Goal: Task Accomplishment & Management: Use online tool/utility

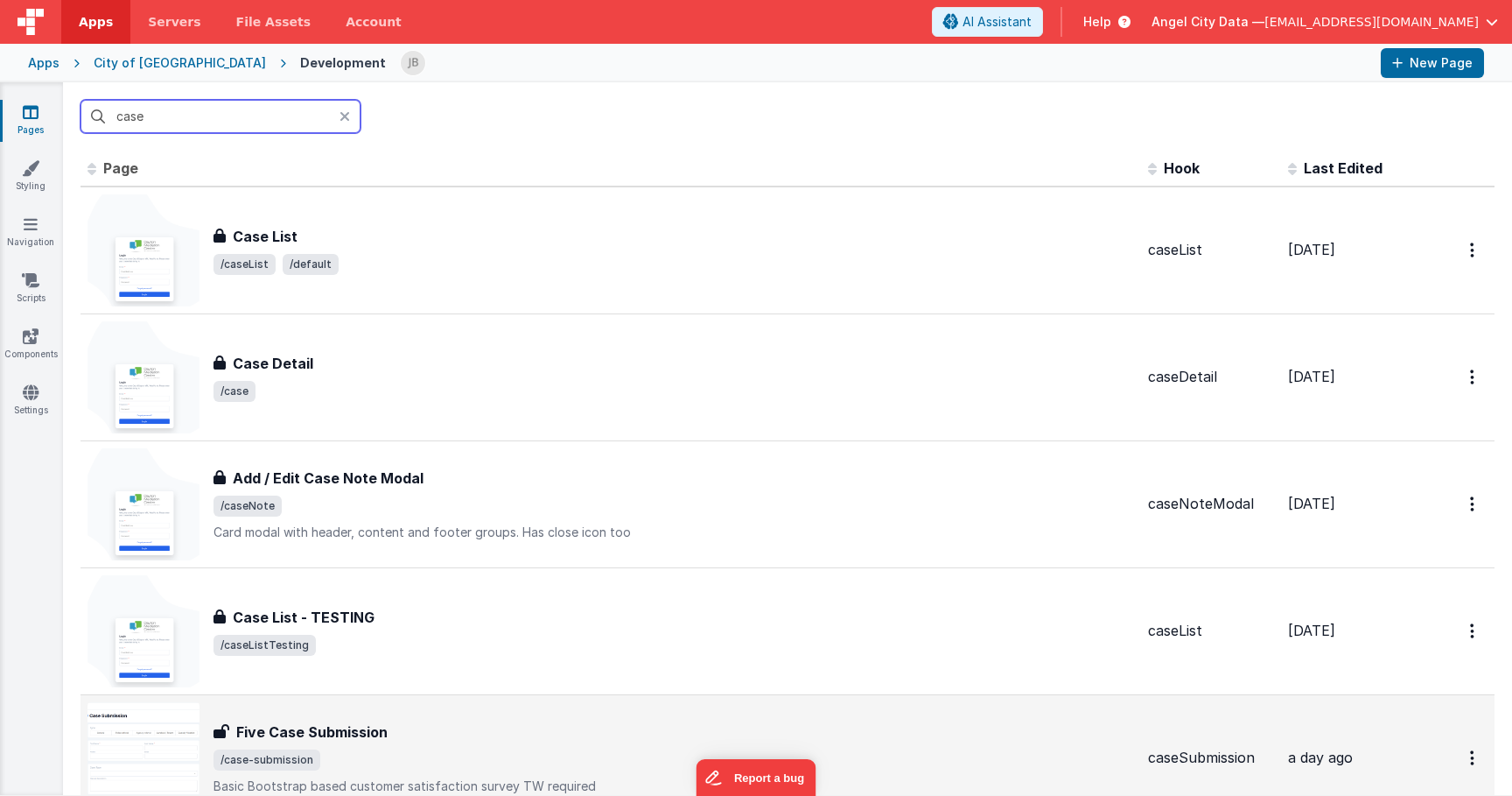
type input "case"
click at [340, 736] on h3 "Five Case Submission" at bounding box center [312, 732] width 152 height 21
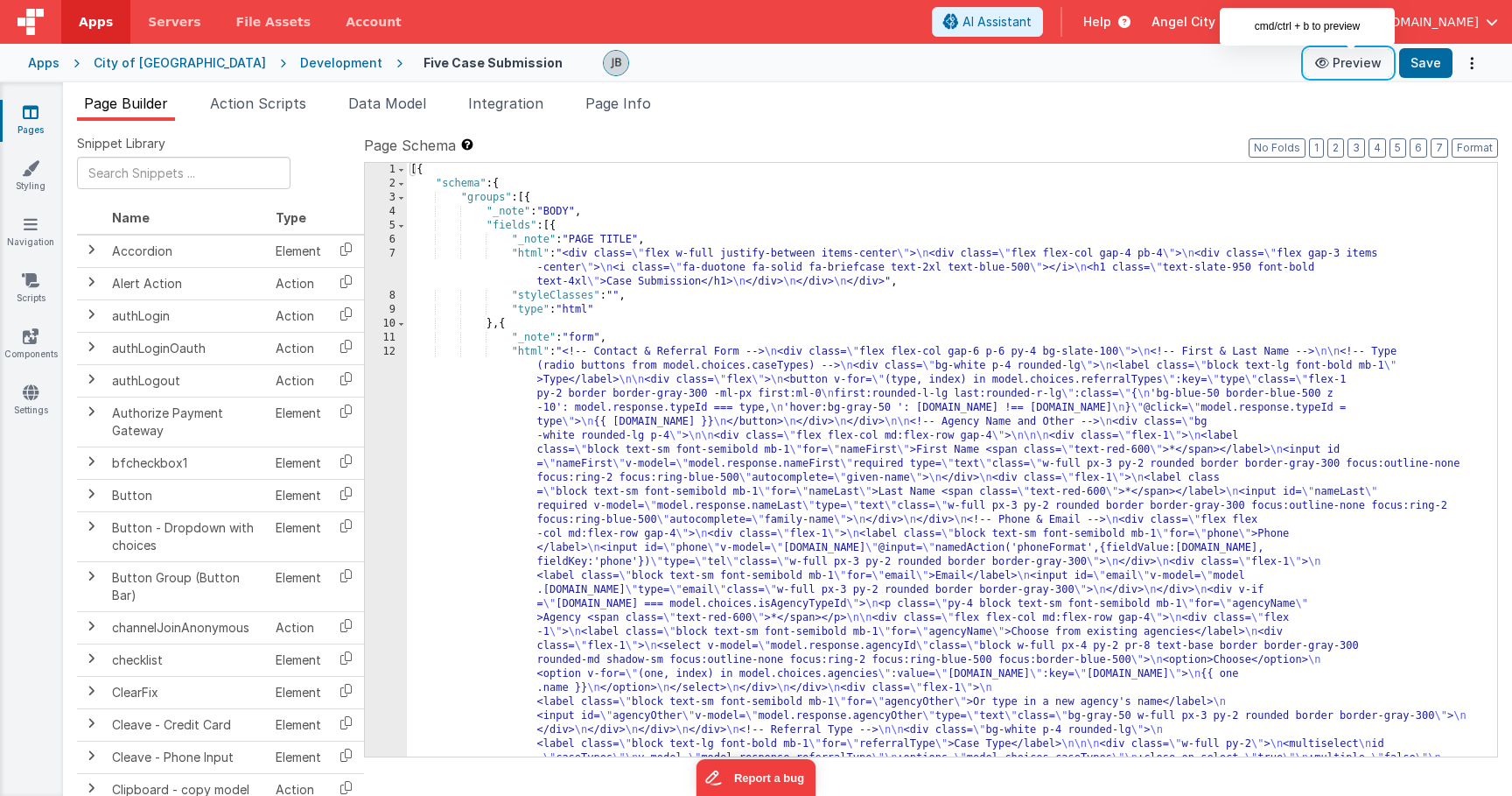
click at [1367, 65] on button "Preview" at bounding box center [1349, 63] width 88 height 28
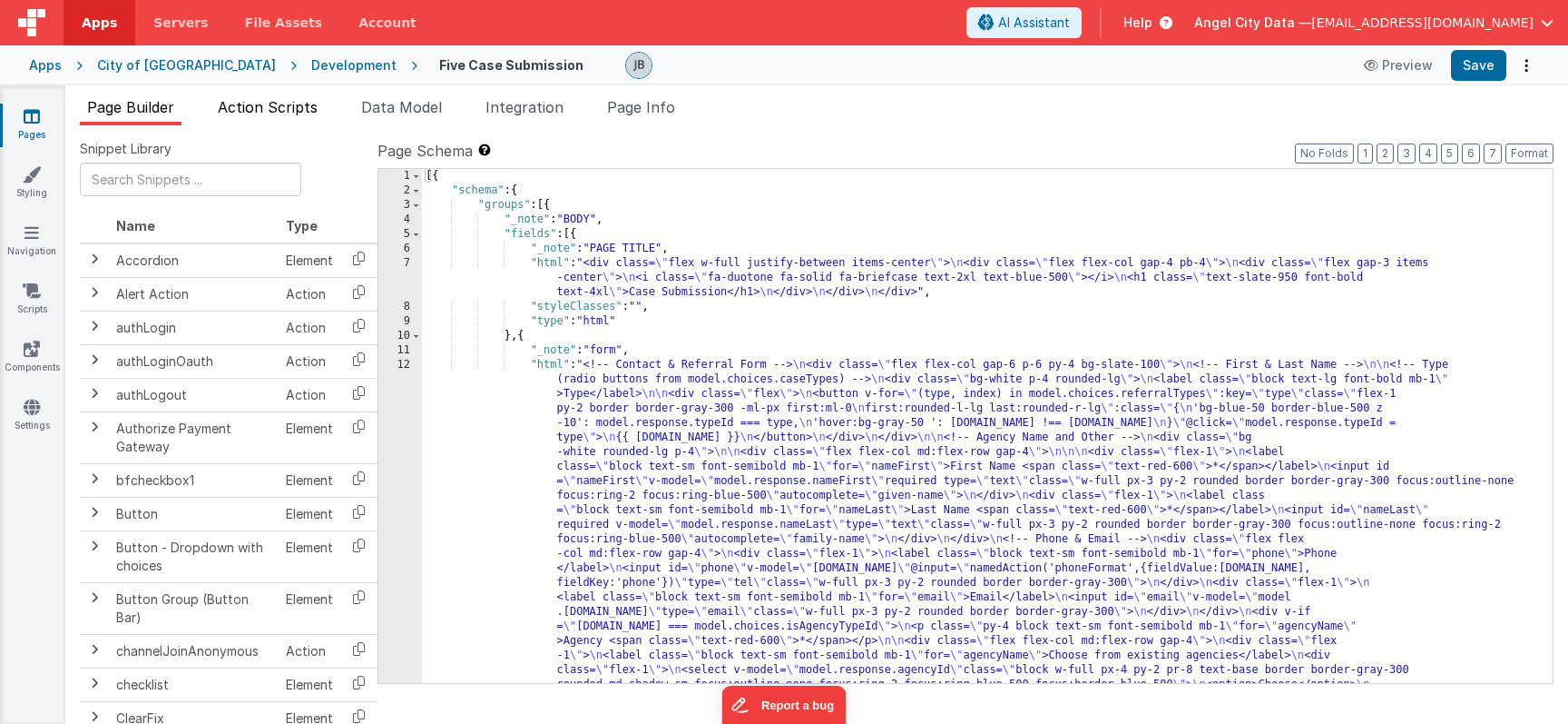
click at [306, 108] on span "Action Scripts" at bounding box center [267, 106] width 100 height 18
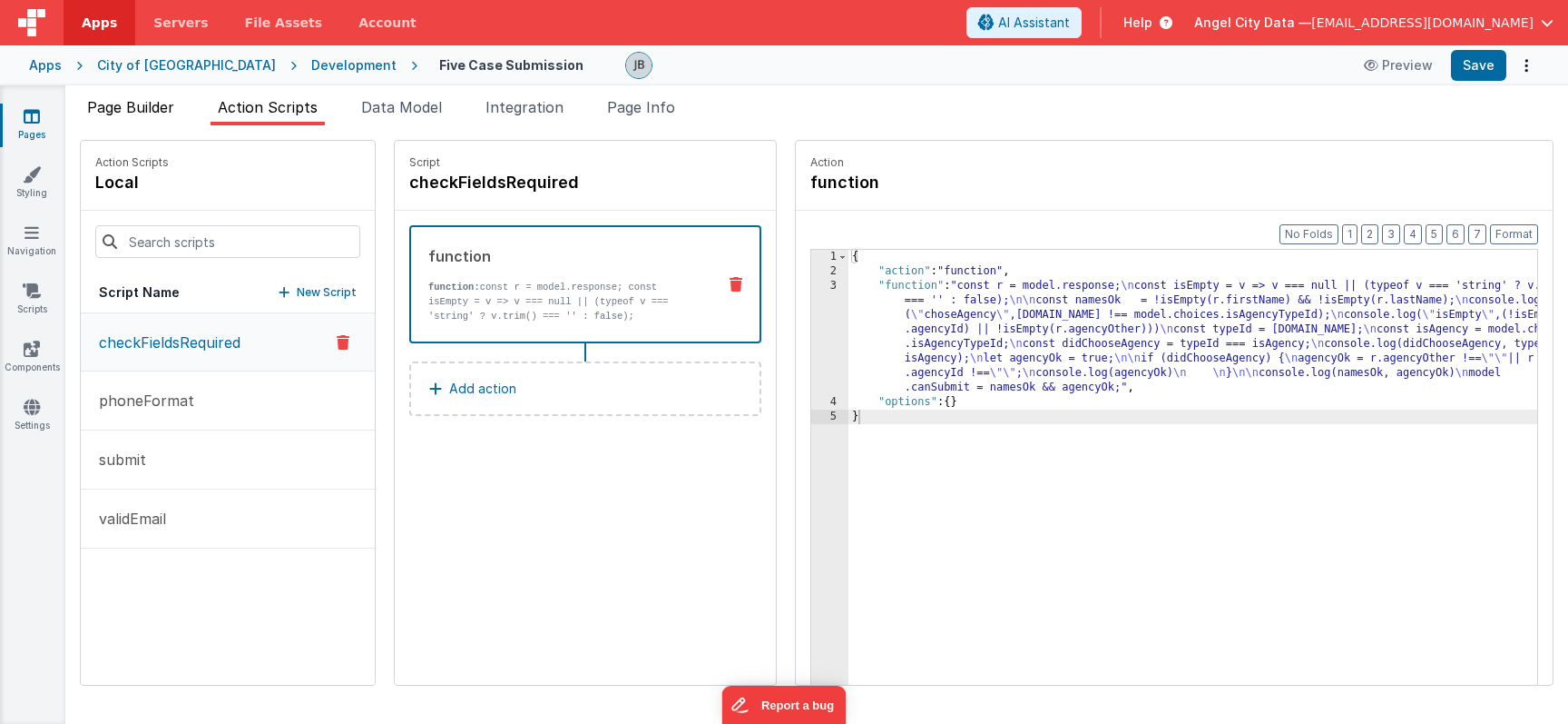
click at [143, 112] on span "Page Builder" at bounding box center [130, 106] width 87 height 18
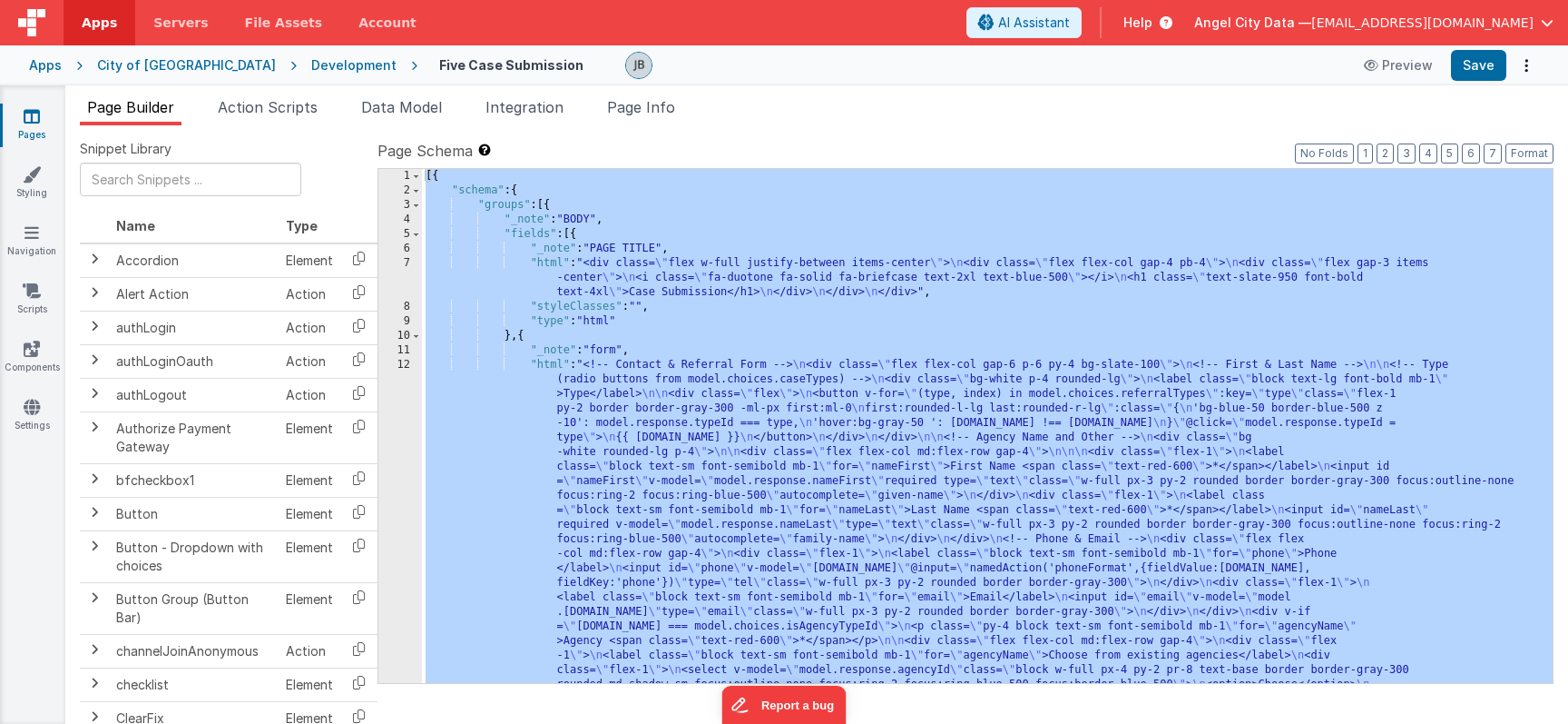
scroll to position [765, 0]
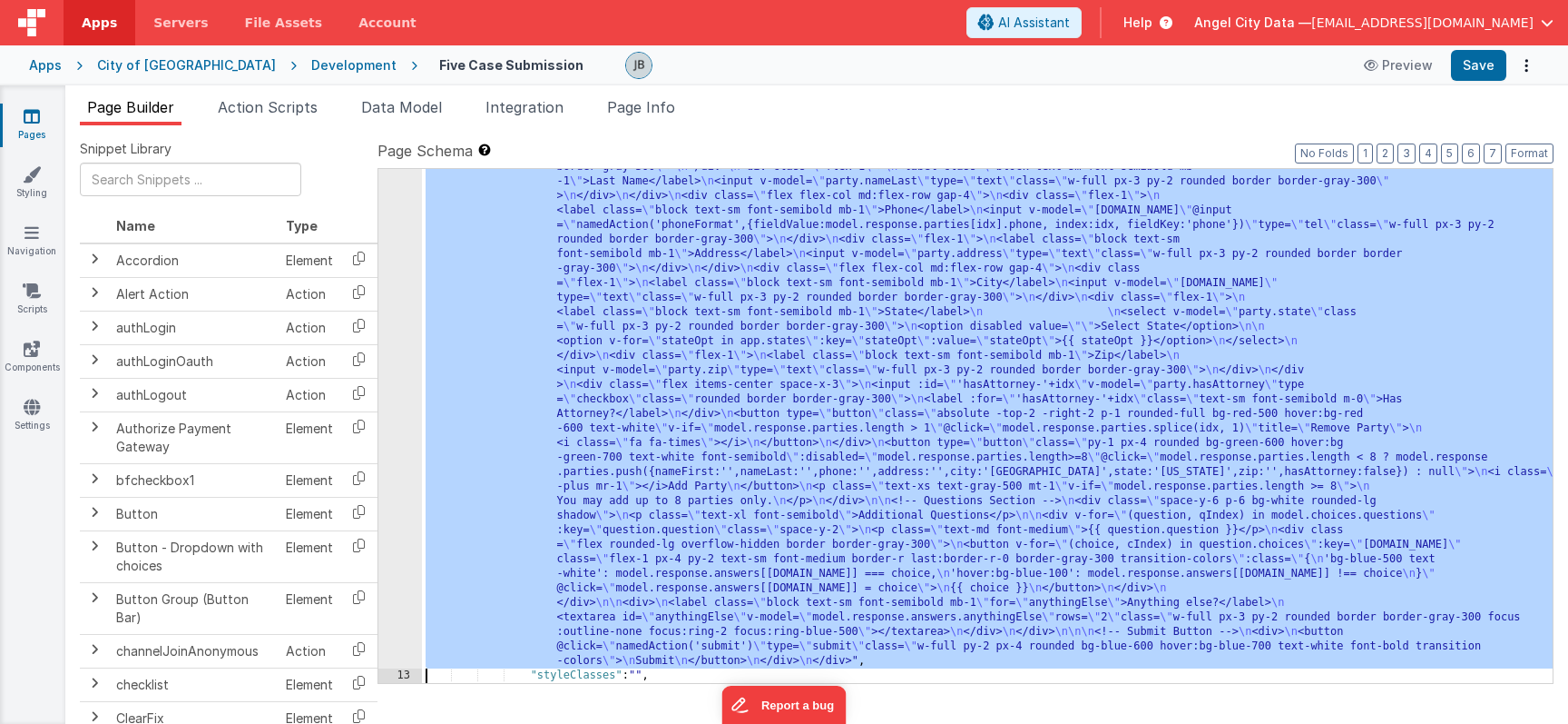
click at [398, 406] on div "12" at bounding box center [400, 130] width 43 height 1075
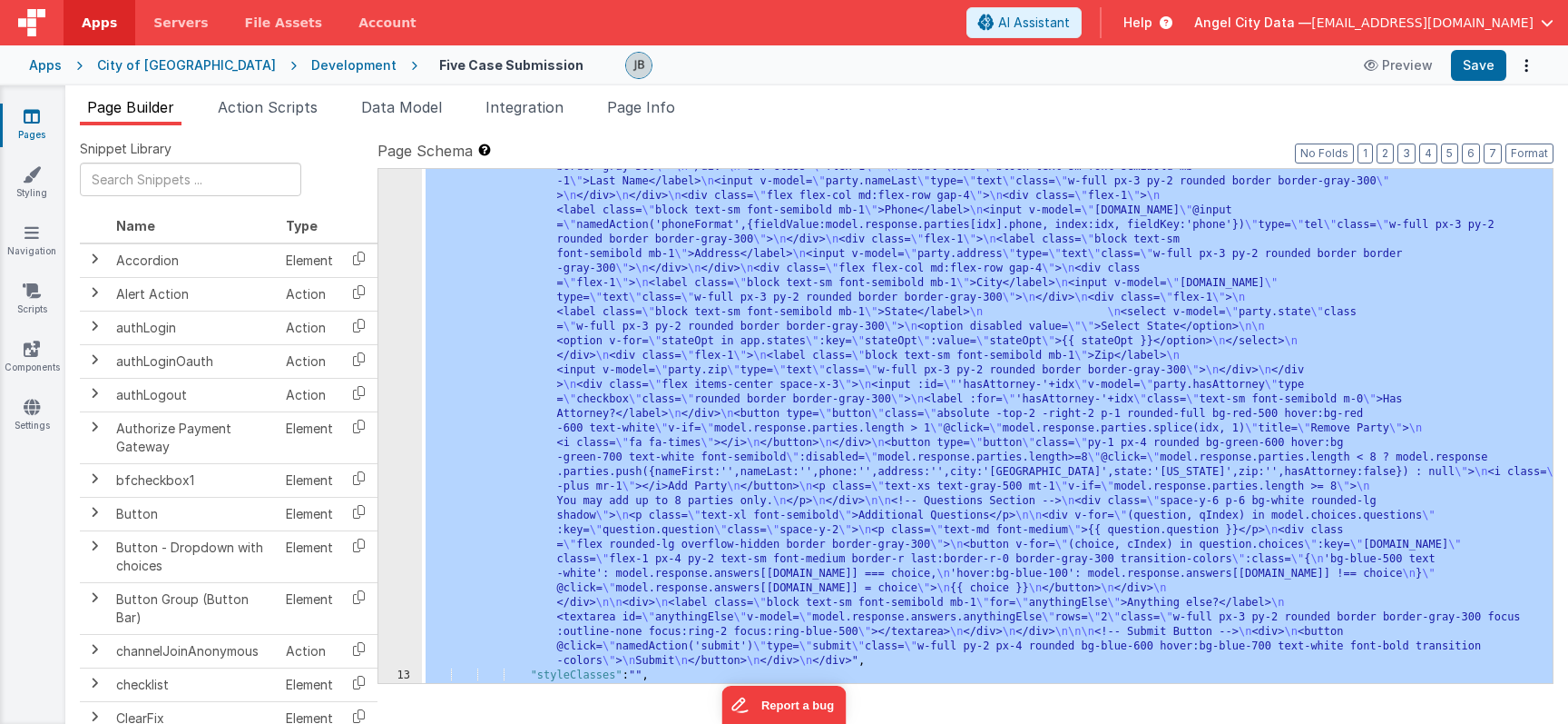
click at [413, 343] on div "12" at bounding box center [400, 130] width 43 height 1075
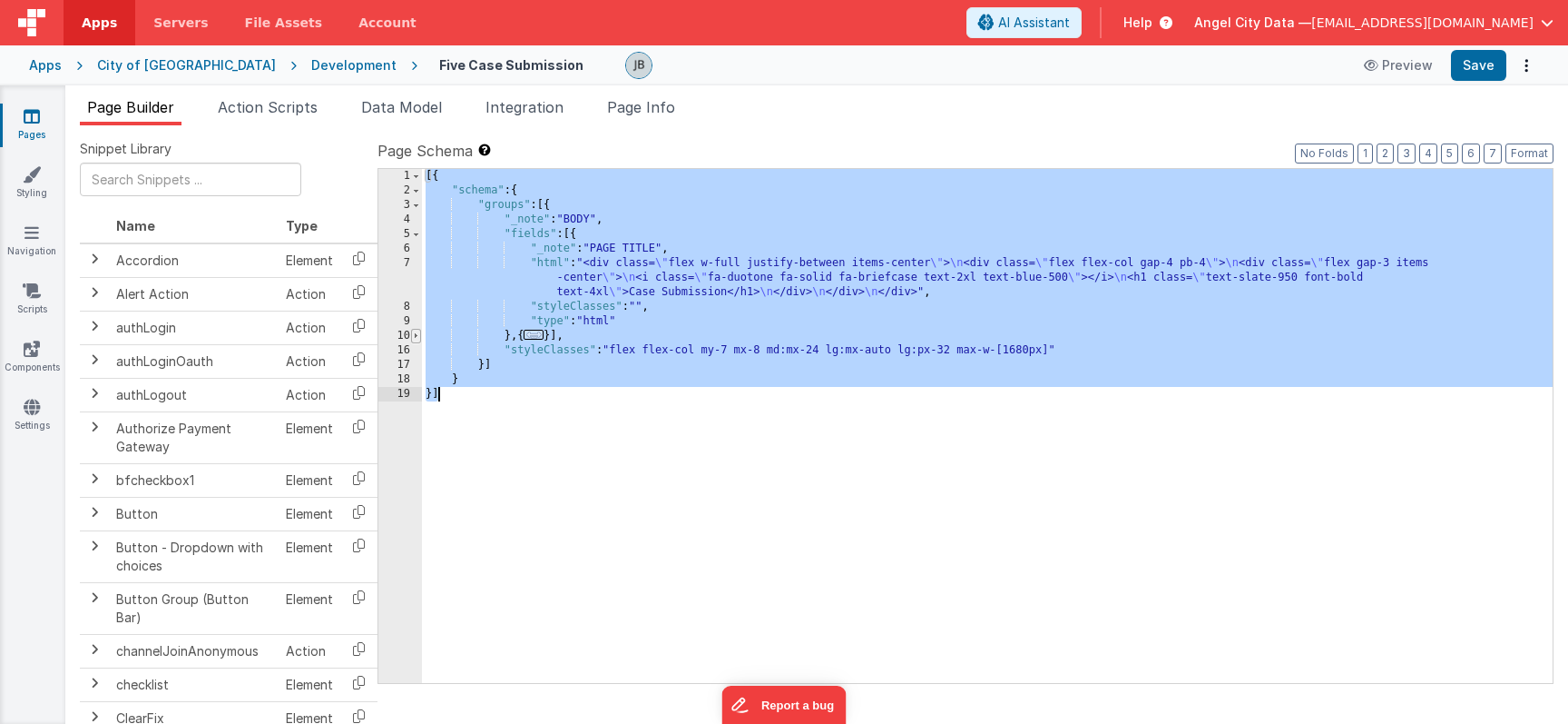
click at [416, 337] on span at bounding box center [416, 335] width 10 height 14
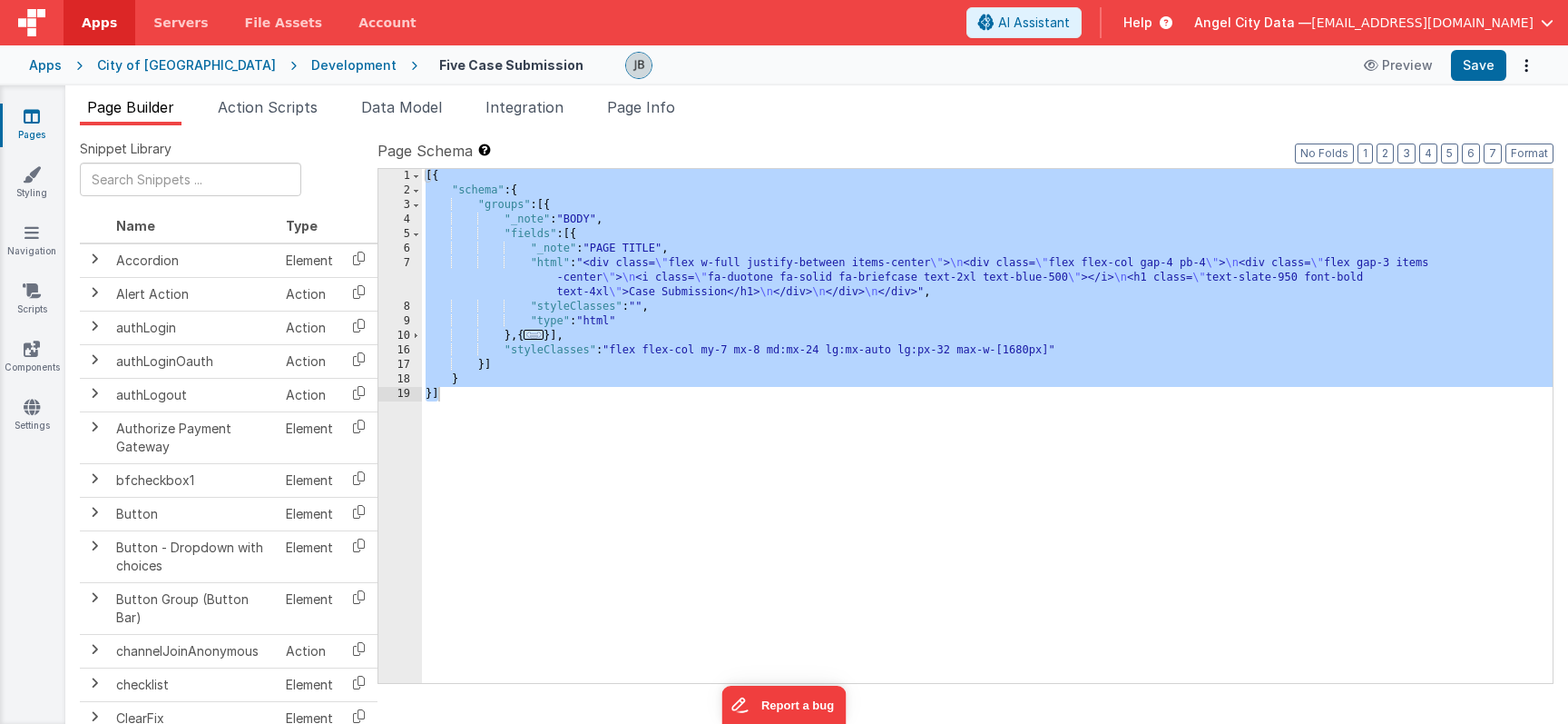
click at [416, 382] on div "1 2 3 4 5 6 7 8 9 10 16 17 18 19" at bounding box center [400, 441] width 43 height 543
click at [415, 338] on span at bounding box center [416, 335] width 10 height 14
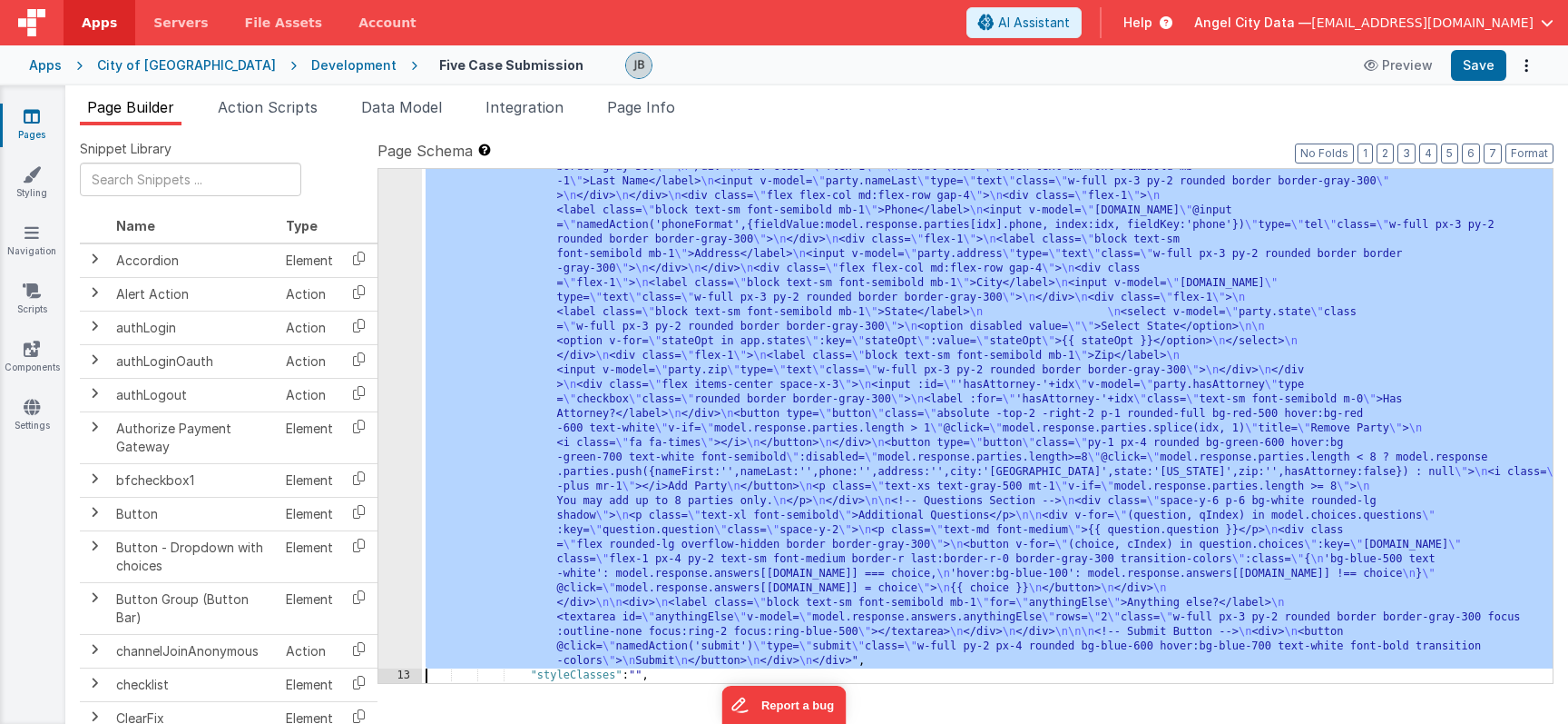
click at [396, 421] on div "12" at bounding box center [400, 130] width 43 height 1075
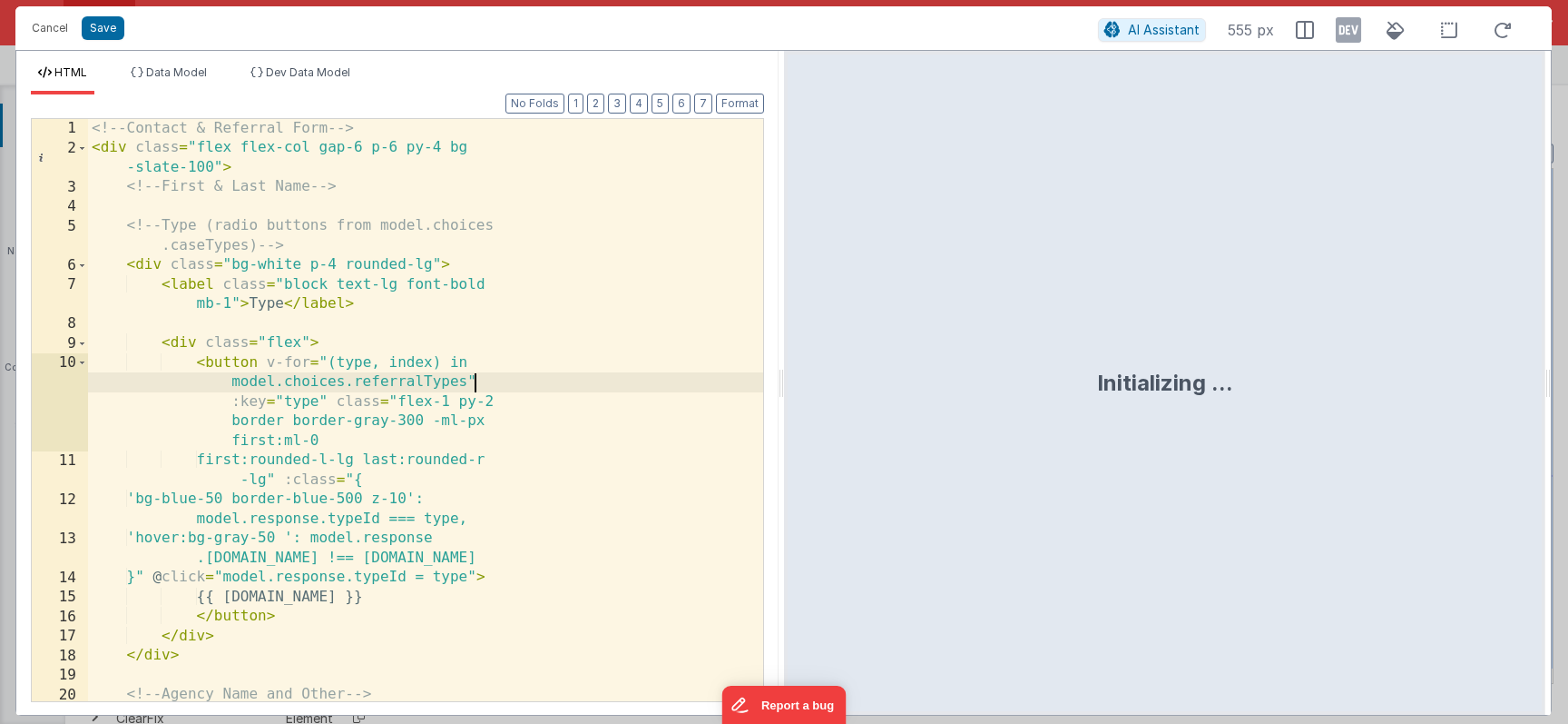
click at [477, 386] on div "<!-- Contact & Referral Form --> < div class = "flex flex-col gap-6 p-6 py-4 bg…" at bounding box center [425, 440] width 675 height 643
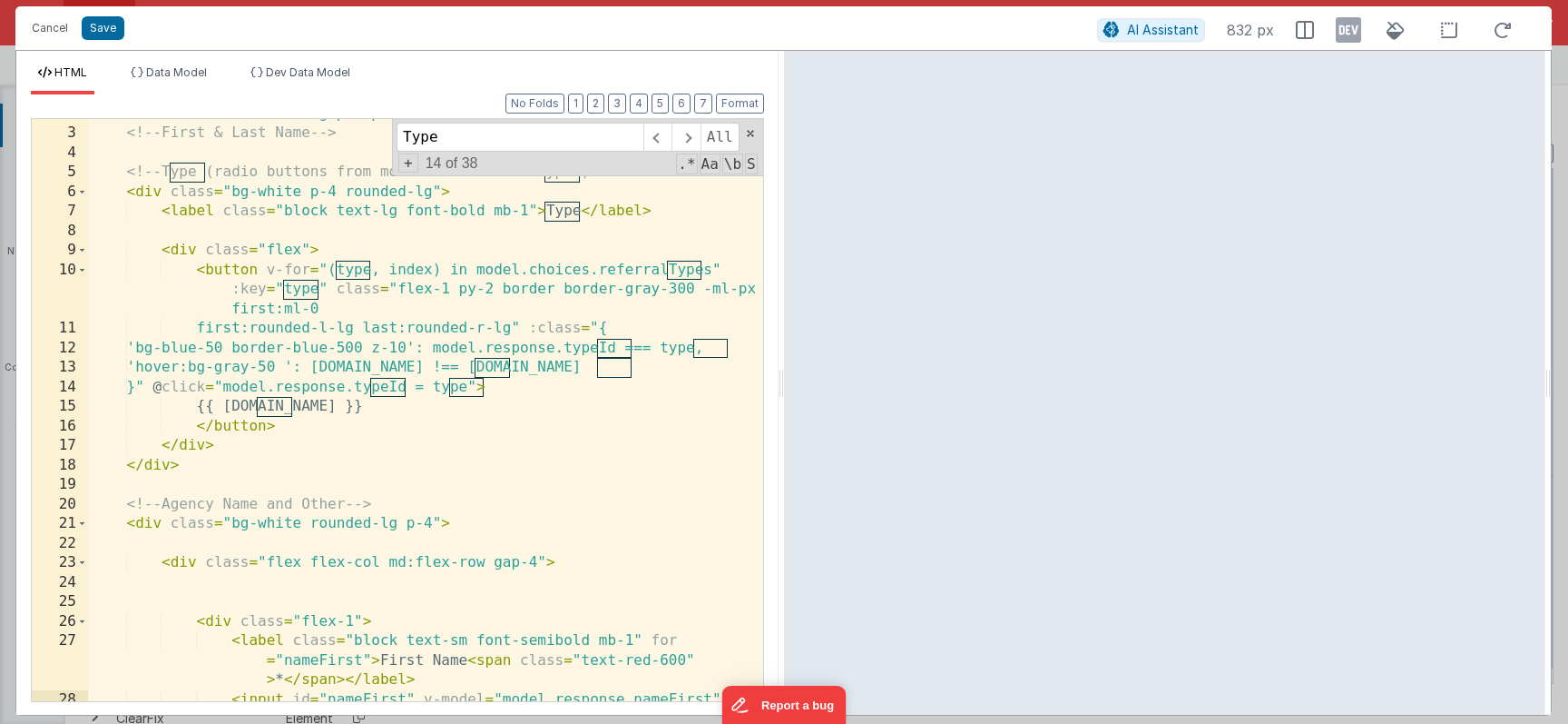
scroll to position [35, 0]
type input "Type"
click at [411, 305] on div "< div class = "flex flex-col gap-6 p-6 py-4 bg-slate-100" > <!-- First & Last N…" at bounding box center [425, 445] width 675 height 681
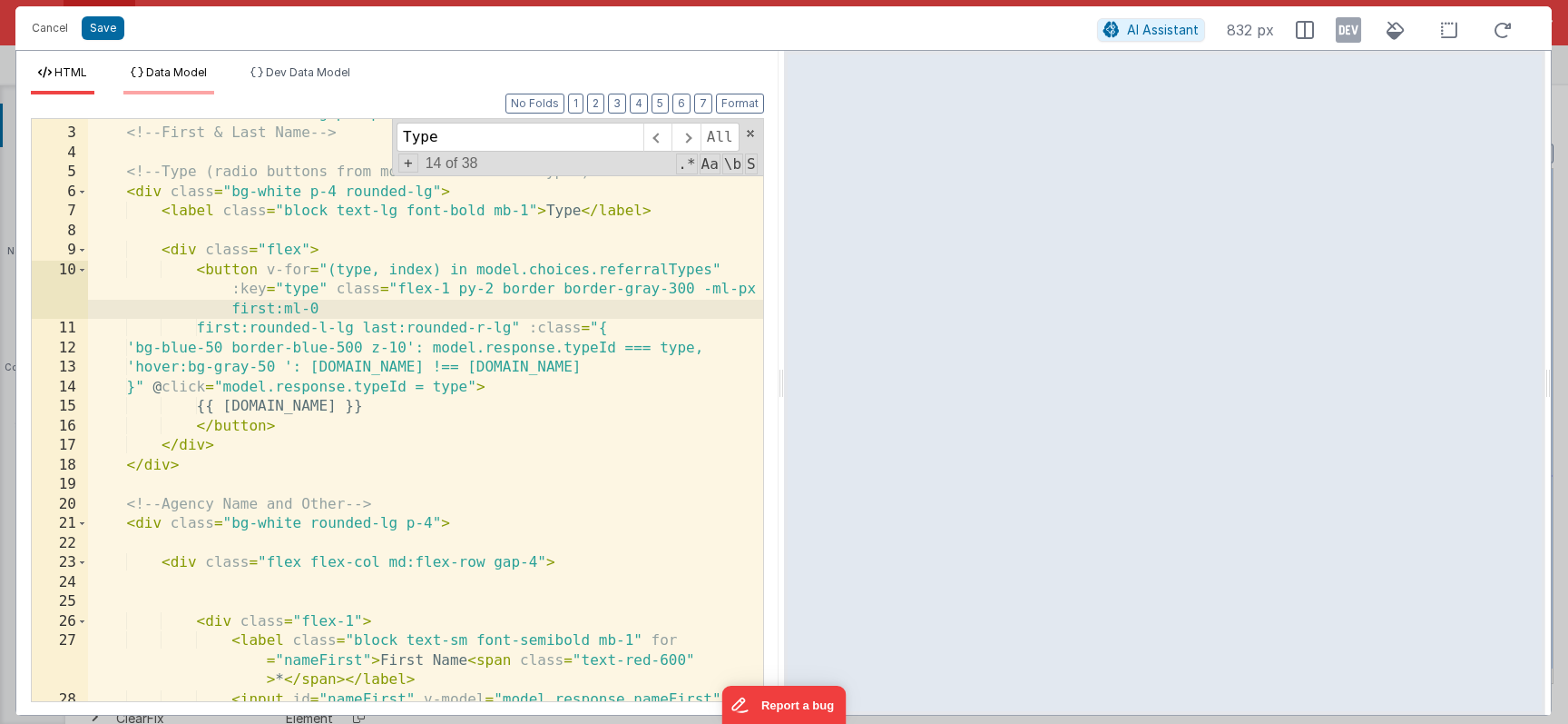
click at [201, 77] on span "Data Model" at bounding box center [176, 72] width 61 height 14
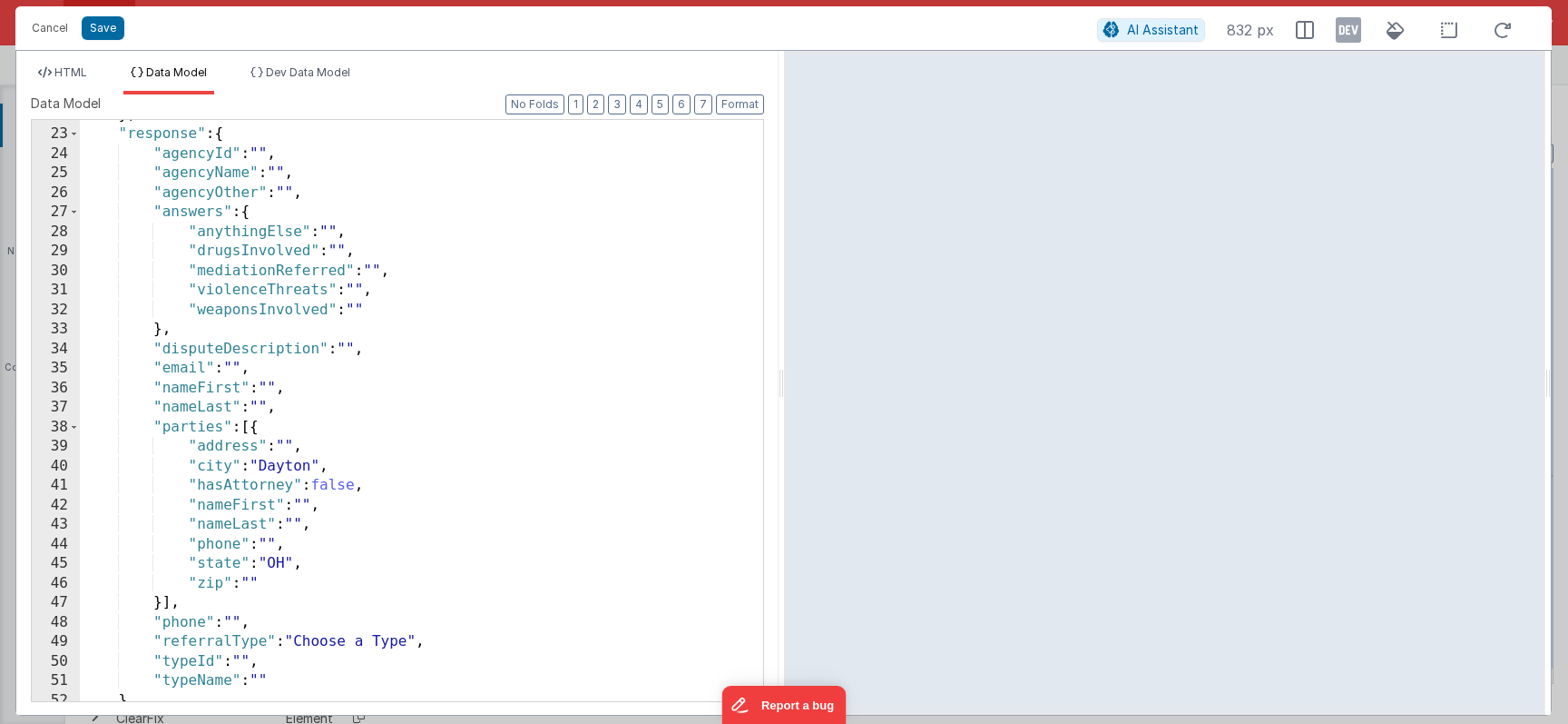
scroll to position [423, 0]
click at [193, 668] on div "} , "response" : { "agencyId" : "" , "agencyName" : "" , "agencyOther" : "" , "…" at bounding box center [421, 417] width 683 height 621
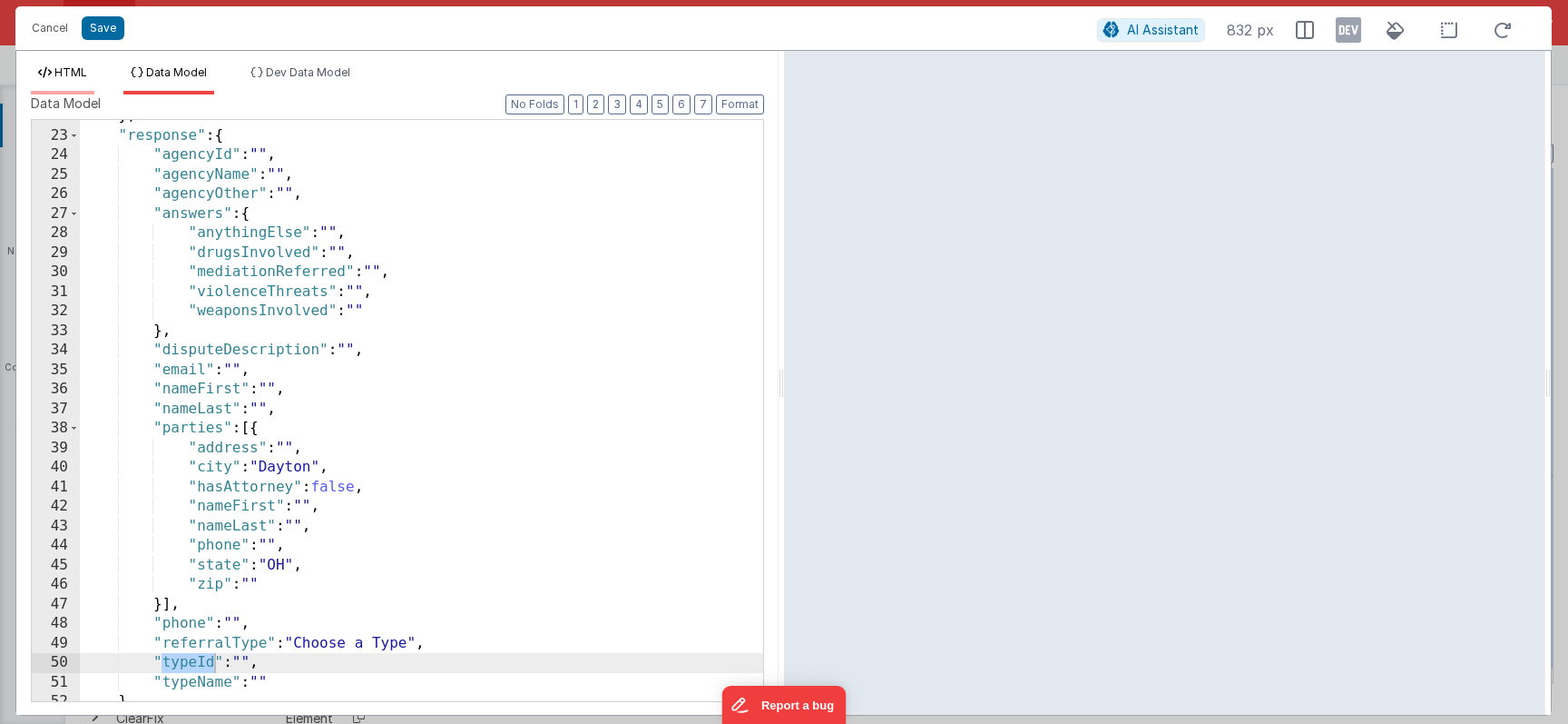
click at [65, 72] on span "HTML" at bounding box center [71, 72] width 33 height 14
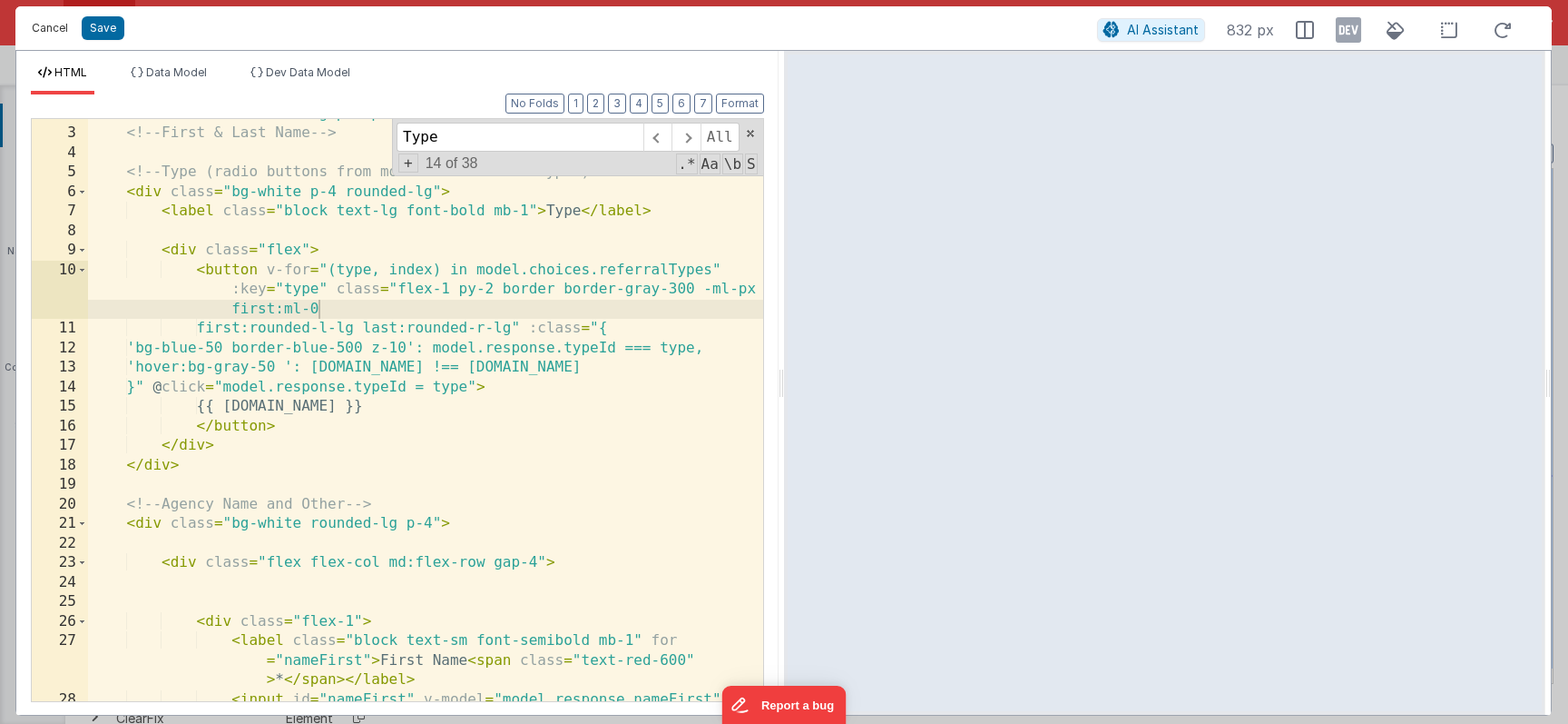
drag, startPoint x: 41, startPoint y: 16, endPoint x: 237, endPoint y: -79, distance: 217.8
click at [237, 0] on html "Cancel Save AI Assistant 832 px HTML Data Model Dev Data Model Format 7 6 5 4 3…" at bounding box center [784, 362] width 1568 height 724
click at [191, 81] on li "Data Model" at bounding box center [169, 80] width 91 height 29
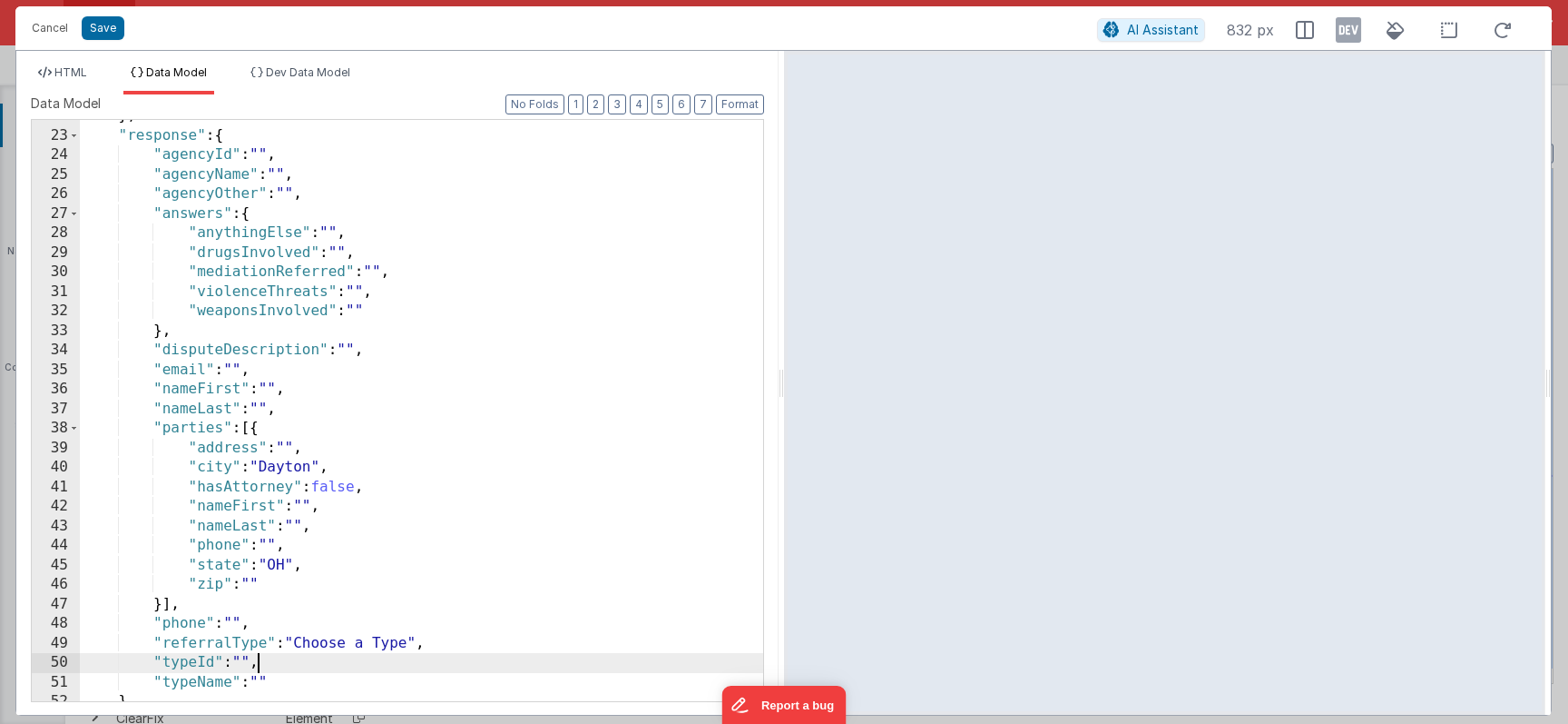
click at [255, 658] on div "} , "response" : { "agencyId" : "" , "agencyName" : "" , "agencyOther" : "" , "…" at bounding box center [421, 417] width 683 height 621
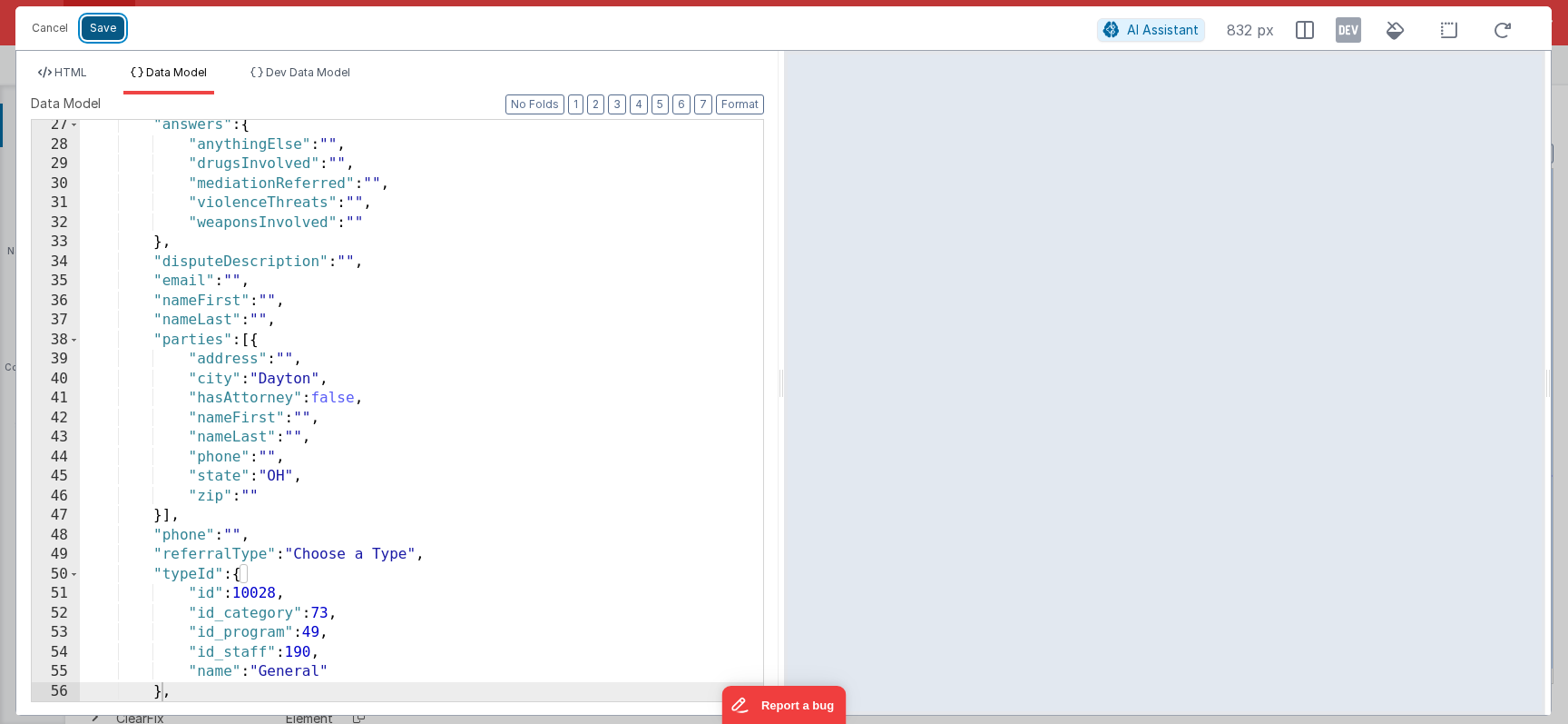
click at [88, 17] on button "Save" at bounding box center [103, 28] width 43 height 23
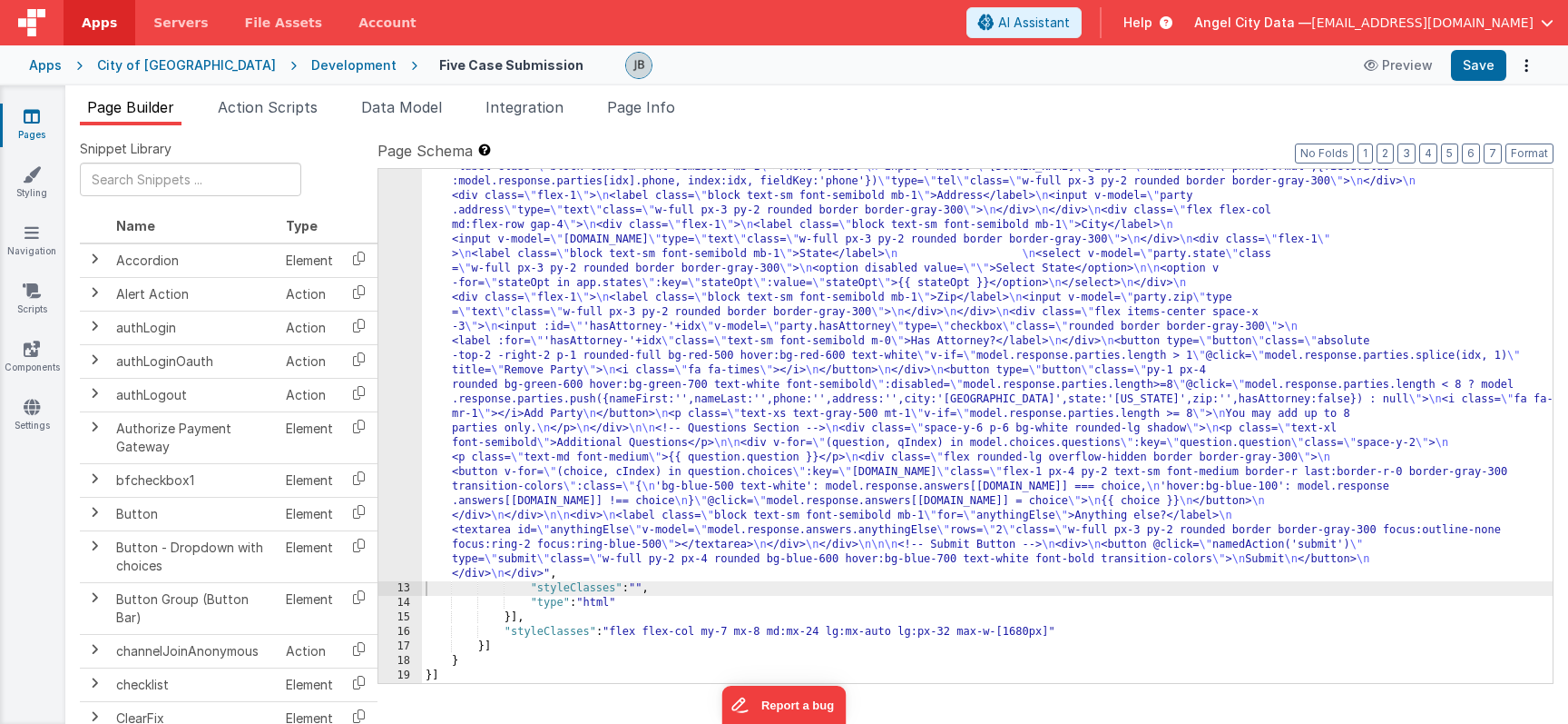
scroll to position [750, 0]
click at [1482, 62] on button "Save" at bounding box center [1478, 66] width 55 height 31
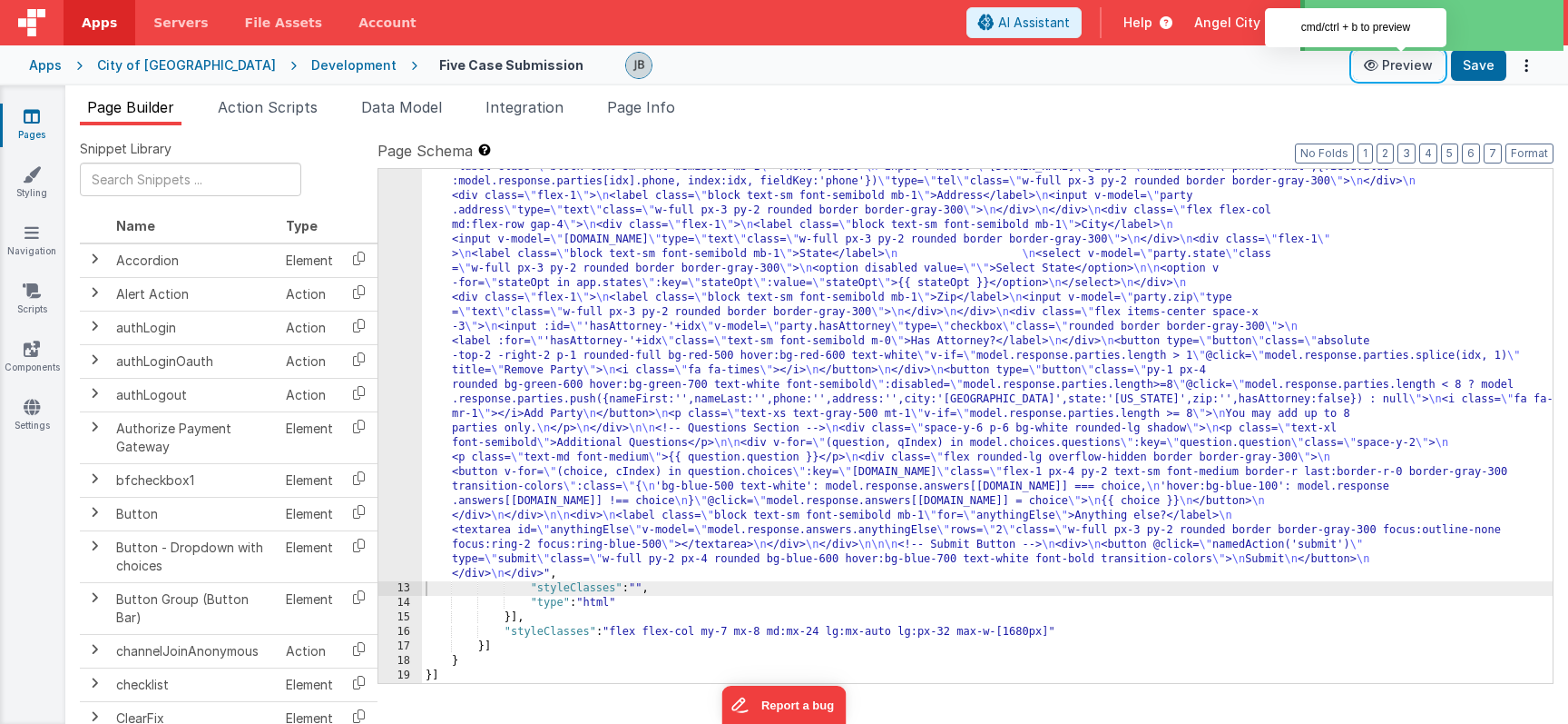
click at [1405, 68] on button "Preview" at bounding box center [1399, 66] width 91 height 29
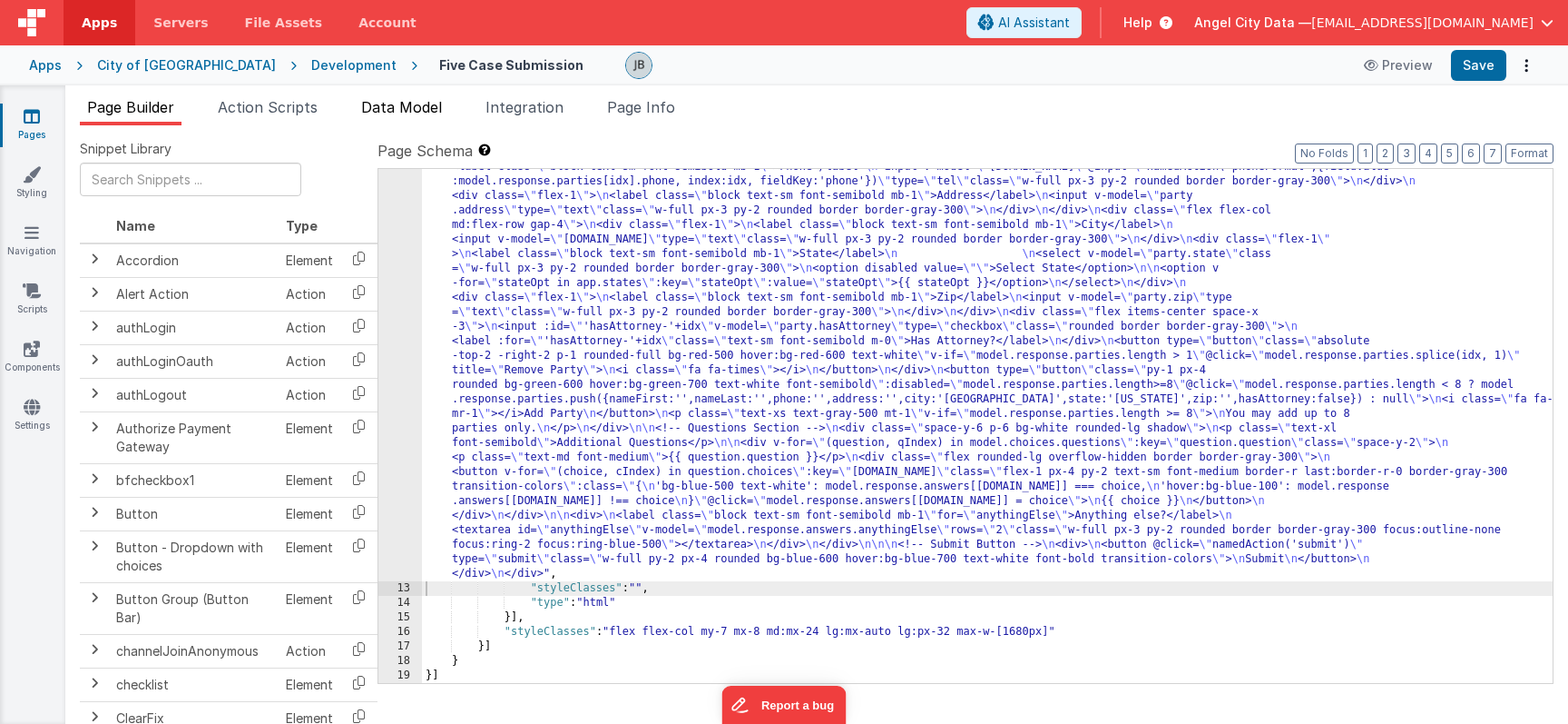
click at [393, 104] on span "Data Model" at bounding box center [402, 106] width 81 height 18
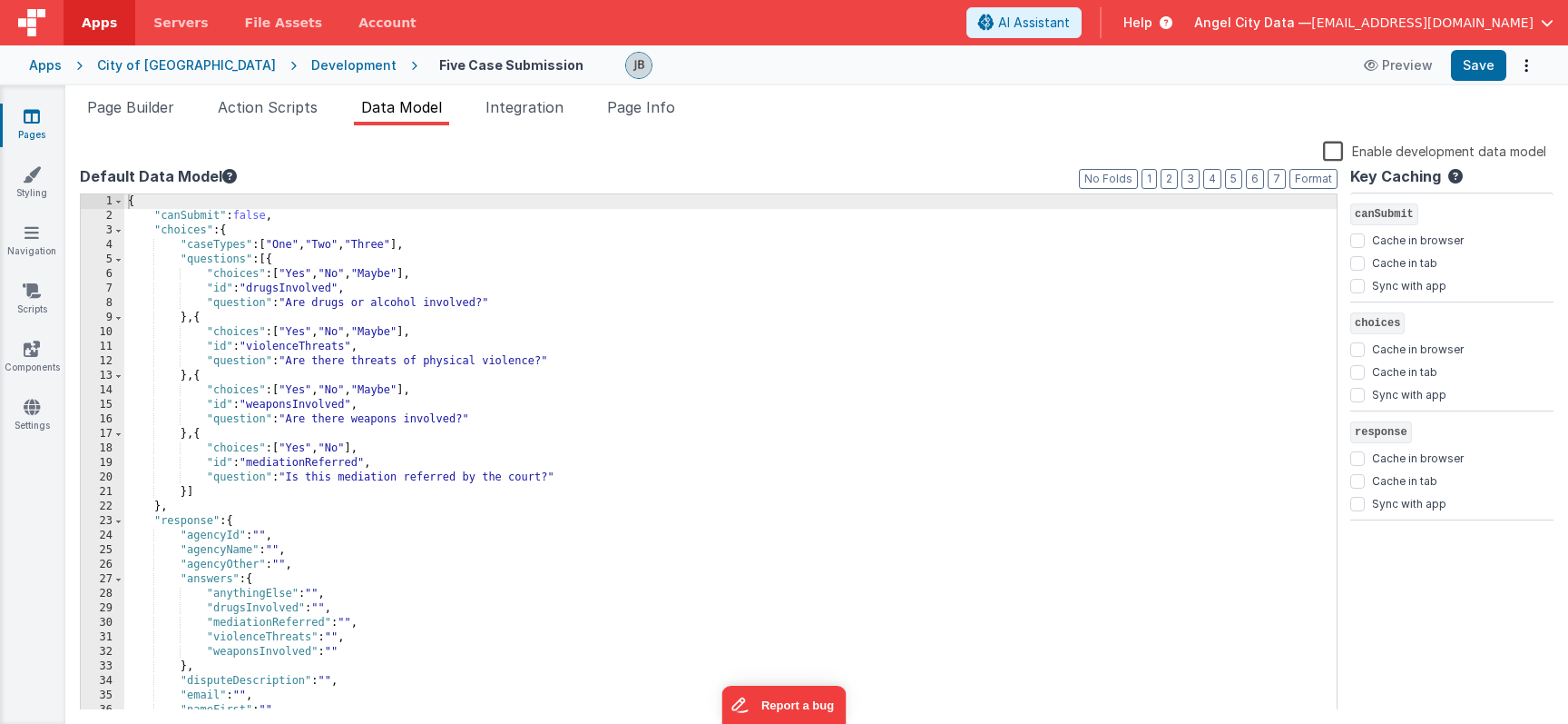
click at [361, 461] on div "{ "canSubmit" : false , "choices" : { "caseTypes" : [ "One" , "Two" , "Three" ]…" at bounding box center [730, 467] width 1212 height 545
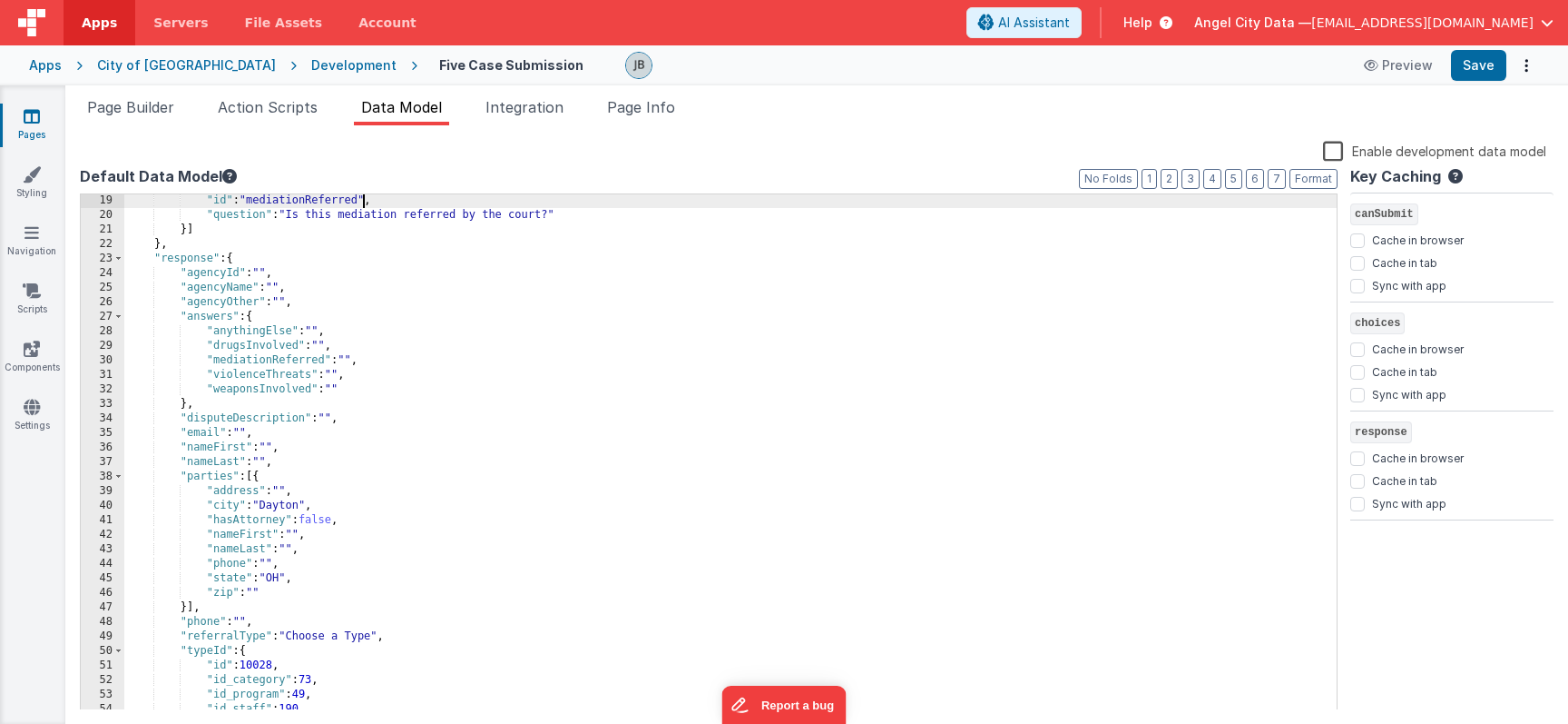
scroll to position [341, 0]
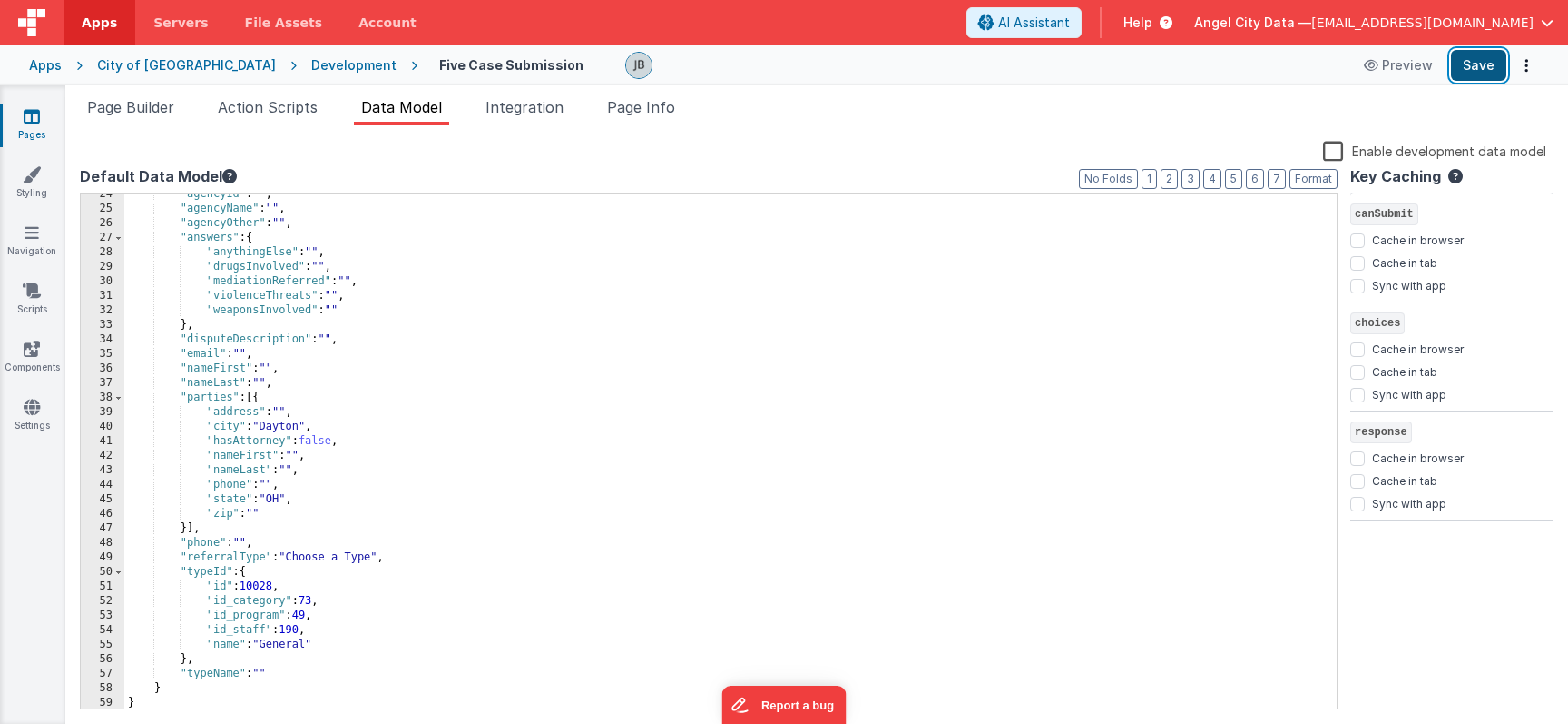
click at [1462, 68] on button "Save" at bounding box center [1478, 66] width 55 height 31
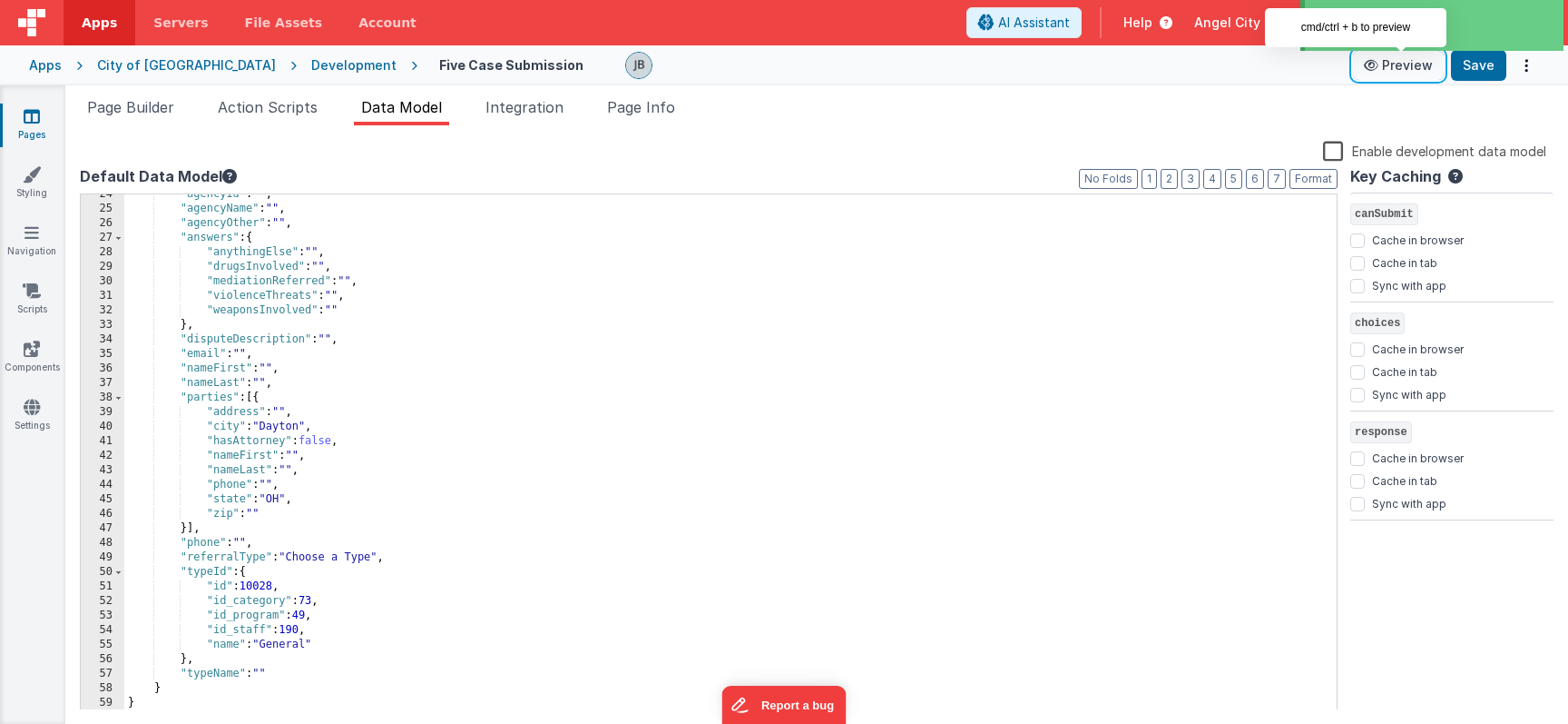
click at [1383, 69] on icon at bounding box center [1373, 65] width 18 height 13
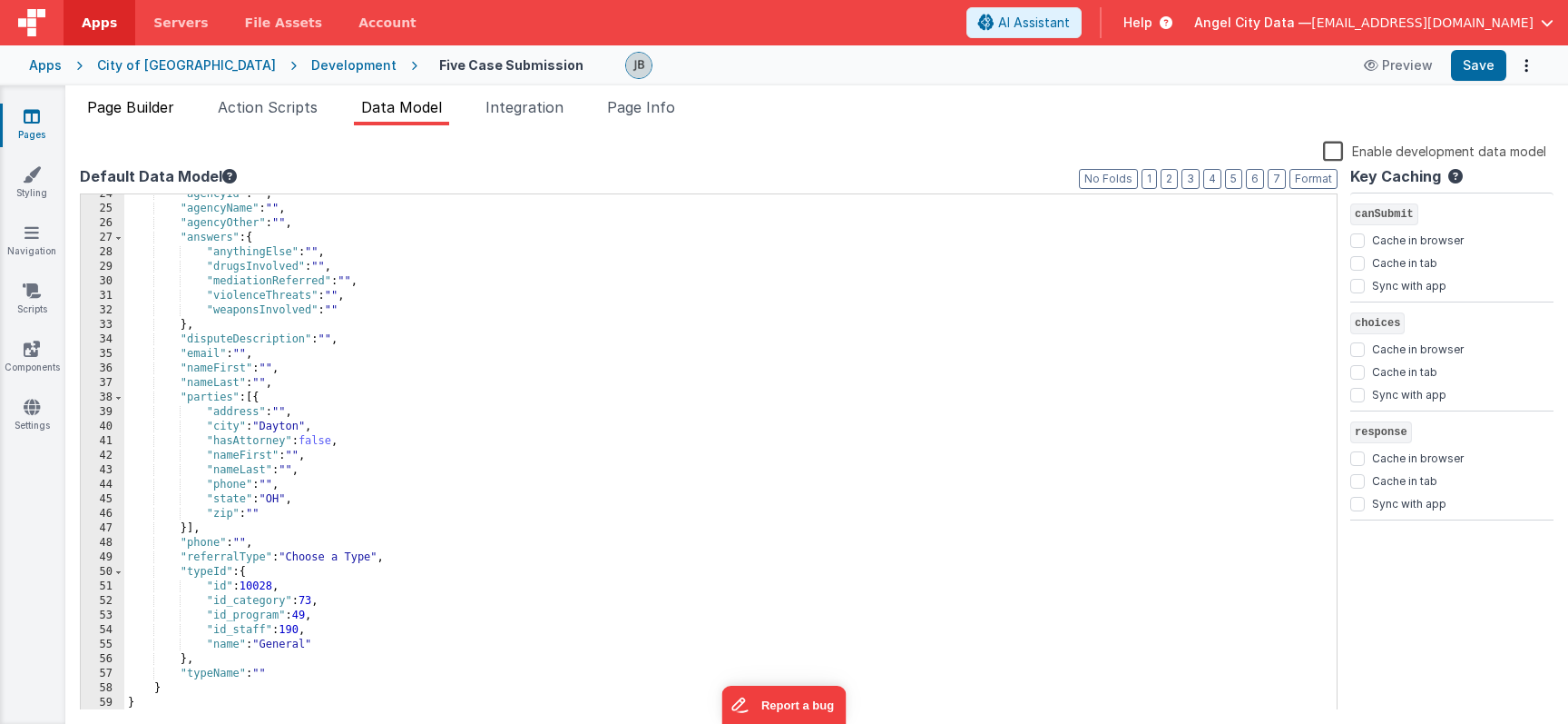
click at [167, 110] on span "Page Builder" at bounding box center [130, 106] width 87 height 18
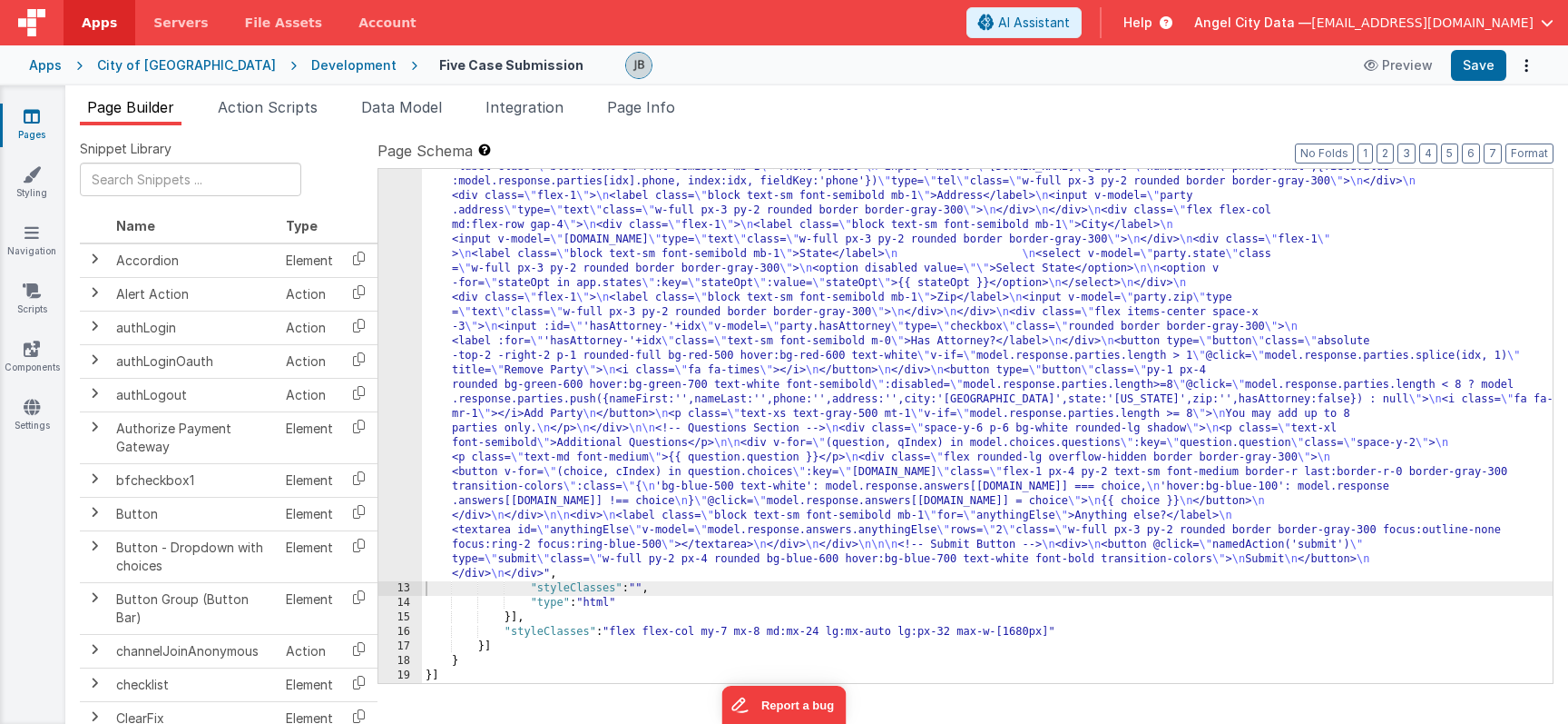
click at [403, 350] on div "12" at bounding box center [400, 94] width 43 height 973
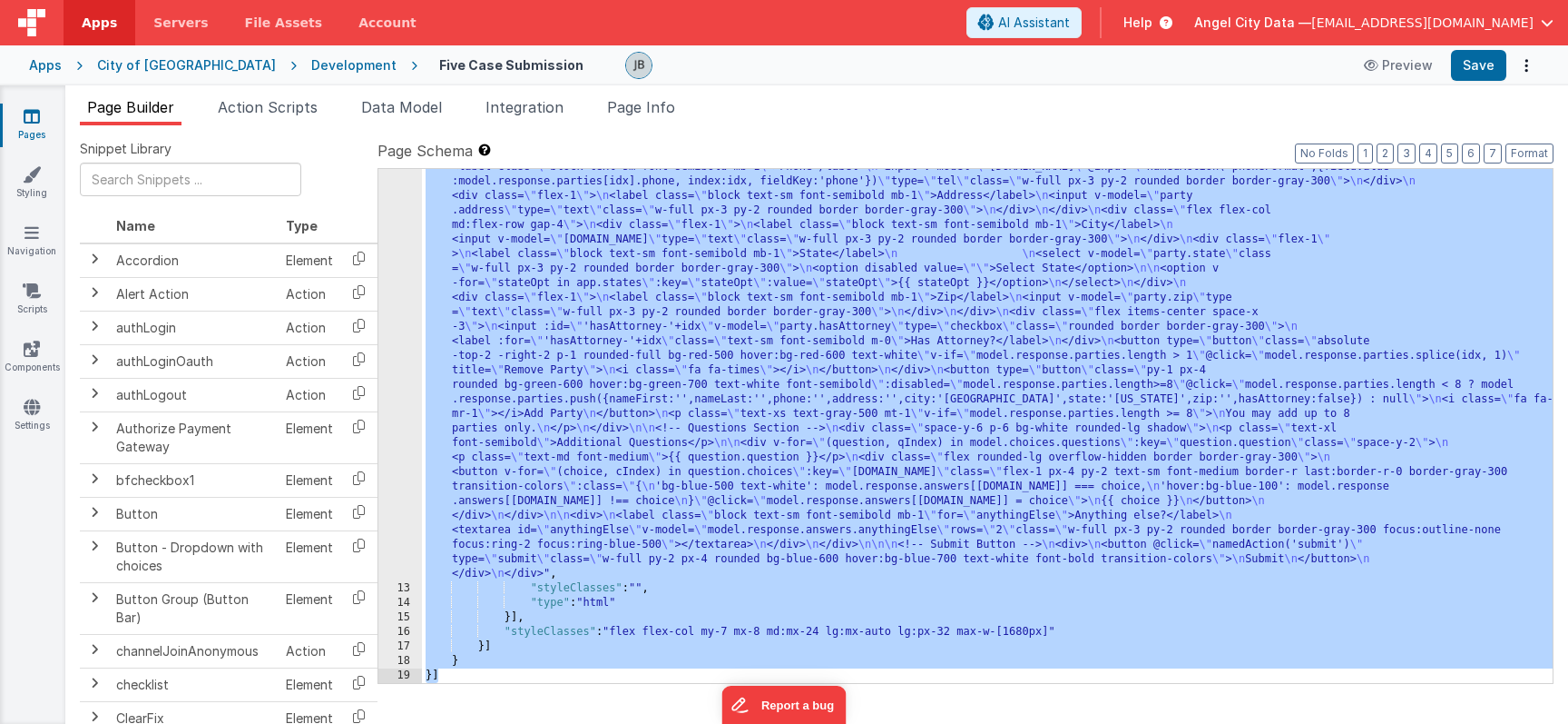
click at [403, 333] on div "12" at bounding box center [400, 94] width 43 height 973
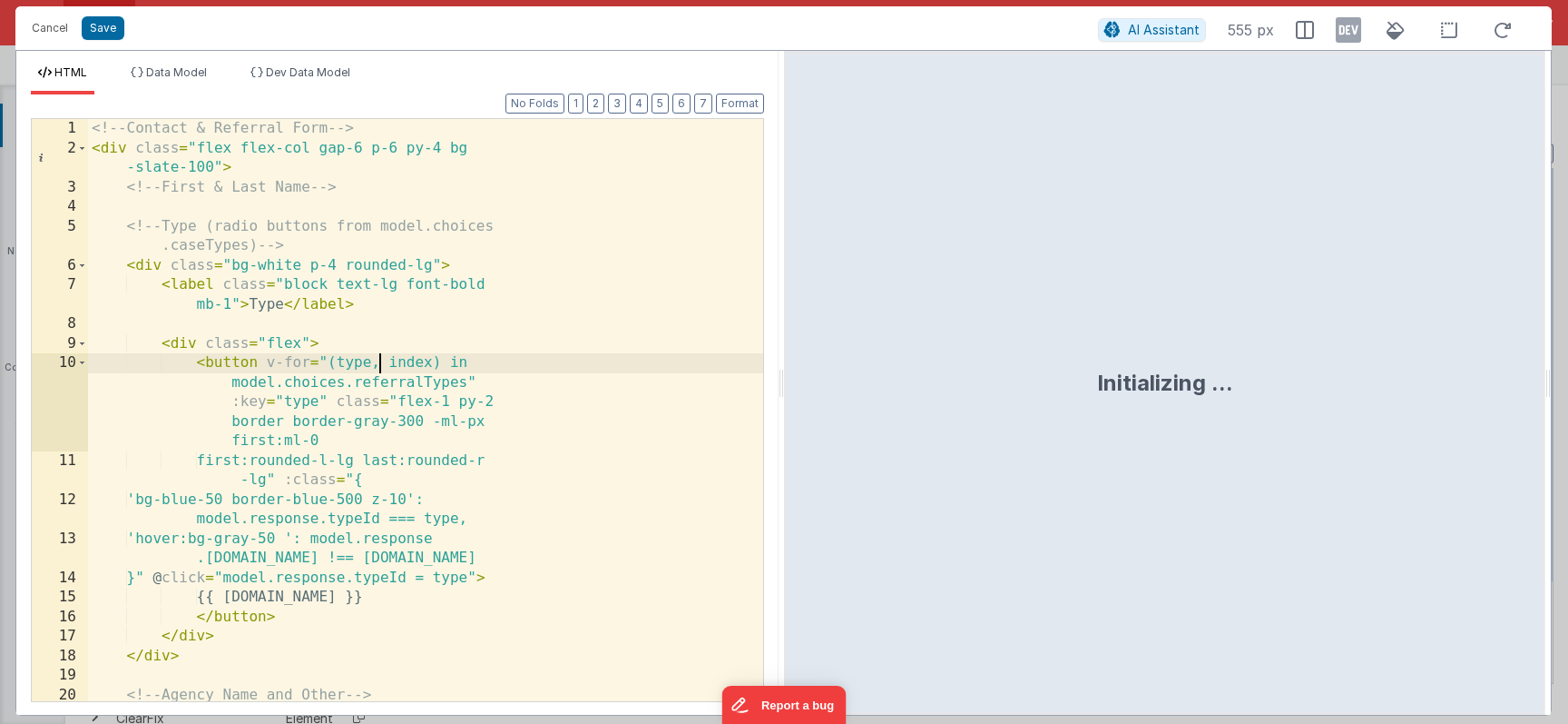
scroll to position [0, 0]
click at [381, 364] on div "<!-- Contact & Referral Form --> < div class = "flex flex-col gap-6 p-6 py-4 bg…" at bounding box center [425, 429] width 675 height 622
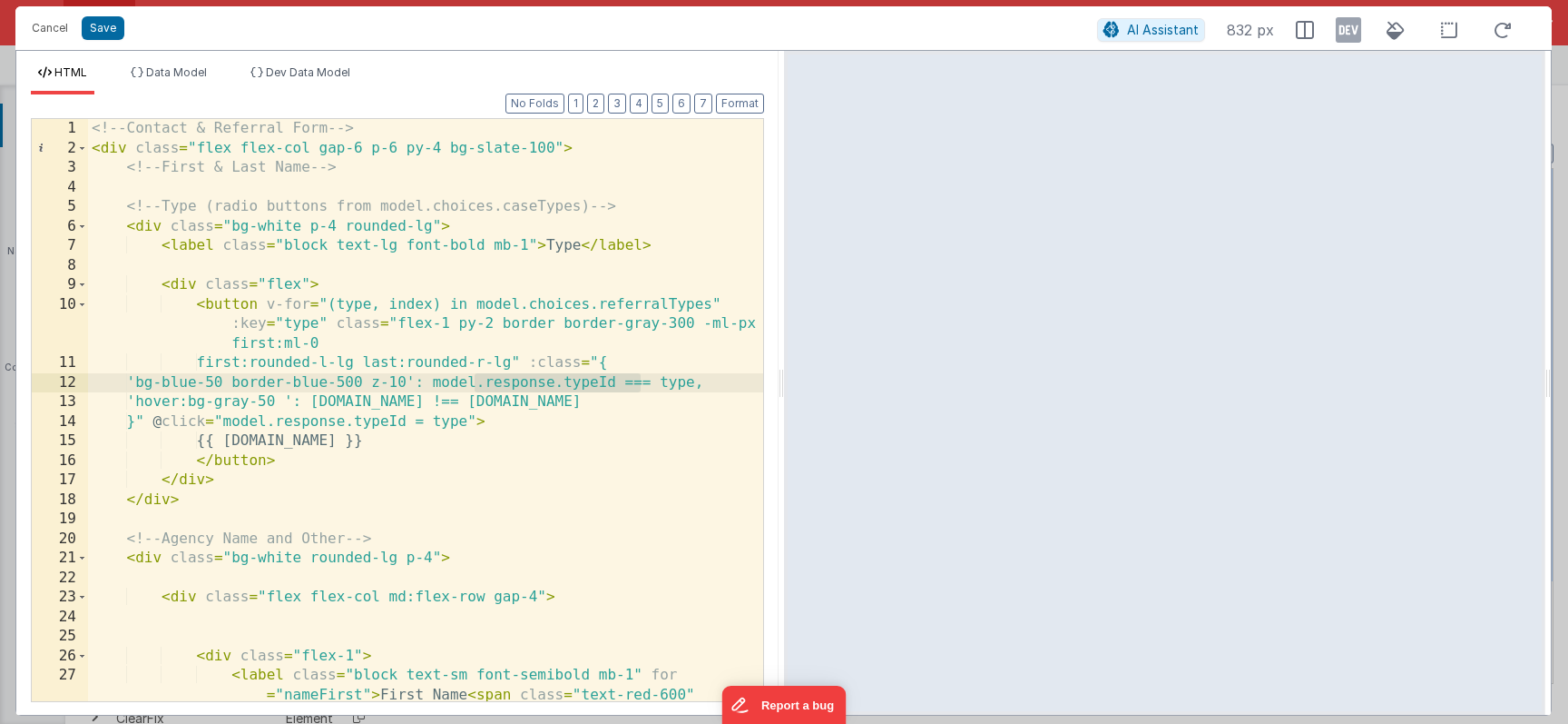
drag, startPoint x: 471, startPoint y: 379, endPoint x: 637, endPoint y: 380, distance: 166.0
click at [637, 380] on div "<!-- Contact & Referral Form --> < div class = "flex flex-col gap-6 p-6 py-4 bg…" at bounding box center [425, 449] width 675 height 660
click at [190, 68] on span "Data Model" at bounding box center [176, 72] width 61 height 14
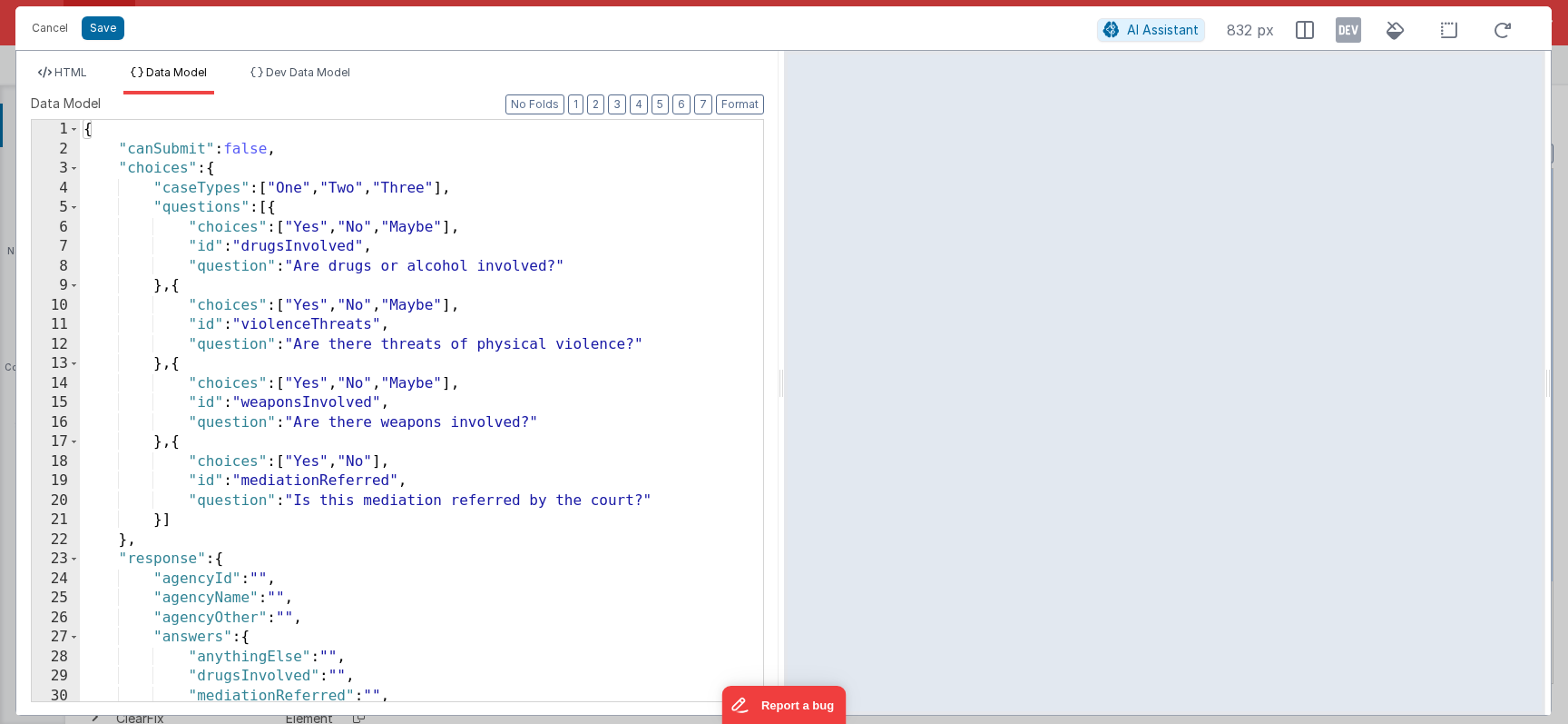
click at [307, 217] on div "{ "canSubmit" : false , "choices" : { "caseTypes" : [ "One" , "Two" , "Three" ]…" at bounding box center [421, 430] width 683 height 621
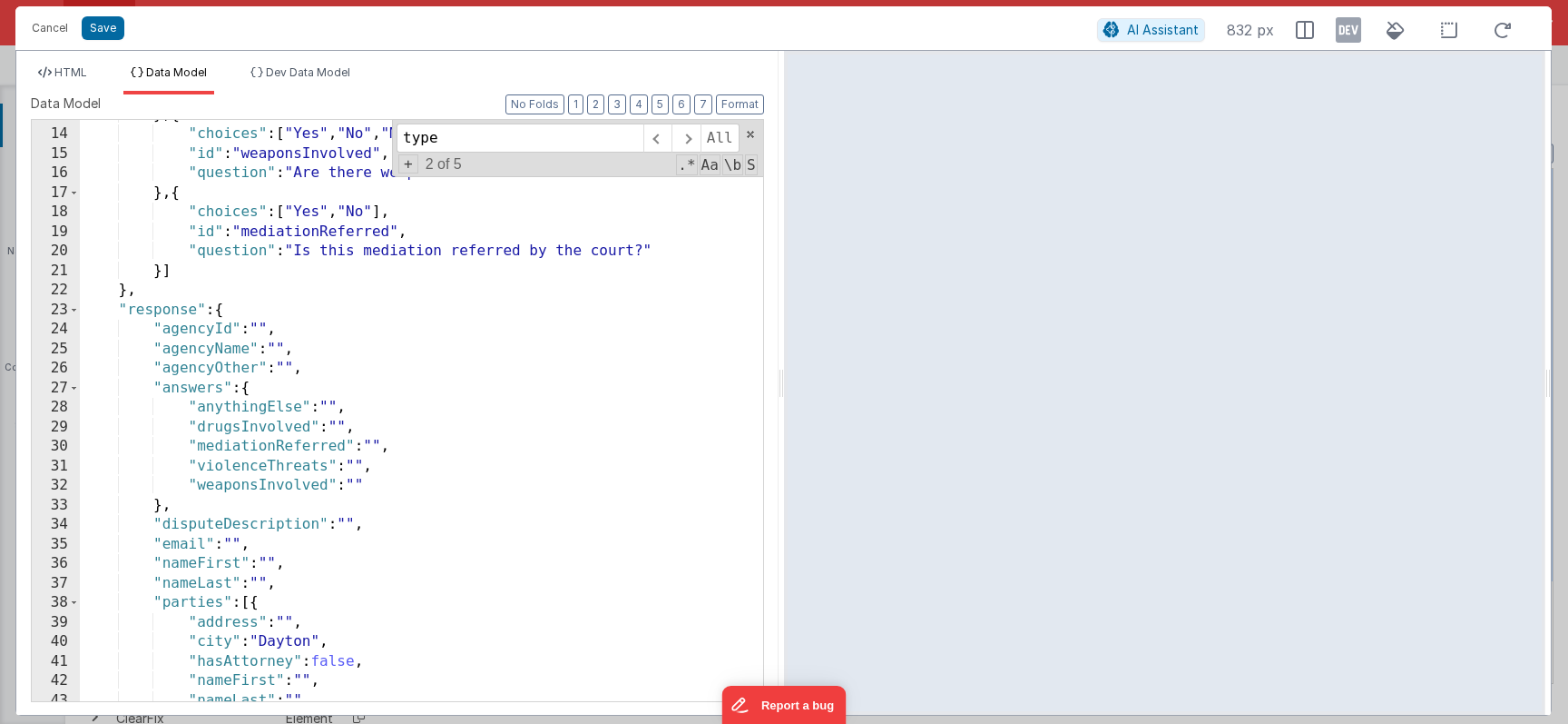
scroll to position [570, 0]
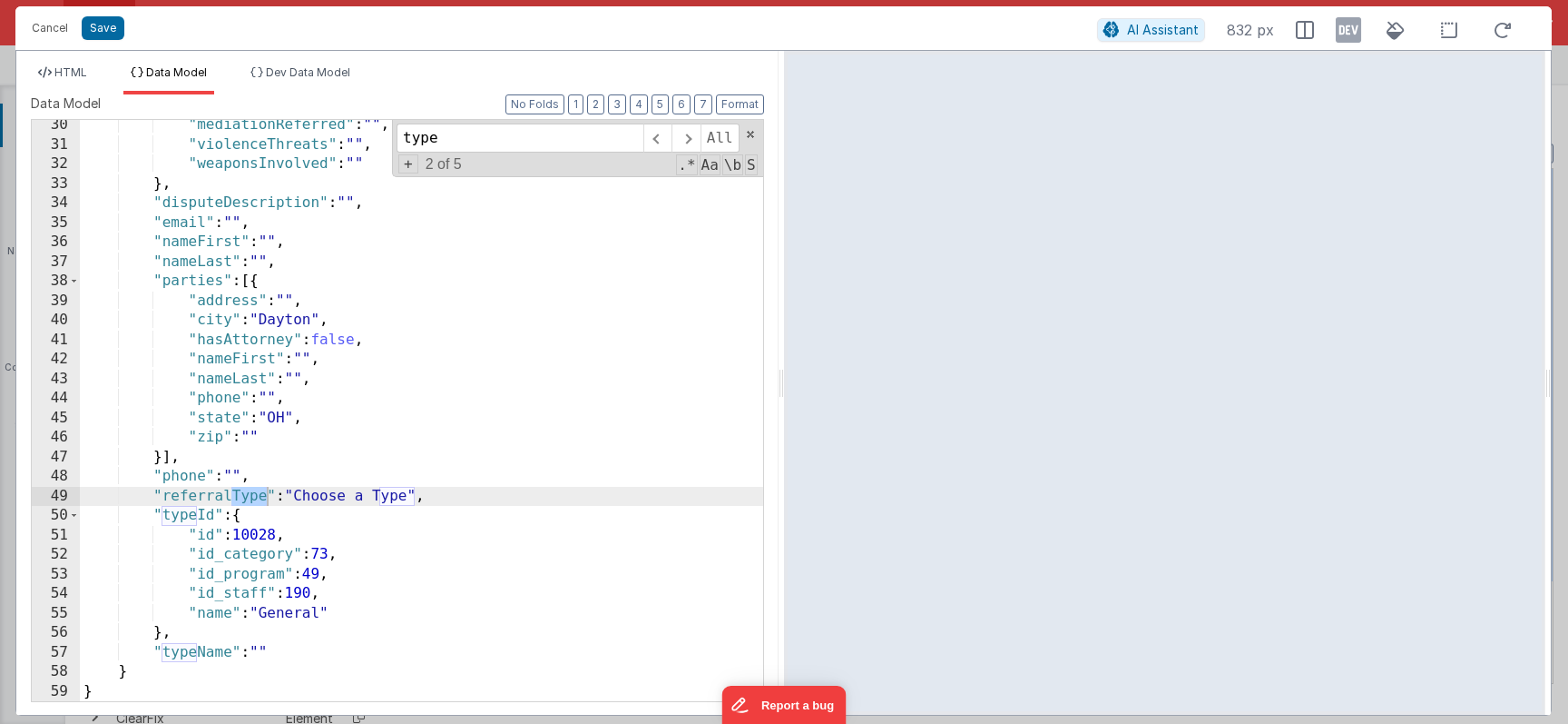
type input "type"
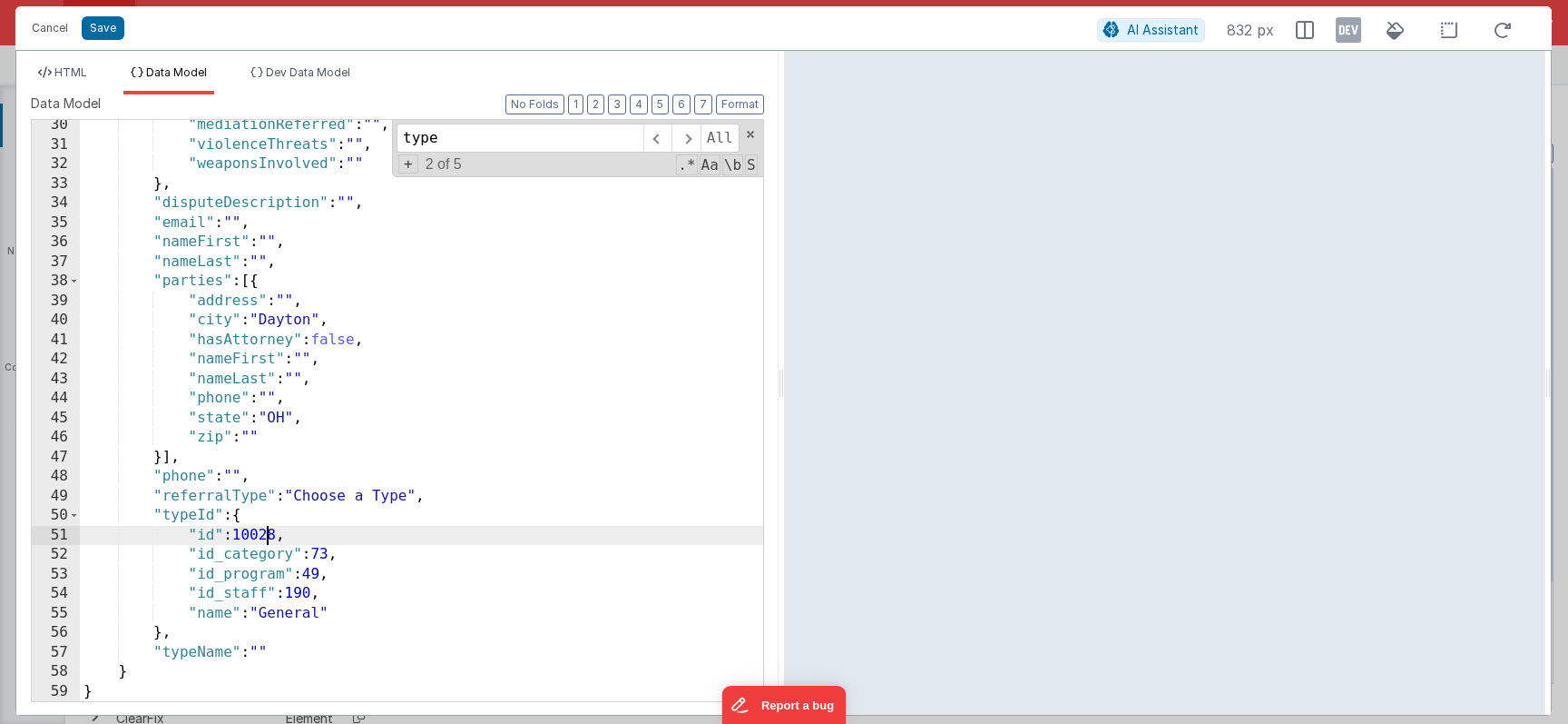
click at [262, 537] on div ""mediationReferred" : "" , "violenceThreats" : "" , "weaponsInvolved" : "" } , …" at bounding box center [421, 425] width 683 height 621
click at [71, 66] on li "HTML" at bounding box center [63, 80] width 64 height 29
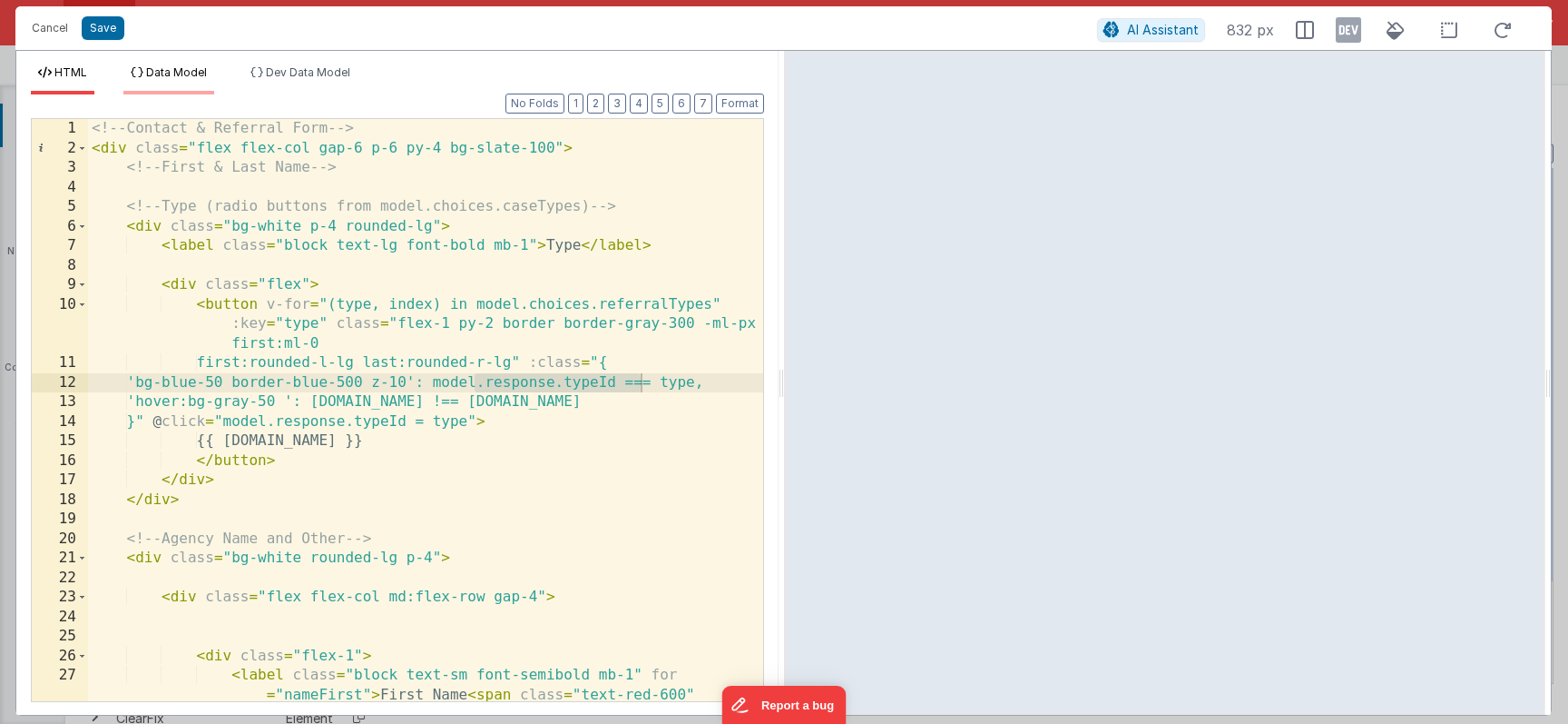
click at [193, 71] on span "Data Model" at bounding box center [176, 72] width 61 height 14
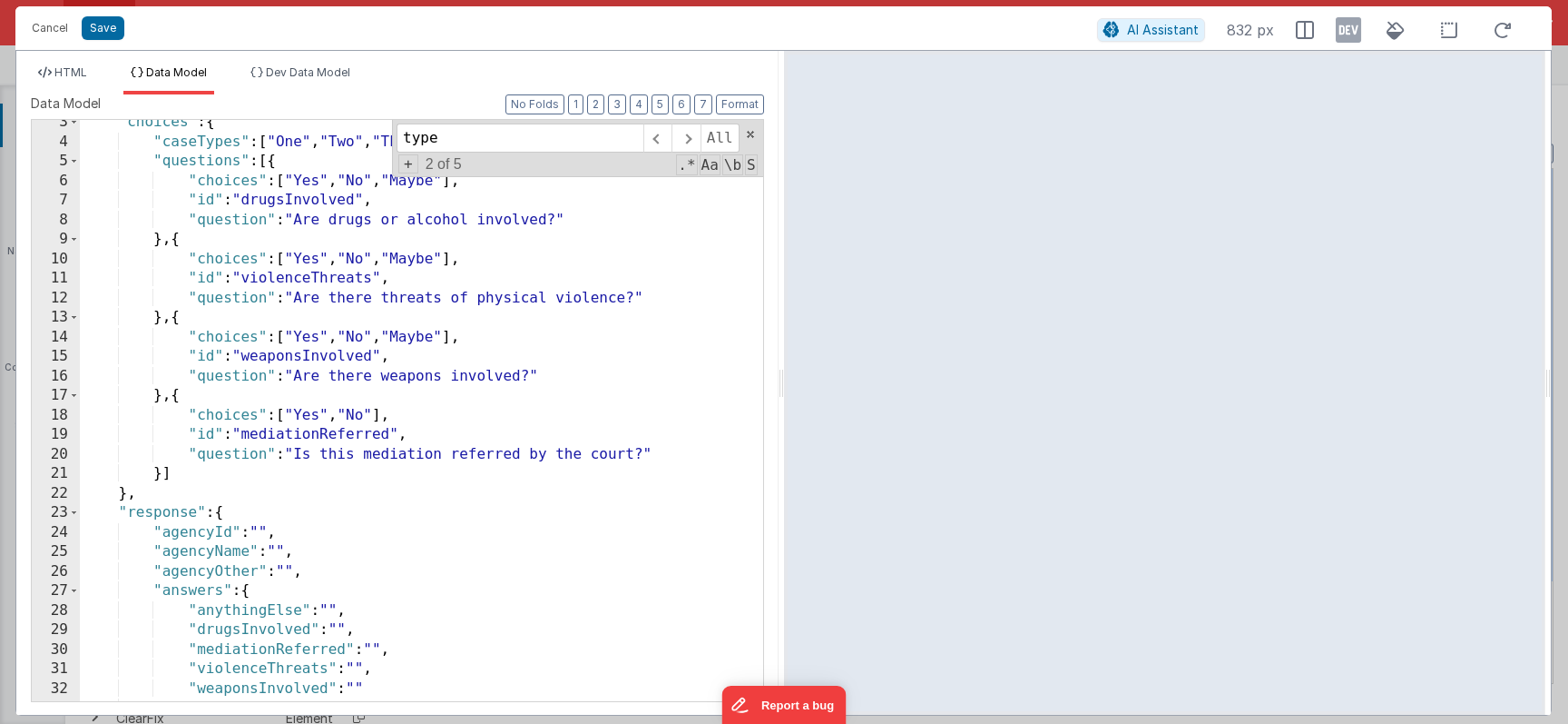
scroll to position [0, 0]
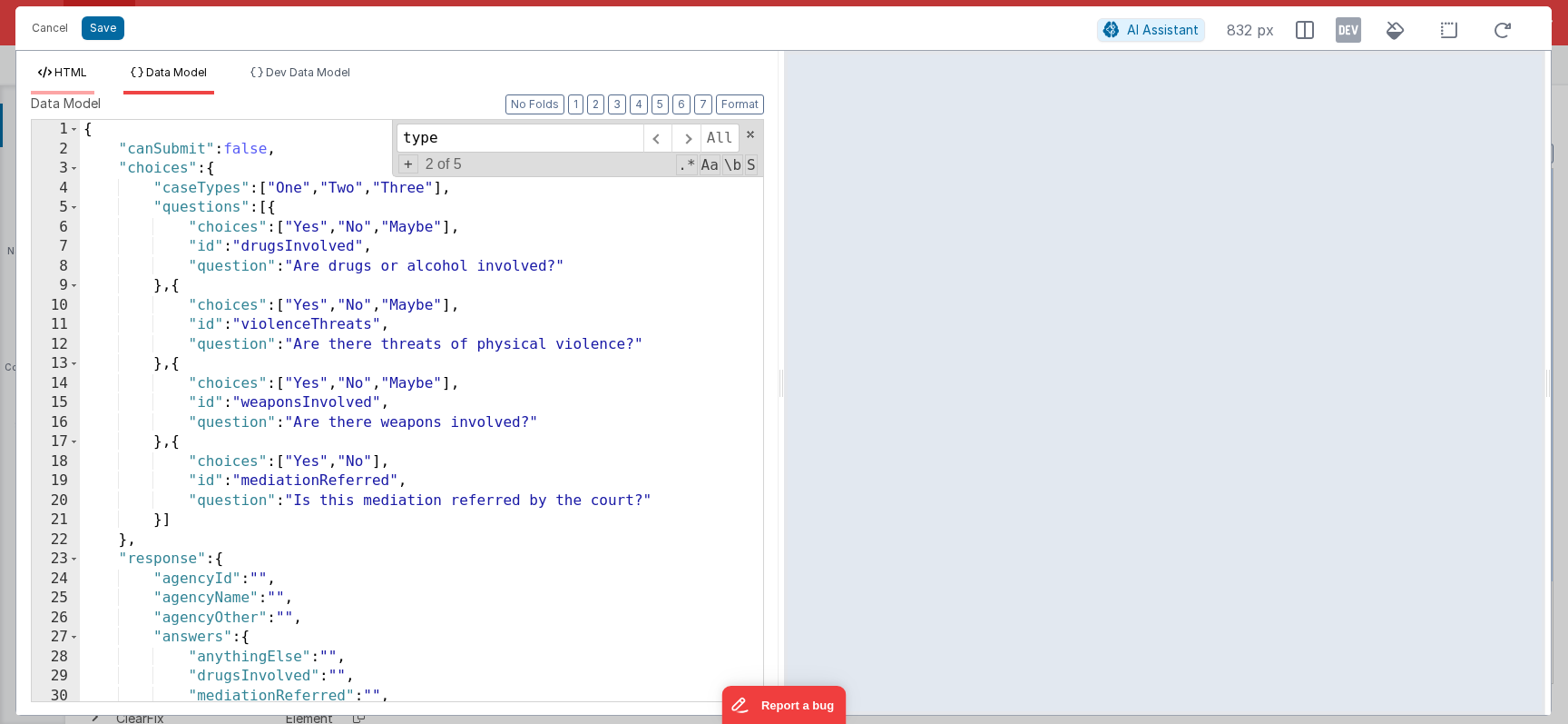
click at [65, 73] on span "HTML" at bounding box center [71, 72] width 33 height 14
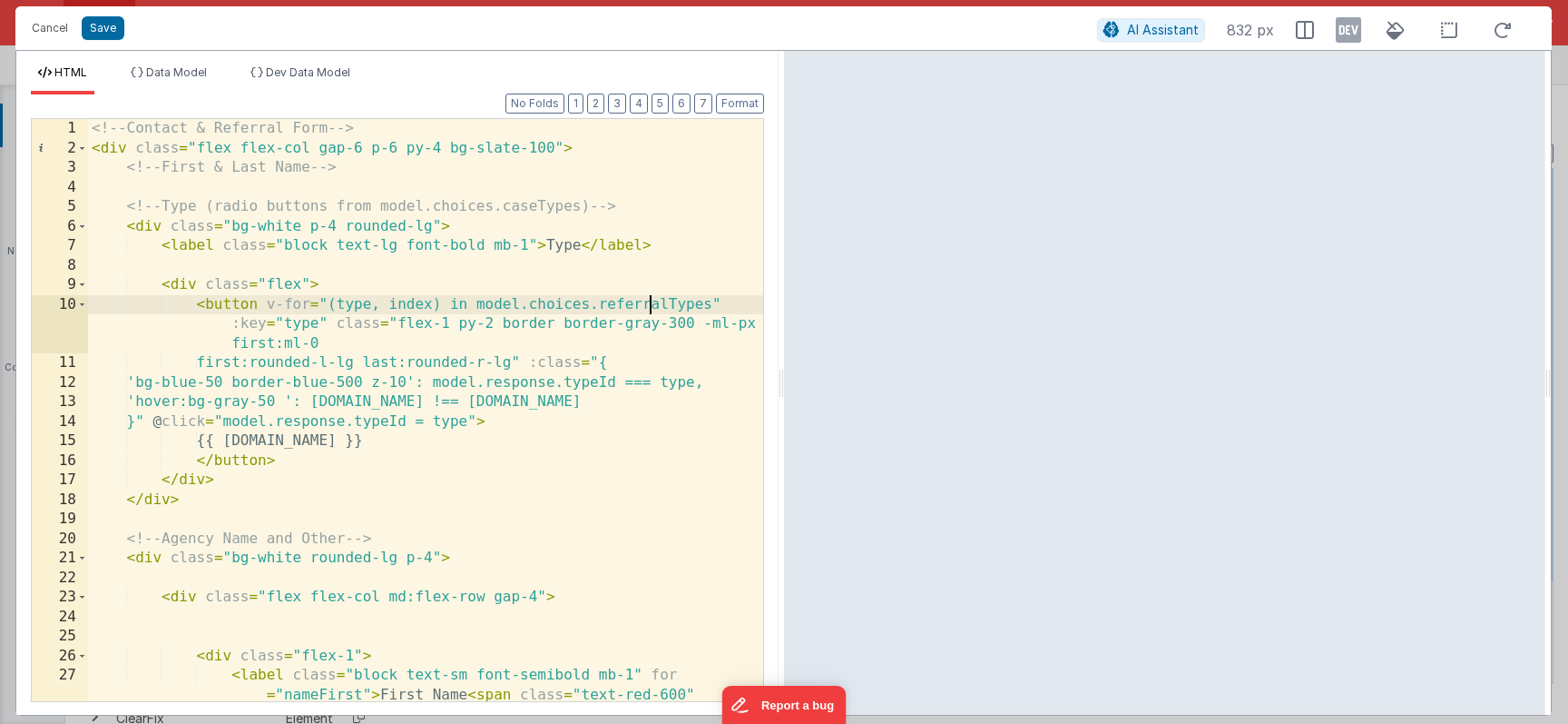
click at [648, 308] on div "<!-- Contact & Referral Form --> < div class = "flex flex-col gap-6 p-6 py-4 bg…" at bounding box center [425, 449] width 675 height 660
click at [296, 326] on div "<!-- Contact & Referral Form --> < div class = "flex flex-col gap-6 p-6 py-4 bg…" at bounding box center [425, 449] width 675 height 660
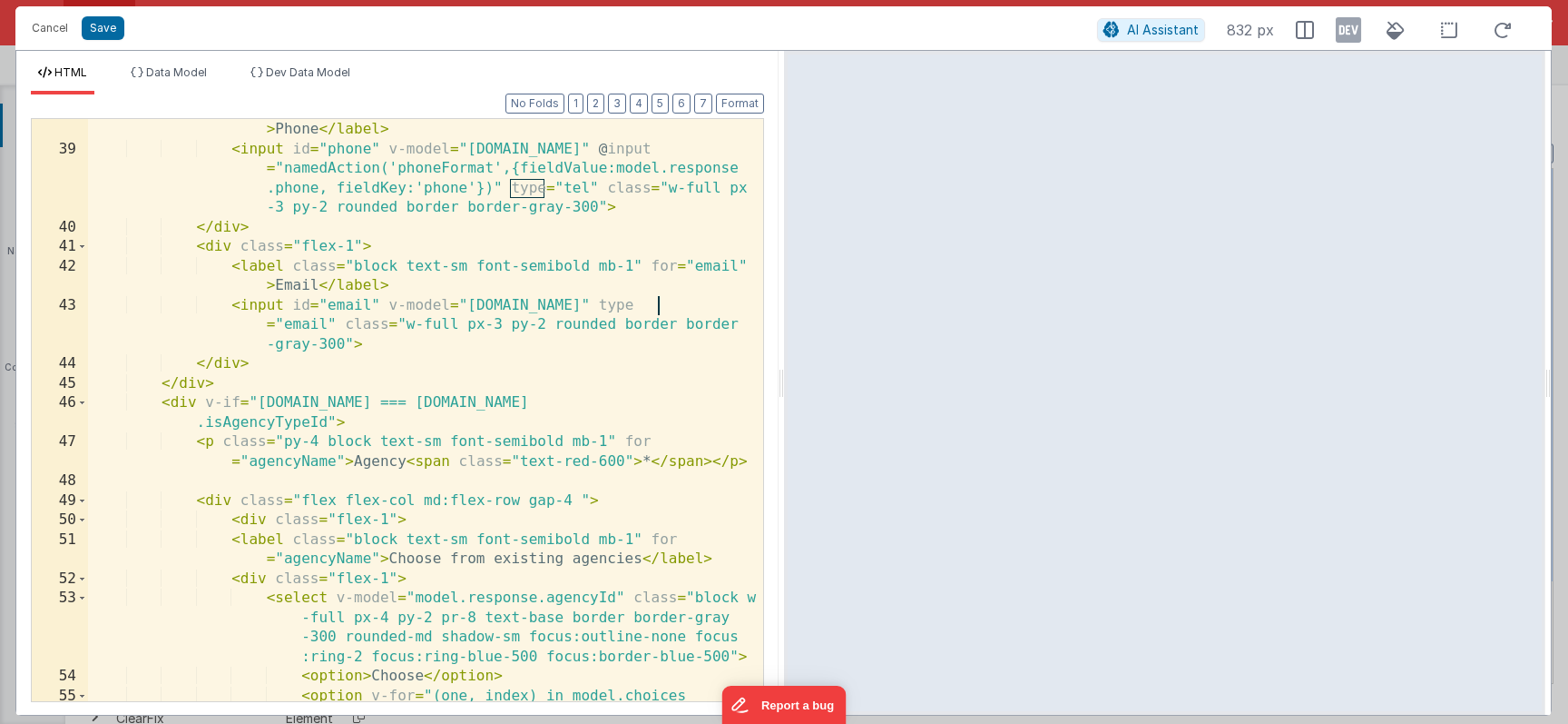
scroll to position [1740, 0]
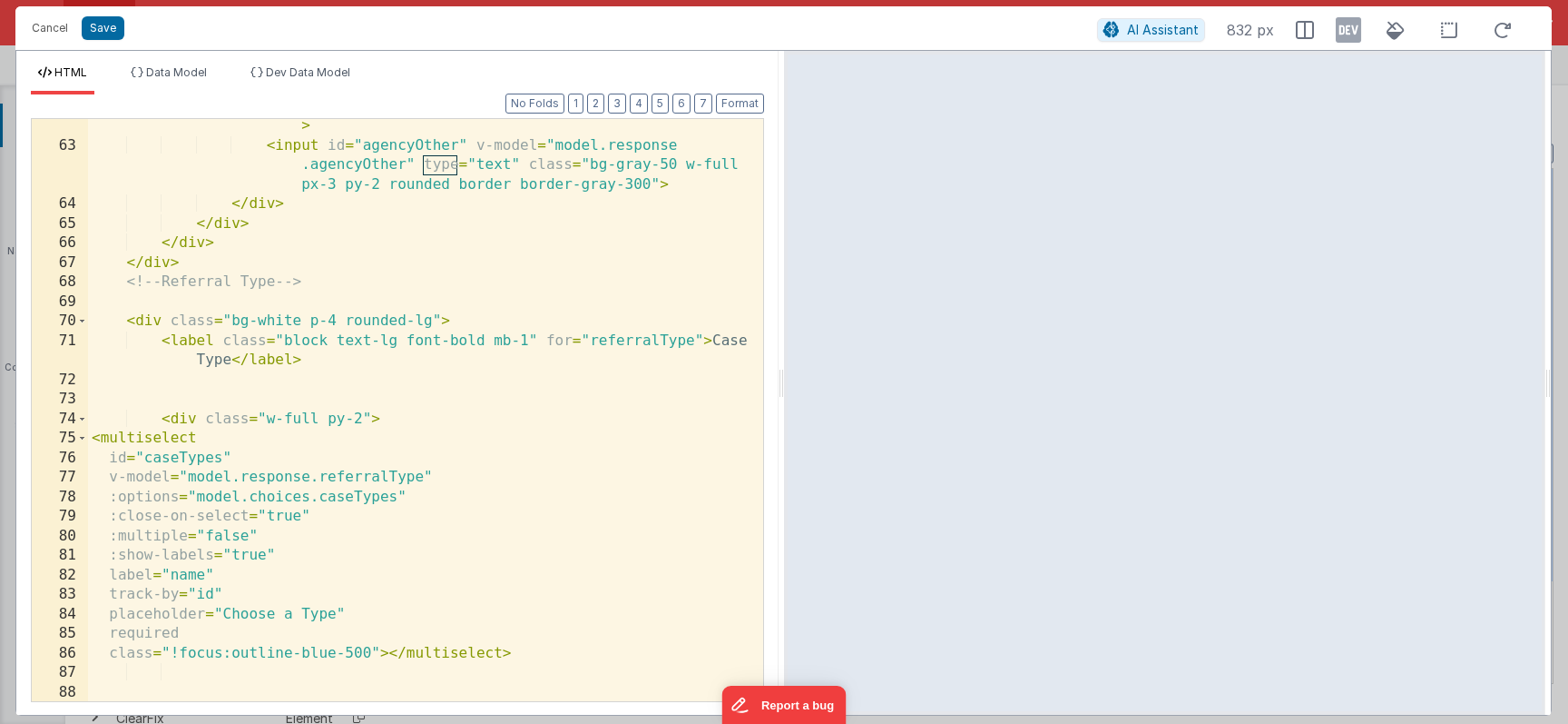
click at [403, 488] on div "< label class = "block text-sm font-semibold mb-1" for = "agencyOther" > Or typ…" at bounding box center [425, 407] width 675 height 660
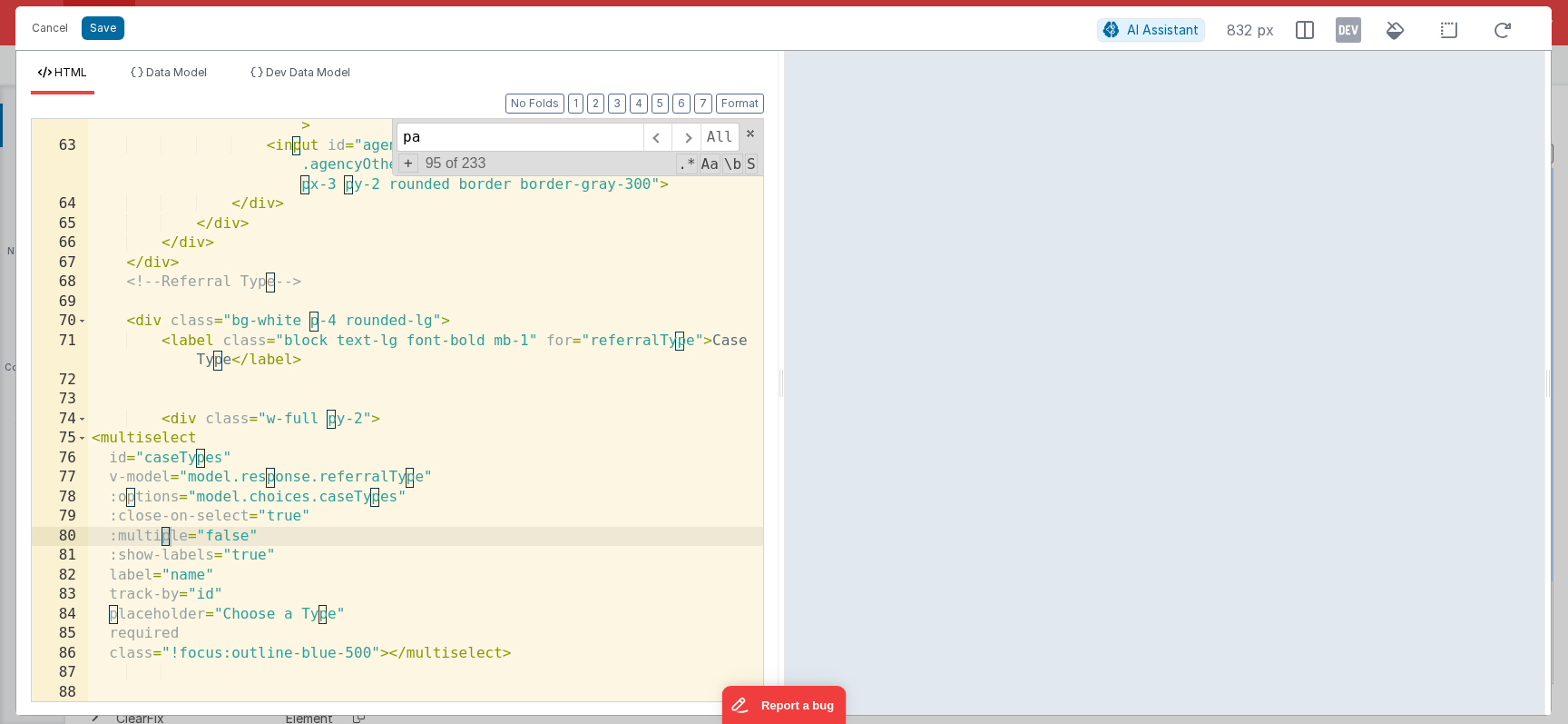
scroll to position [2267, 0]
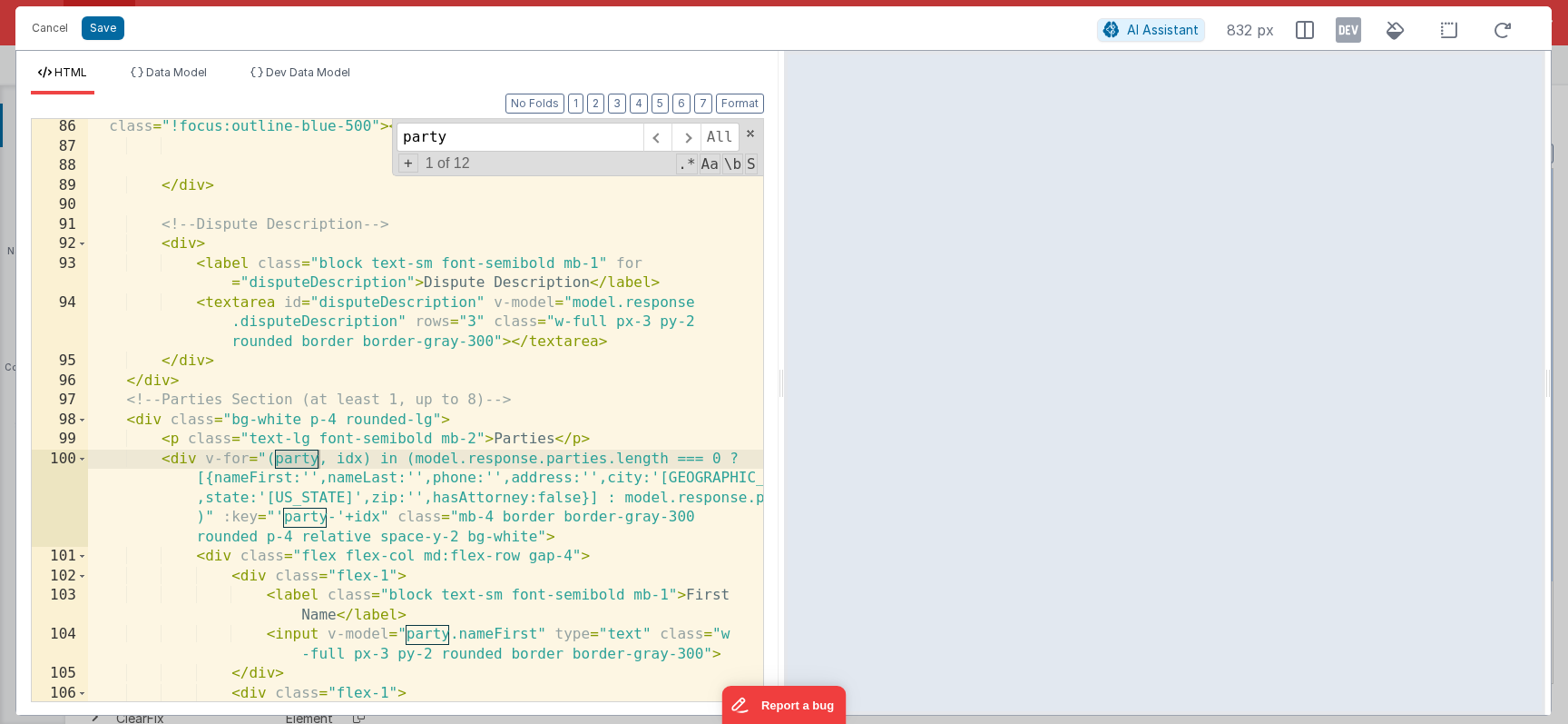
type input "party"
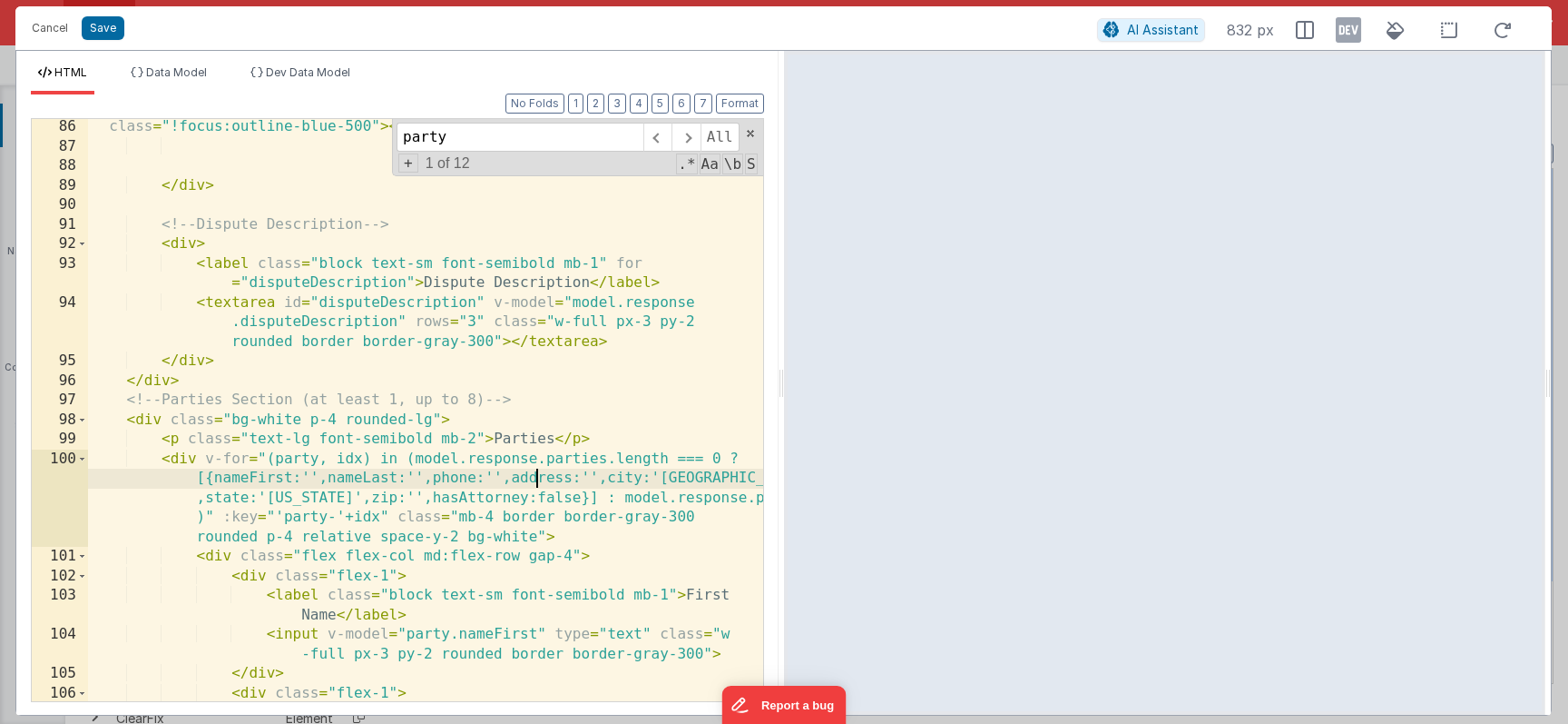
click at [532, 477] on div "class = "!focus:outline-blue-500" > </ multiselect > </ div > <!-- Dispute Desc…" at bounding box center [425, 437] width 675 height 641
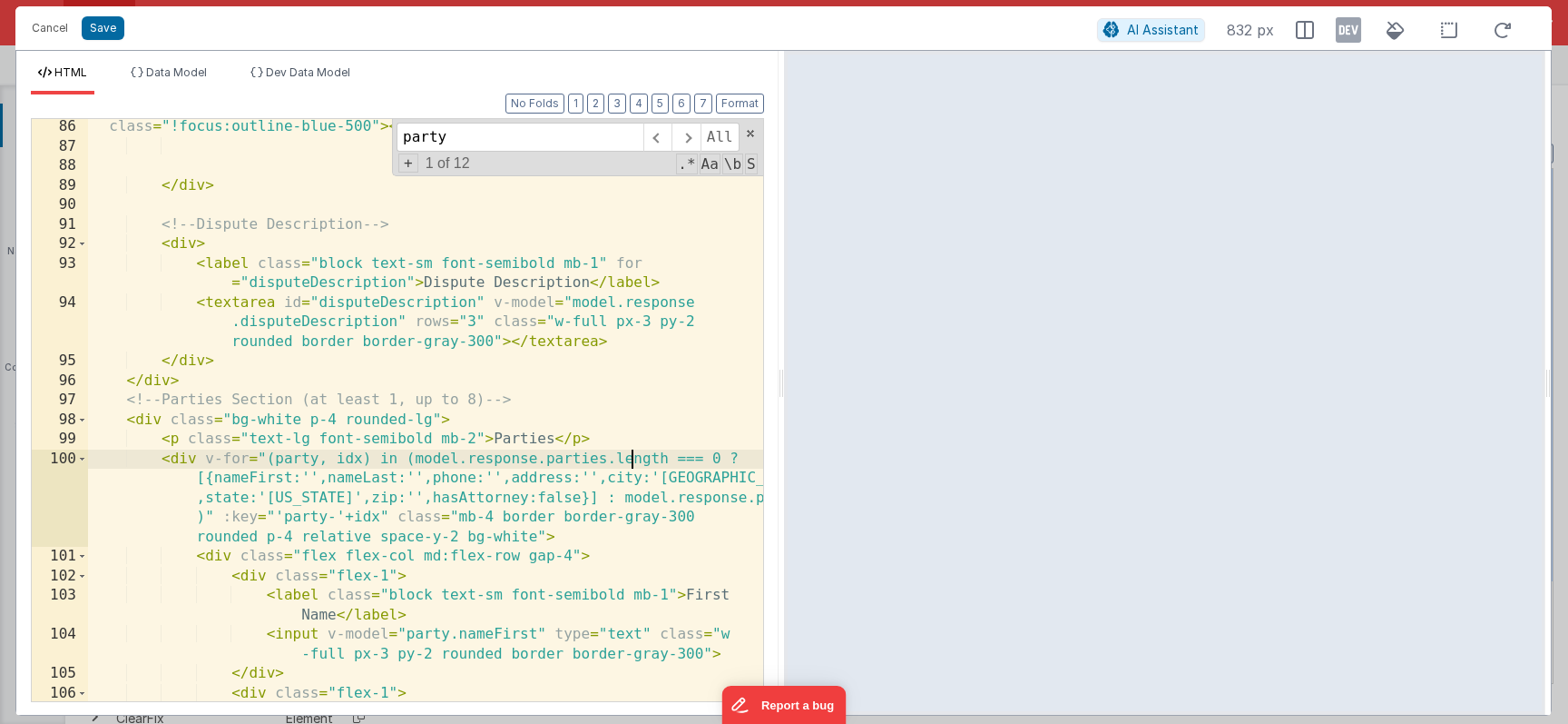
click at [630, 456] on div "class = "!focus:outline-blue-500" > </ multiselect > </ div > <!-- Dispute Desc…" at bounding box center [425, 437] width 675 height 641
click at [183, 60] on div "HTML Data Model Dev Data Model Format 7 6 5 4 3 2 1 No Folds 86 87 88 89 90 91 …" at bounding box center [397, 383] width 762 height 664
click at [183, 68] on span "Data Model" at bounding box center [176, 72] width 61 height 14
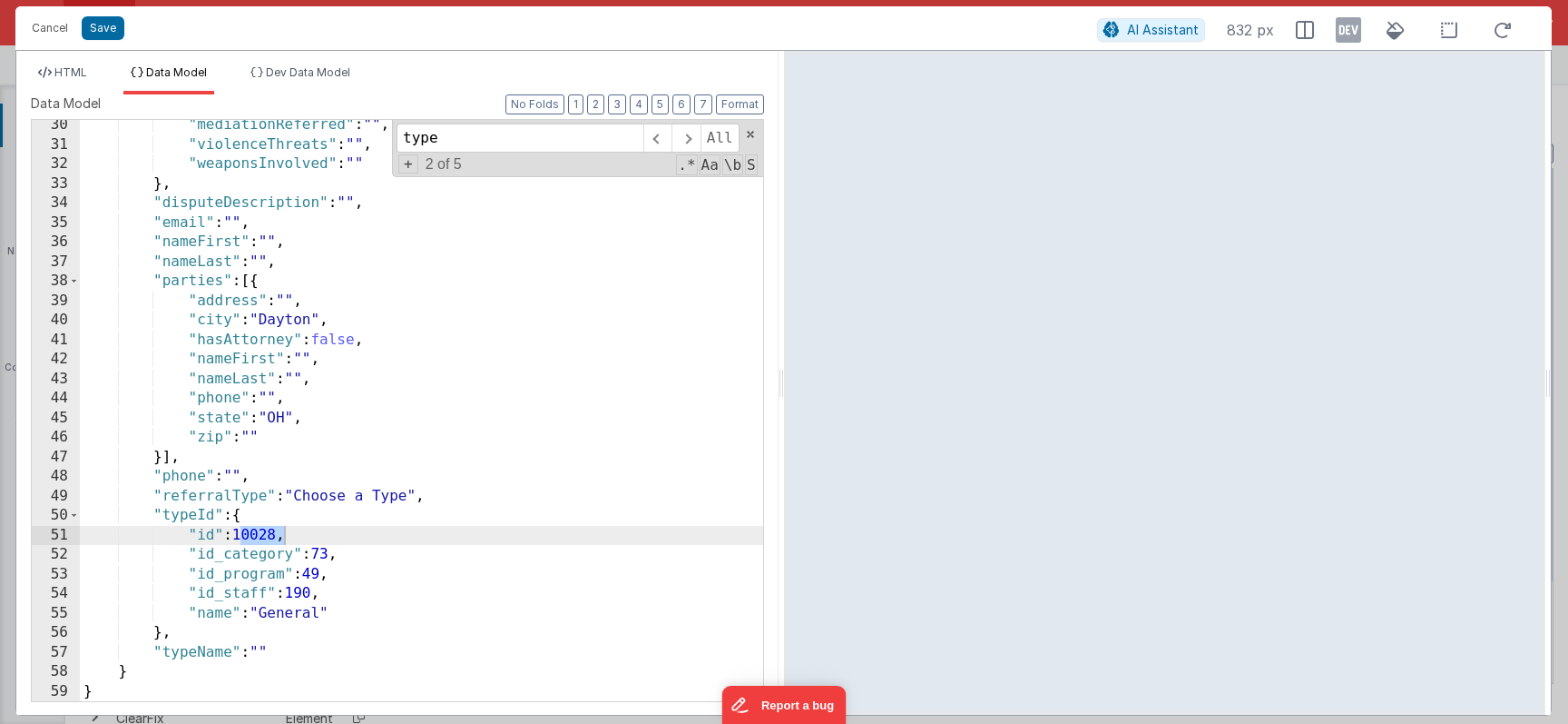
scroll to position [570, 0]
click at [56, 62] on div "HTML Data Model Dev Data Model Format 7 6 5 4 3 2 1 No Folds 86 87 88 89 90 91 …" at bounding box center [397, 383] width 762 height 664
click at [56, 67] on span "HTML" at bounding box center [71, 72] width 33 height 14
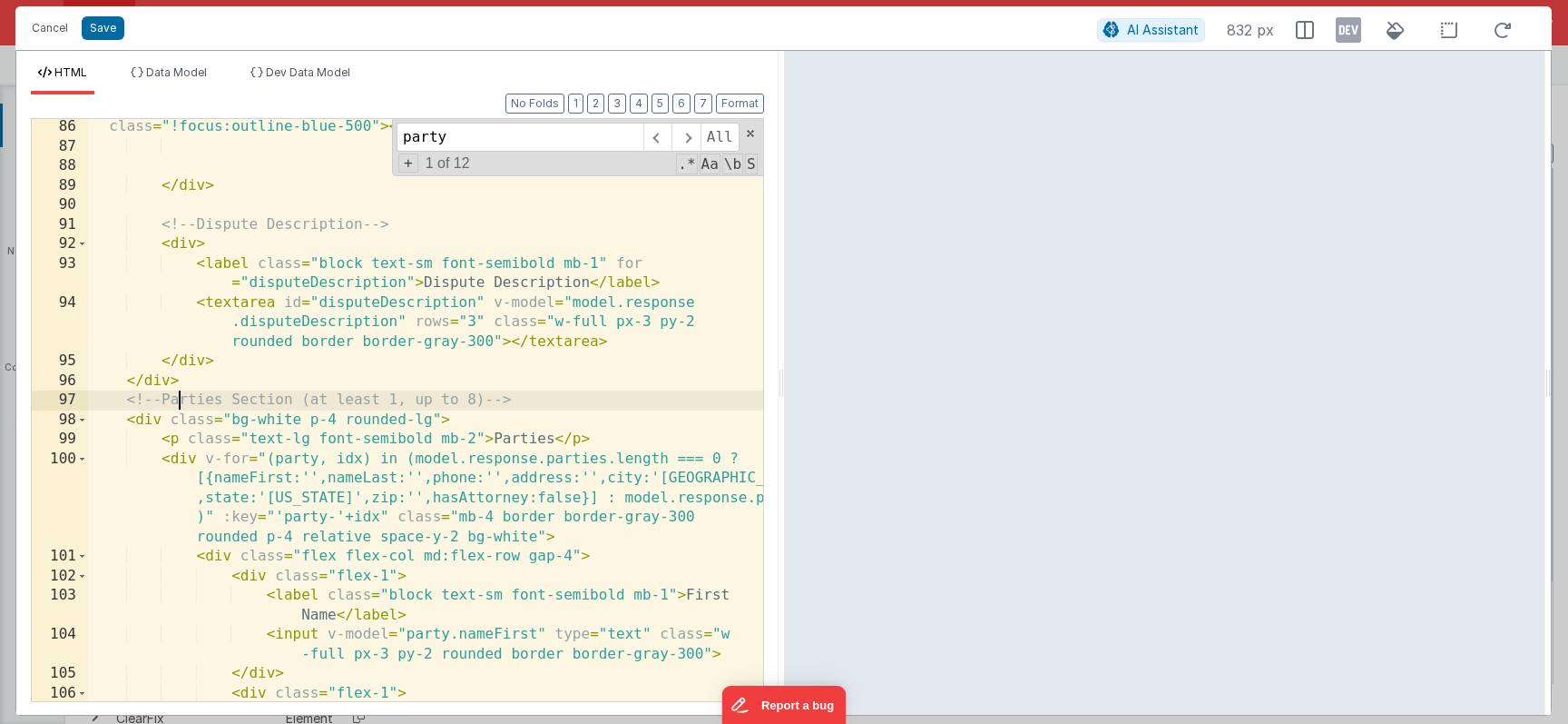
click at [183, 394] on div "class = "!focus:outline-blue-500" > </ multiselect > </ div > <!-- Dispute Desc…" at bounding box center [425, 437] width 675 height 641
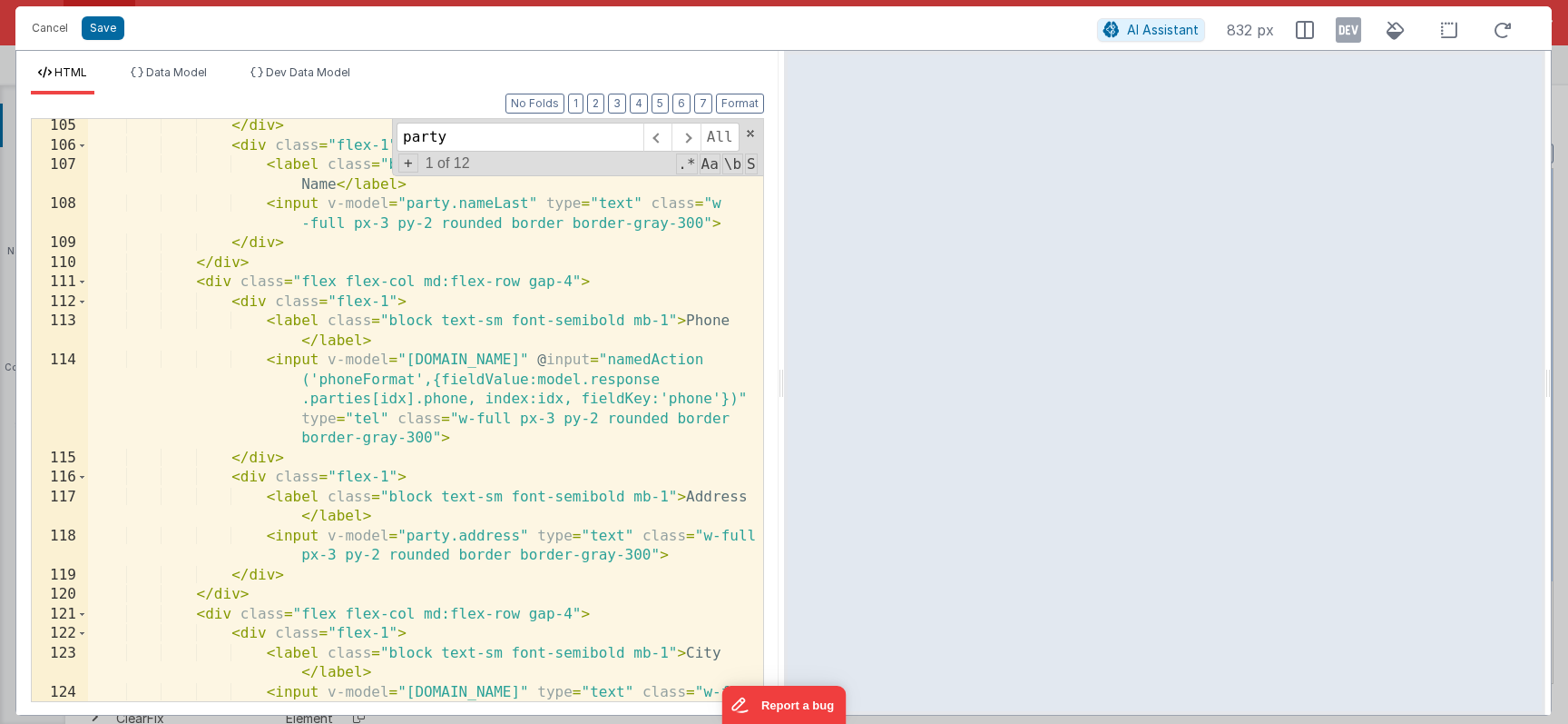
scroll to position [2837, 0]
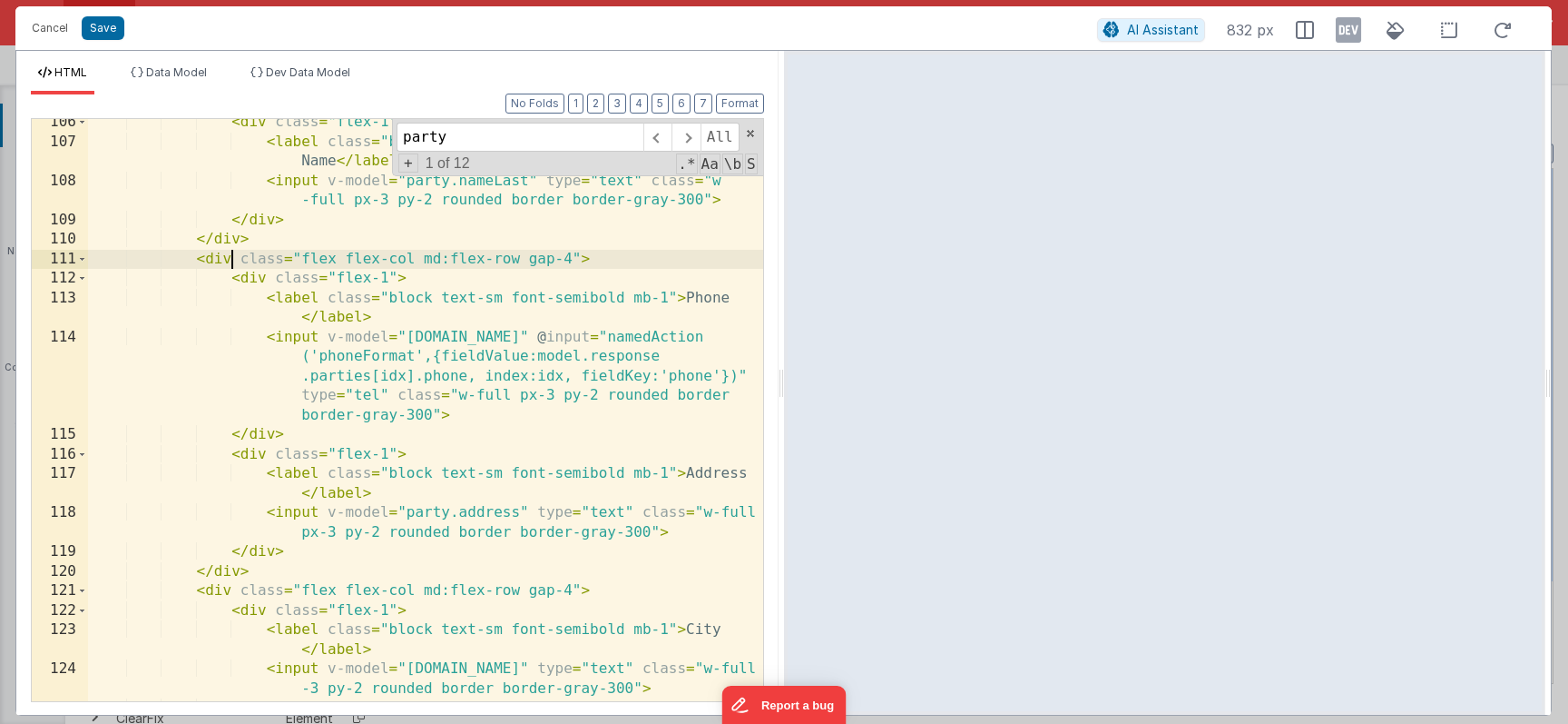
click at [231, 254] on div "< div class = "flex-1" > < label class = "block text-sm font-semibold mb-1" > L…" at bounding box center [425, 422] width 675 height 622
click at [244, 281] on div "< div class = "flex-1" > < label class = "block text-sm font-semibold mb-1" > L…" at bounding box center [425, 422] width 675 height 622
click at [180, 254] on div "< div class = "flex-1" > < label class = "block text-sm font-semibold mb-1" > L…" at bounding box center [425, 422] width 675 height 622
click at [209, 256] on div "< div class = "flex-1" > < label class = "block text-sm font-semibold mb-1" > L…" at bounding box center [425, 422] width 675 height 622
click at [237, 269] on div "< div class = "flex-1" > < label class = "block text-sm font-semibold mb-1" > L…" at bounding box center [425, 422] width 675 height 622
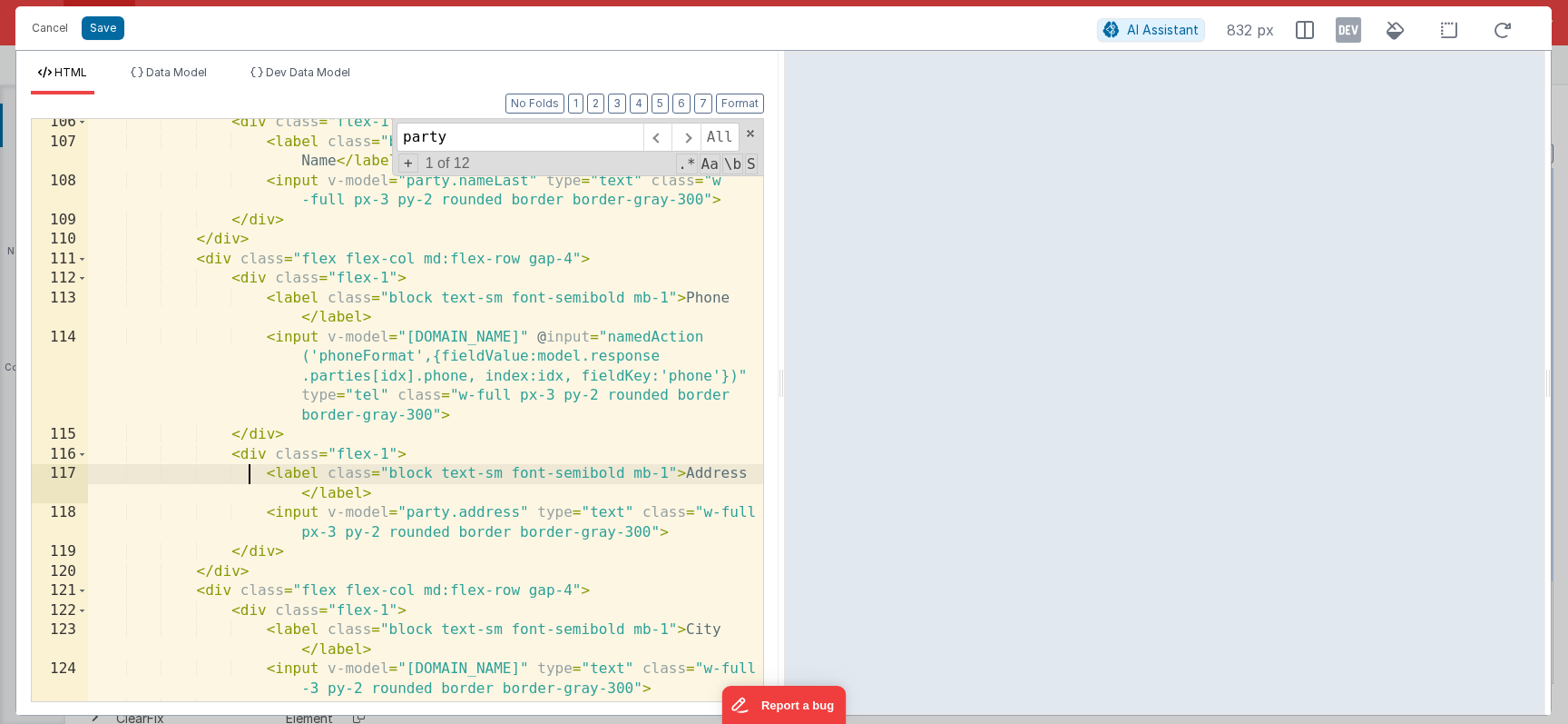
click at [246, 468] on div "< div class = "flex-1" > < label class = "block text-sm font-semibold mb-1" > L…" at bounding box center [425, 422] width 675 height 622
click at [219, 270] on div "< div class = "flex-1" > < label class = "block text-sm font-semibold mb-1" > L…" at bounding box center [425, 422] width 675 height 622
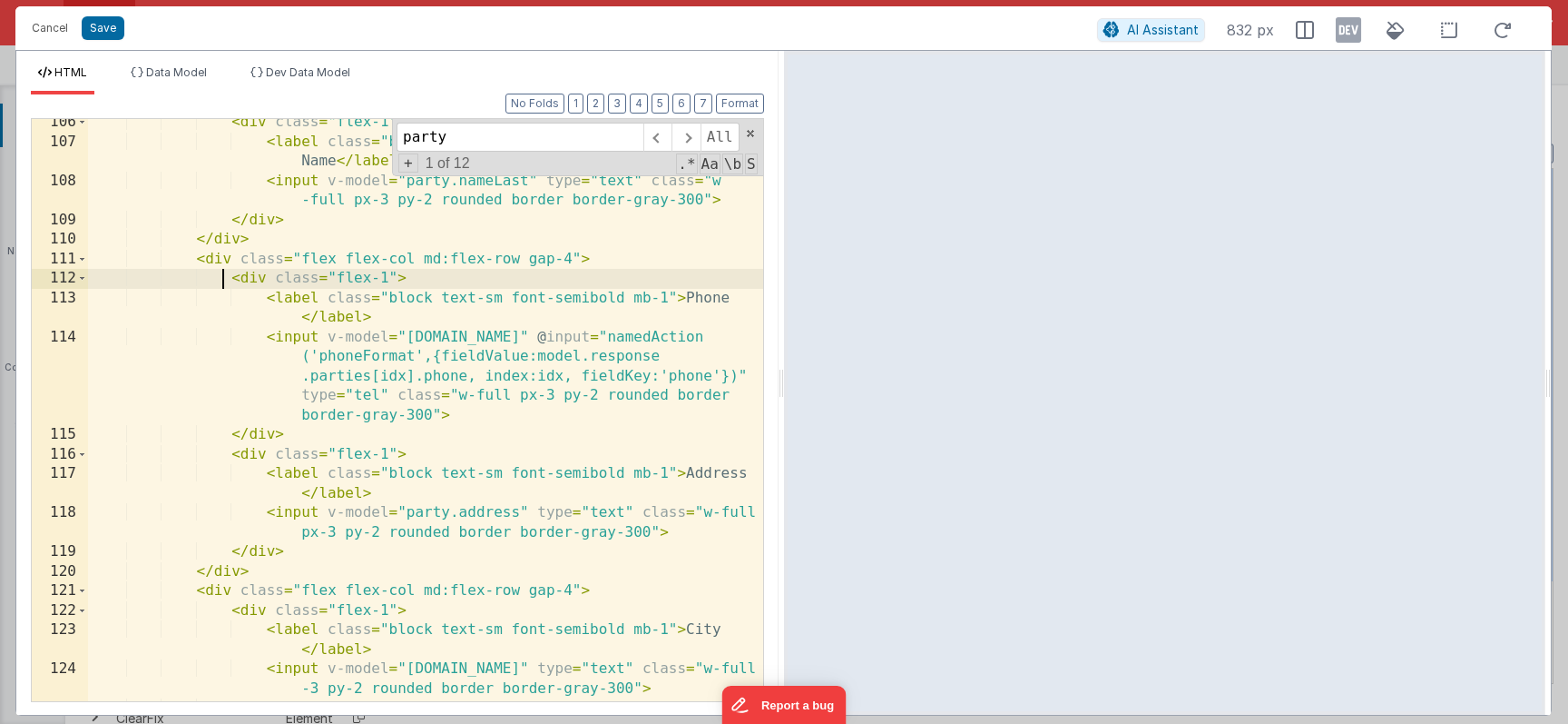
click at [214, 257] on div "< div class = "flex-1" > < label class = "block text-sm font-semibold mb-1" > L…" at bounding box center [425, 422] width 675 height 622
click at [79, 260] on span at bounding box center [82, 259] width 10 height 20
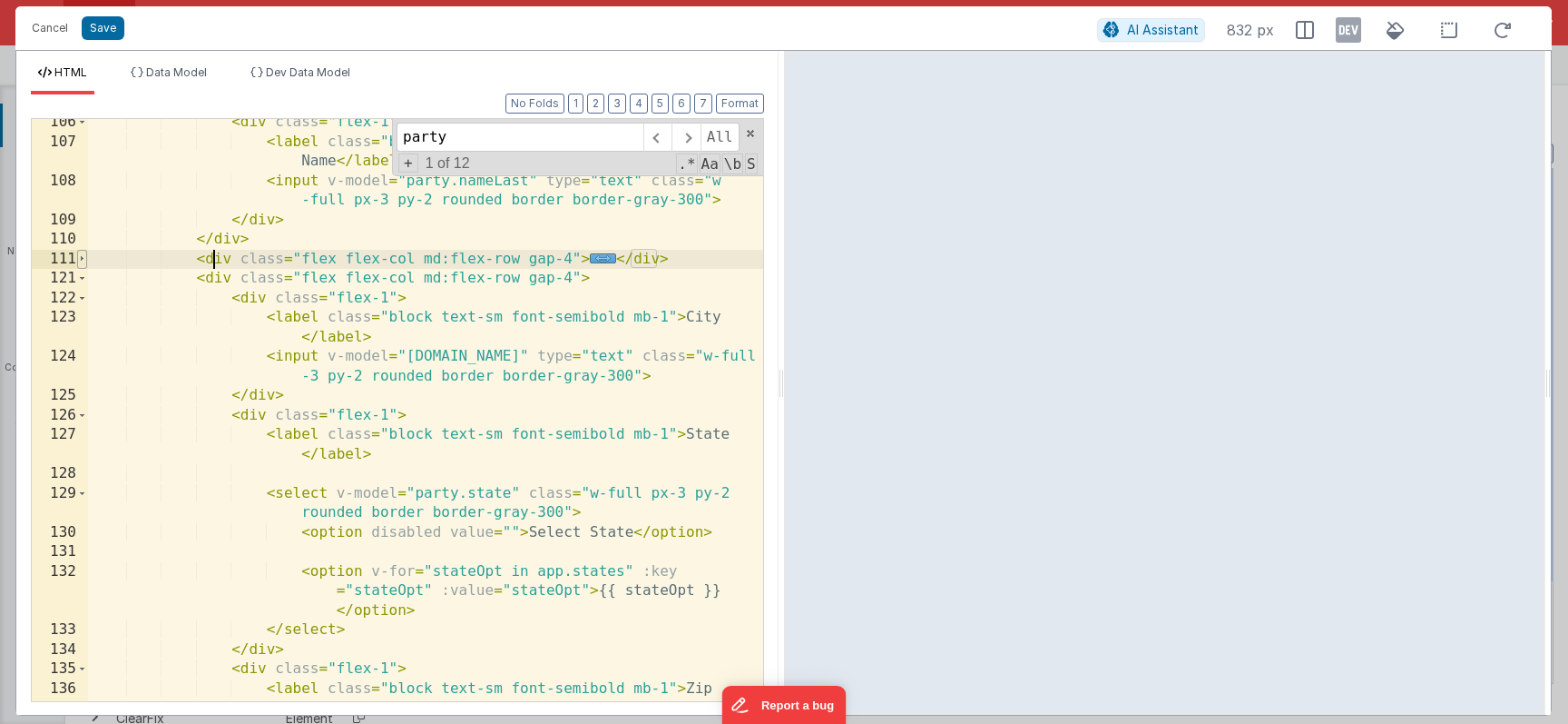
click at [79, 260] on span at bounding box center [82, 259] width 10 height 20
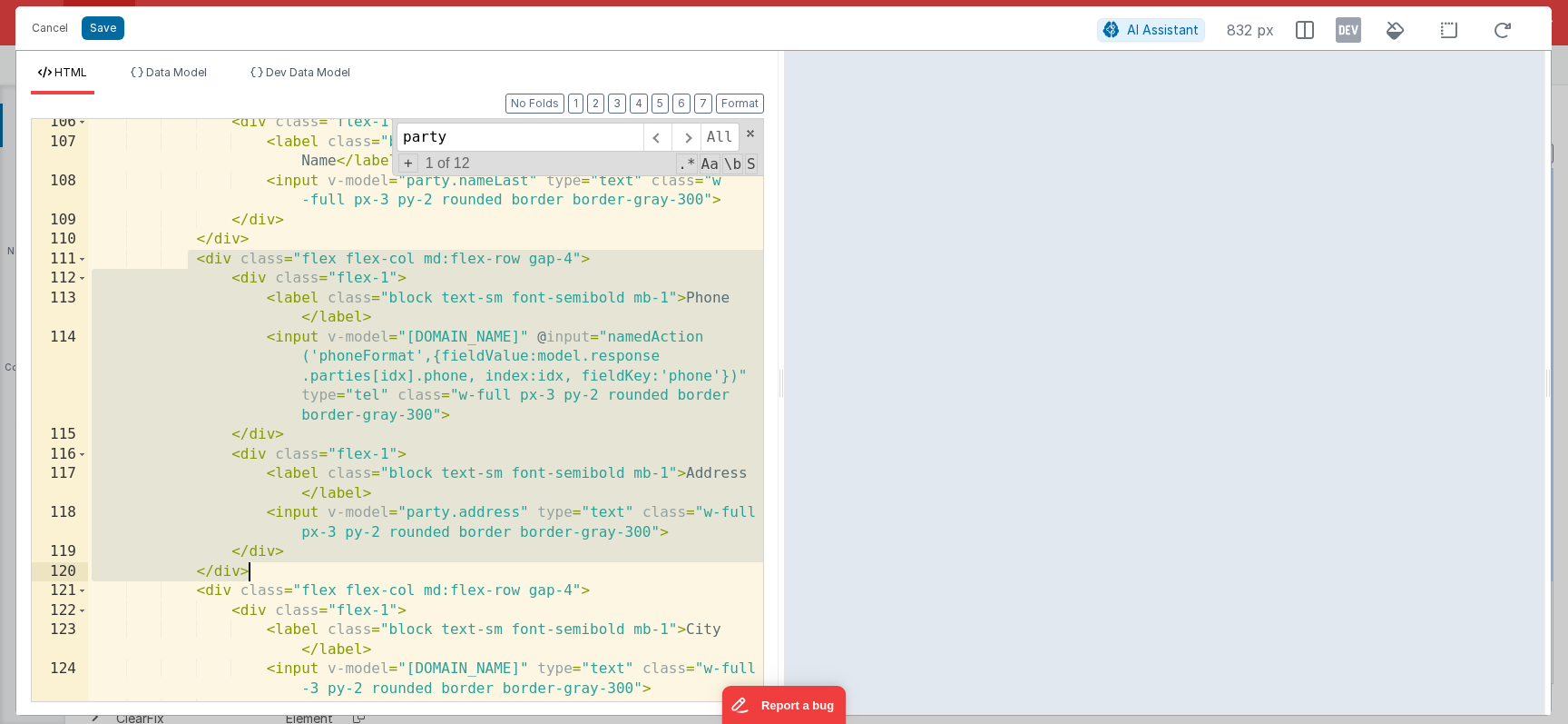
drag, startPoint x: 186, startPoint y: 262, endPoint x: 295, endPoint y: 568, distance: 324.8
click at [295, 568] on div "< div class = "flex-1" > < label class = "block text-sm font-semibold mb-1" > L…" at bounding box center [425, 422] width 675 height 622
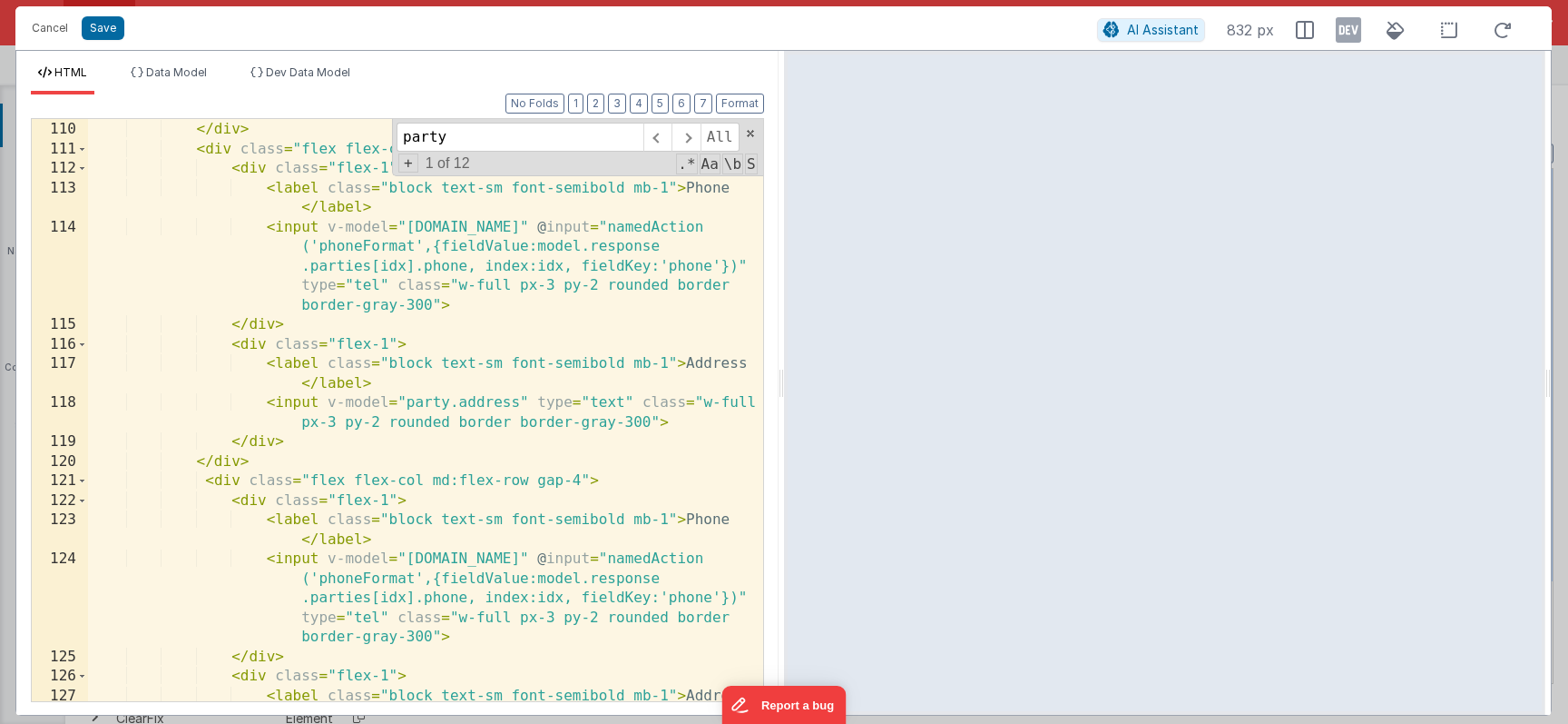
scroll to position [2936, 0]
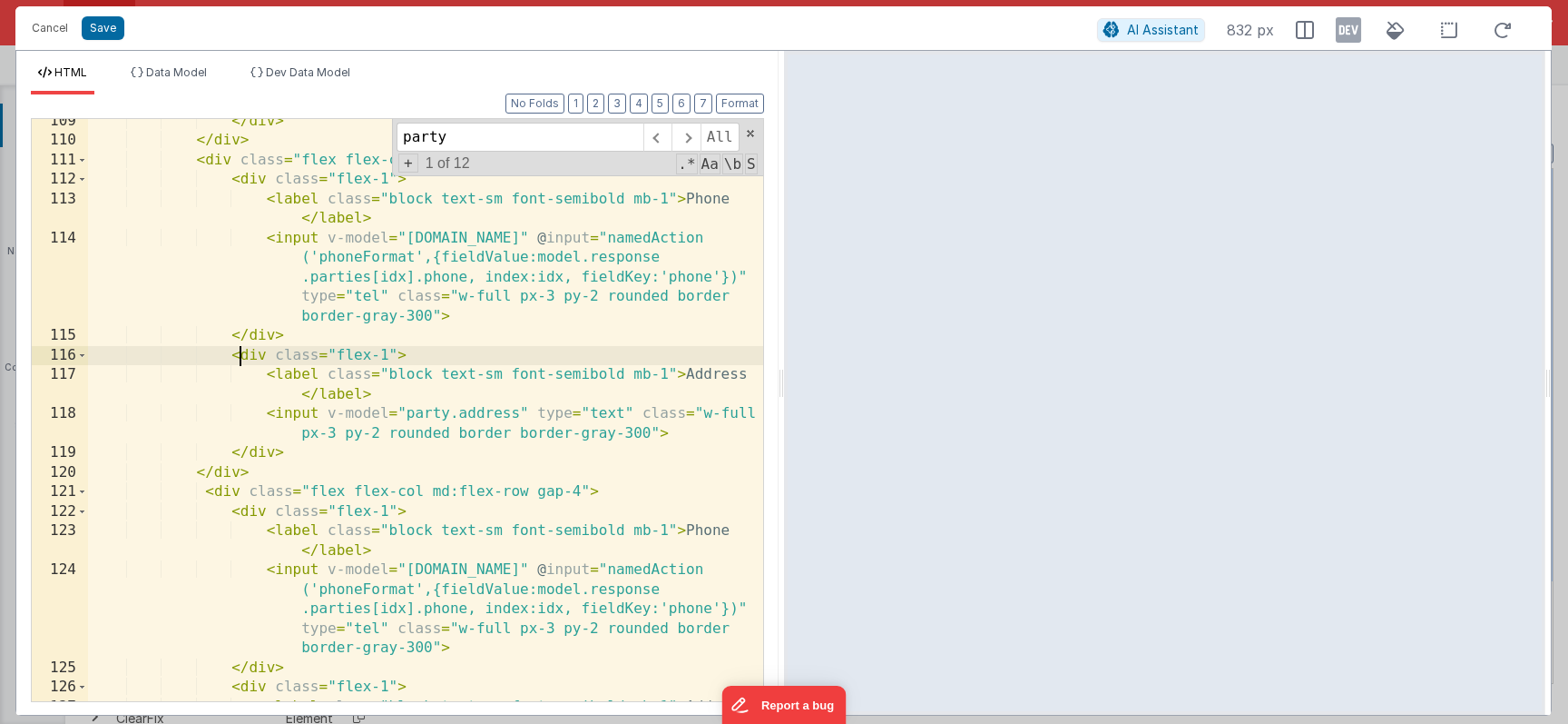
click at [242, 356] on div "</ div > </ div > < div class = "flex flex-col md:flex-row gap-4" > < div class…" at bounding box center [425, 432] width 675 height 641
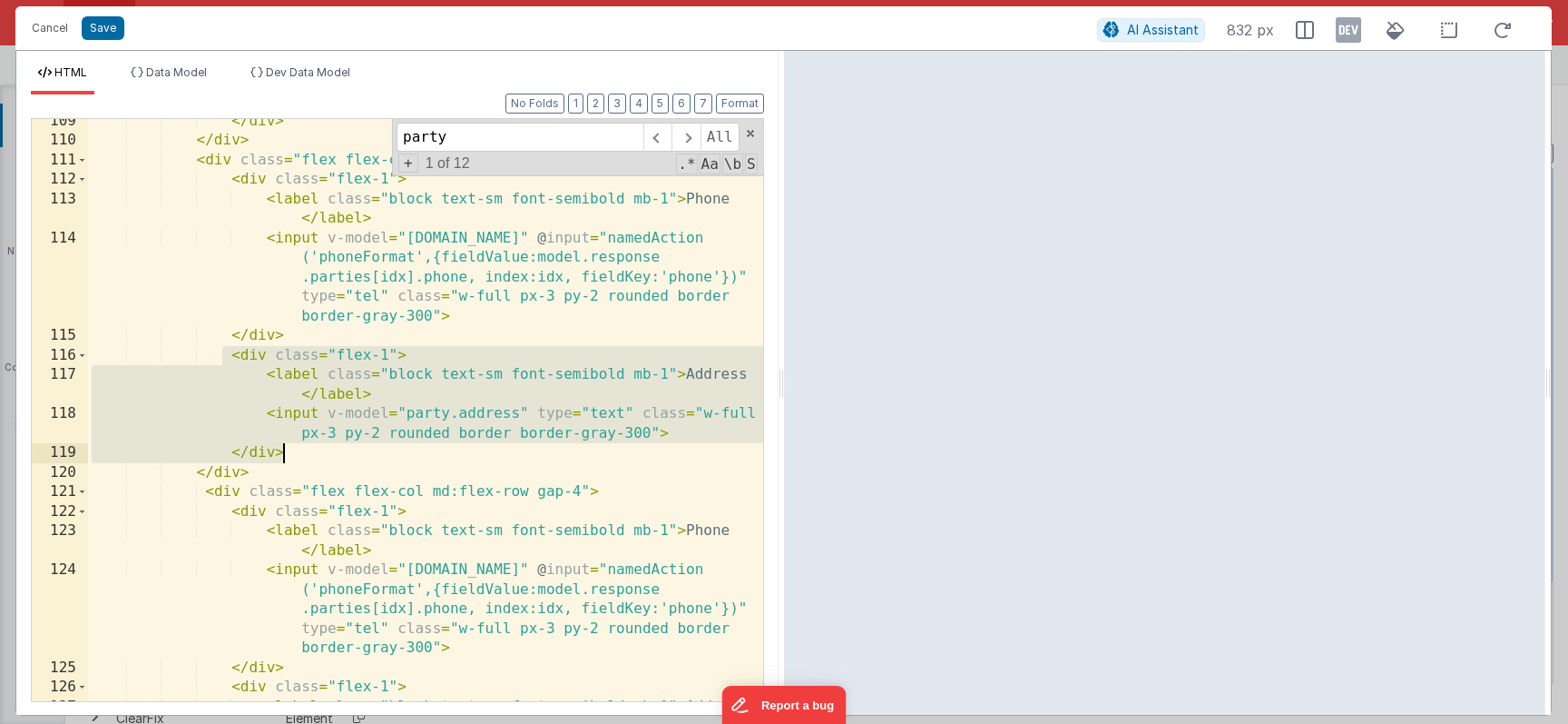
drag, startPoint x: 224, startPoint y: 356, endPoint x: 300, endPoint y: 454, distance: 124.0
click at [300, 454] on div "</ div > </ div > < div class = "flex flex-col md:flex-row gap-4" > < div class…" at bounding box center [425, 432] width 675 height 641
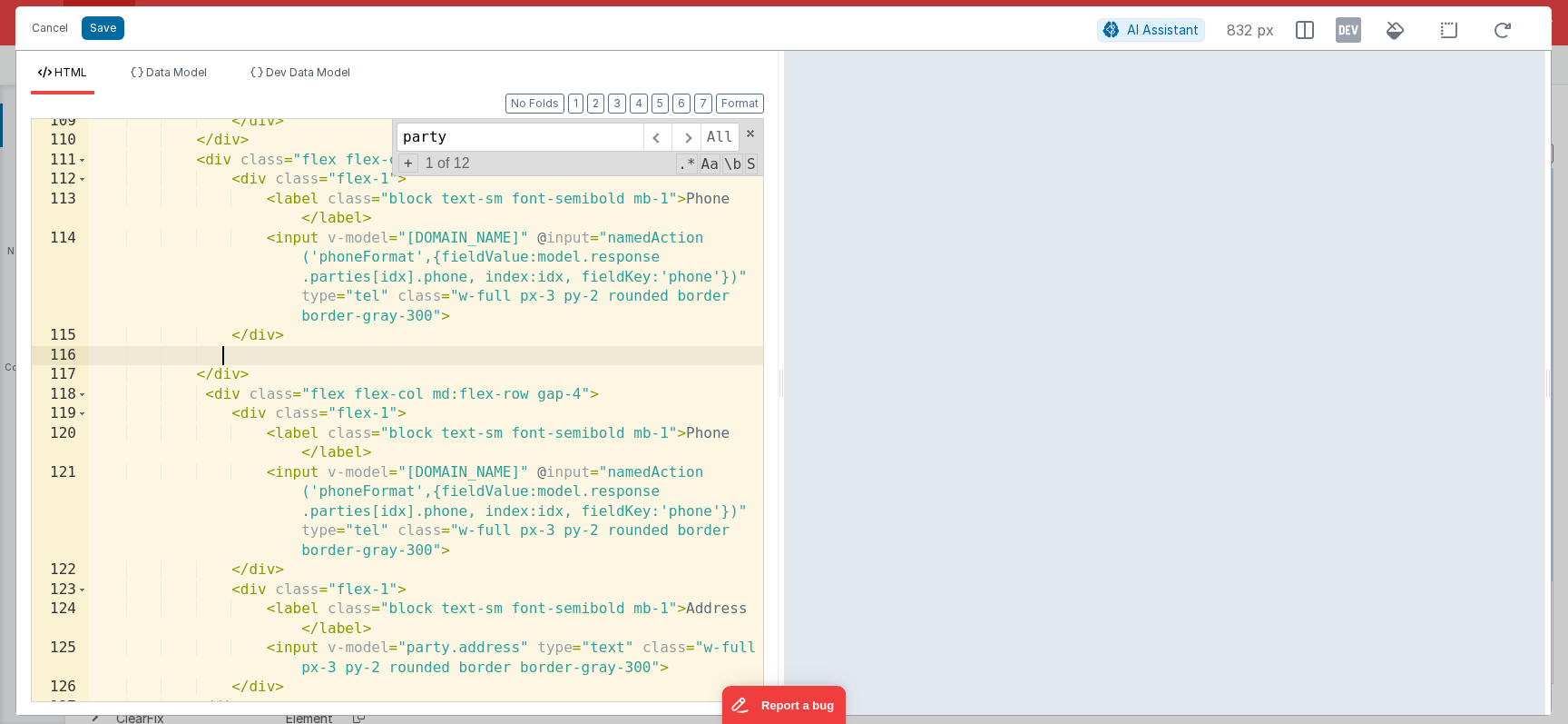
click at [228, 397] on div "</ div > </ div > < div class = "flex flex-col md:flex-row gap-4" > < div class…" at bounding box center [425, 422] width 675 height 622
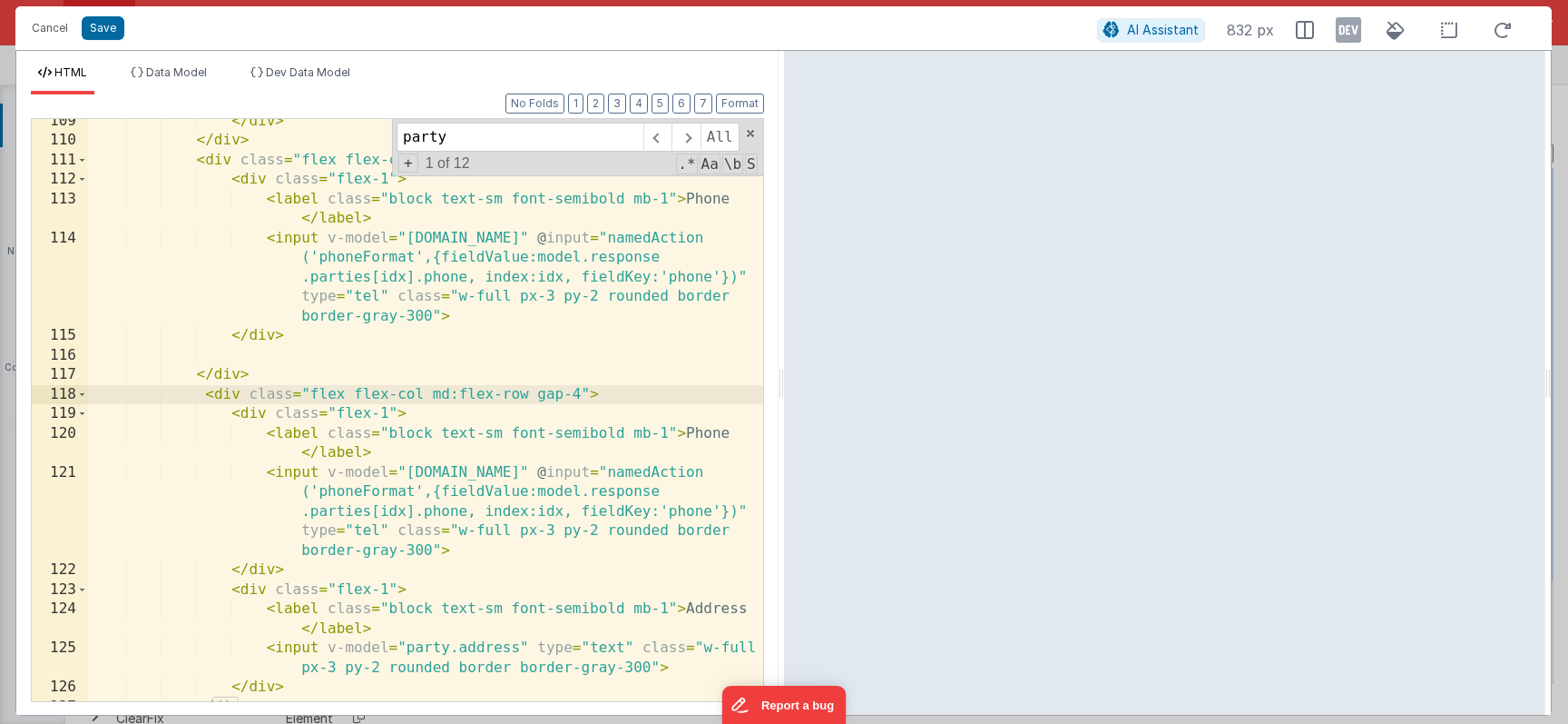
click at [238, 419] on div "</ div > </ div > < div class = "flex flex-col md:flex-row gap-4" > < div class…" at bounding box center [425, 422] width 675 height 622
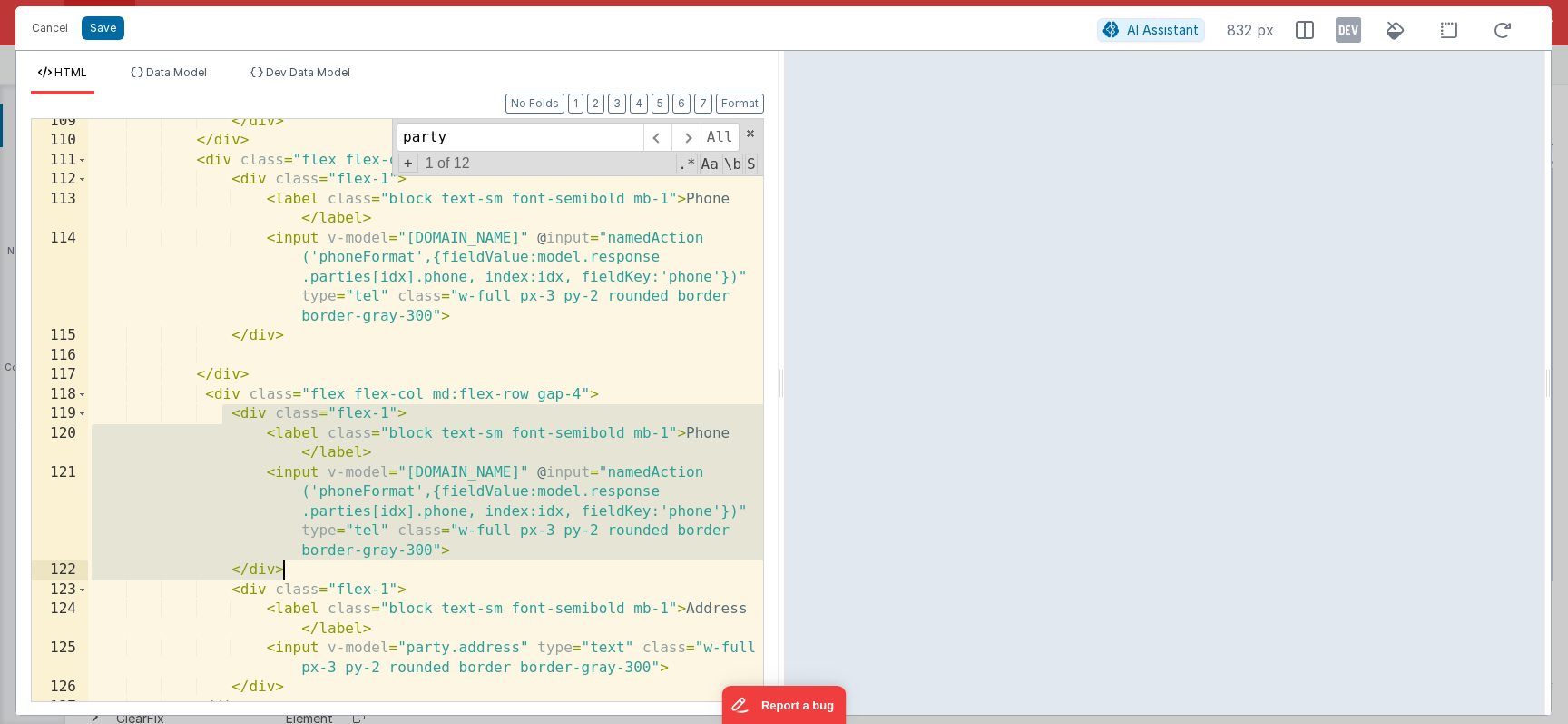
drag, startPoint x: 223, startPoint y: 414, endPoint x: 320, endPoint y: 577, distance: 189.7
click at [320, 577] on div "</ div > </ div > < div class = "flex flex-col md:flex-row gap-4" > < div class…" at bounding box center [425, 422] width 675 height 622
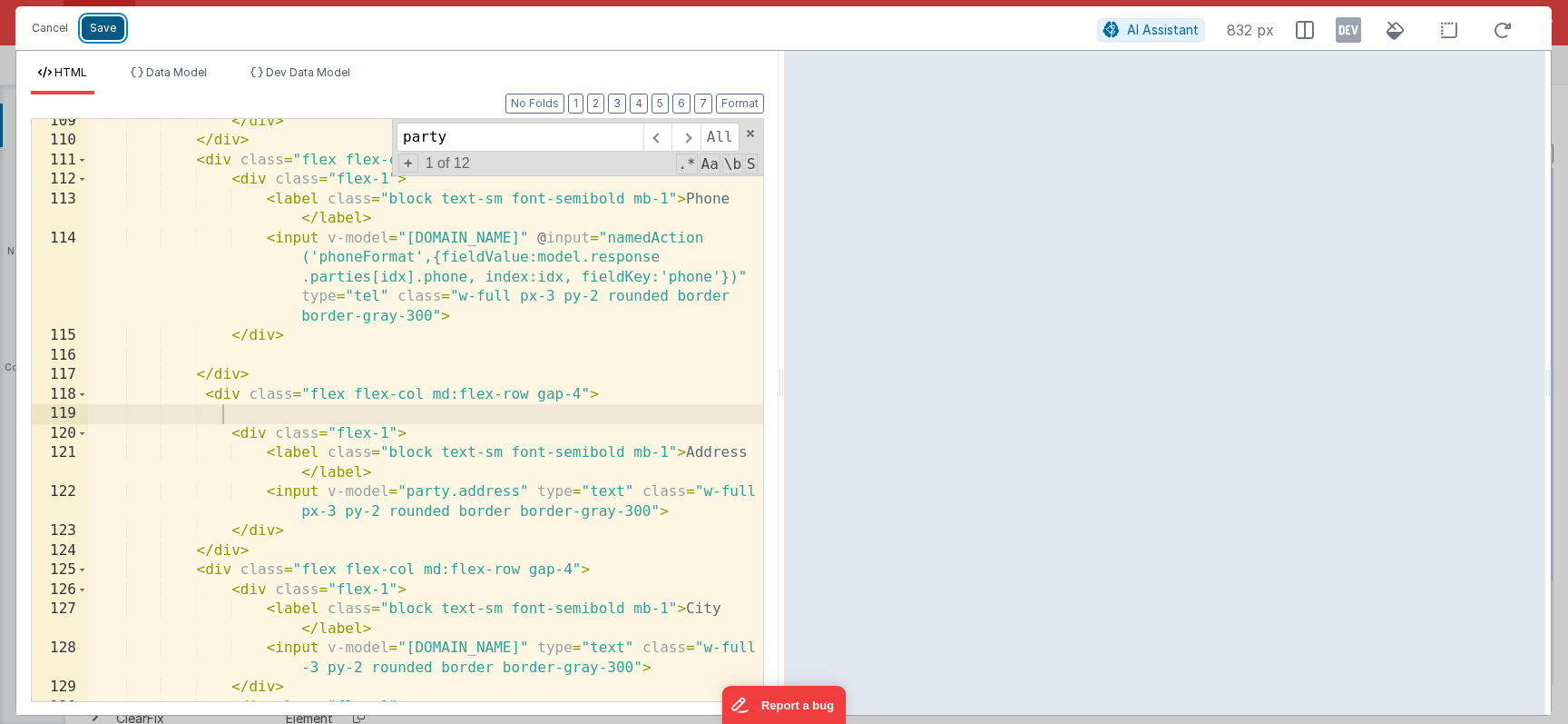
click at [100, 29] on button "Save" at bounding box center [103, 28] width 43 height 23
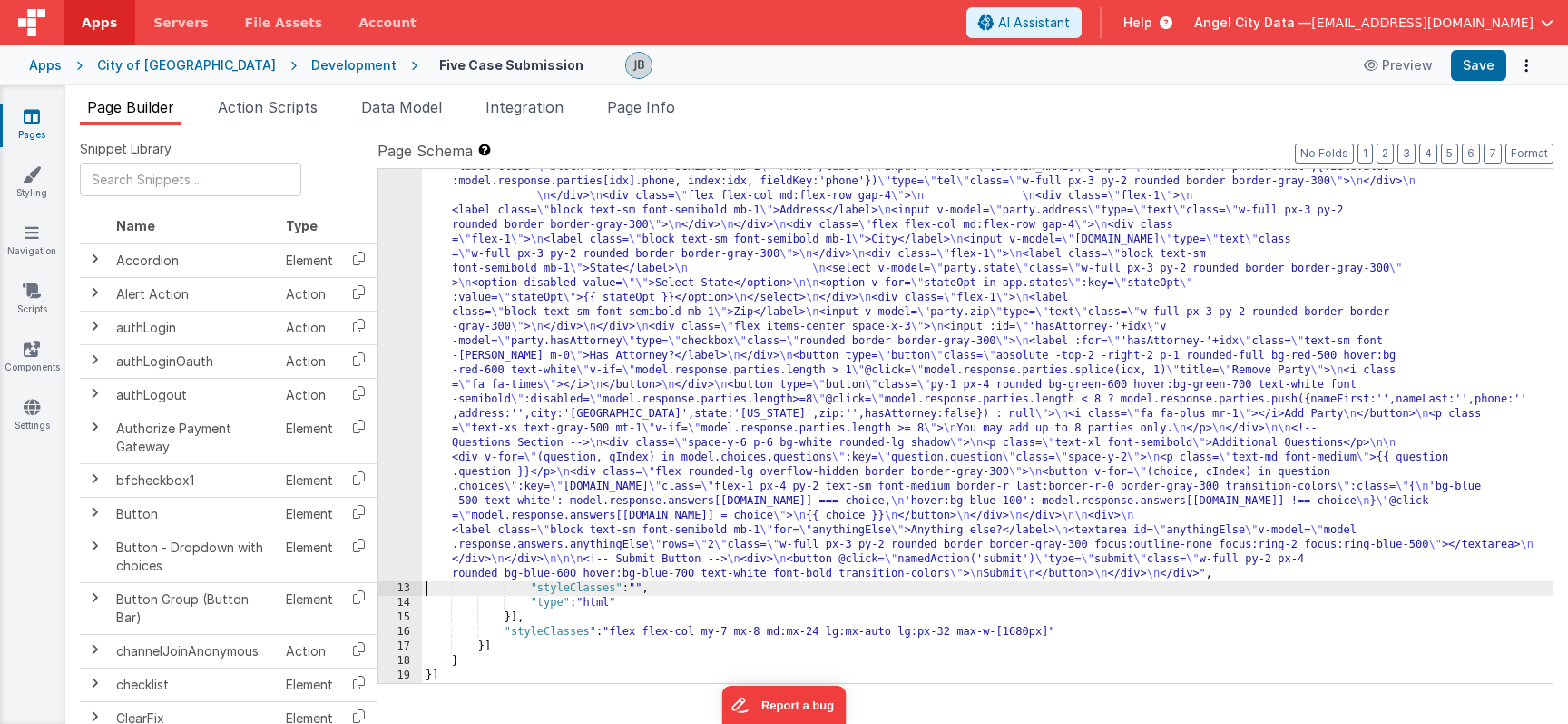
click at [418, 361] on div "12" at bounding box center [400, 94] width 43 height 973
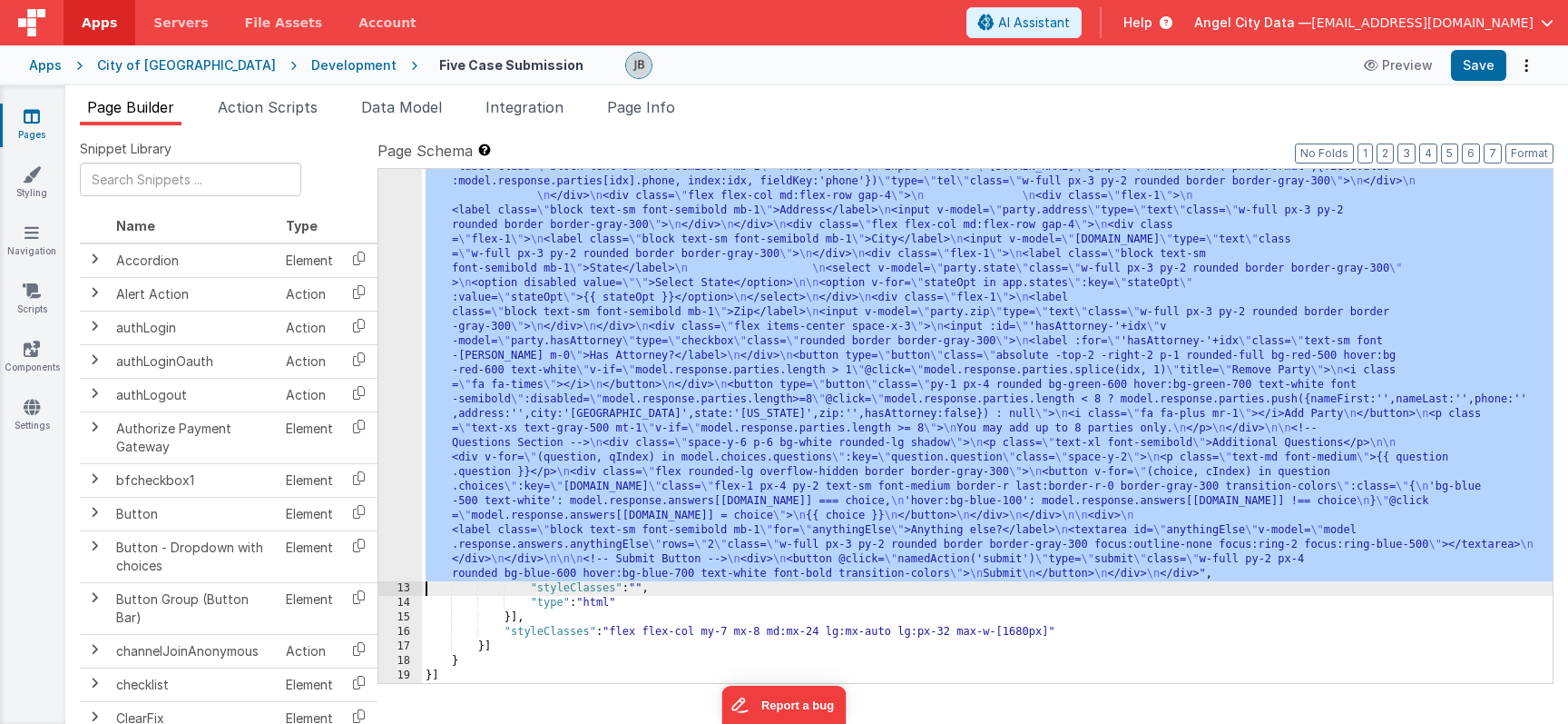
click at [400, 361] on div "12" at bounding box center [400, 94] width 43 height 973
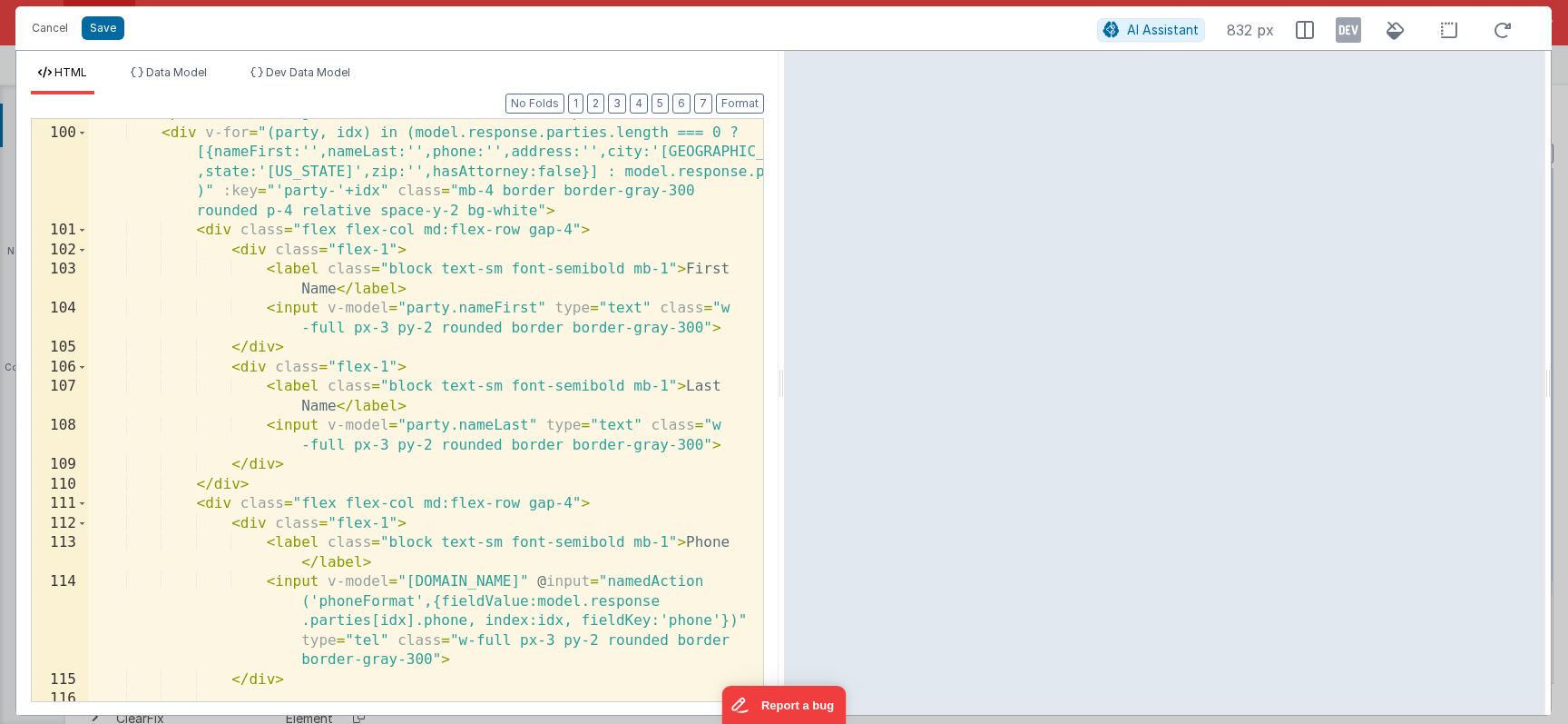
scroll to position [2702, 0]
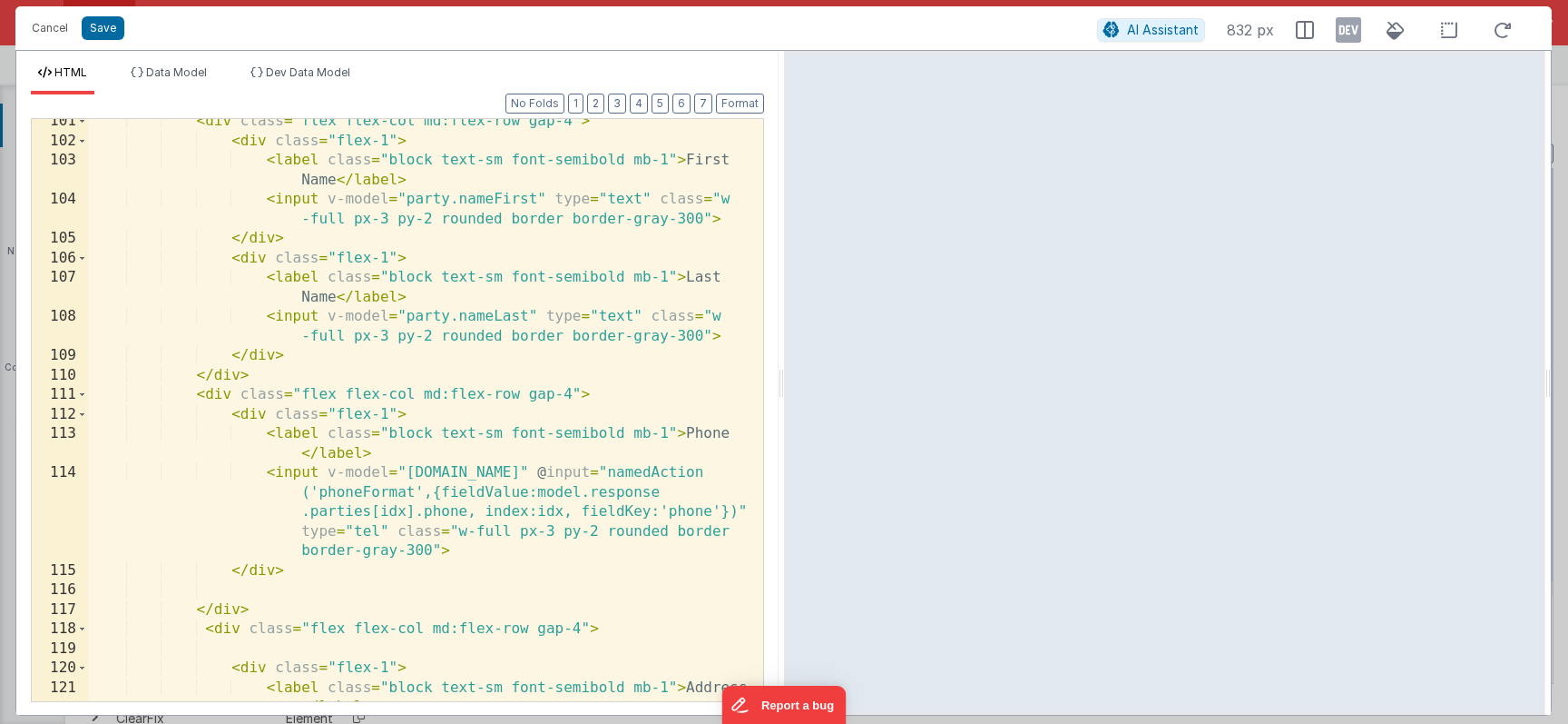
click at [301, 455] on div "< div class = "flex flex-col md:flex-row gap-4" > < div class = "flex-1" > < la…" at bounding box center [425, 432] width 675 height 641
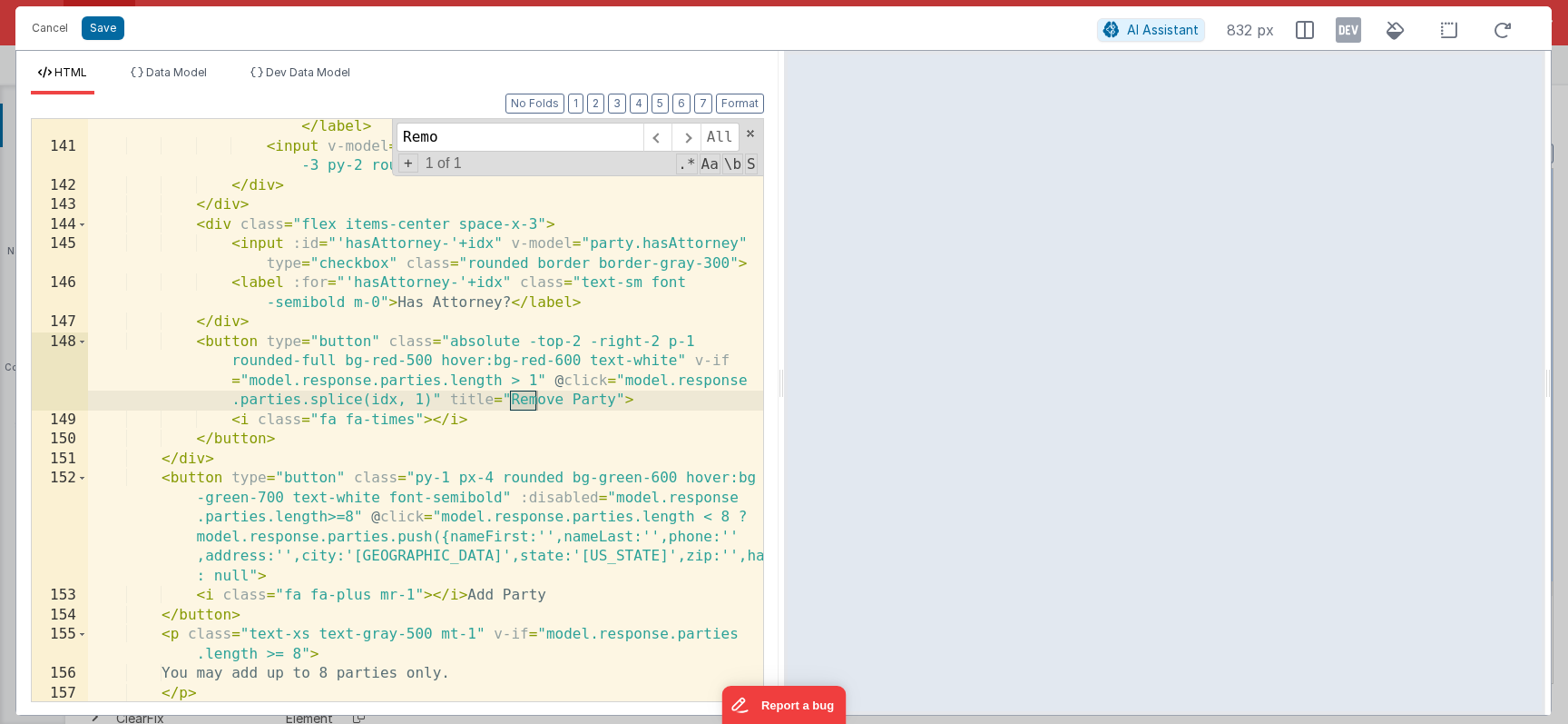
scroll to position [3808, 0]
type input "Remove"
click at [333, 362] on div "< label class = "block text-sm font-semibold mb-1" > Zip </ label > < input v-m…" at bounding box center [425, 418] width 675 height 641
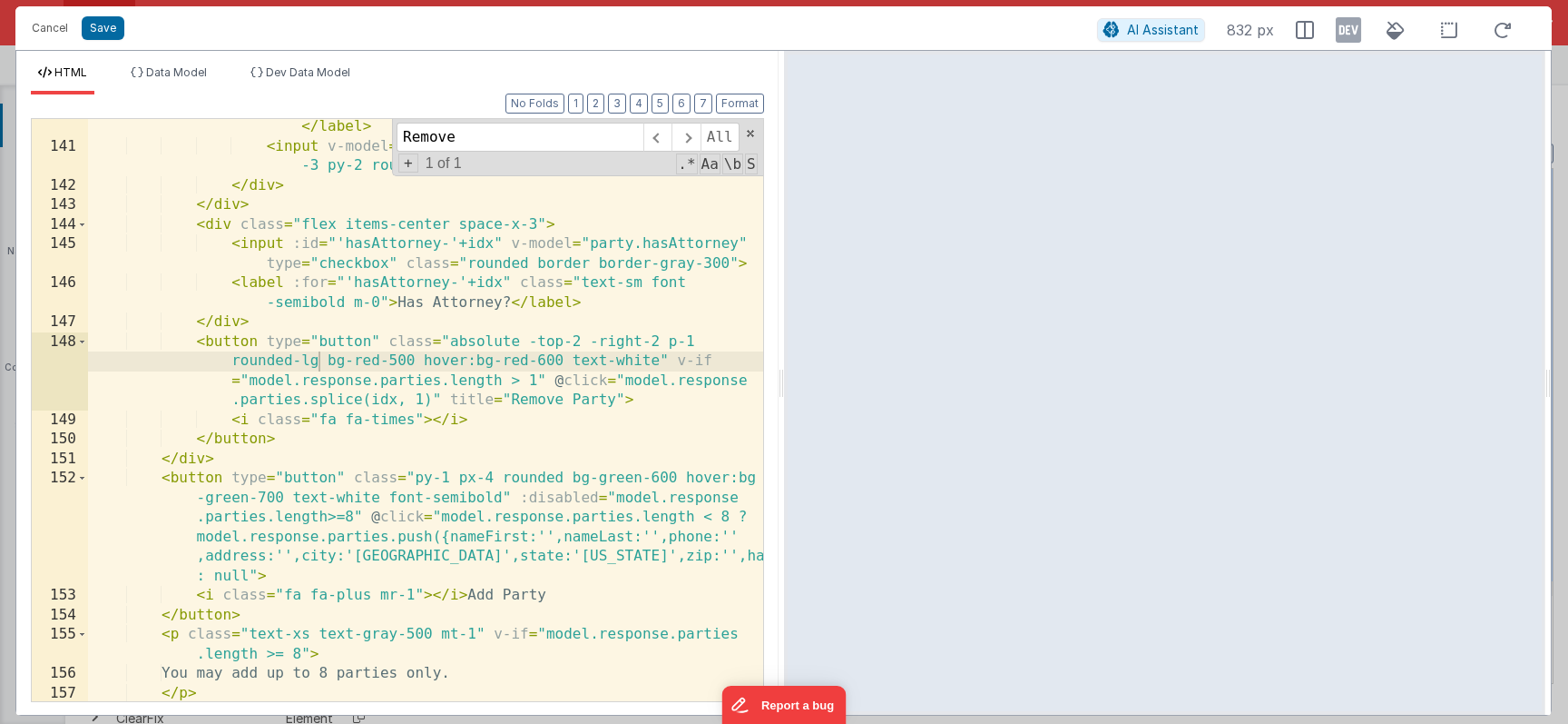
click at [777, 381] on div "Format 7 6 5 4 3 2 1 No Folds 140 141 142 143 144 145 146 147 148 149 150 151 1…" at bounding box center [397, 405] width 762 height 621
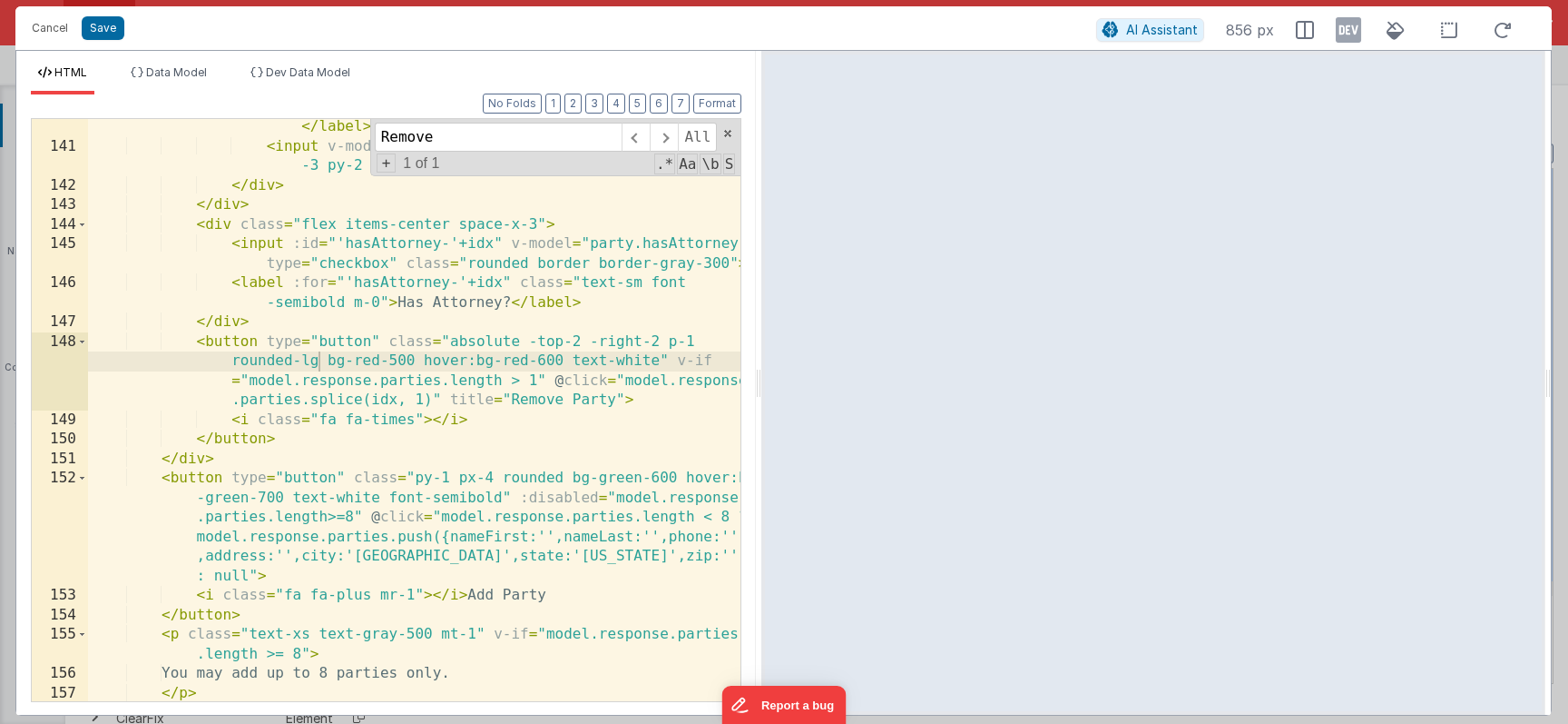
drag, startPoint x: 780, startPoint y: 381, endPoint x: 760, endPoint y: 388, distance: 21.2
click at [760, 388] on html "Cancel Save AI Assistant 856 px HTML Data Model Dev Data Model Format 7 6 5 4 3…" at bounding box center [784, 362] width 1568 height 724
click at [299, 352] on div "< label class = "block text-sm font-semibold mb-1" > Zip </ label > < input v-m…" at bounding box center [425, 418] width 675 height 641
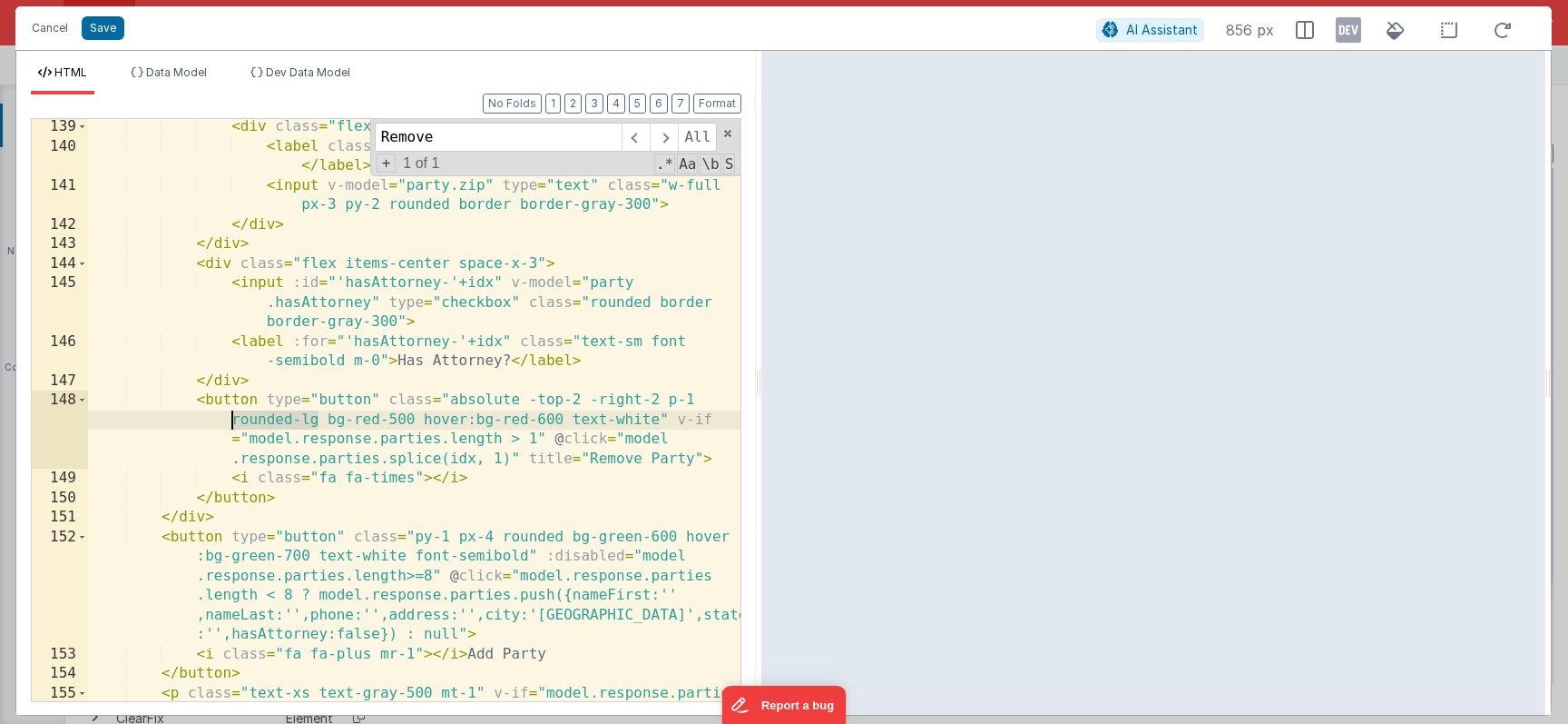
drag, startPoint x: 316, startPoint y: 422, endPoint x: 222, endPoint y: 419, distance: 94.0
click at [222, 419] on div "< div class = "flex-1" > < label class = "block text-sm font-semibold mb-1" > Z…" at bounding box center [413, 437] width 652 height 641
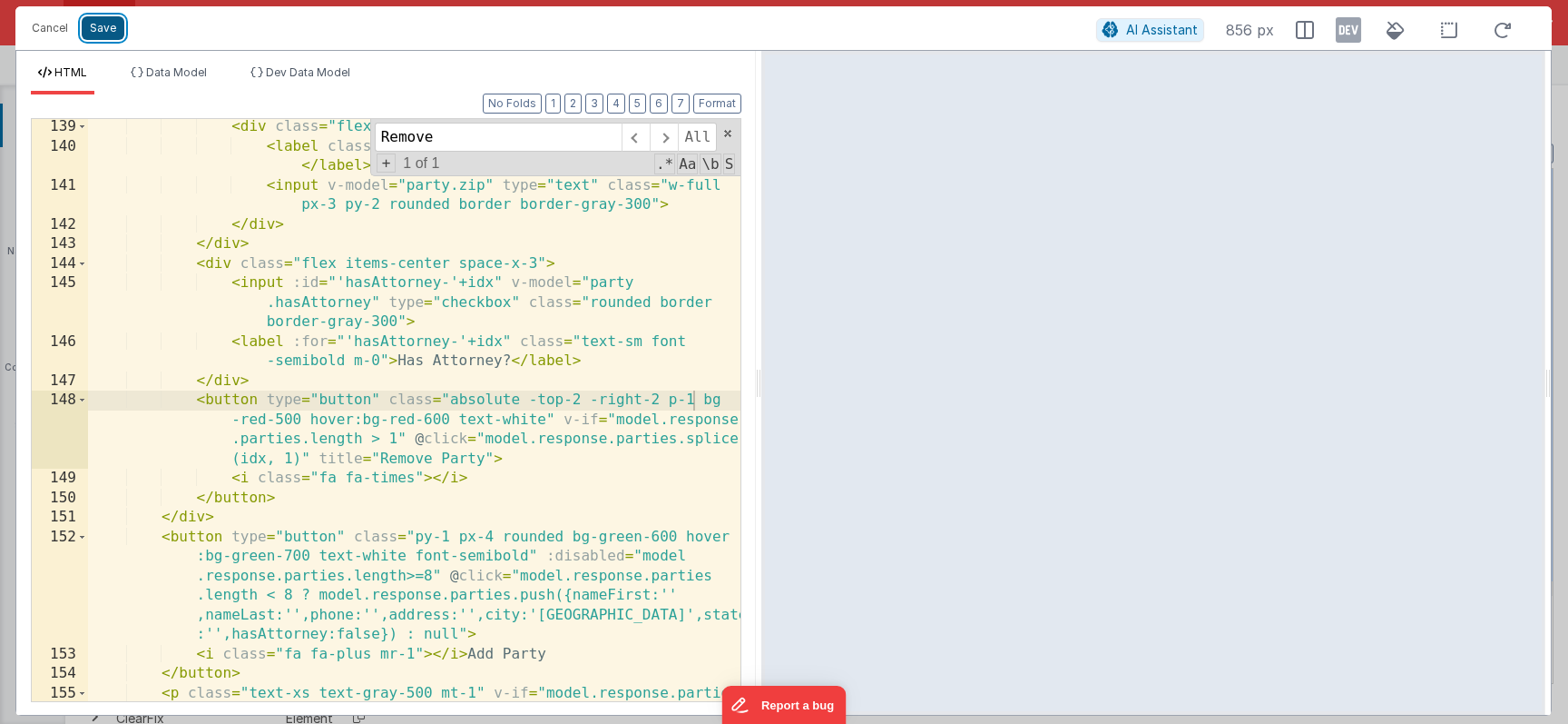
click at [116, 28] on button "Save" at bounding box center [103, 28] width 43 height 23
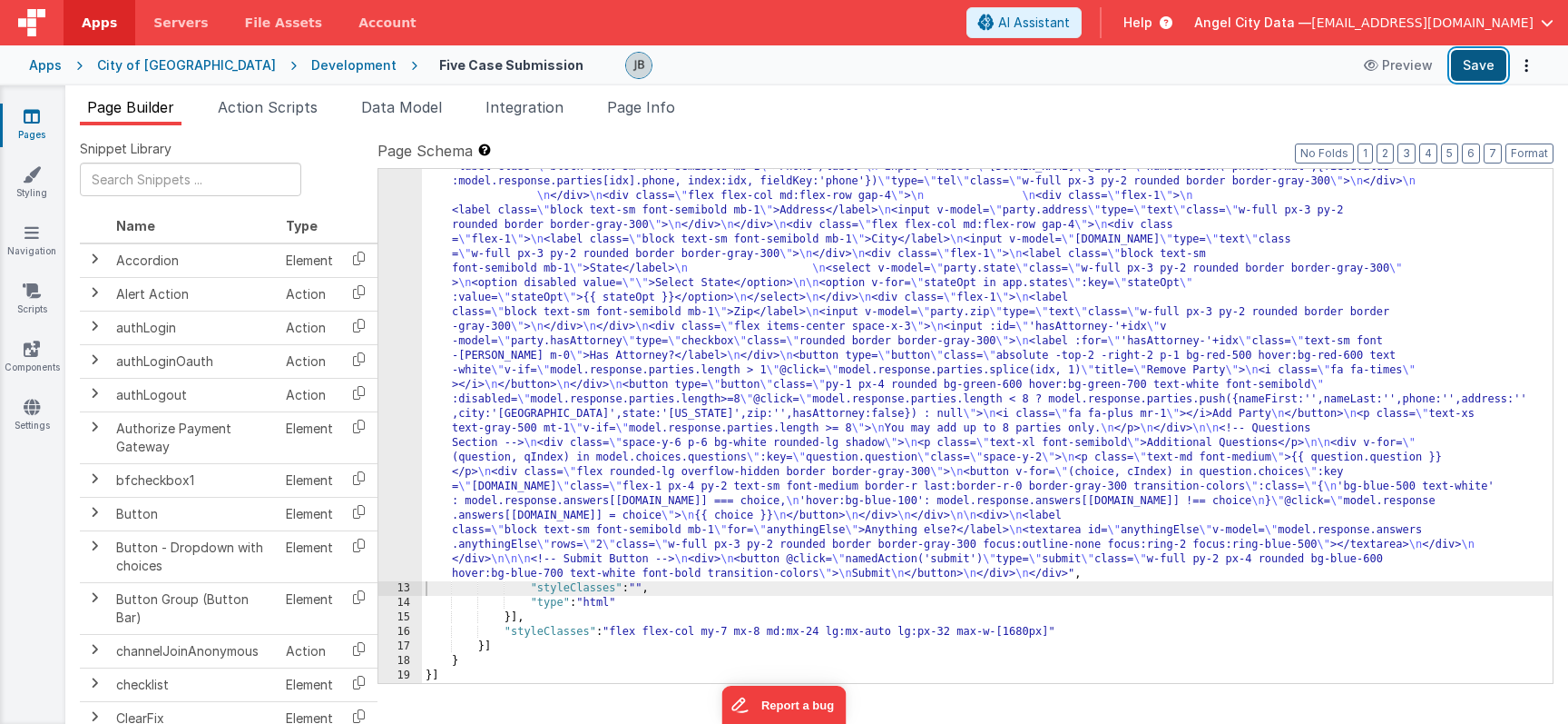
click at [1484, 52] on button "Save" at bounding box center [1478, 66] width 55 height 31
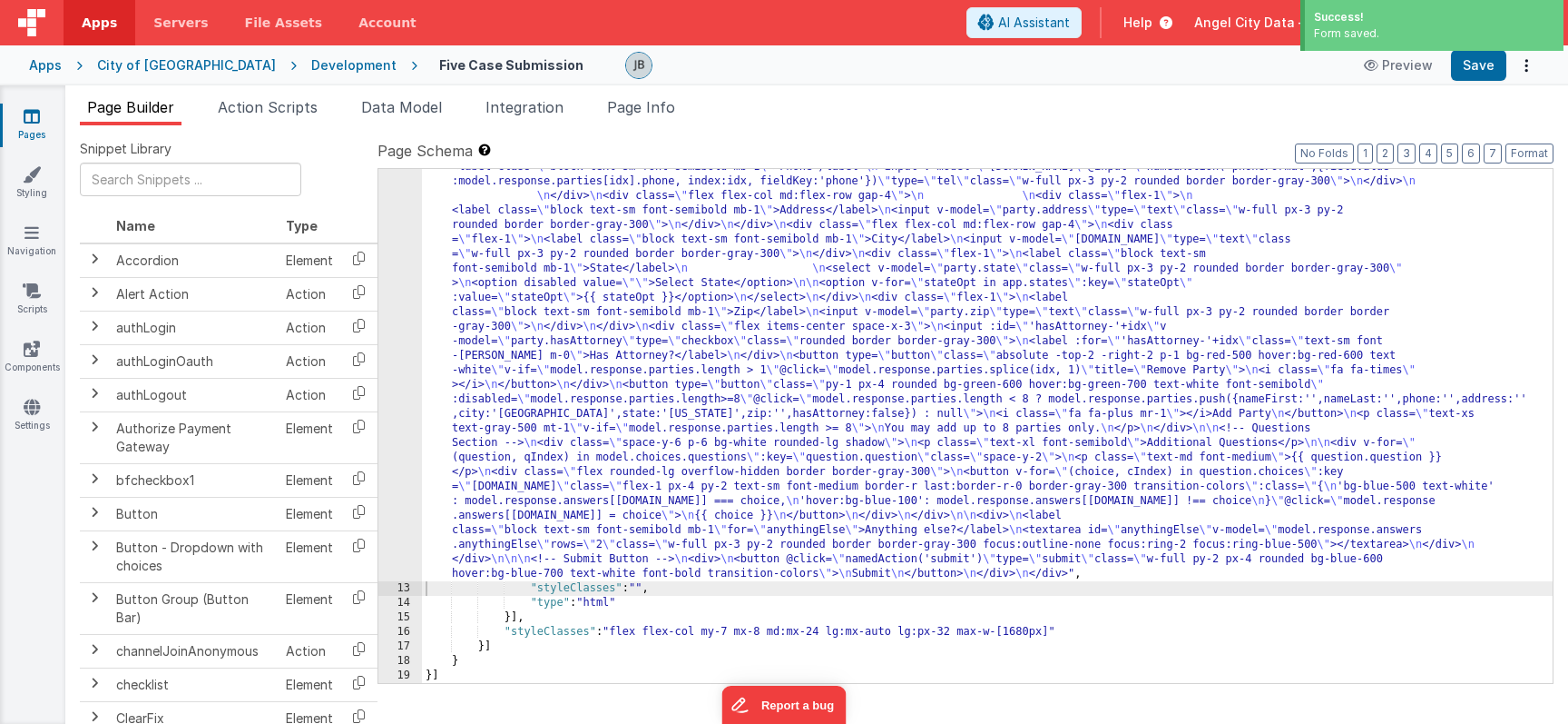
click at [311, 66] on div "Development" at bounding box center [354, 65] width 85 height 18
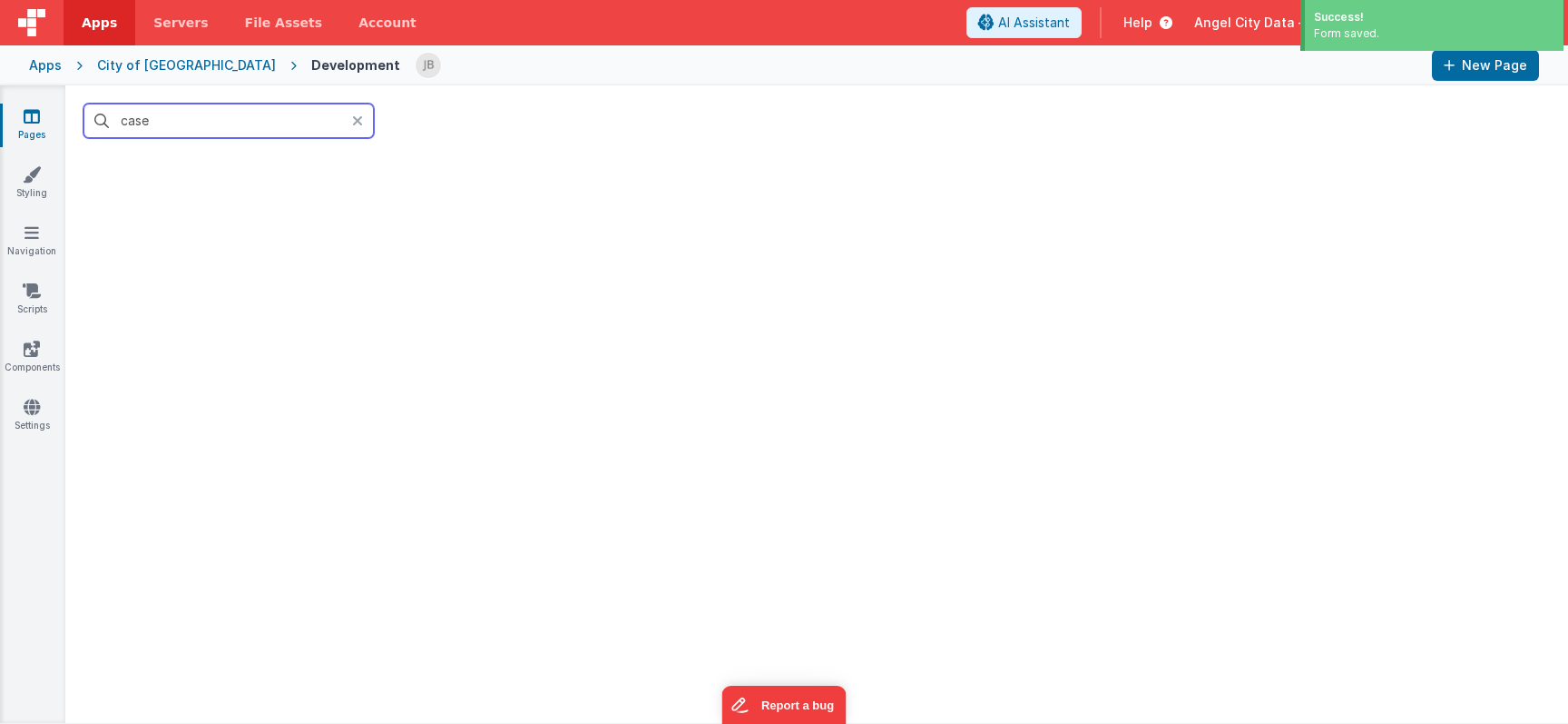
scroll to position [2123, 0]
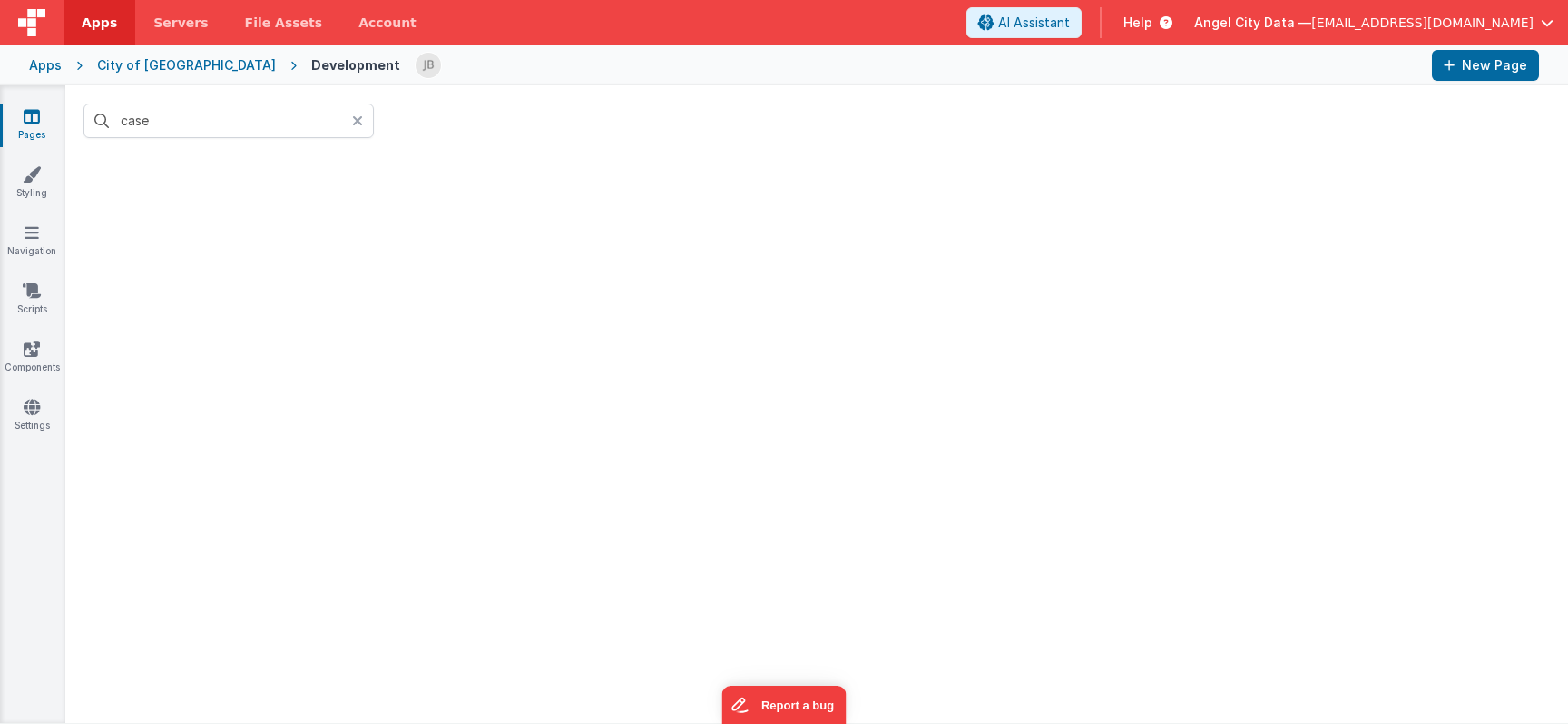
click at [357, 123] on icon at bounding box center [356, 120] width 11 height 14
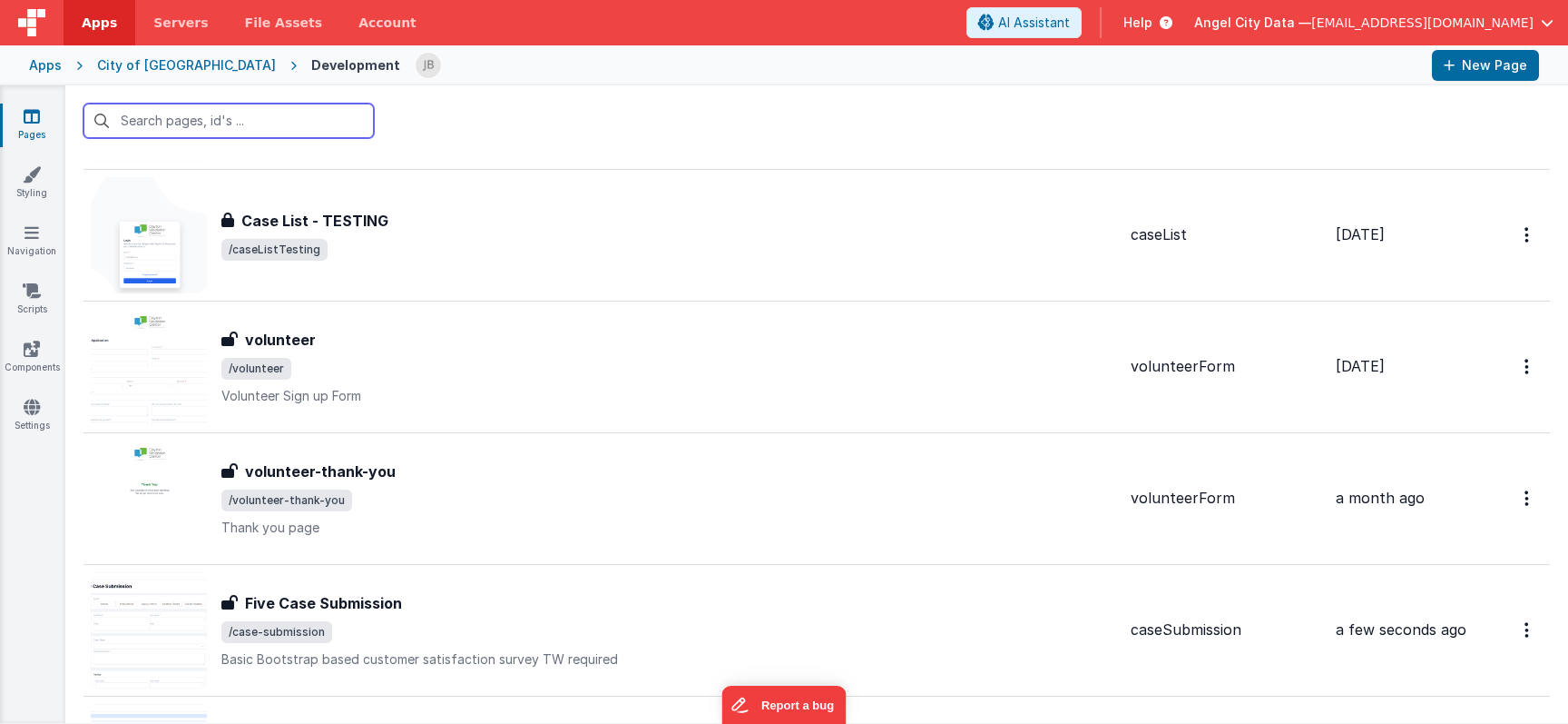
scroll to position [2587, 0]
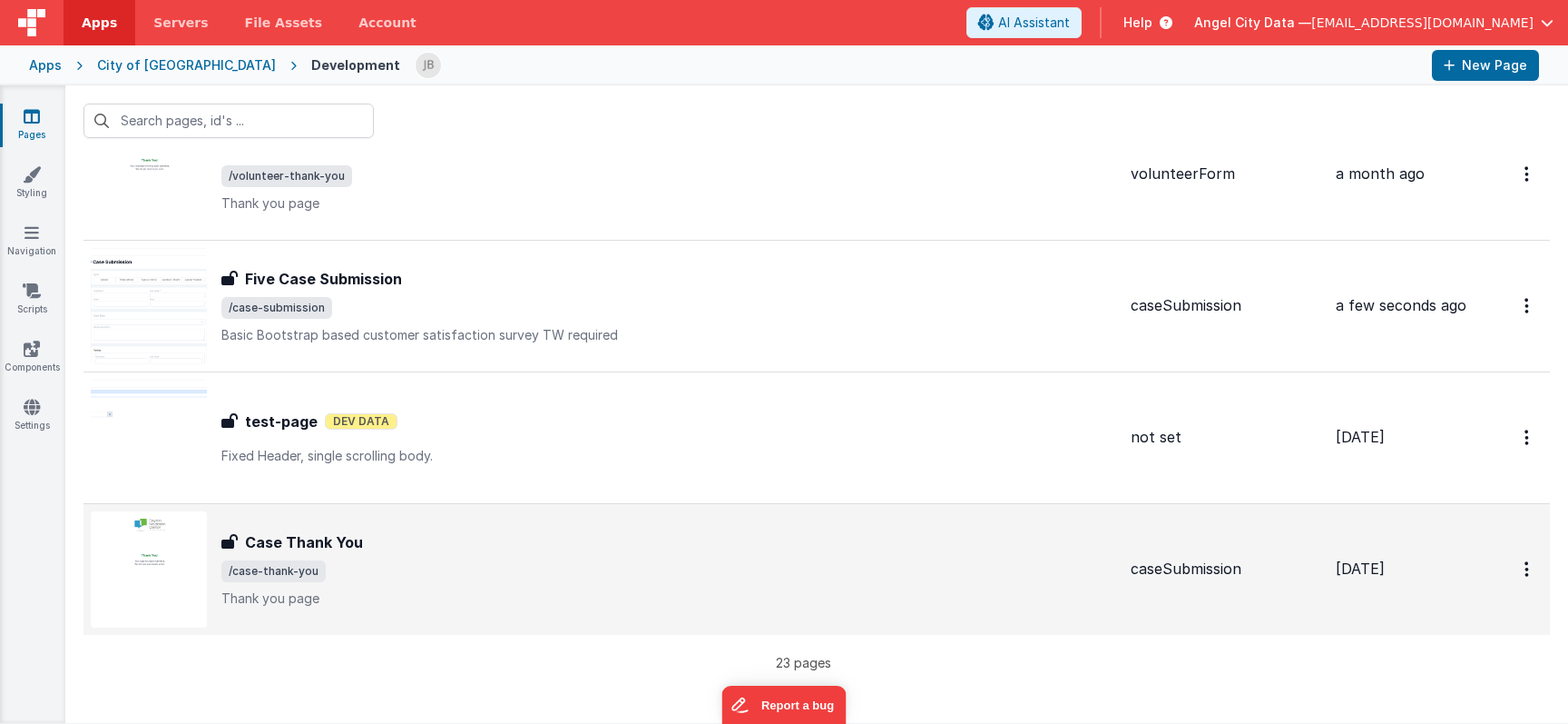
click at [334, 556] on div "Case Thank You Case Thank You /case-thank-you Thank you page" at bounding box center [669, 569] width 895 height 76
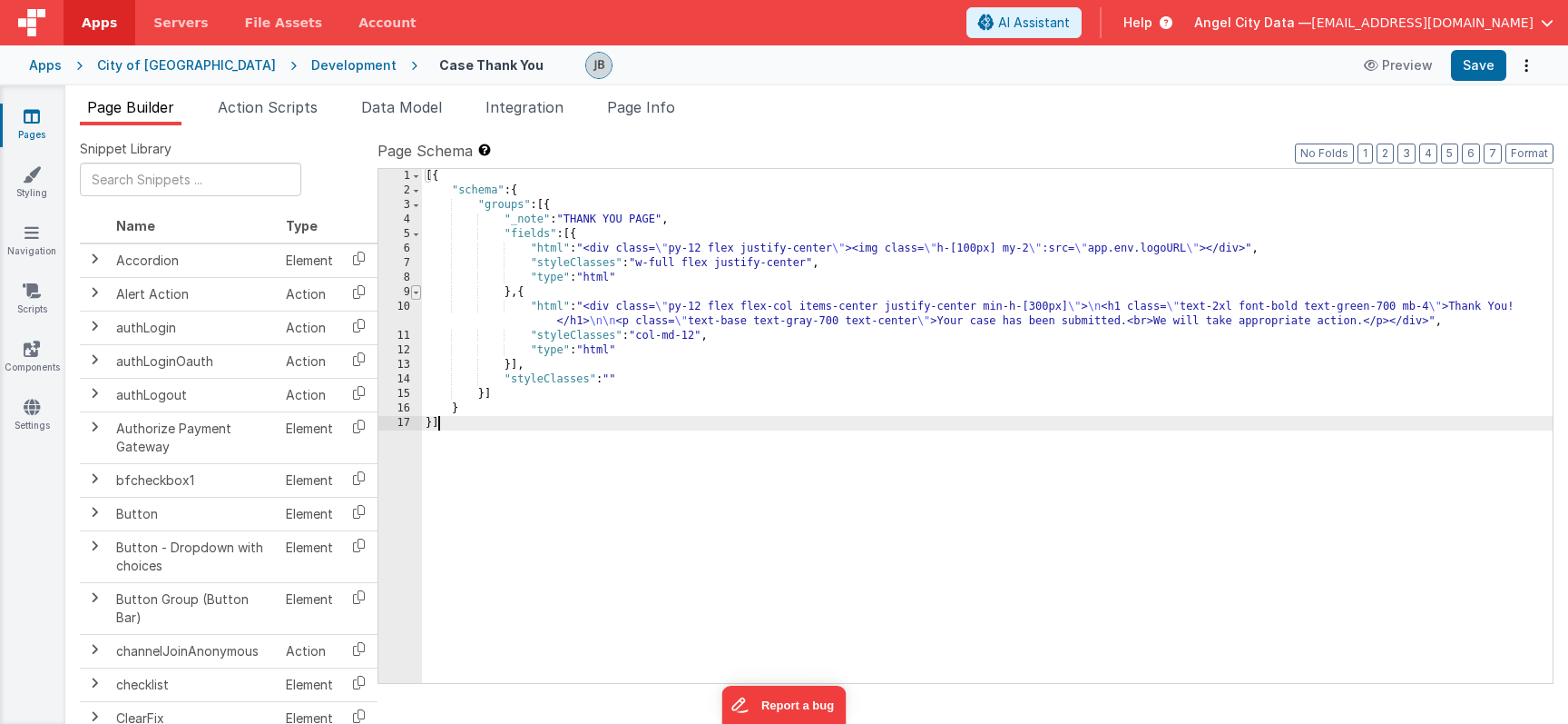
click at [412, 295] on span at bounding box center [416, 292] width 10 height 14
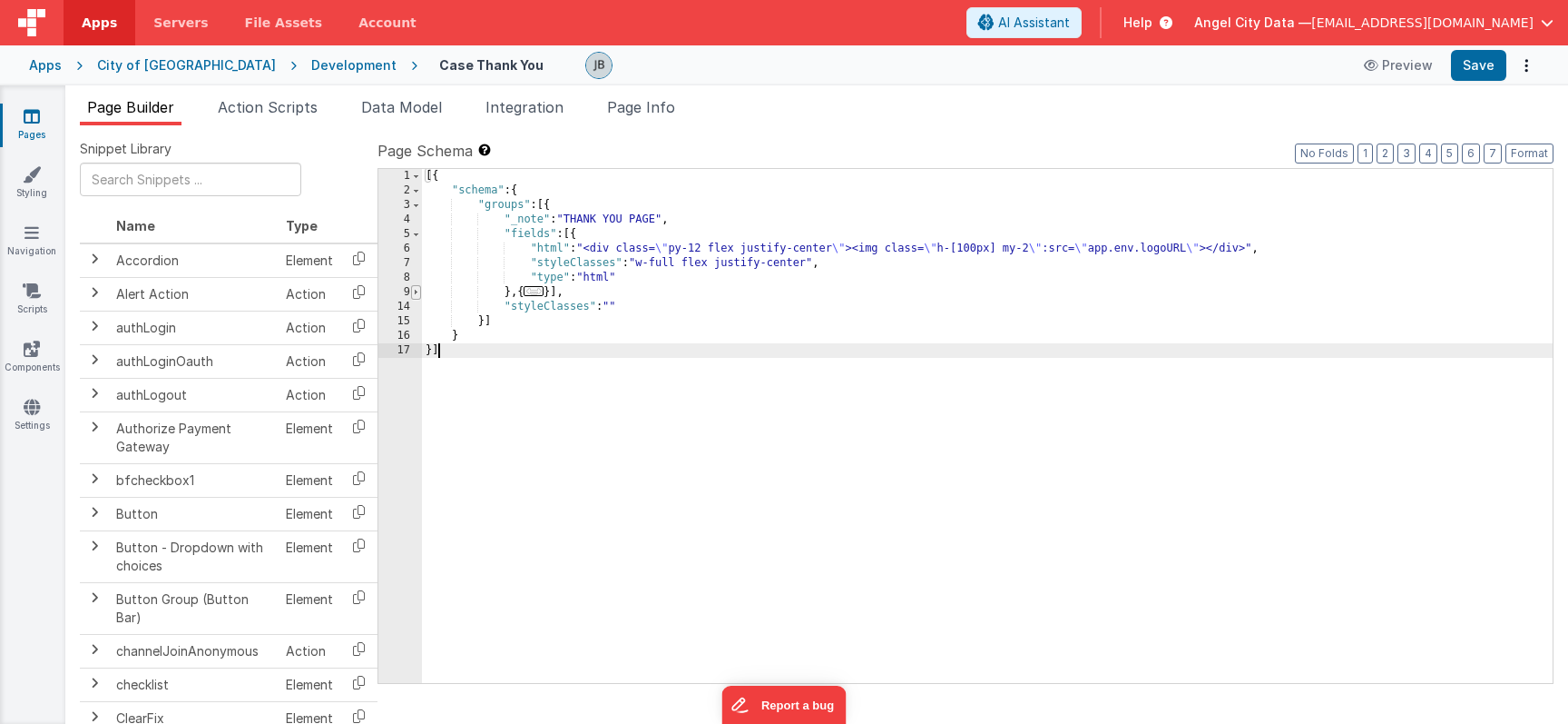
click at [412, 295] on span at bounding box center [416, 292] width 10 height 14
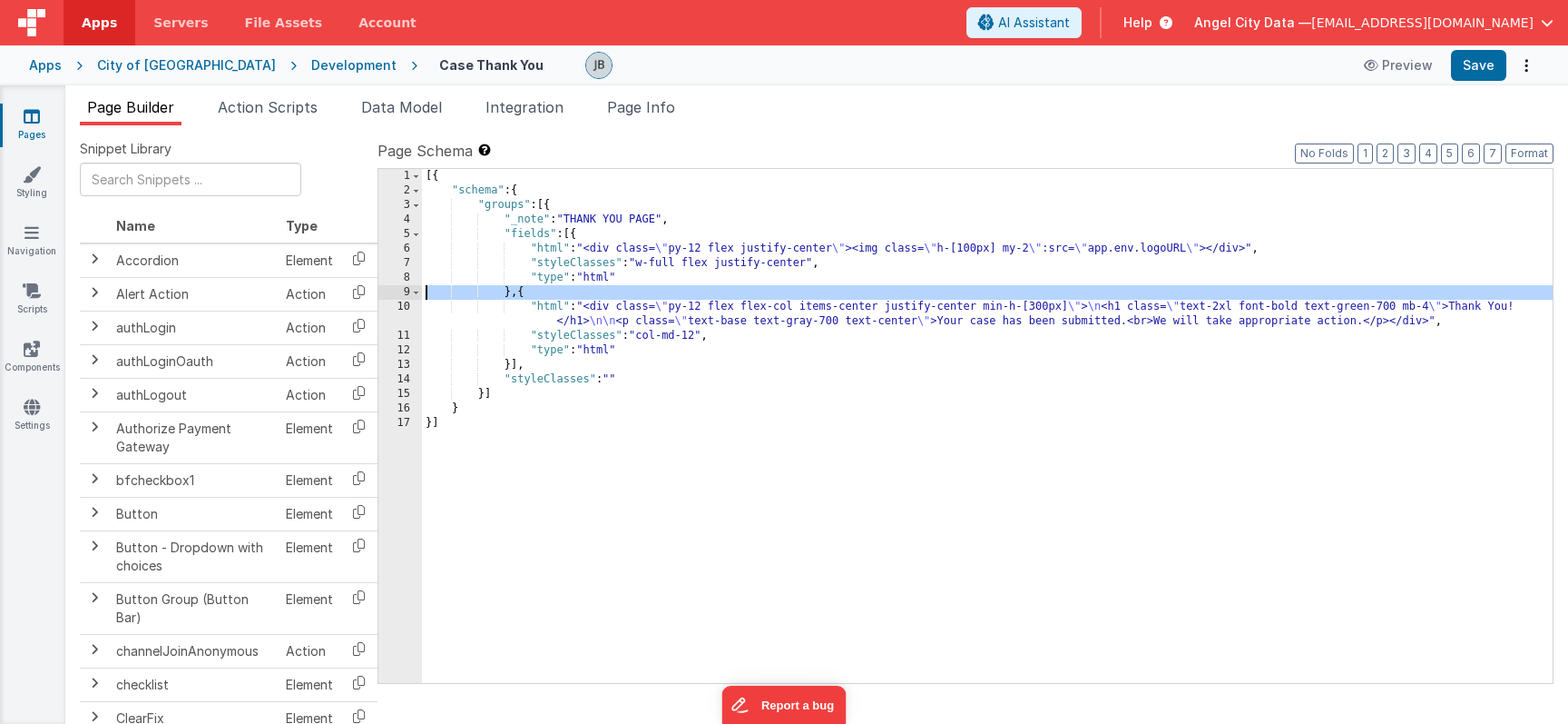
click at [396, 294] on div "9" at bounding box center [400, 292] width 43 height 14
click at [397, 322] on div "10" at bounding box center [400, 314] width 43 height 29
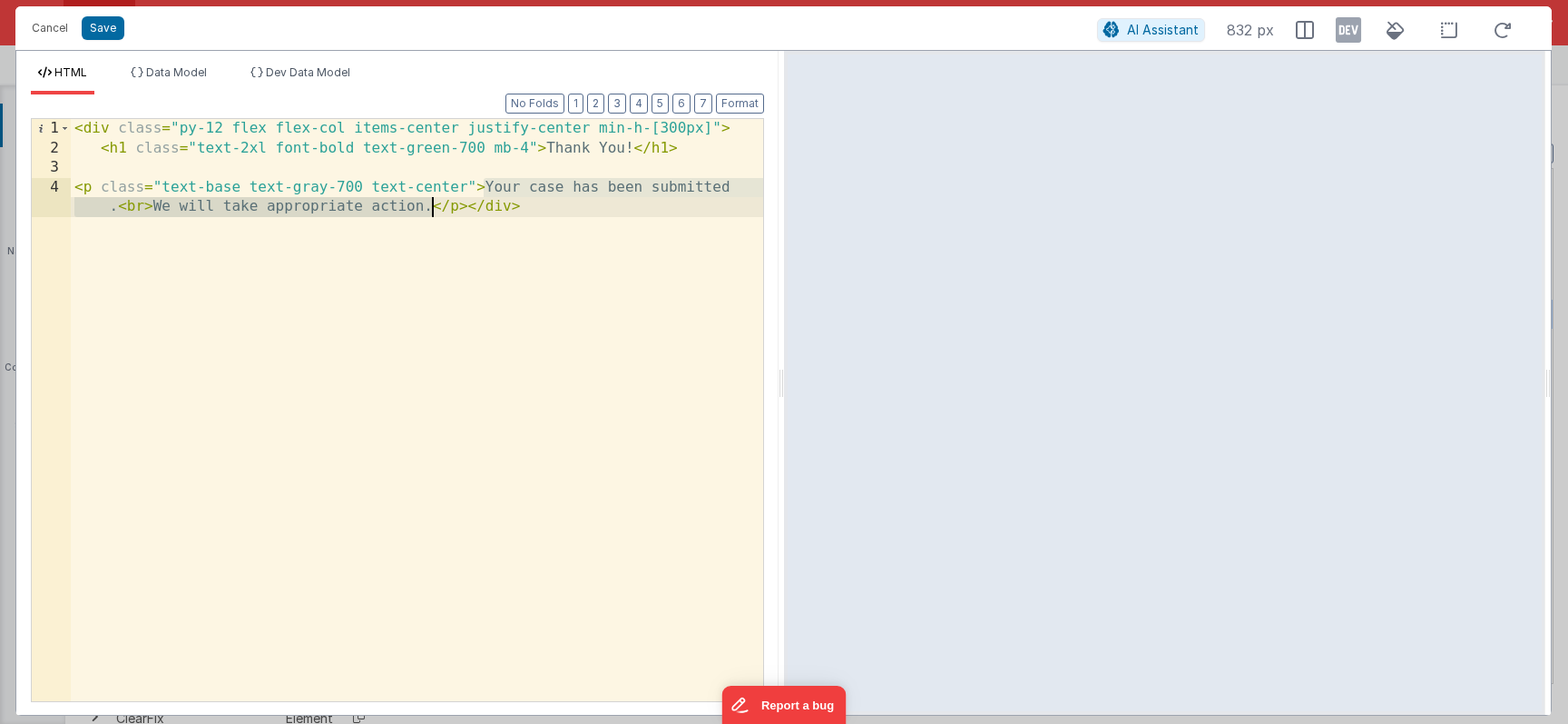
drag, startPoint x: 486, startPoint y: 187, endPoint x: 428, endPoint y: 213, distance: 63.6
click at [428, 213] on div "< div class = "py-12 flex flex-col items-center justify-center min-h-[300px]" >…" at bounding box center [416, 439] width 693 height 641
click at [110, 24] on button "Save" at bounding box center [103, 28] width 43 height 23
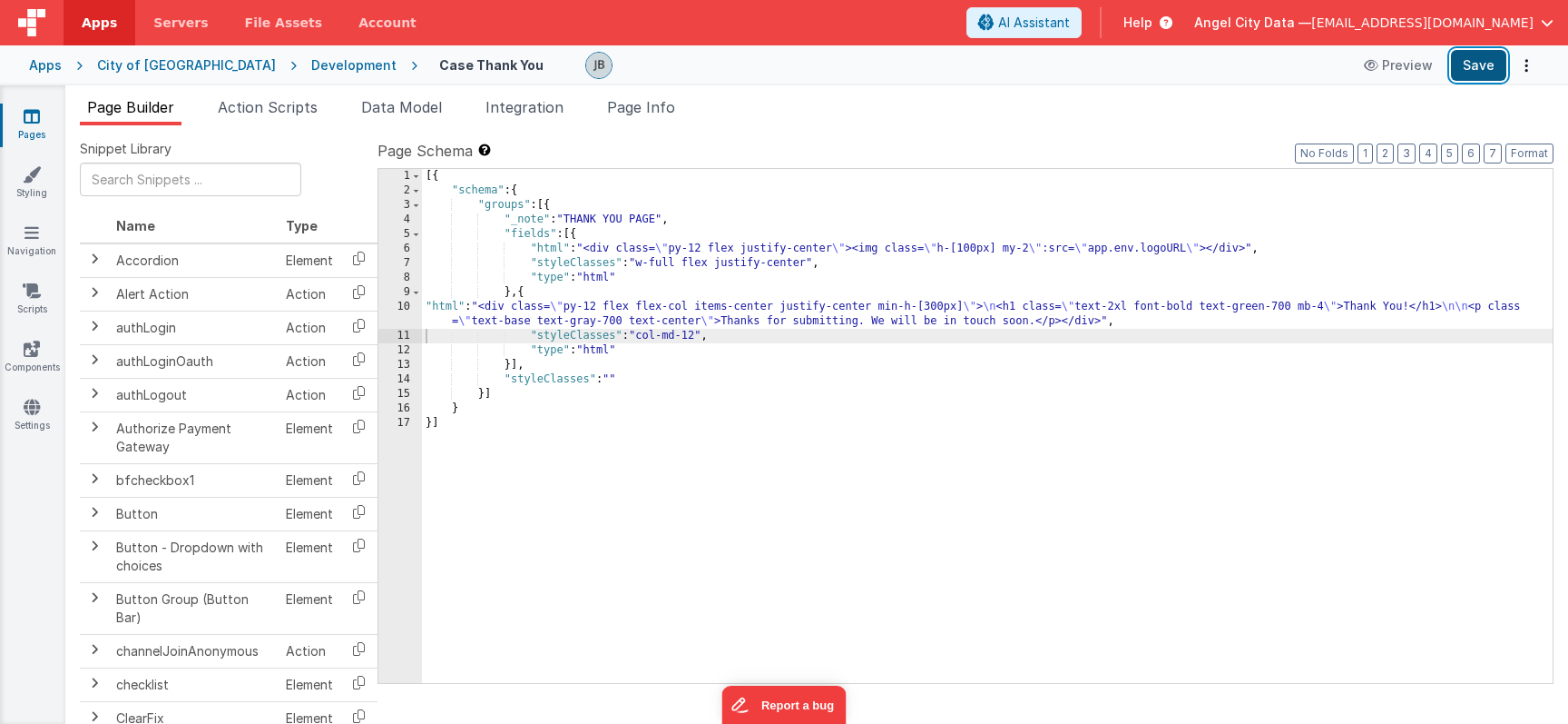
click at [1491, 73] on button "Save" at bounding box center [1478, 66] width 55 height 31
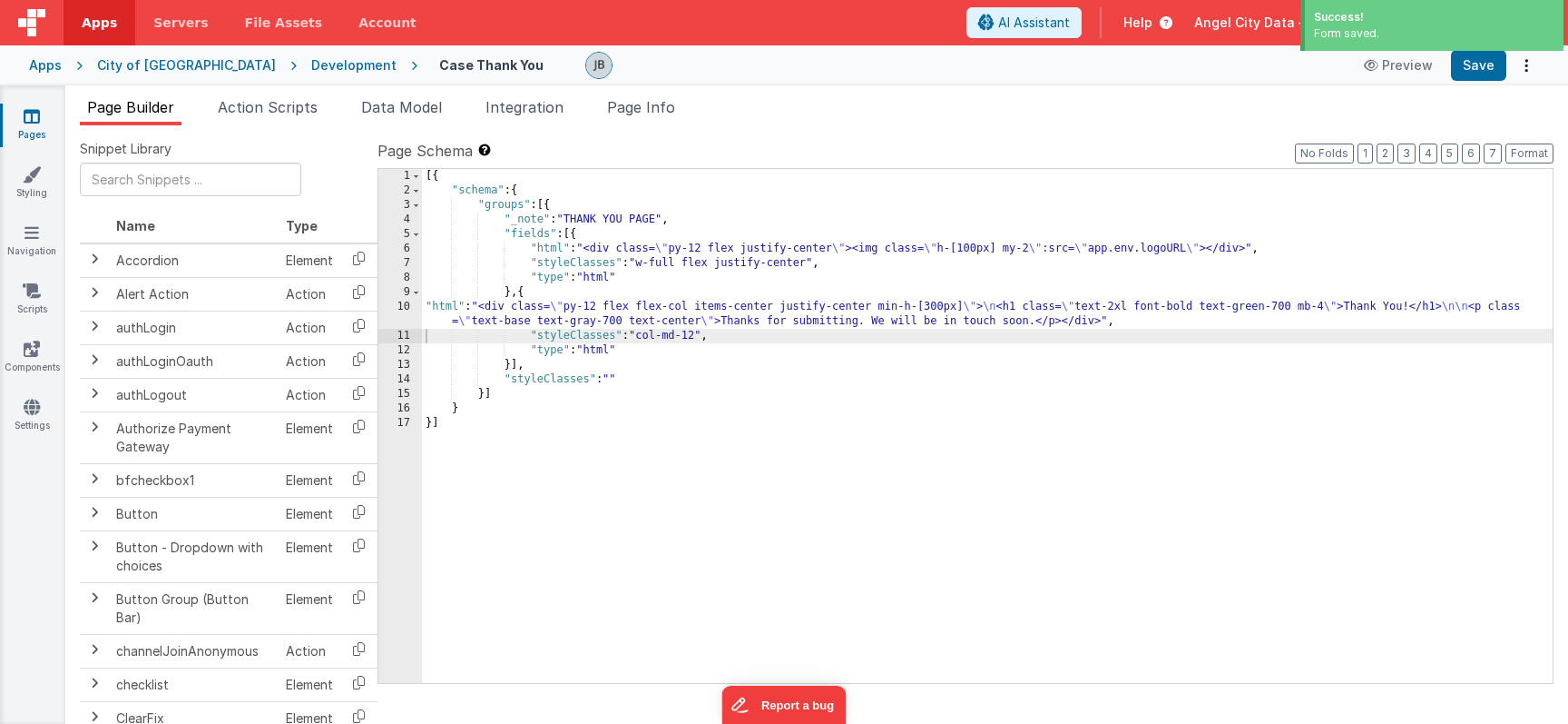
click at [613, 507] on div "[{ "schema" : { "groups" : [{ "_note" : "THANK YOU PAGE" , "fields" : [{ "html"…" at bounding box center [987, 441] width 1130 height 543
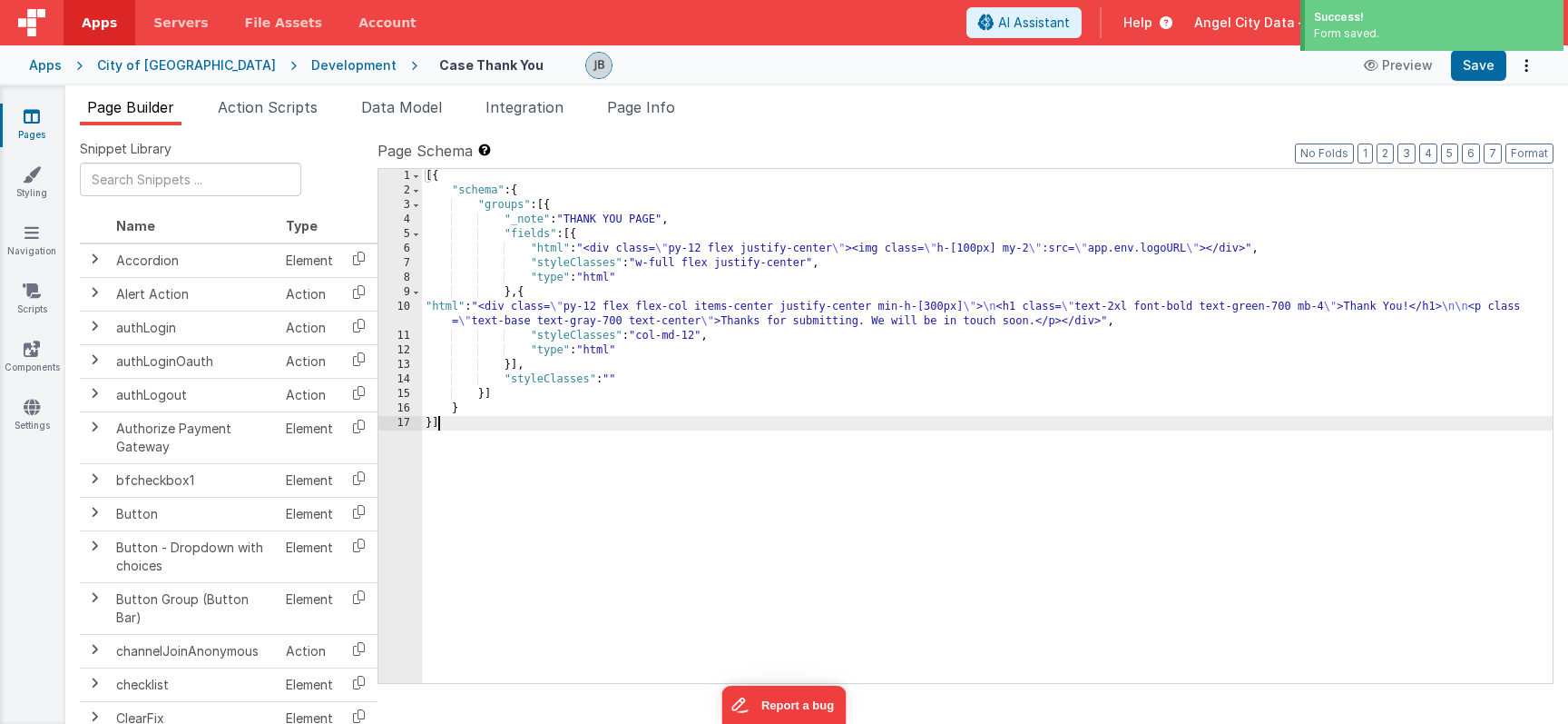
click at [518, 595] on div "[{ "schema" : { "groups" : [{ "_note" : "THANK YOU PAGE" , "fields" : [{ "html"…" at bounding box center [987, 441] width 1130 height 543
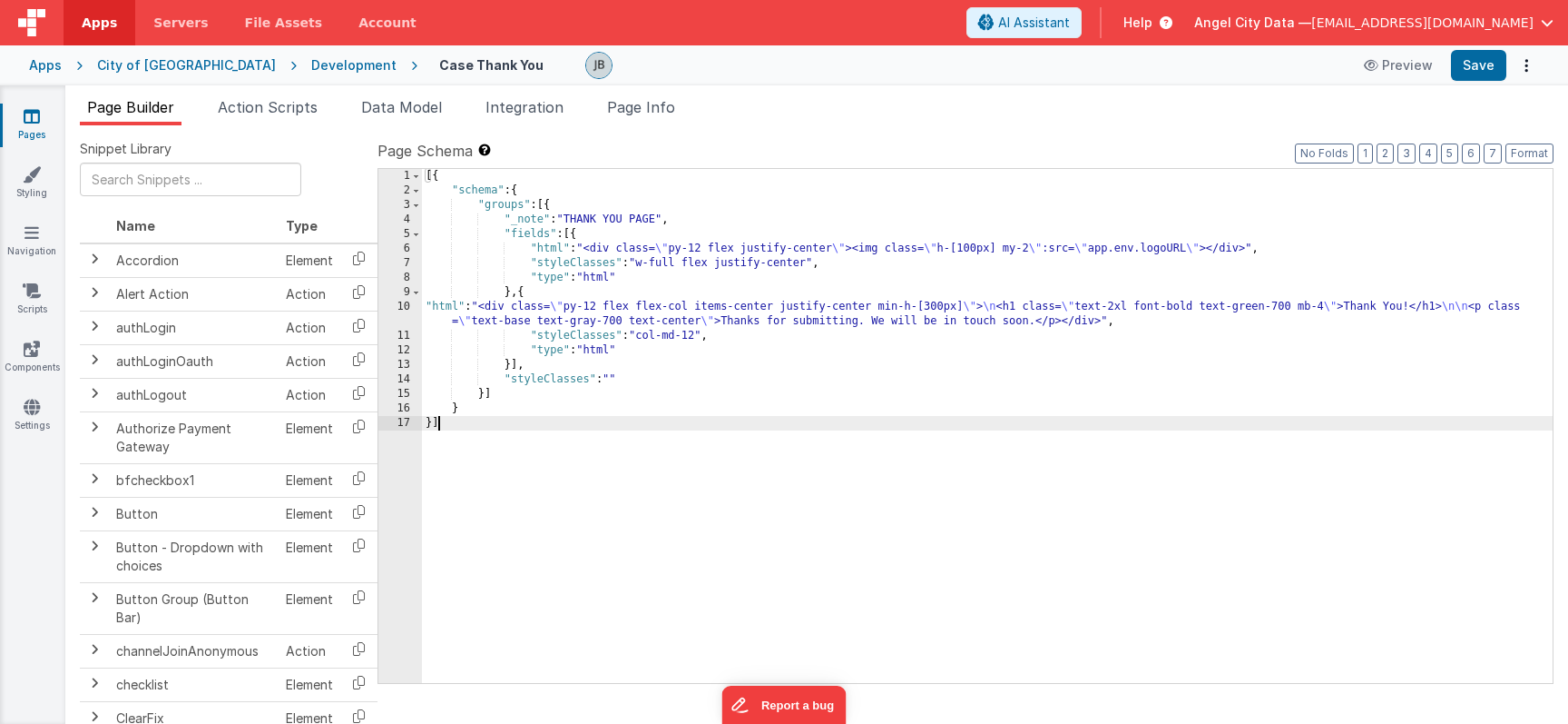
click at [1392, 47] on div "Apps City of [GEOGRAPHIC_DATA] Development Case Thank You Preview Save" at bounding box center [784, 65] width 1568 height 40
click at [1392, 68] on button "Preview" at bounding box center [1399, 66] width 91 height 29
click at [311, 68] on div "Development" at bounding box center [354, 65] width 85 height 18
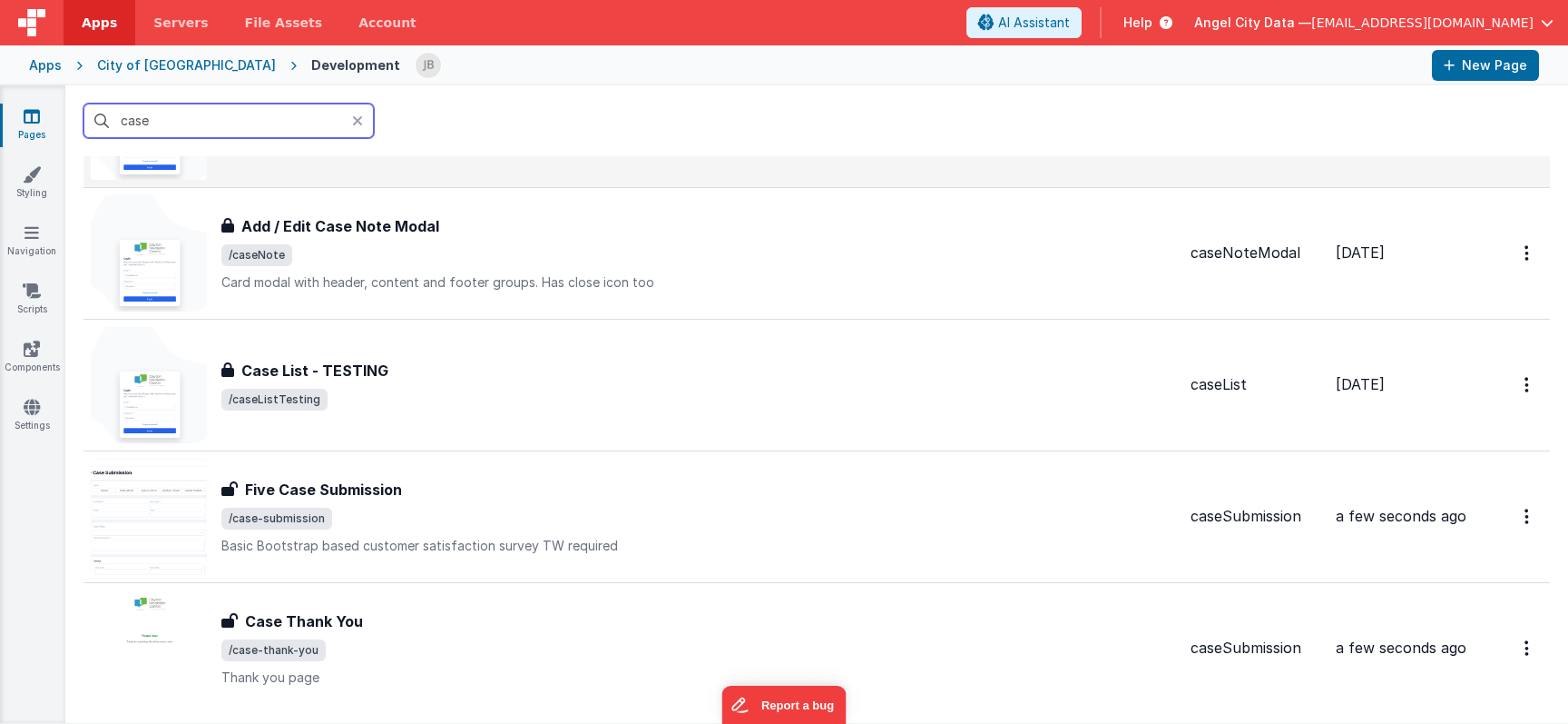
scroll to position [295, 0]
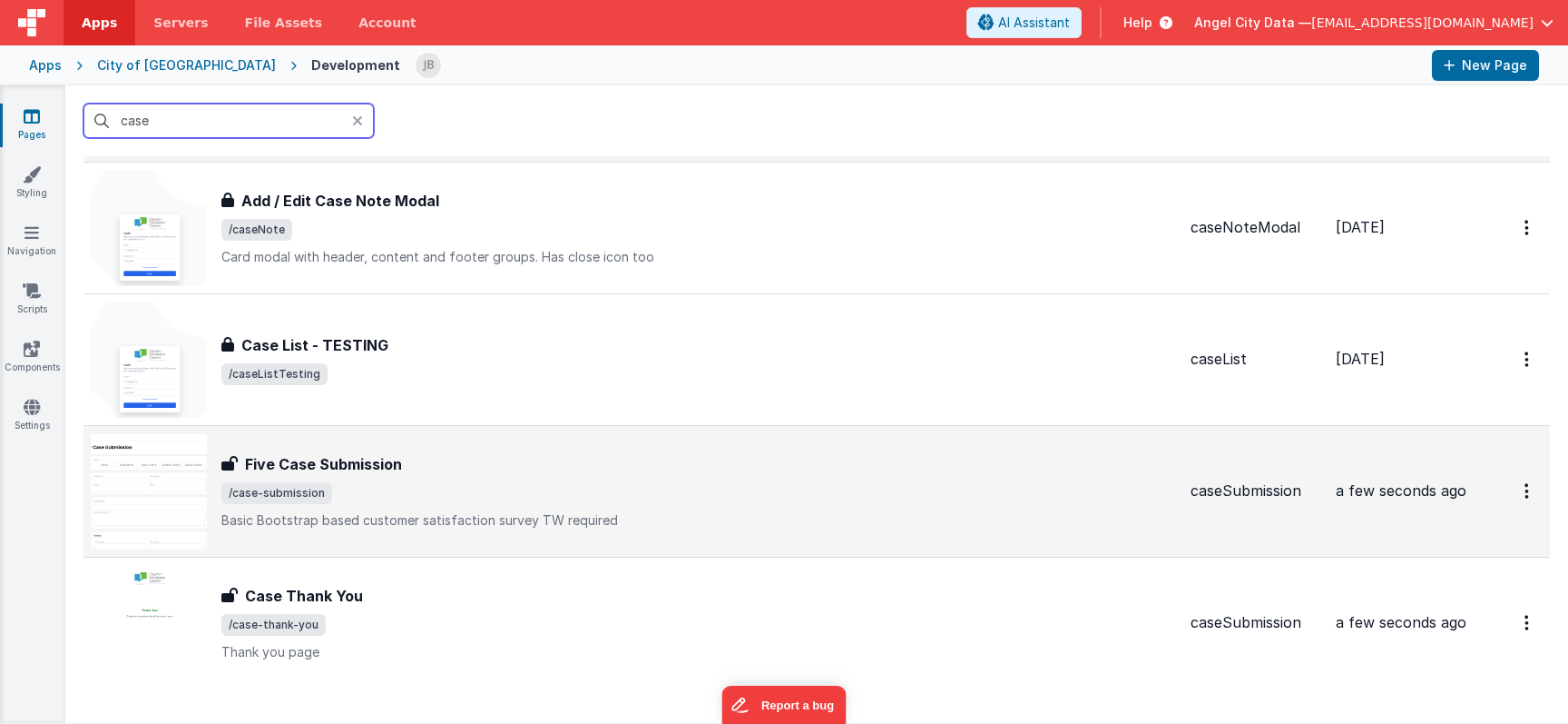
type input "case"
click at [303, 471] on h3 "Five Case Submission" at bounding box center [324, 464] width 157 height 22
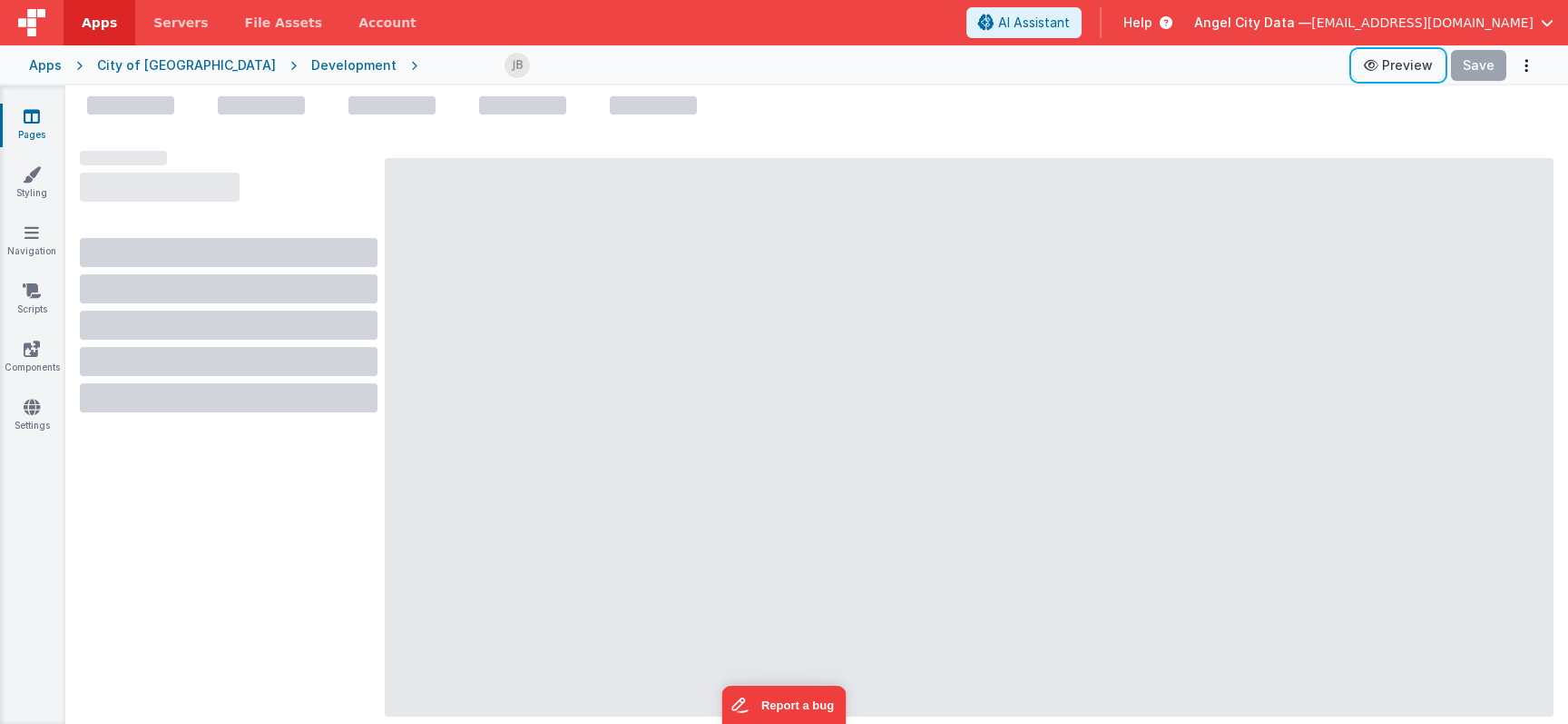
click at [1400, 54] on button "Preview" at bounding box center [1399, 66] width 91 height 29
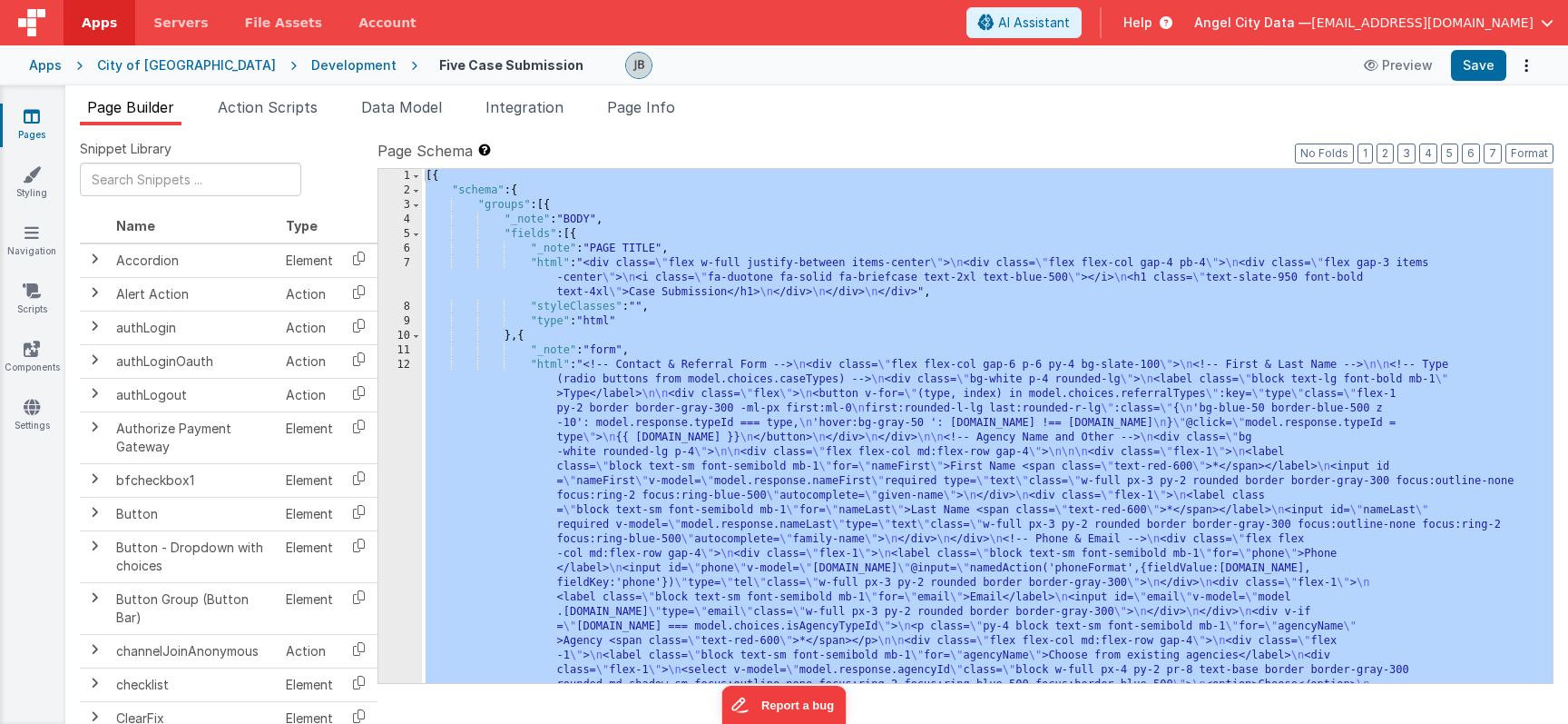
scroll to position [765, 0]
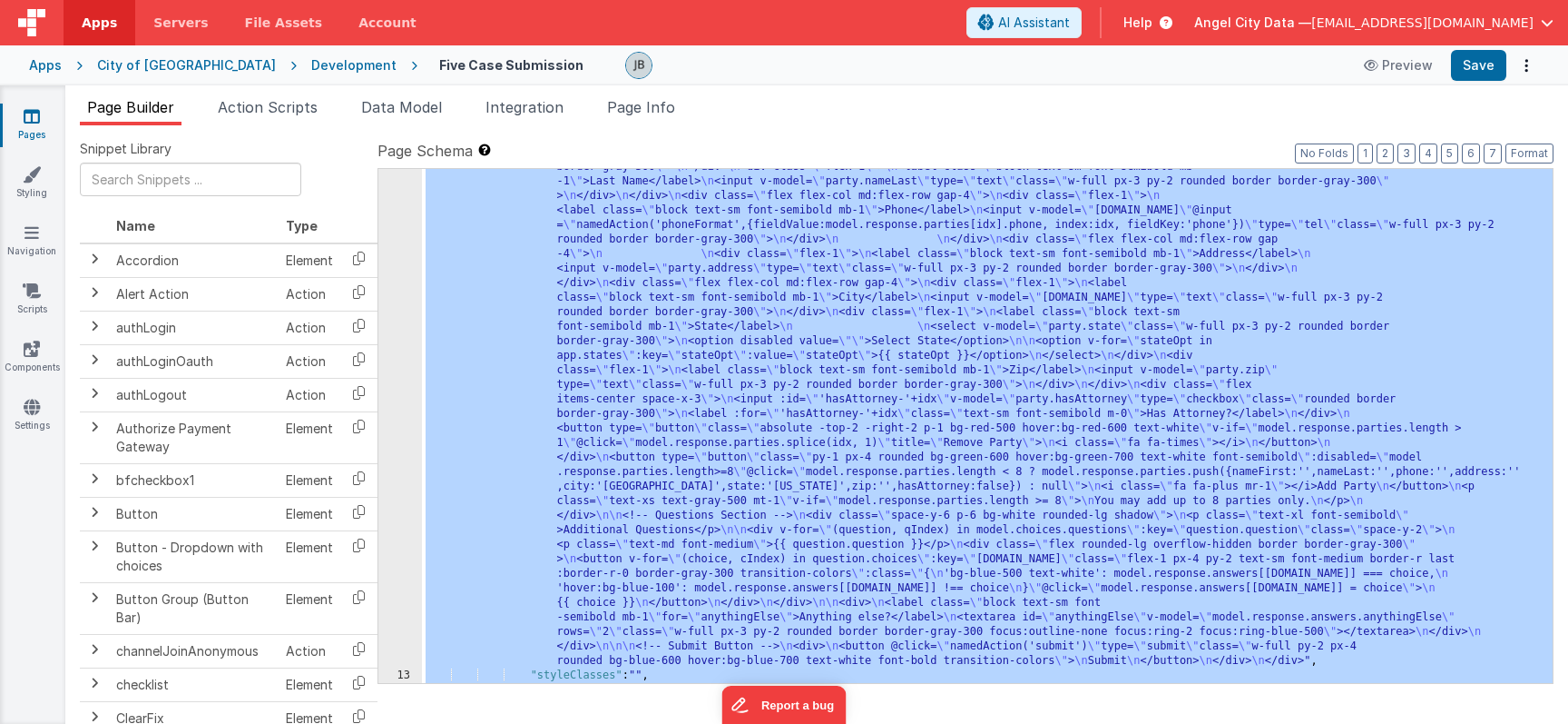
click at [399, 458] on div "12" at bounding box center [400, 130] width 43 height 1075
click at [408, 394] on div "12" at bounding box center [400, 130] width 43 height 1075
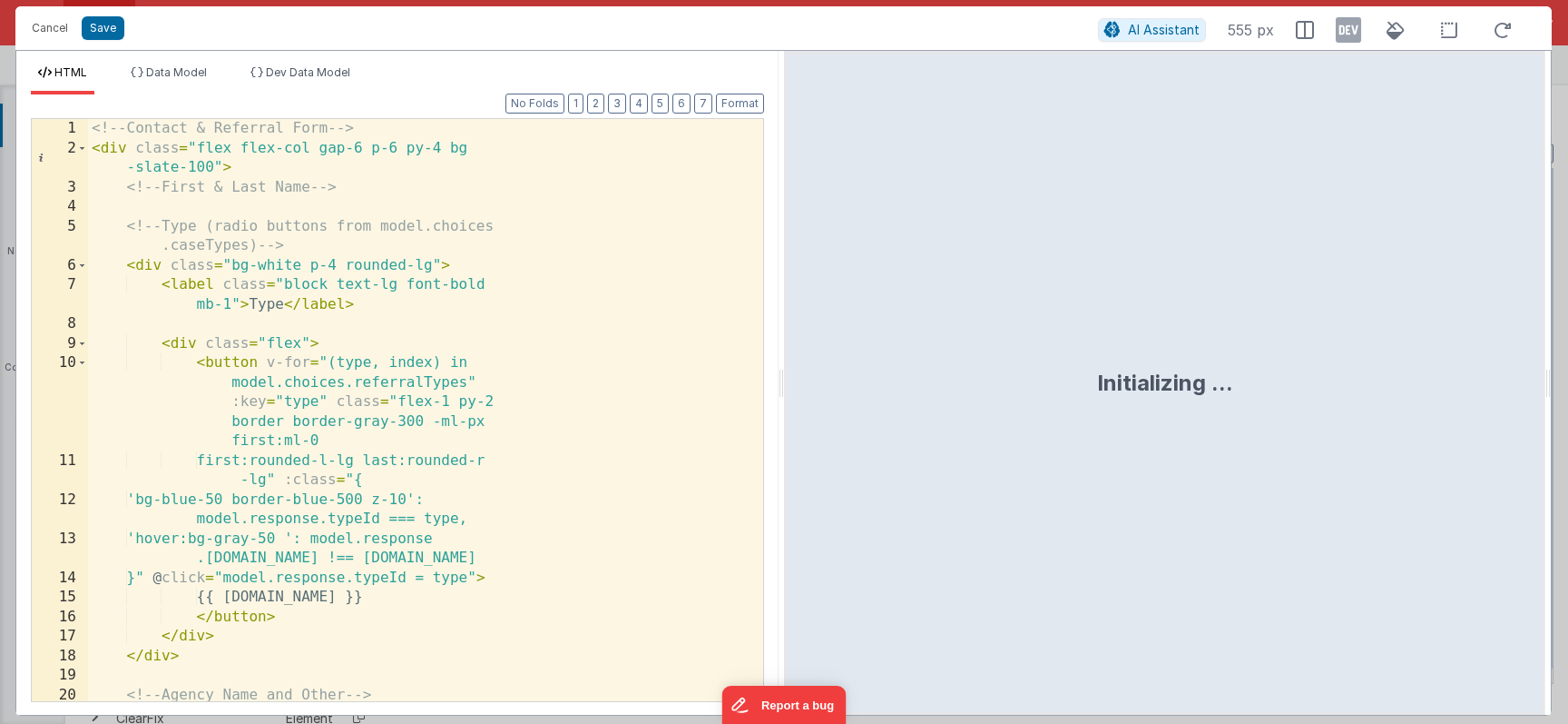
click at [402, 389] on div "<!-- Contact & Referral Form --> < div class = "flex flex-col gap-6 p-6 py-4 bg…" at bounding box center [425, 429] width 675 height 622
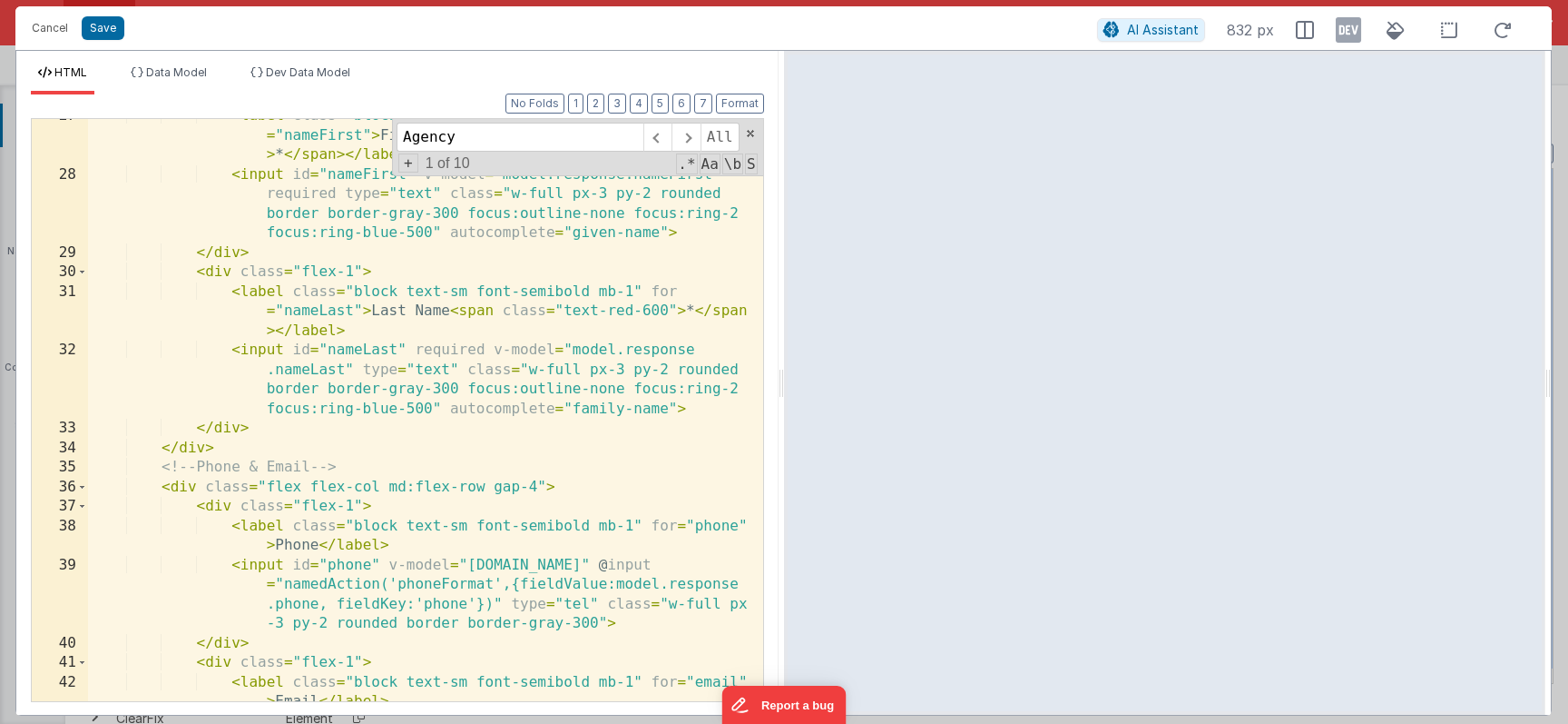
scroll to position [558, 0]
type input "Agency"
click at [233, 272] on div "< label class = "block text-sm font-semibold mb-1" for = "nameFirst" > First Na…" at bounding box center [425, 449] width 675 height 681
click at [208, 272] on div "< label class = "block text-sm font-semibold mb-1" for = "nameFirst" > First Na…" at bounding box center [425, 449] width 675 height 681
click at [627, 382] on div "< label class = "block text-sm font-semibold mb-1" for = "nameFirst" > First Na…" at bounding box center [425, 449] width 675 height 681
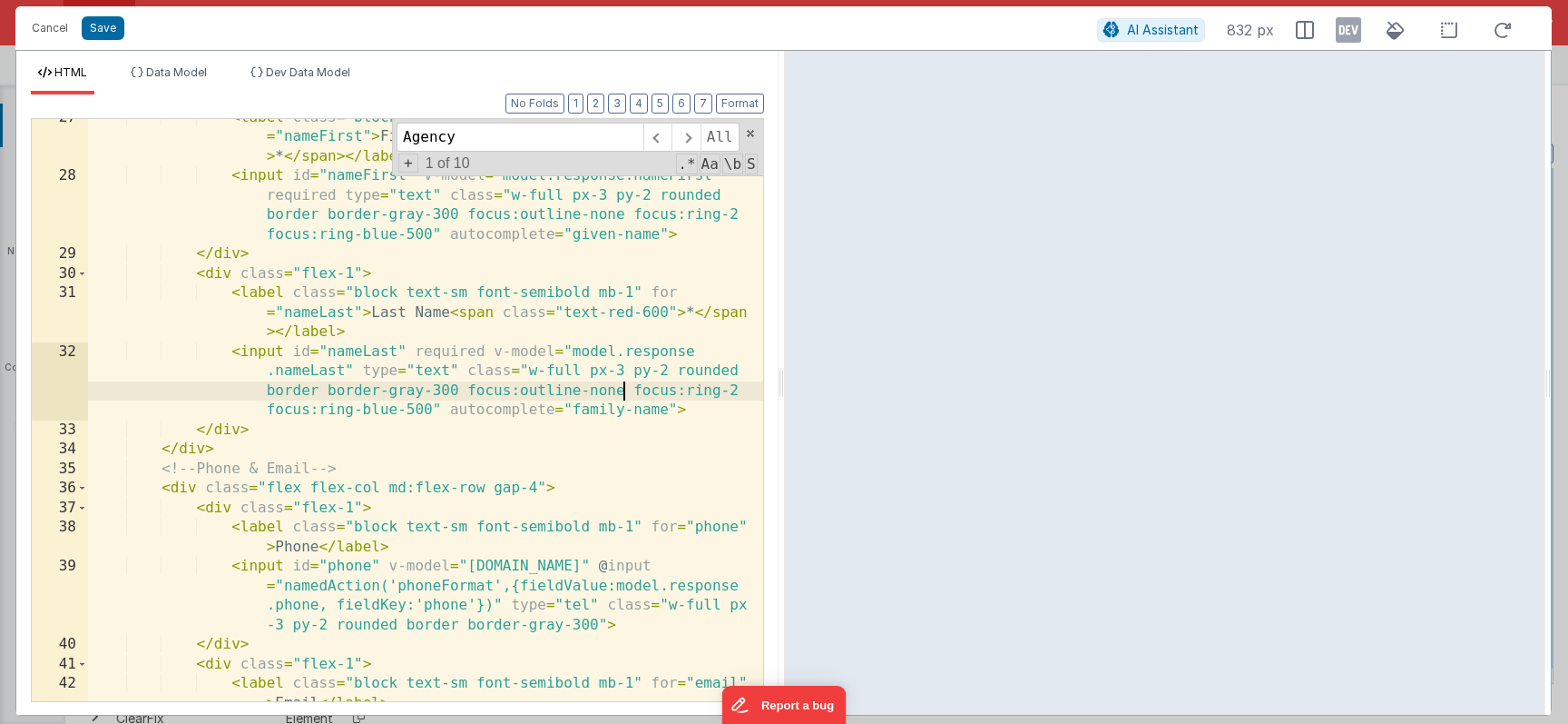
scroll to position [600, 0]
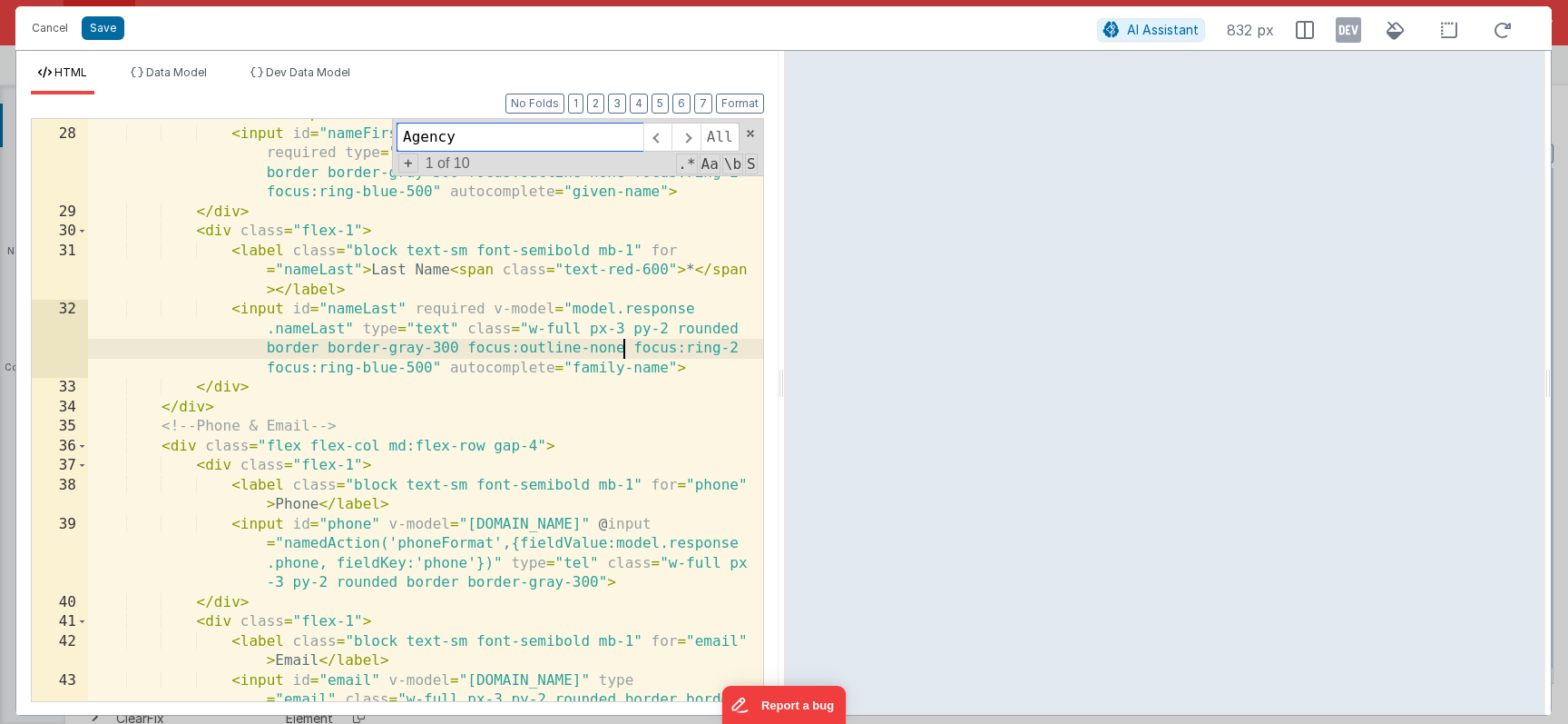
click at [460, 141] on input "Agency" at bounding box center [521, 137] width 247 height 29
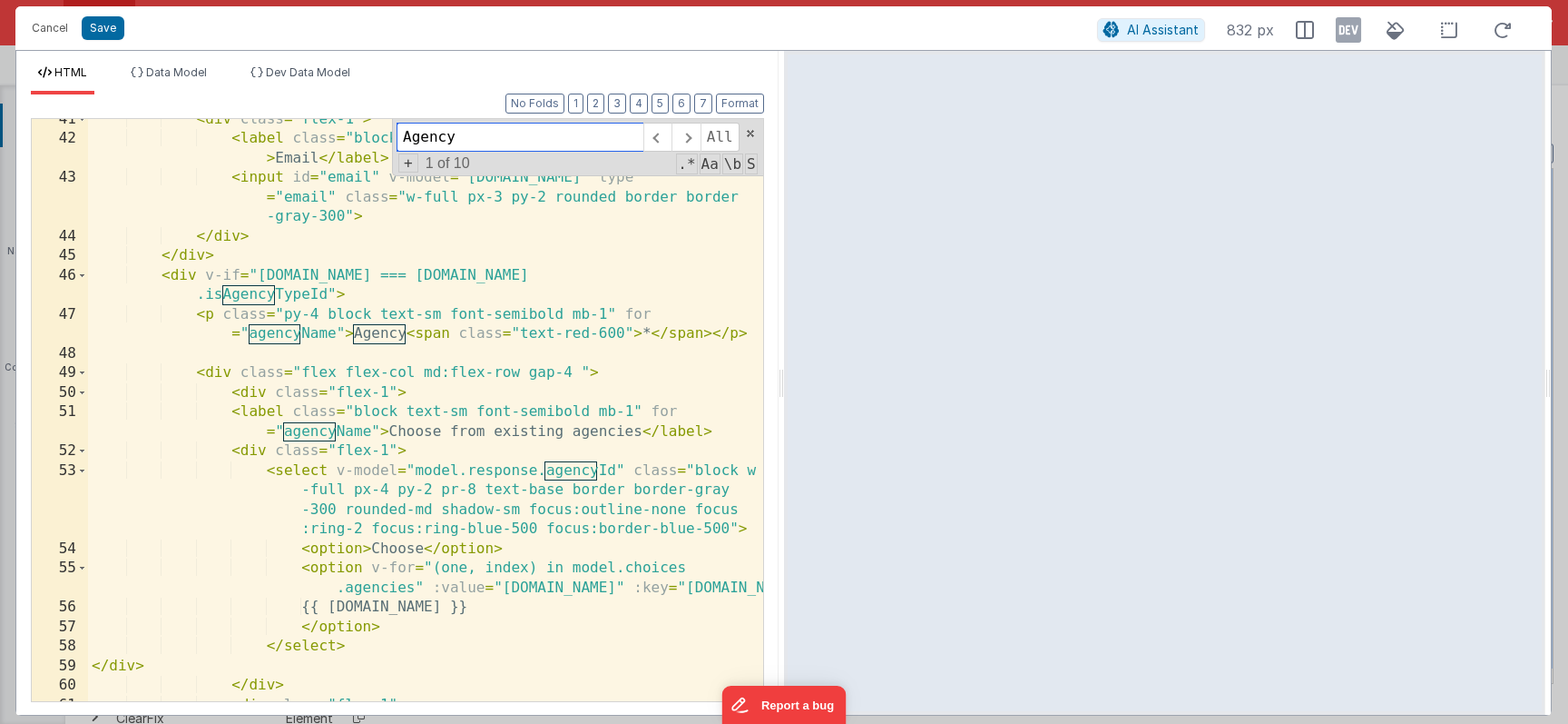
scroll to position [1116, 0]
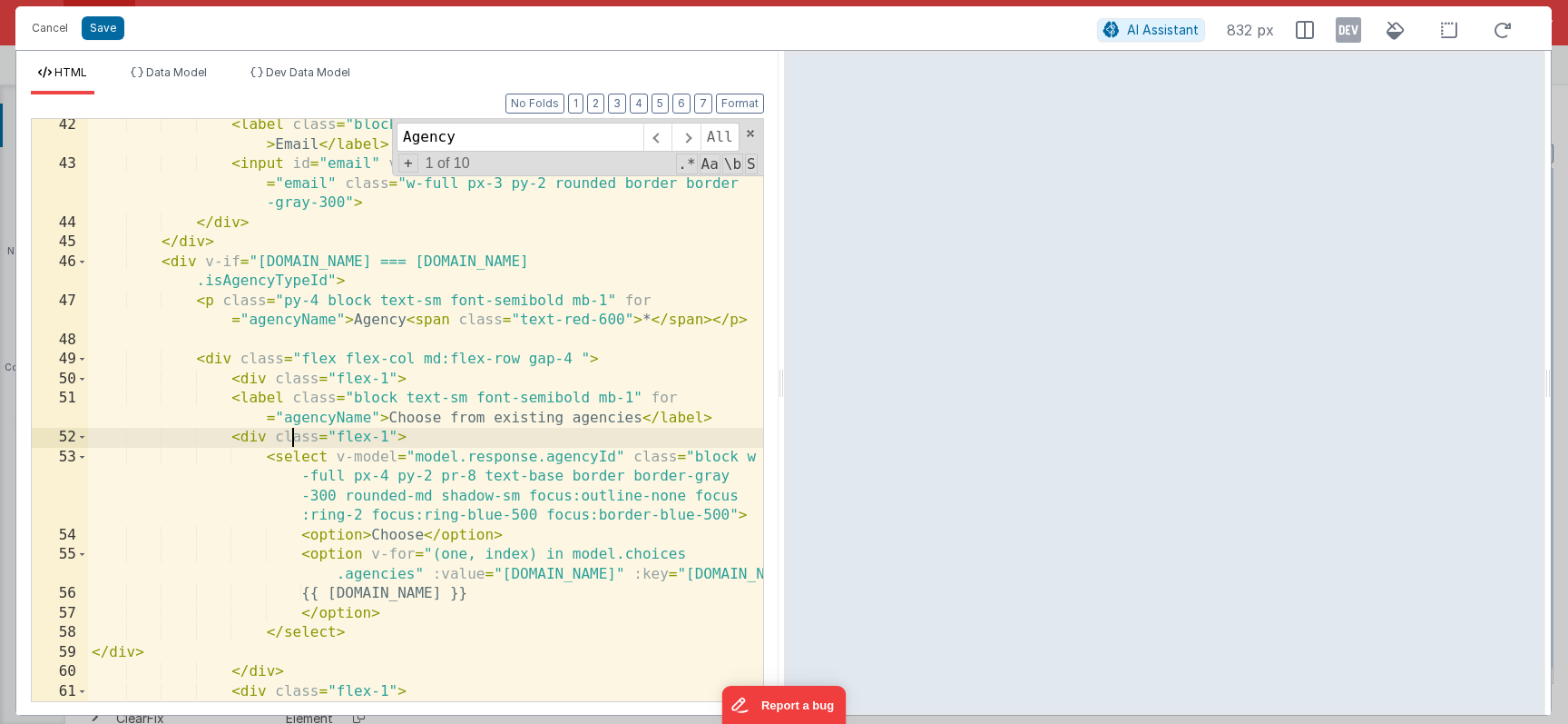
click at [291, 433] on div "< label class = "block text-sm font-semibold mb-1" for = "email" > Email </ lab…" at bounding box center [425, 455] width 675 height 681
click at [255, 440] on div "< label class = "block text-sm font-semibold mb-1" for = "email" > Email </ lab…" at bounding box center [425, 455] width 675 height 681
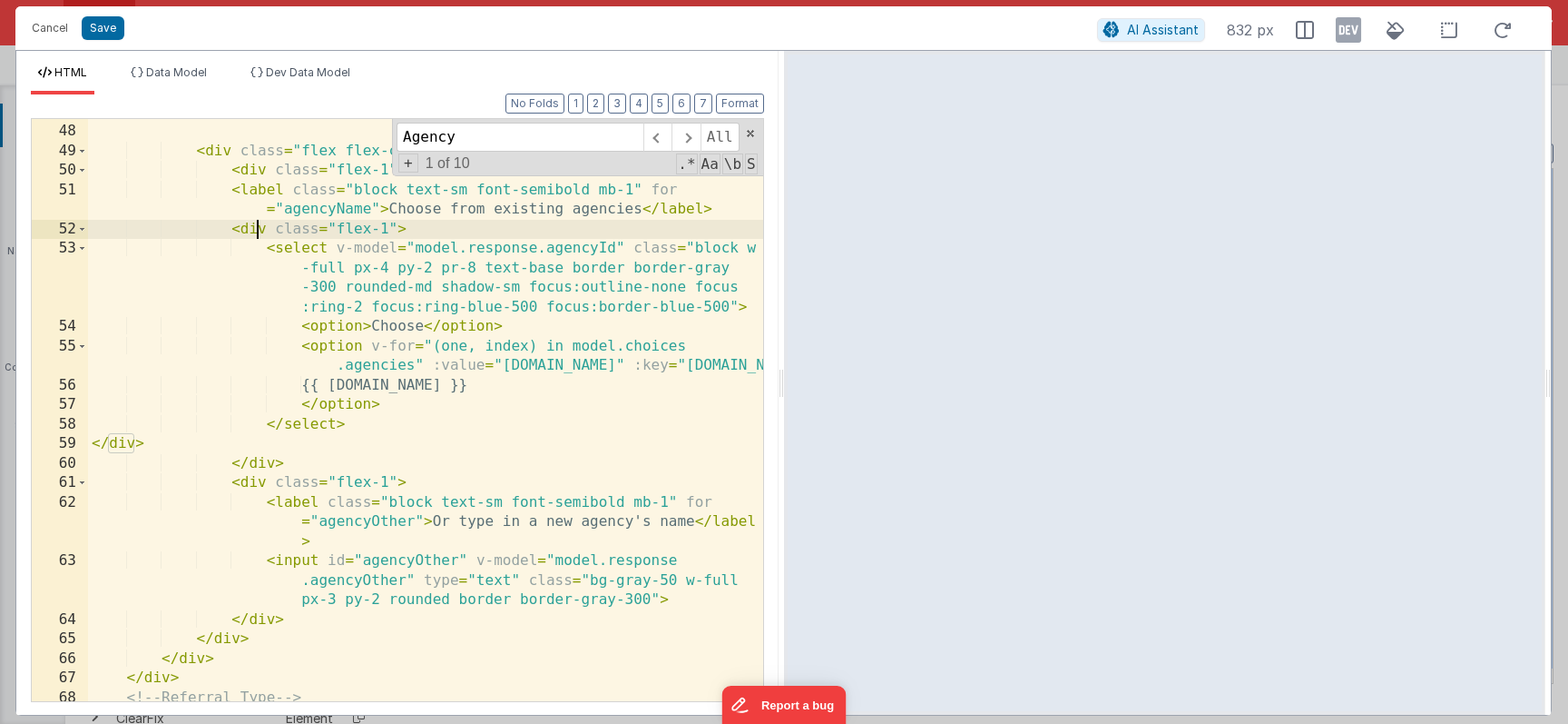
scroll to position [1325, 0]
click at [249, 487] on div "< p class = "py-4 block text-sm font-semibold mb-1" for = "agencyName" > Agency…" at bounding box center [425, 402] width 675 height 641
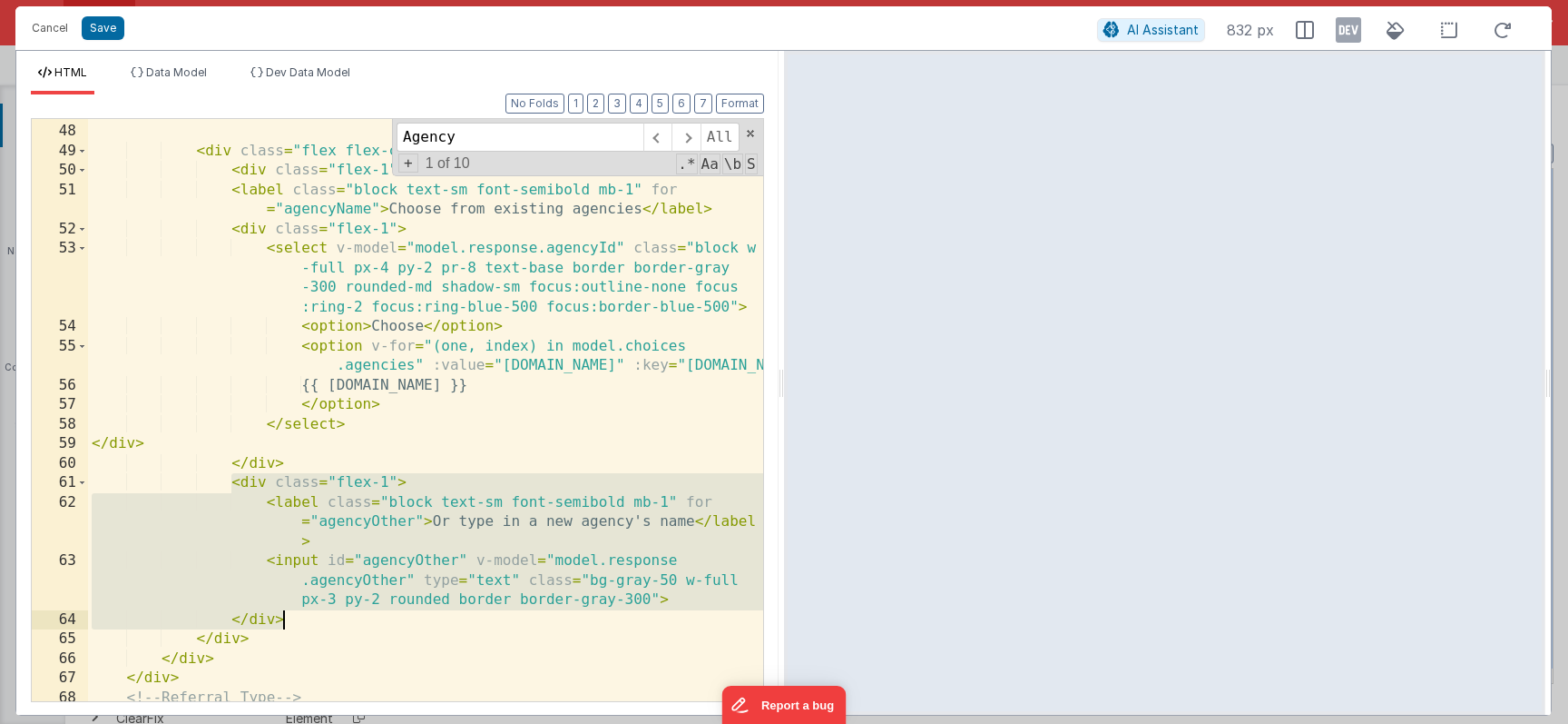
drag, startPoint x: 231, startPoint y: 481, endPoint x: 316, endPoint y: 622, distance: 164.6
click at [316, 622] on div "< p class = "py-4 block text-sm font-semibold mb-1" for = "agencyName" > Agency…" at bounding box center [425, 402] width 675 height 641
click at [371, 500] on div "< p class = "py-4 block text-sm font-semibold mb-1" for = "agencyName" > Agency…" at bounding box center [425, 402] width 675 height 641
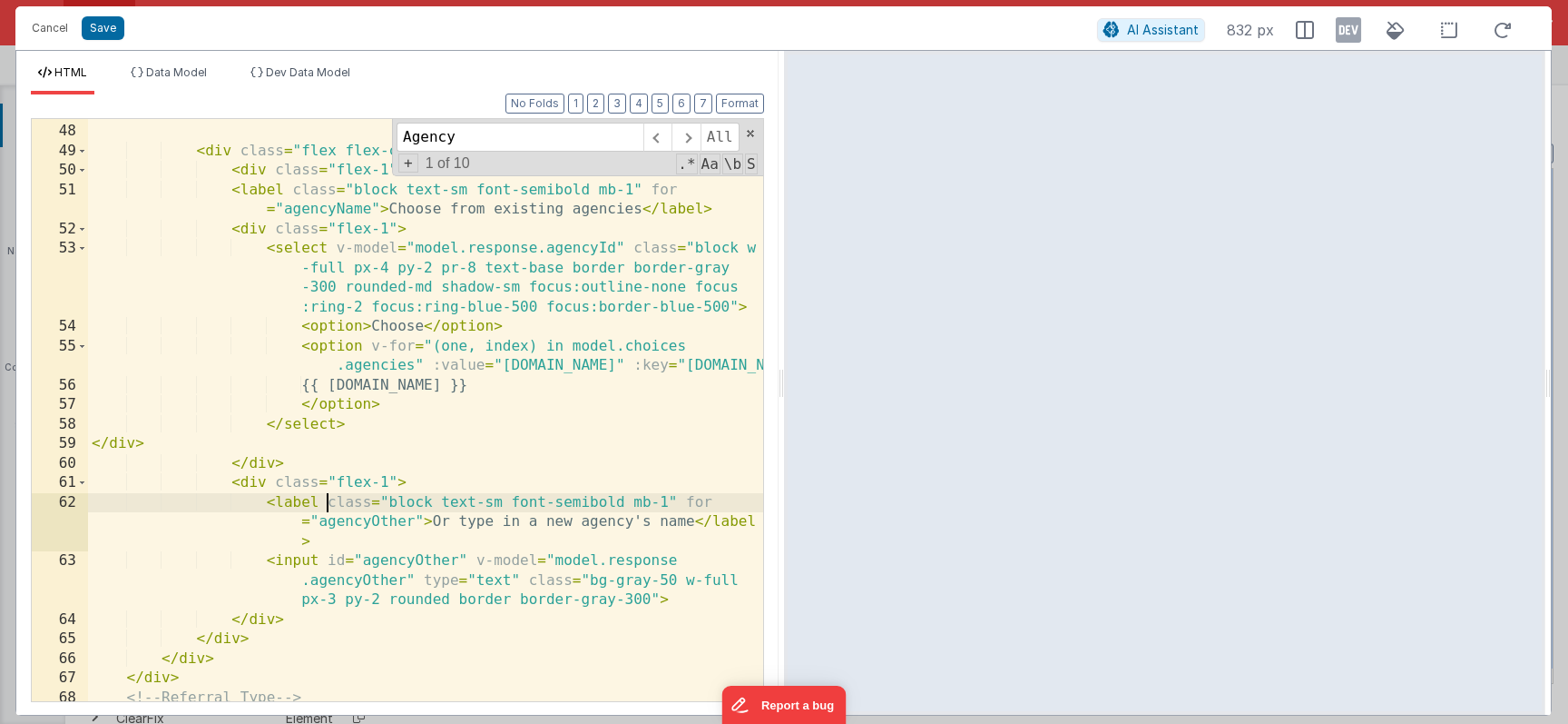
click at [328, 502] on div "< p class = "py-4 block text-sm font-semibold mb-1" for = "agencyName" > Agency…" at bounding box center [425, 402] width 675 height 641
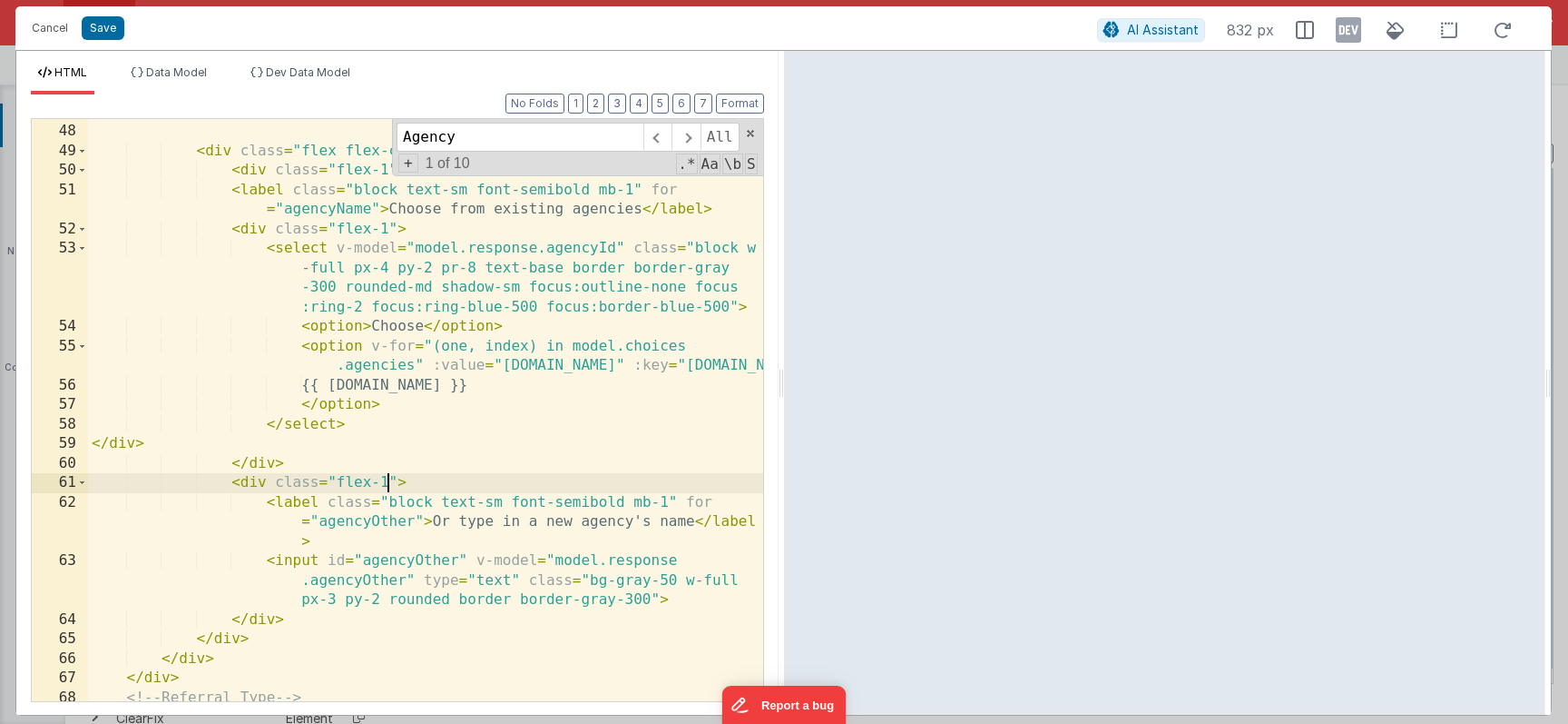
click at [386, 479] on div "< p class = "py-4 block text-sm font-semibold mb-1" for = "agencyName" > Agency…" at bounding box center [425, 402] width 675 height 641
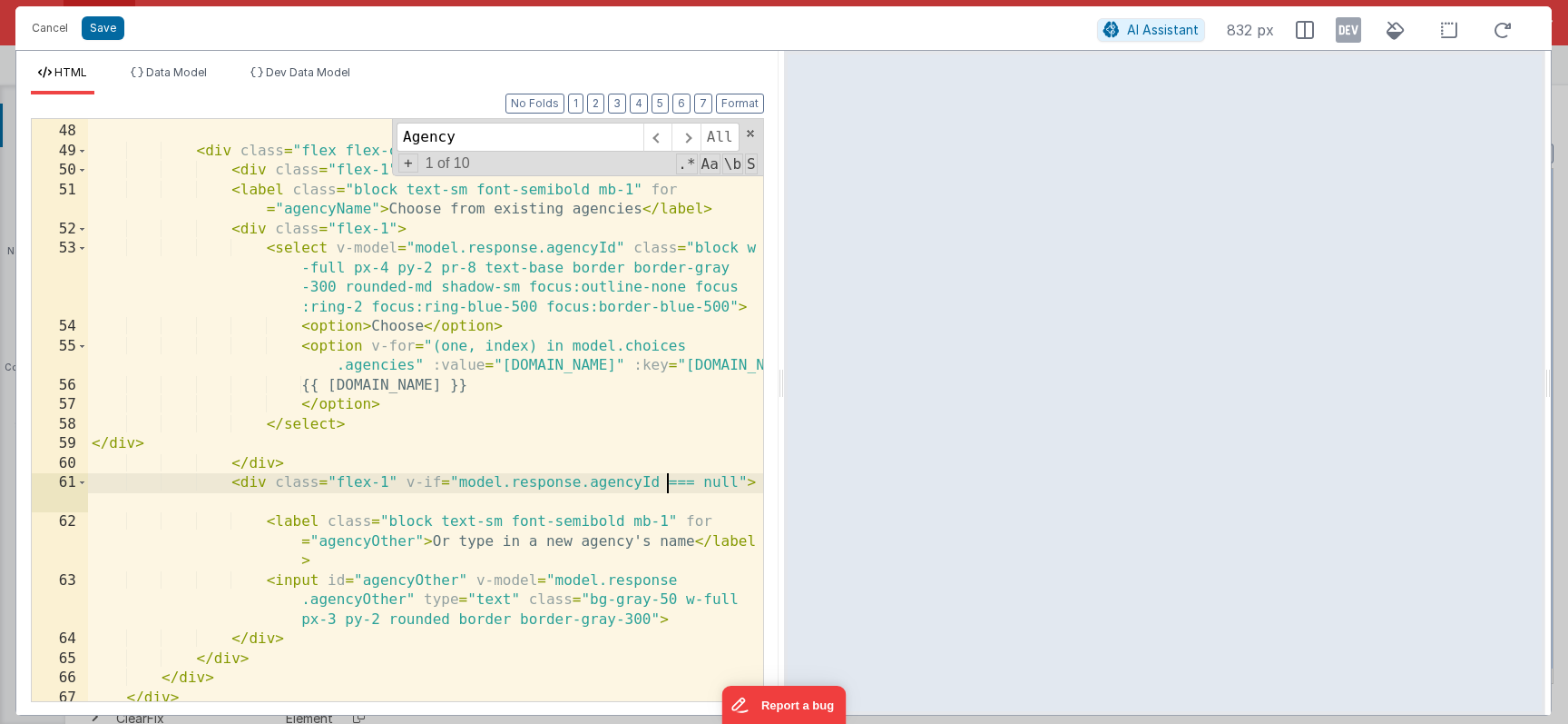
click at [669, 484] on div "< p class = "py-4 block text-sm font-semibold mb-1" for = "agencyName" > Agency…" at bounding box center [425, 402] width 675 height 641
click at [115, 23] on button "Save" at bounding box center [103, 28] width 43 height 23
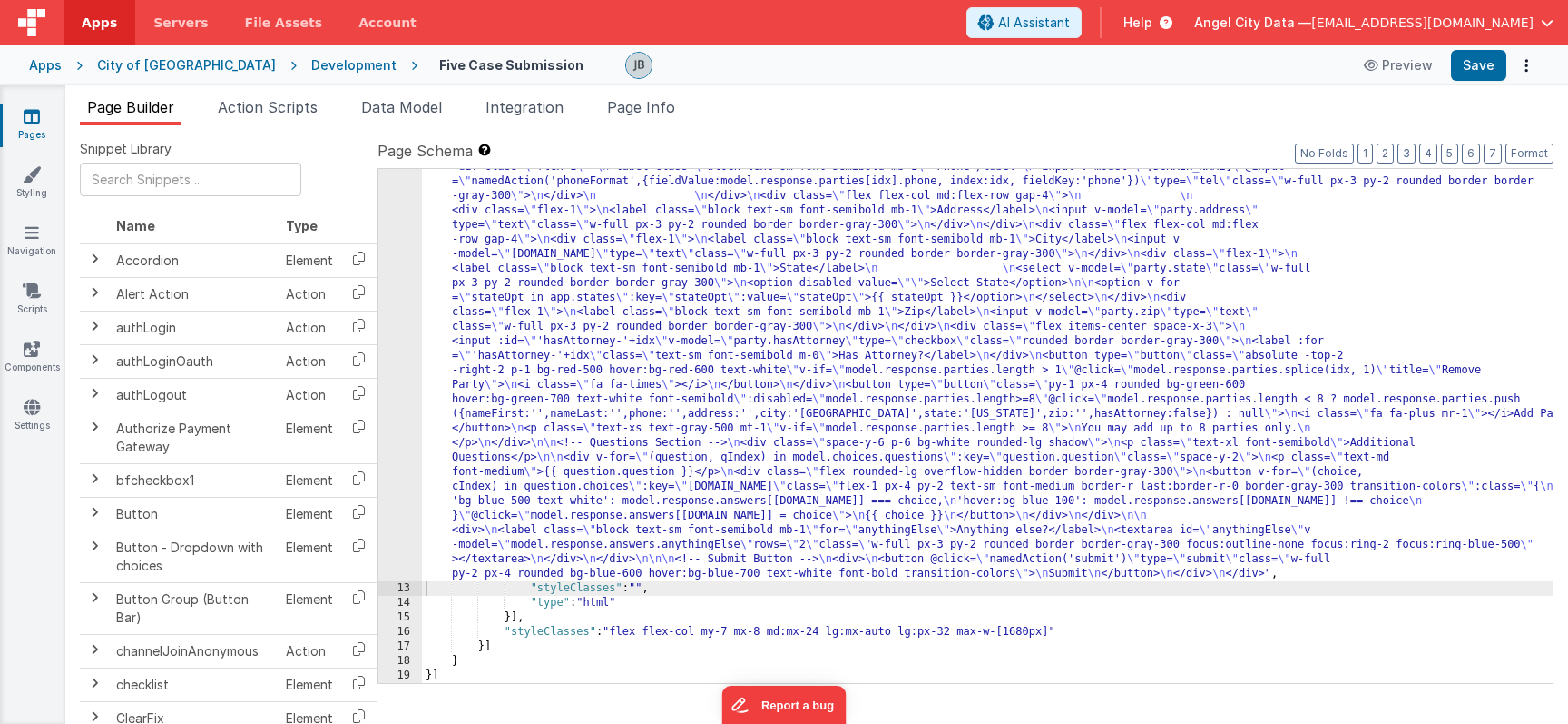
scroll to position [750, 0]
click at [1463, 75] on button "Save" at bounding box center [1478, 66] width 55 height 31
click at [393, 323] on div "12" at bounding box center [400, 94] width 43 height 973
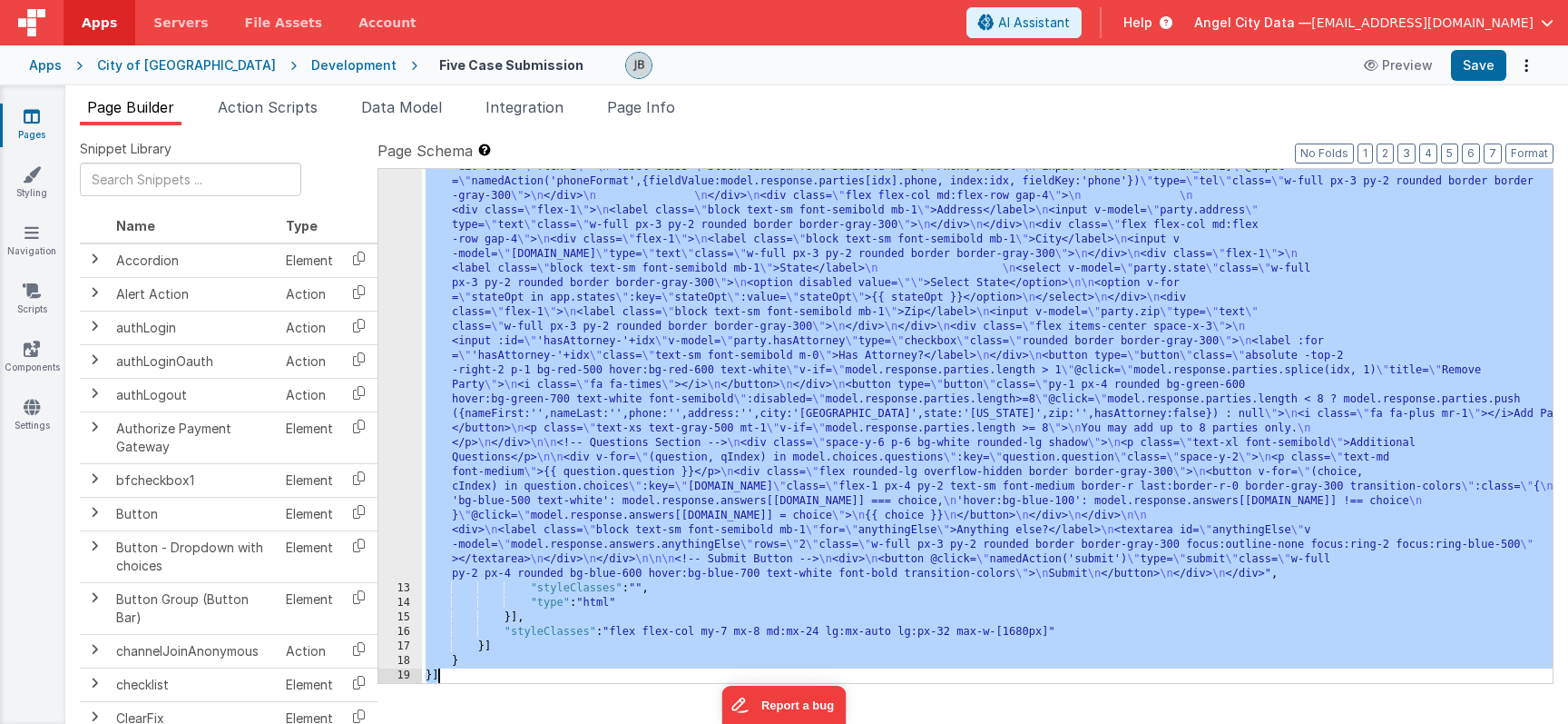
click at [393, 323] on div "12" at bounding box center [400, 94] width 43 height 973
click at [399, 324] on div "12" at bounding box center [400, 94] width 43 height 973
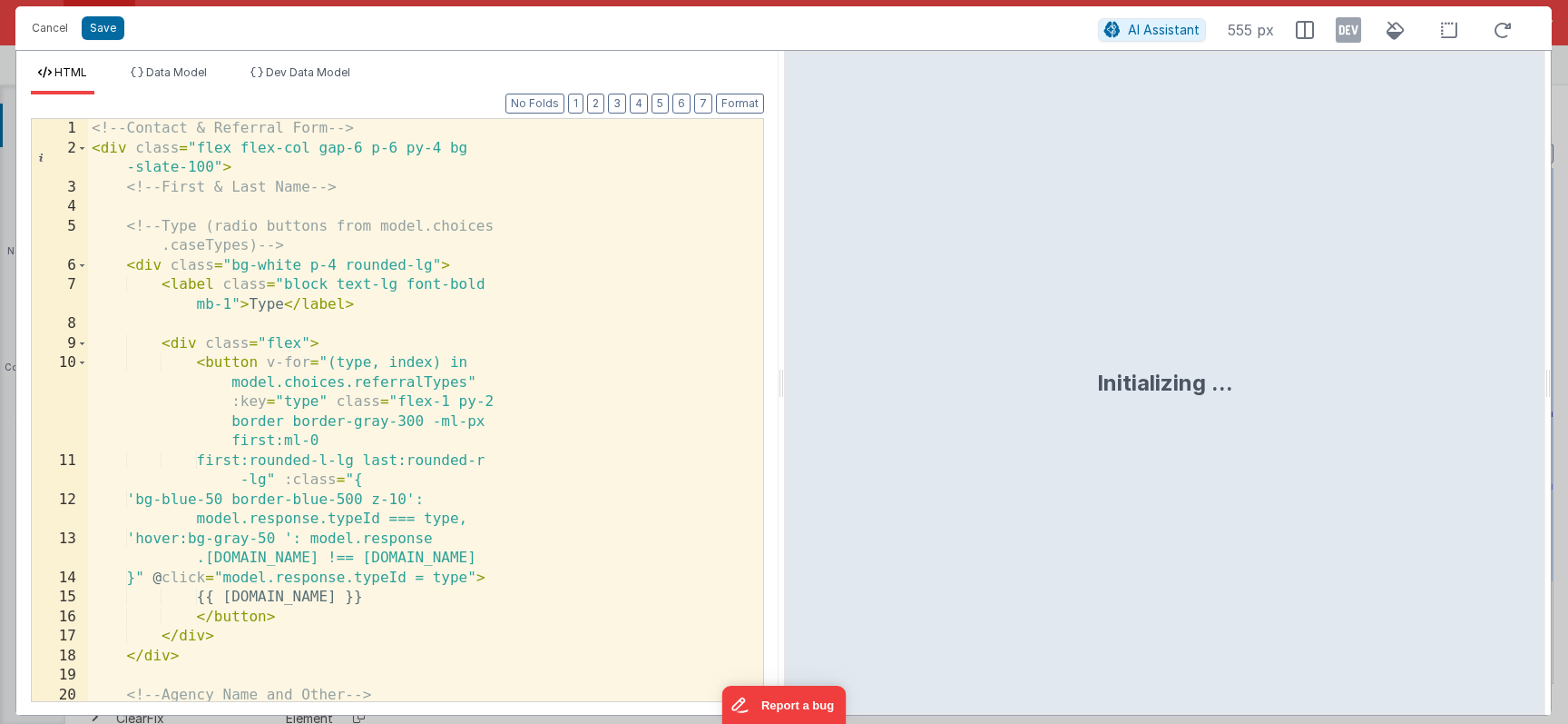
click at [372, 344] on div "<!-- Contact & Referral Form --> < div class = "flex flex-col gap-6 p-6 py-4 bg…" at bounding box center [425, 429] width 675 height 622
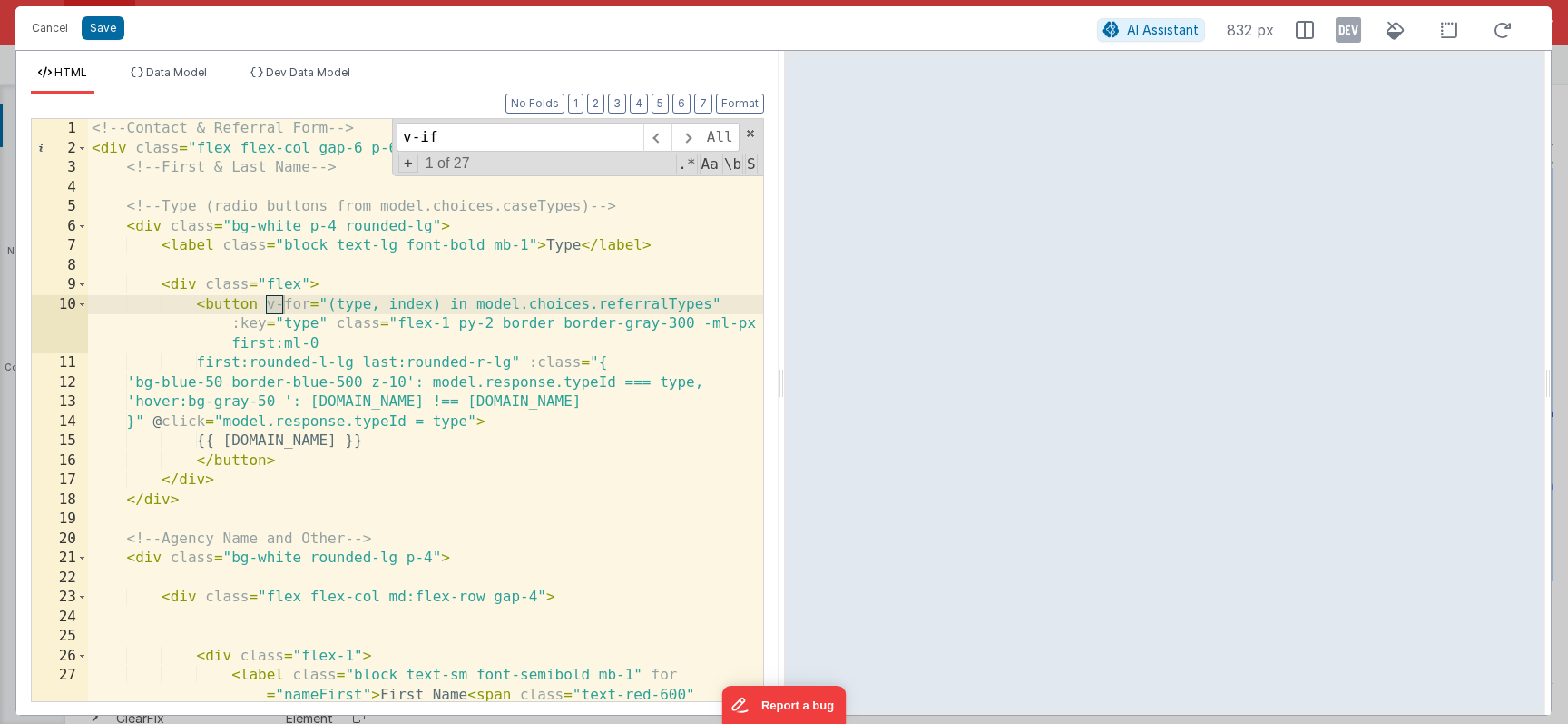
scroll to position [978, 0]
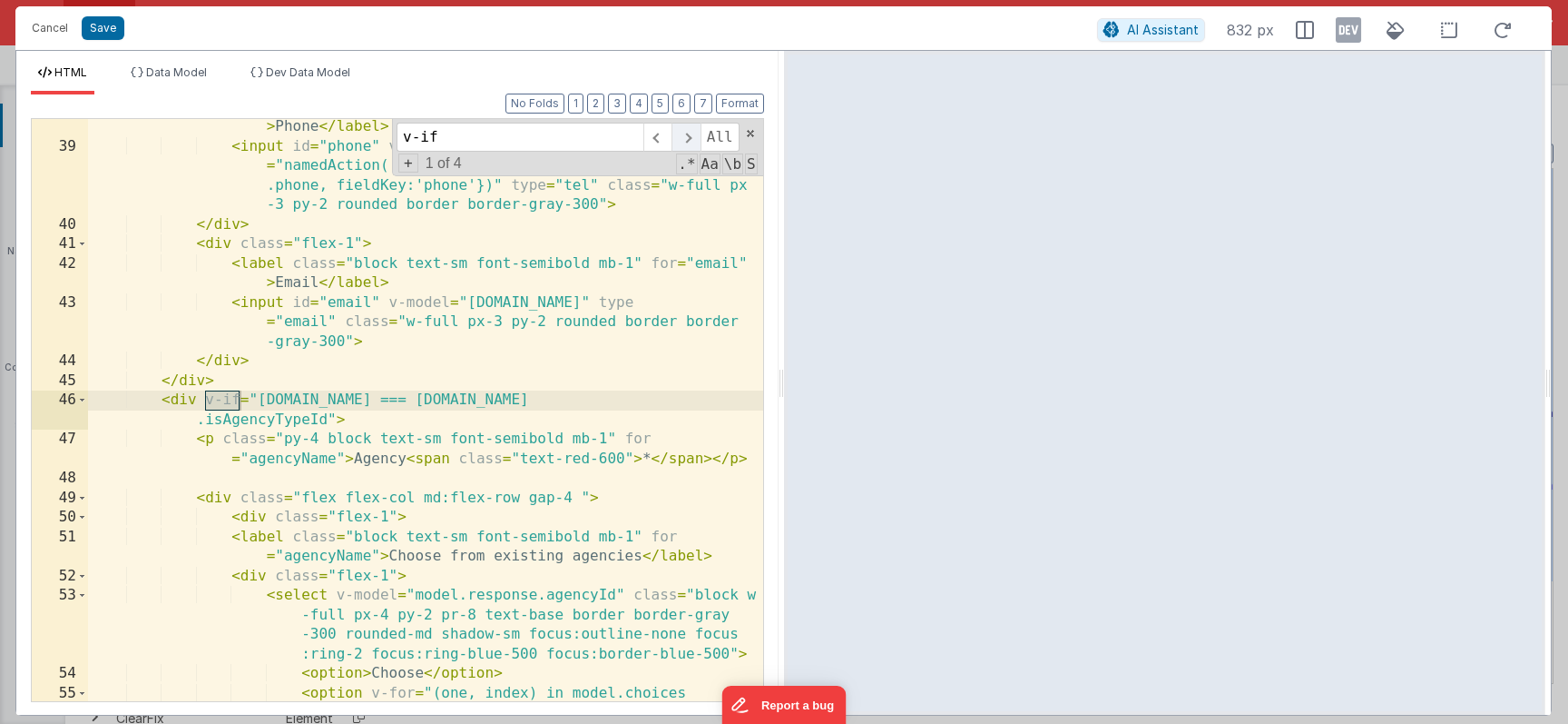
type input "v-if"
click at [690, 142] on span at bounding box center [685, 137] width 28 height 29
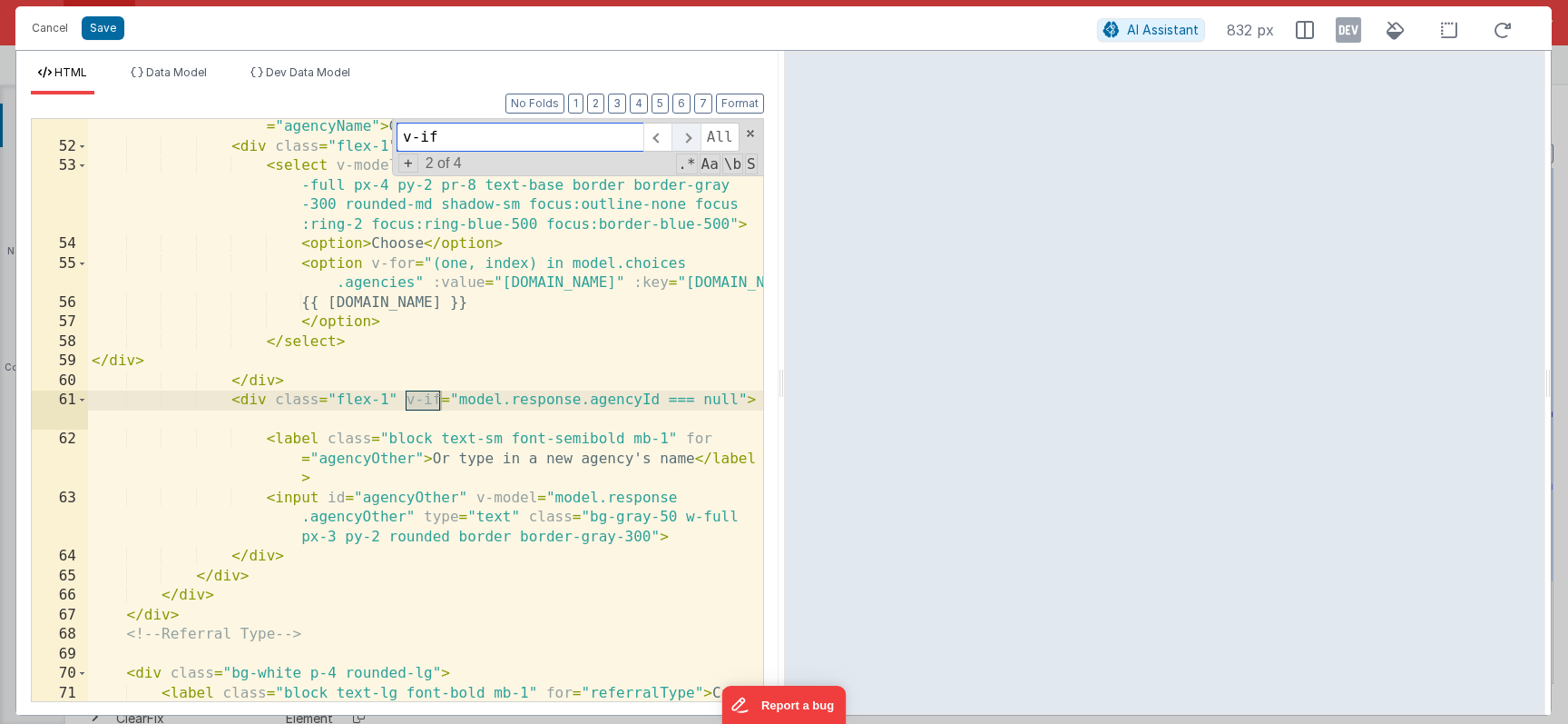
scroll to position [1407, 0]
click at [710, 401] on div "< label class = "block text-sm font-semibold mb-1" for = "agencyName" > Choose …" at bounding box center [425, 427] width 675 height 660
click at [675, 405] on div "< label class = "block text-sm font-semibold mb-1" for = "agencyName" > Choose …" at bounding box center [425, 427] width 675 height 660
click at [720, 404] on div "< label class = "block text-sm font-semibold mb-1" for = "agencyName" > Choose …" at bounding box center [425, 427] width 675 height 660
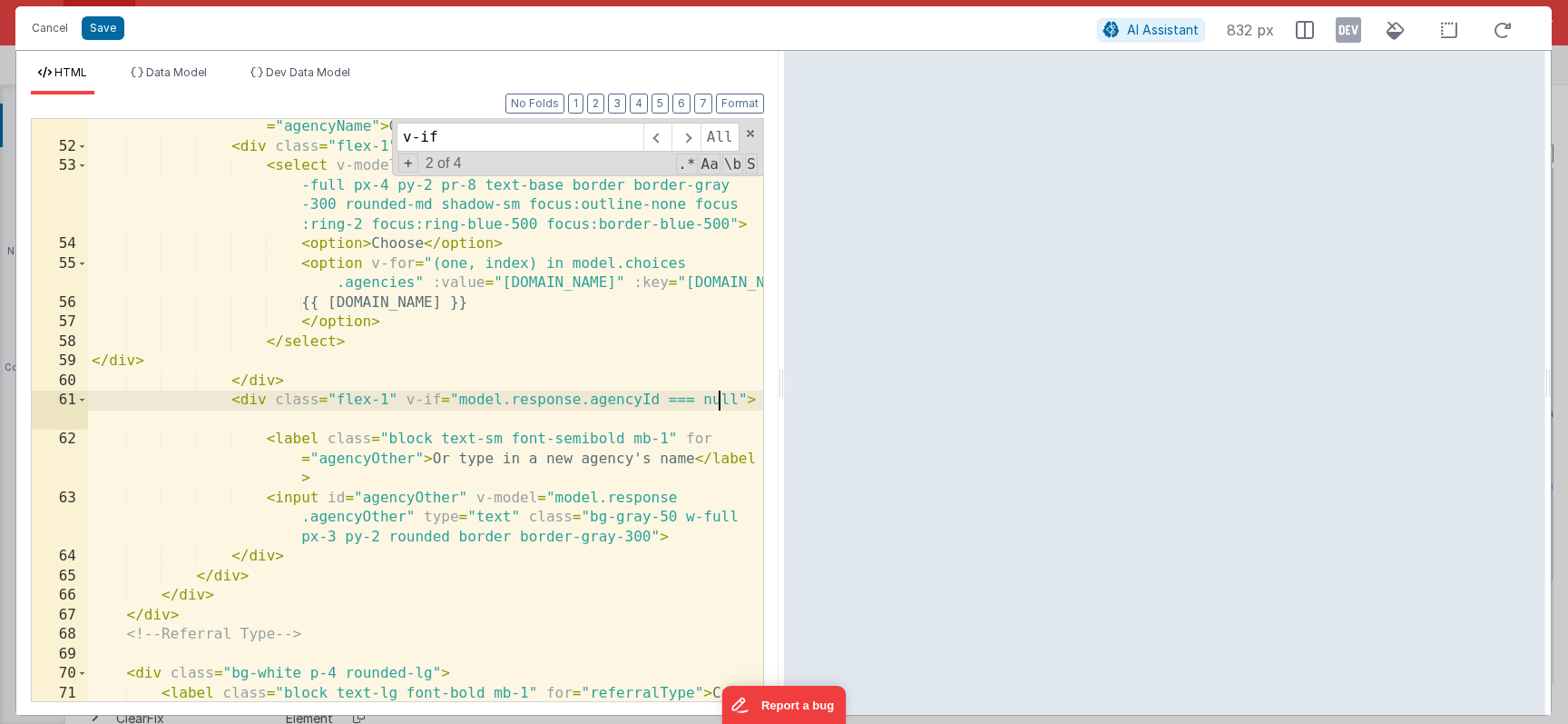
click at [720, 404] on div "< label class = "block text-sm font-semibold mb-1" for = "agencyName" > Choose …" at bounding box center [425, 427] width 675 height 660
click at [713, 408] on div "< label class = "block text-sm font-semibold mb-1" for = "agencyName" > Choose …" at bounding box center [425, 427] width 675 height 660
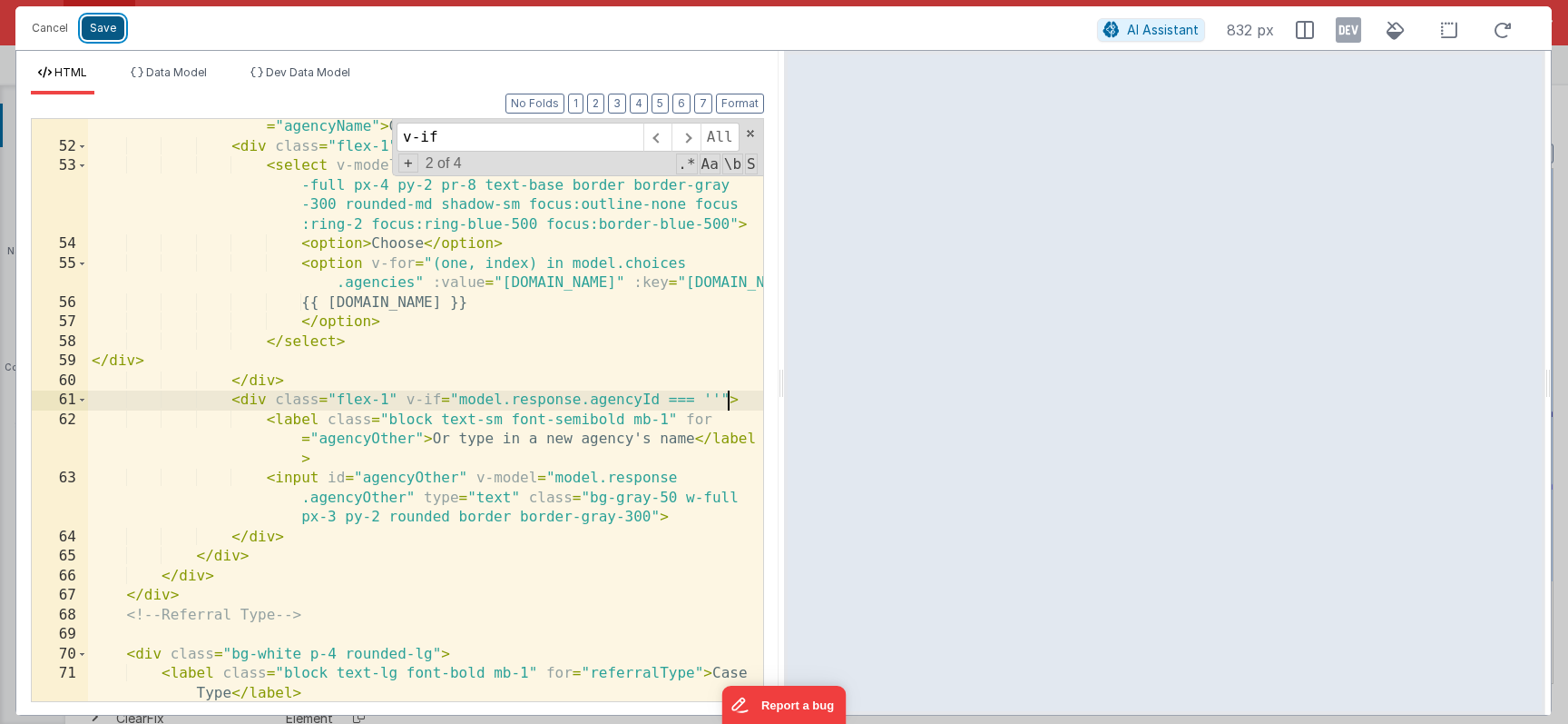
click at [105, 20] on button "Save" at bounding box center [103, 28] width 43 height 23
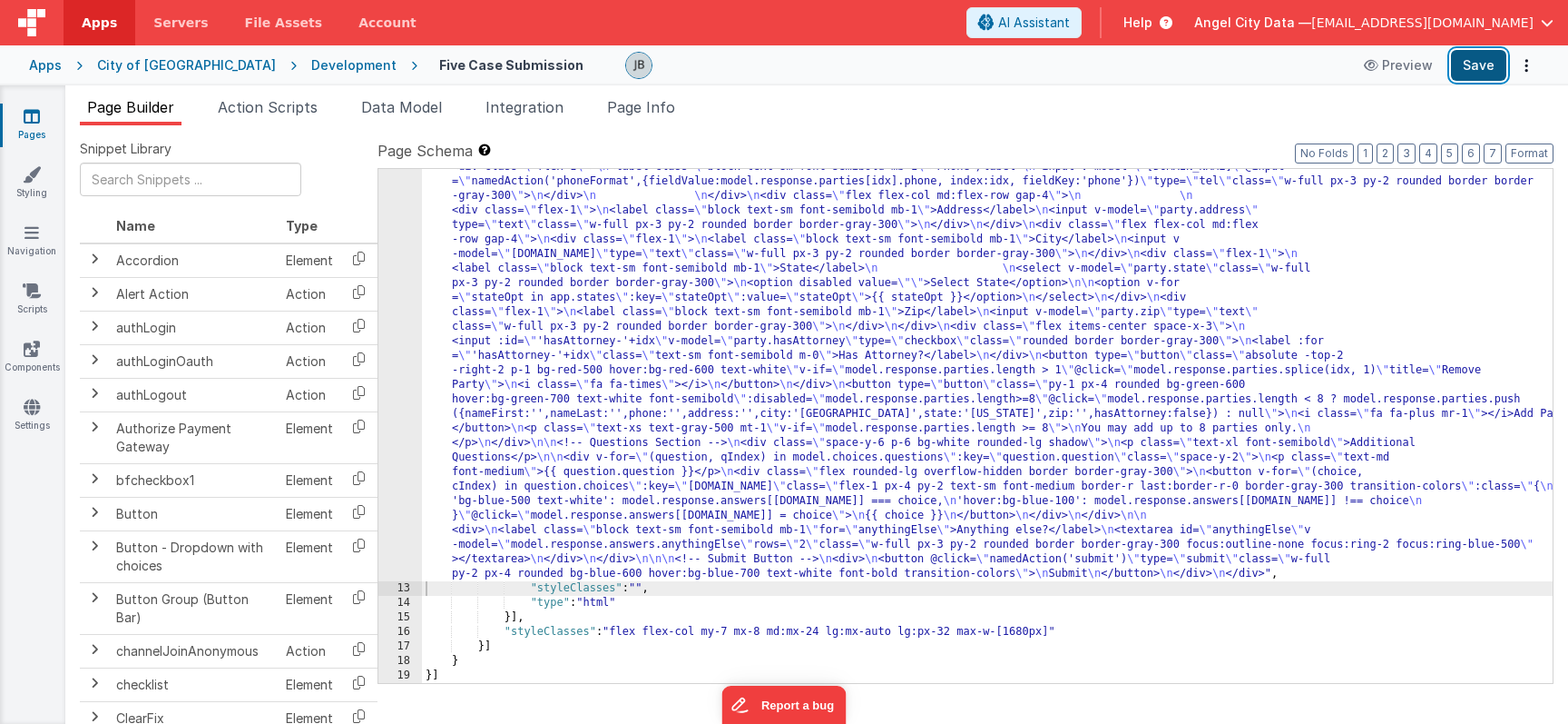
click at [1483, 75] on button "Save" at bounding box center [1478, 66] width 55 height 31
click at [407, 362] on div "12" at bounding box center [400, 94] width 43 height 973
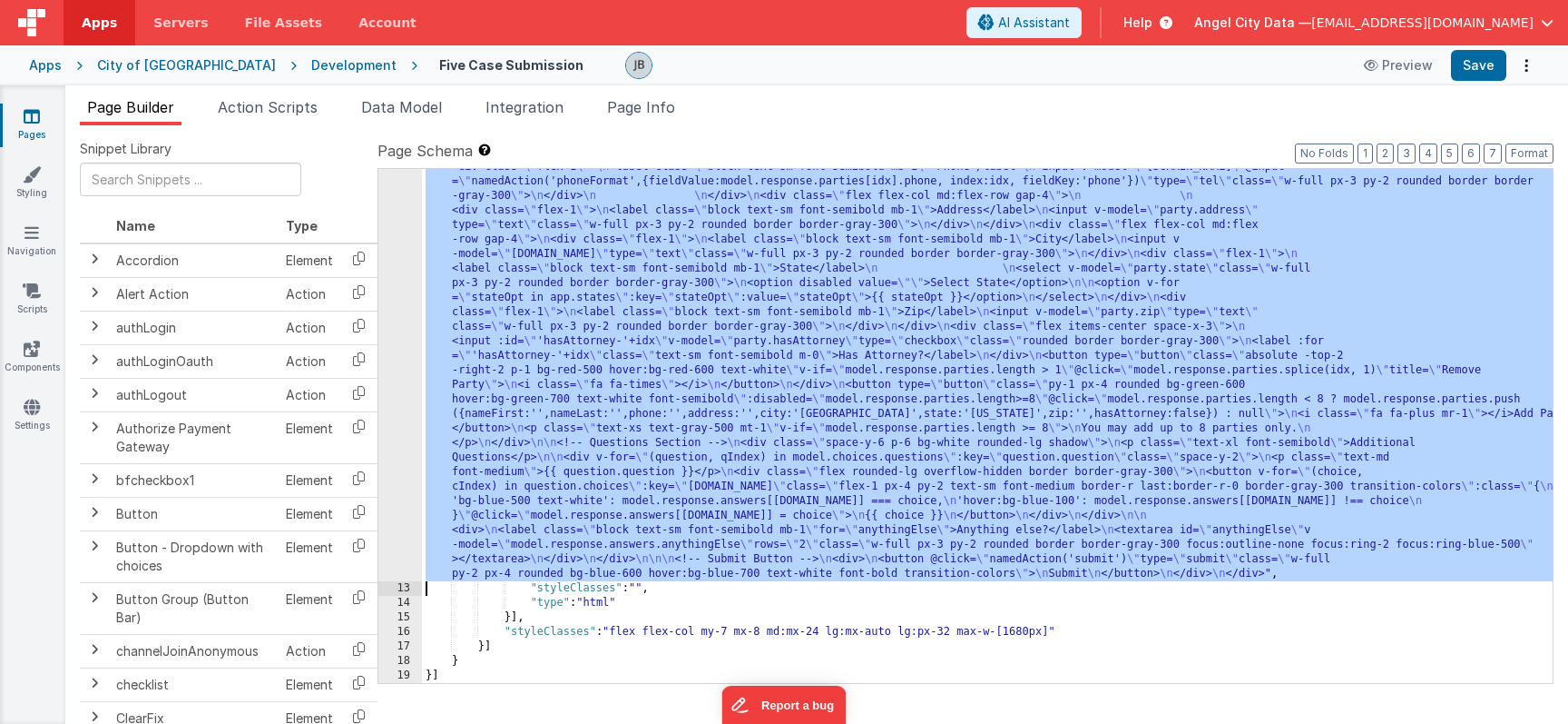
click at [400, 337] on div "12" at bounding box center [400, 94] width 43 height 973
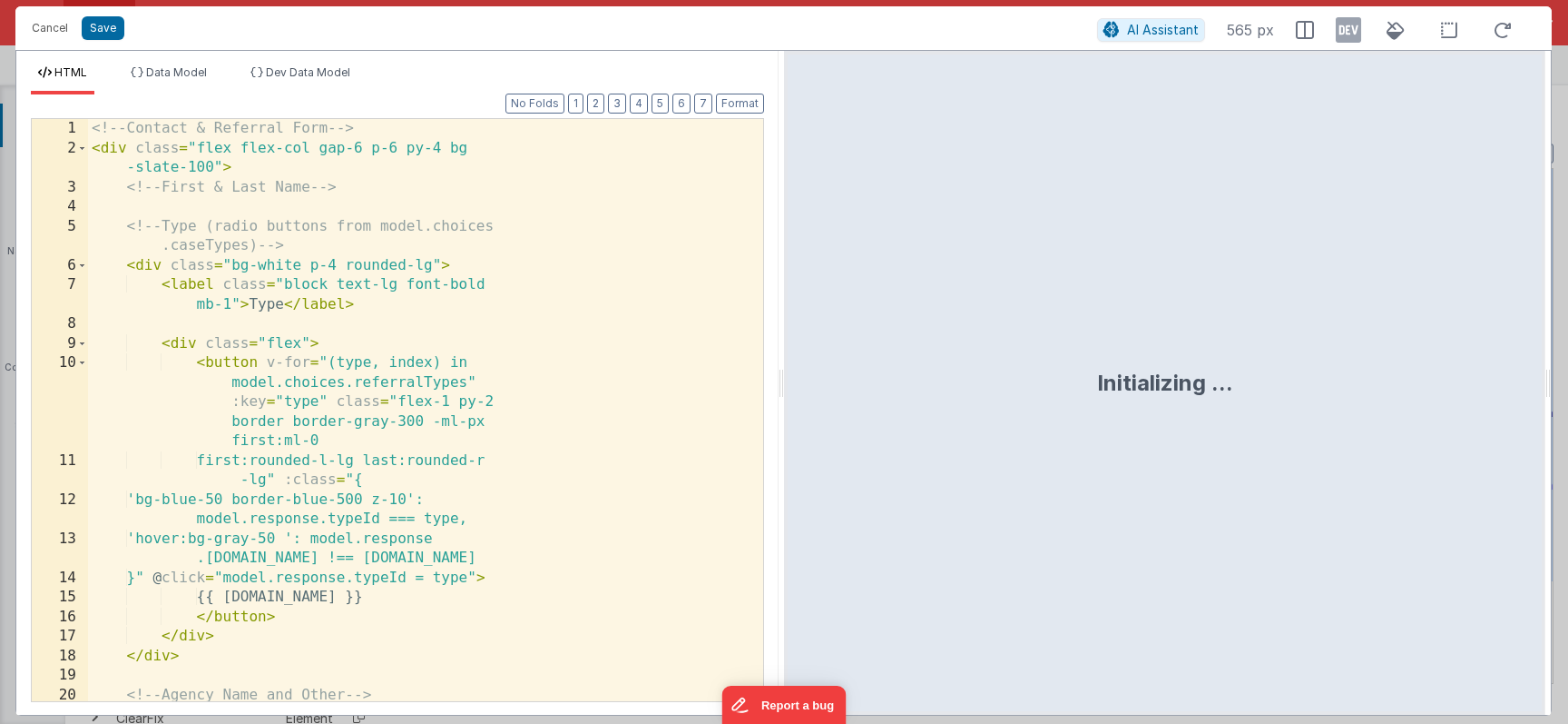
click at [372, 329] on div "<!-- Contact & Referral Form --> < div class = "flex flex-col gap-6 p-6 py-4 bg…" at bounding box center [425, 429] width 675 height 622
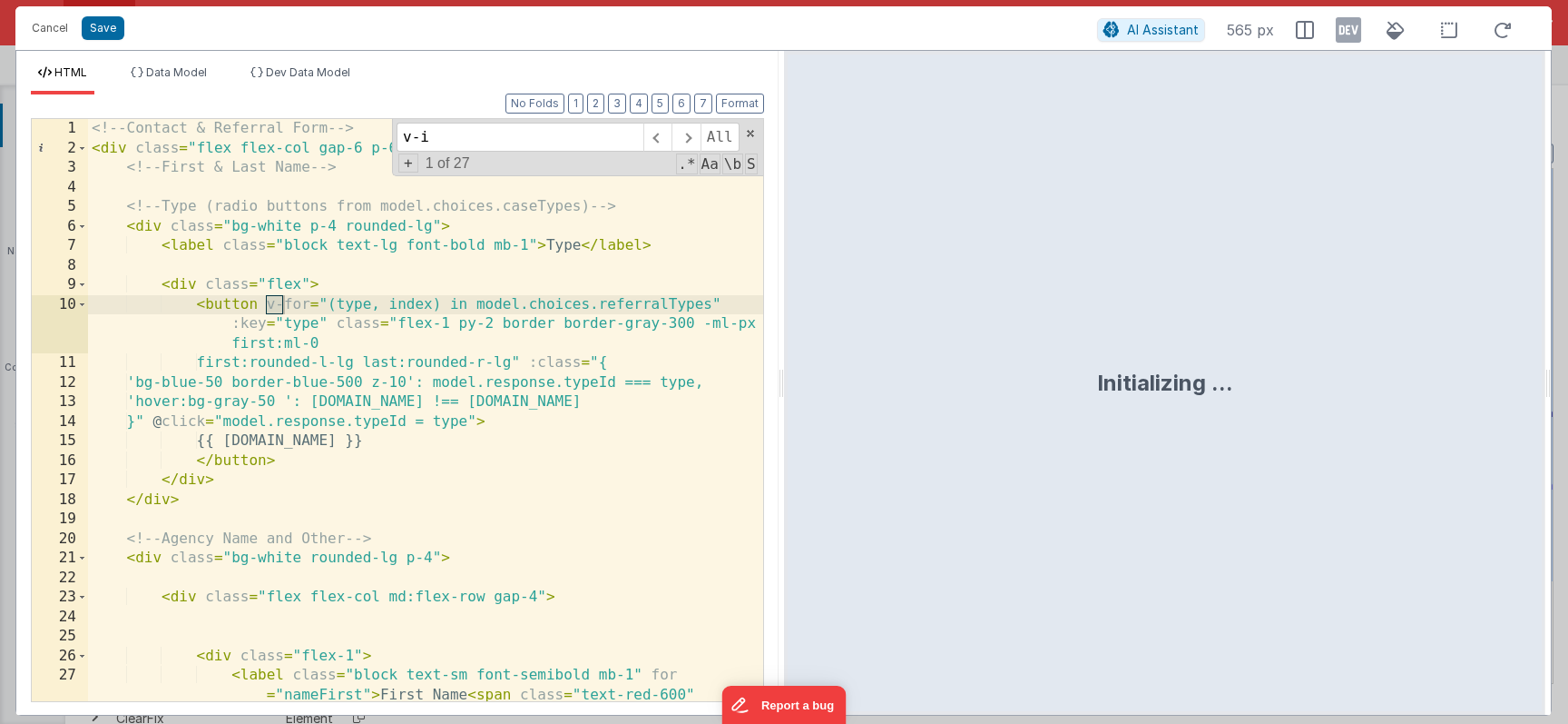
scroll to position [978, 0]
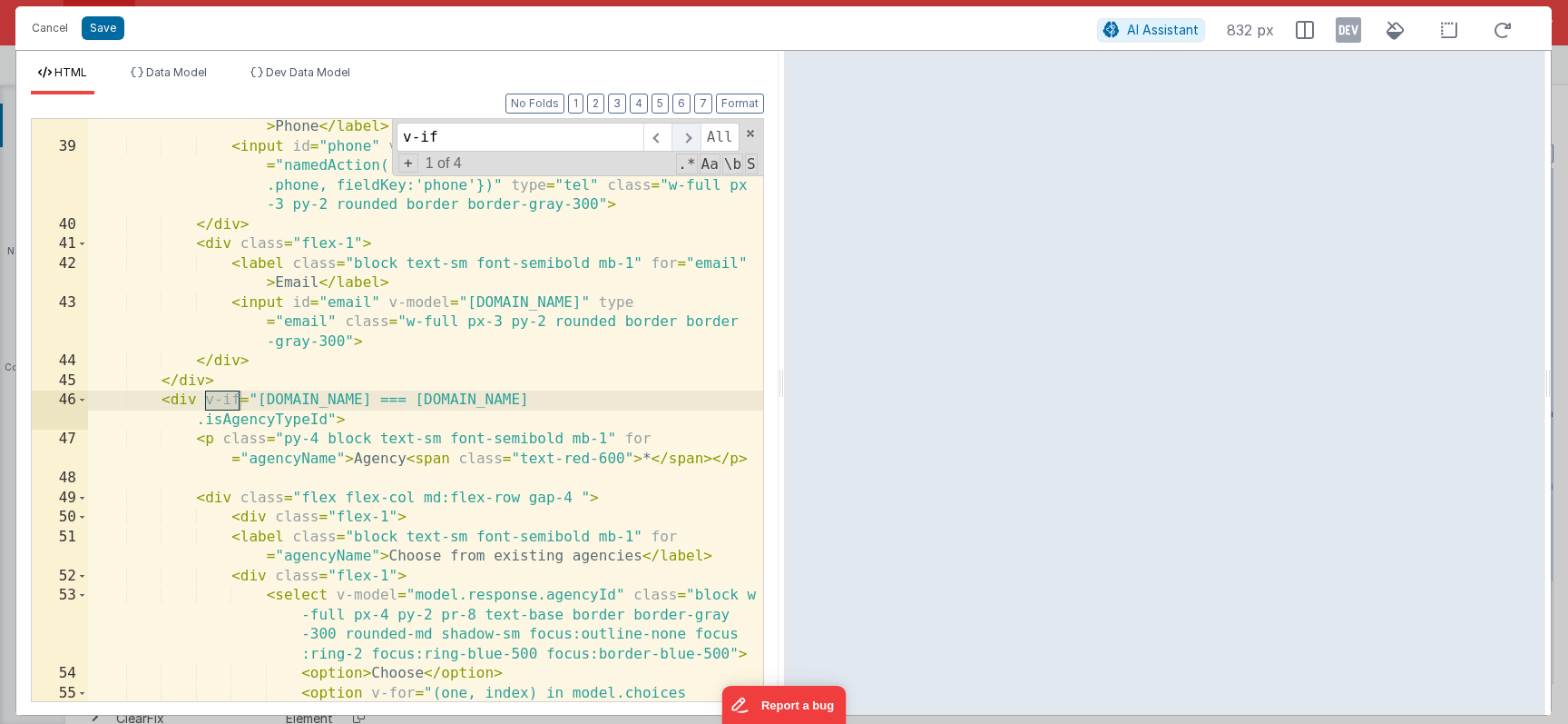
type input "v-if"
click at [688, 143] on span at bounding box center [685, 137] width 28 height 29
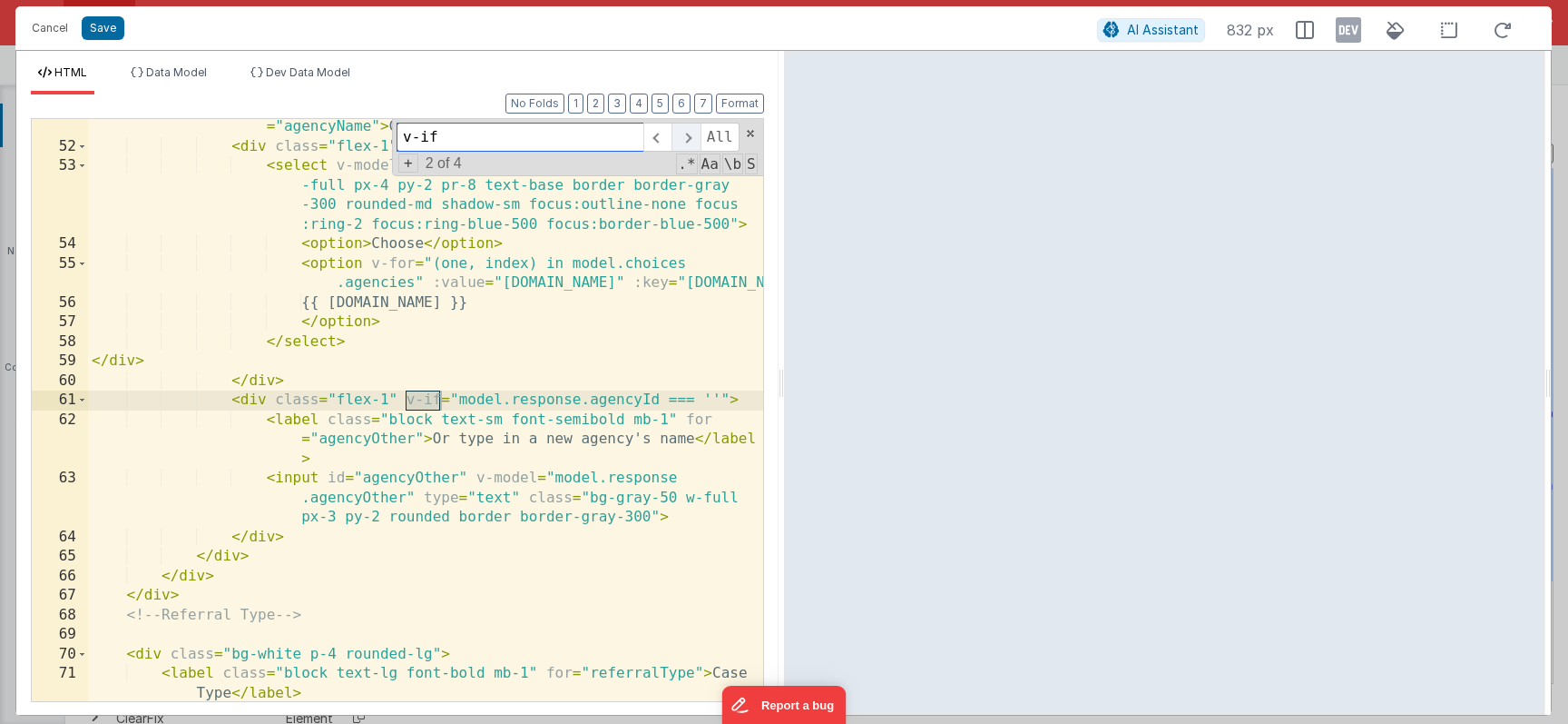
scroll to position [1407, 0]
click at [718, 396] on div "< label class = "block text-sm font-semibold mb-1" for = "agencyName" > Choose …" at bounding box center [425, 418] width 675 height 641
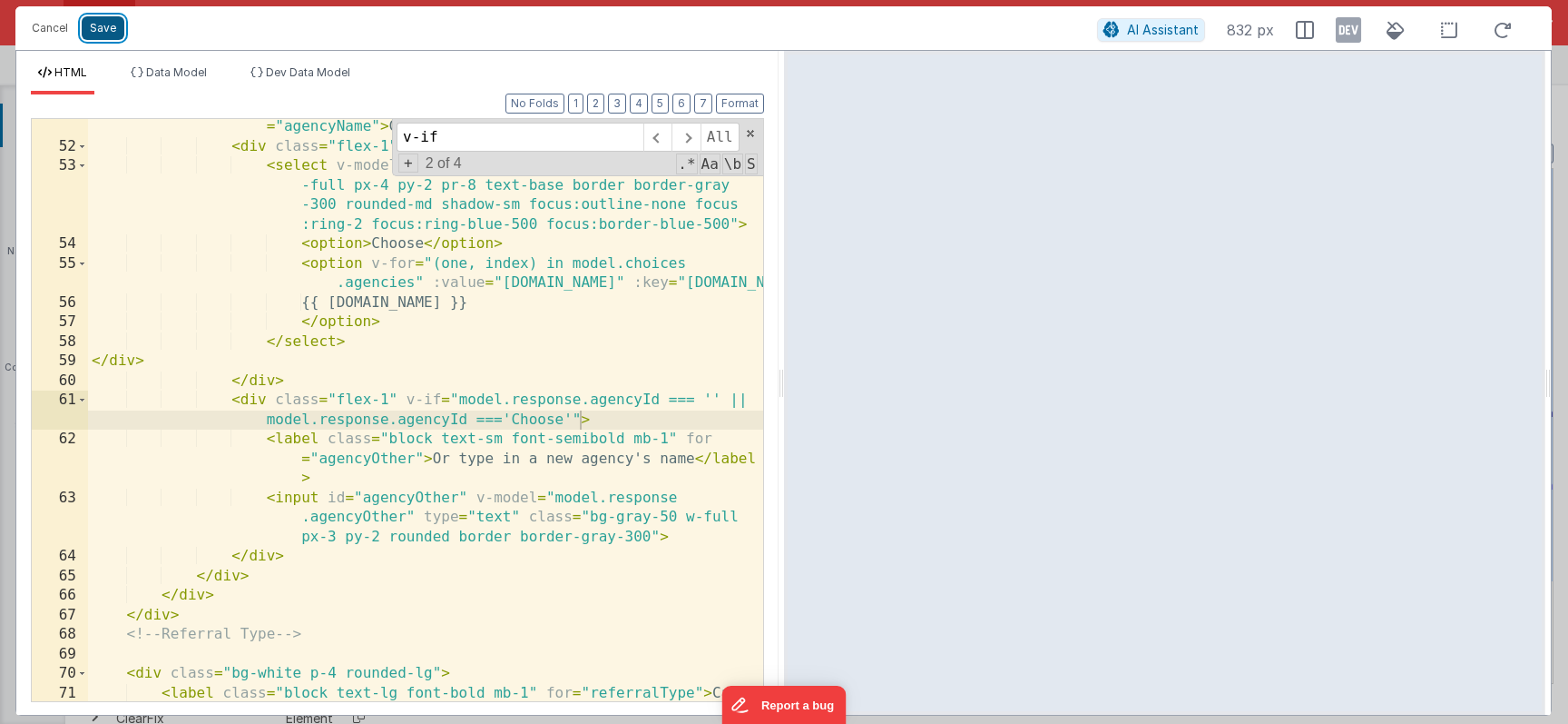
click at [101, 29] on button "Save" at bounding box center [103, 28] width 43 height 23
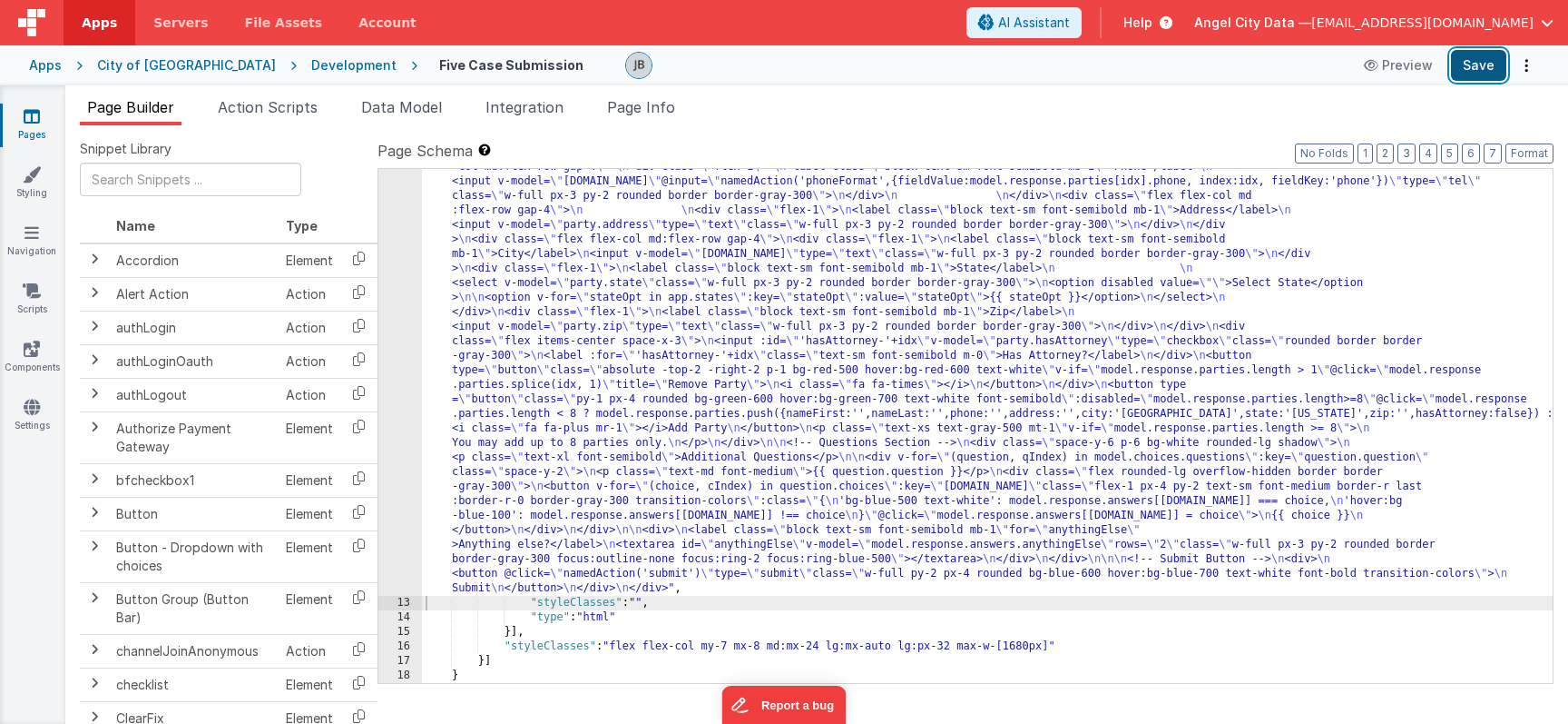
click at [1473, 72] on button "Save" at bounding box center [1478, 66] width 55 height 31
click at [407, 361] on div "12" at bounding box center [400, 101] width 43 height 988
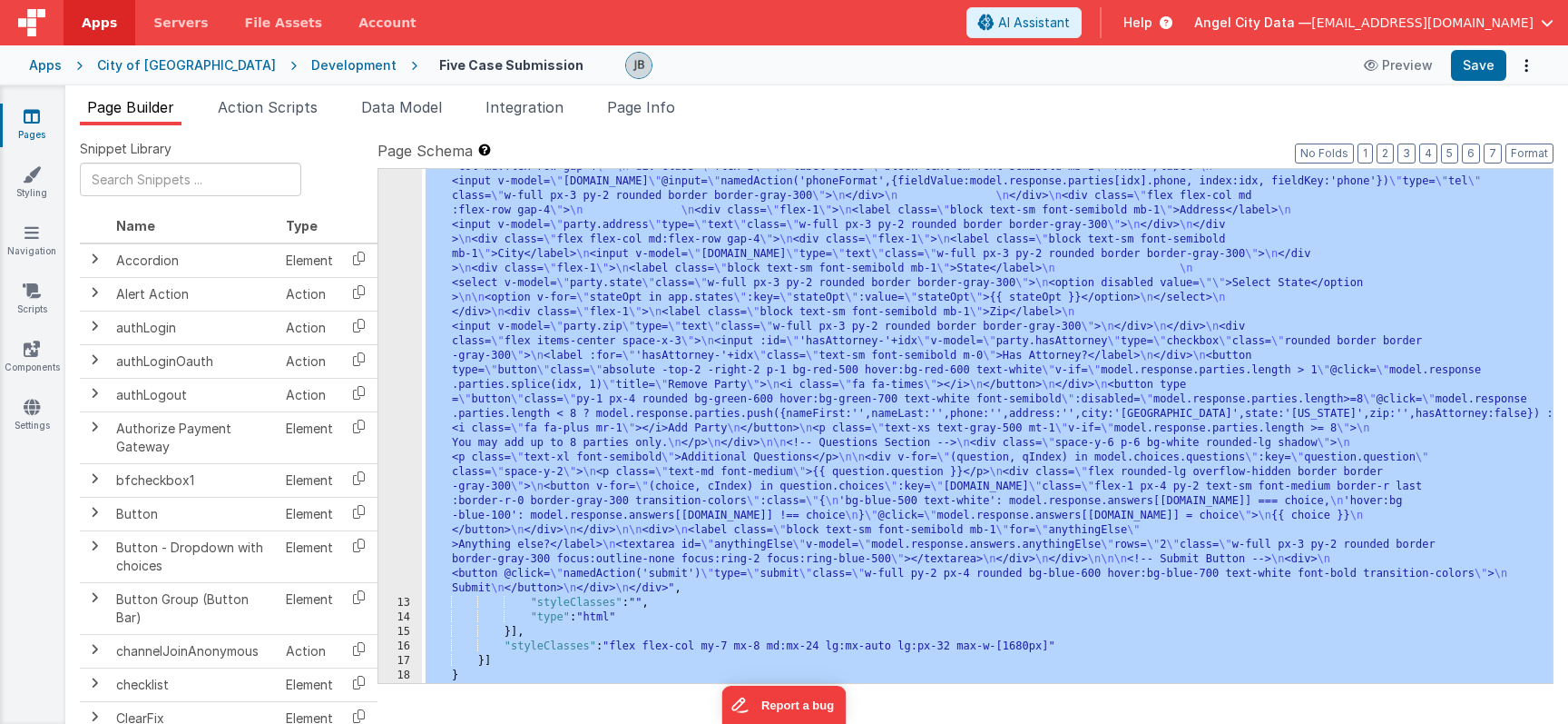
click at [407, 357] on div "12" at bounding box center [400, 101] width 43 height 988
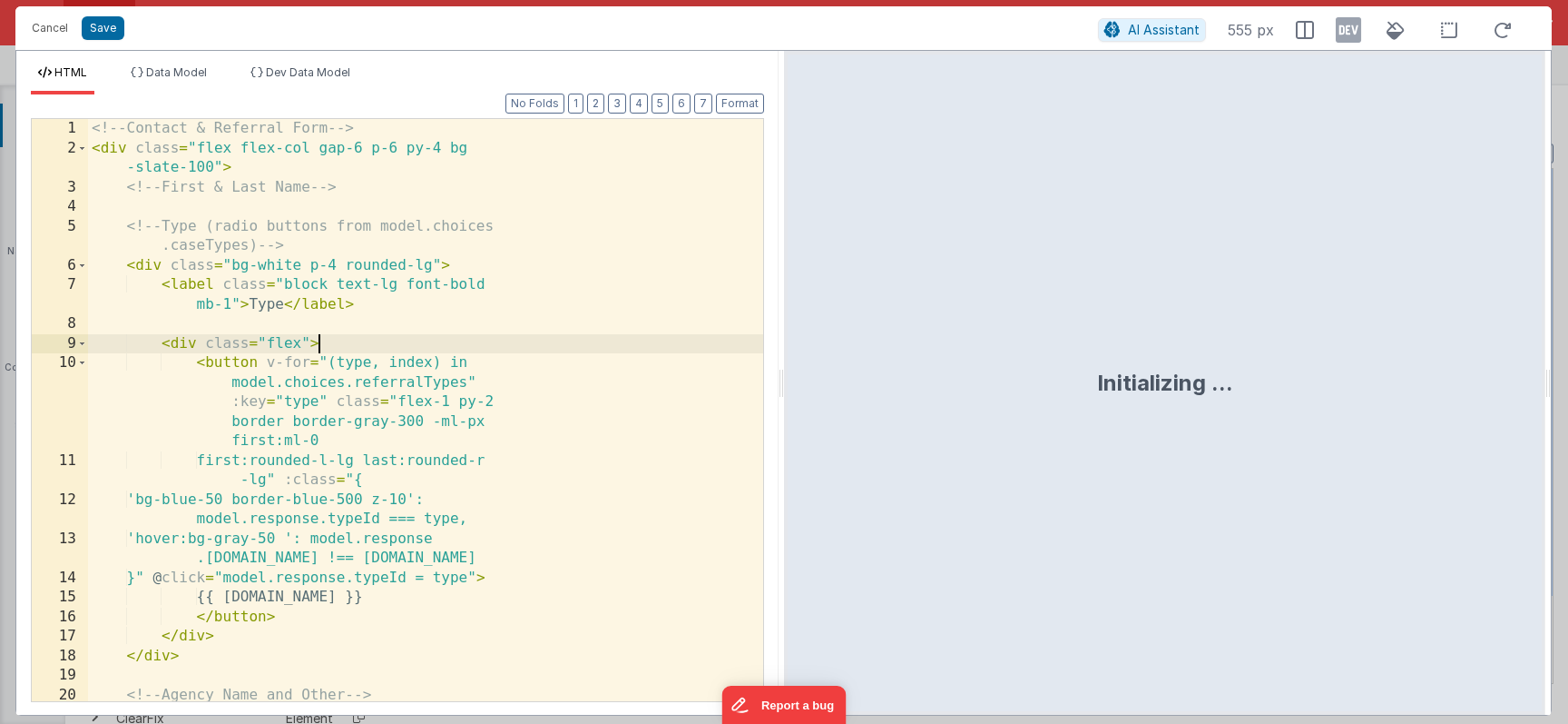
click at [402, 342] on div "<!-- Contact & Referral Form --> < div class = "flex flex-col gap-6 p-6 py-4 bg…" at bounding box center [425, 429] width 675 height 622
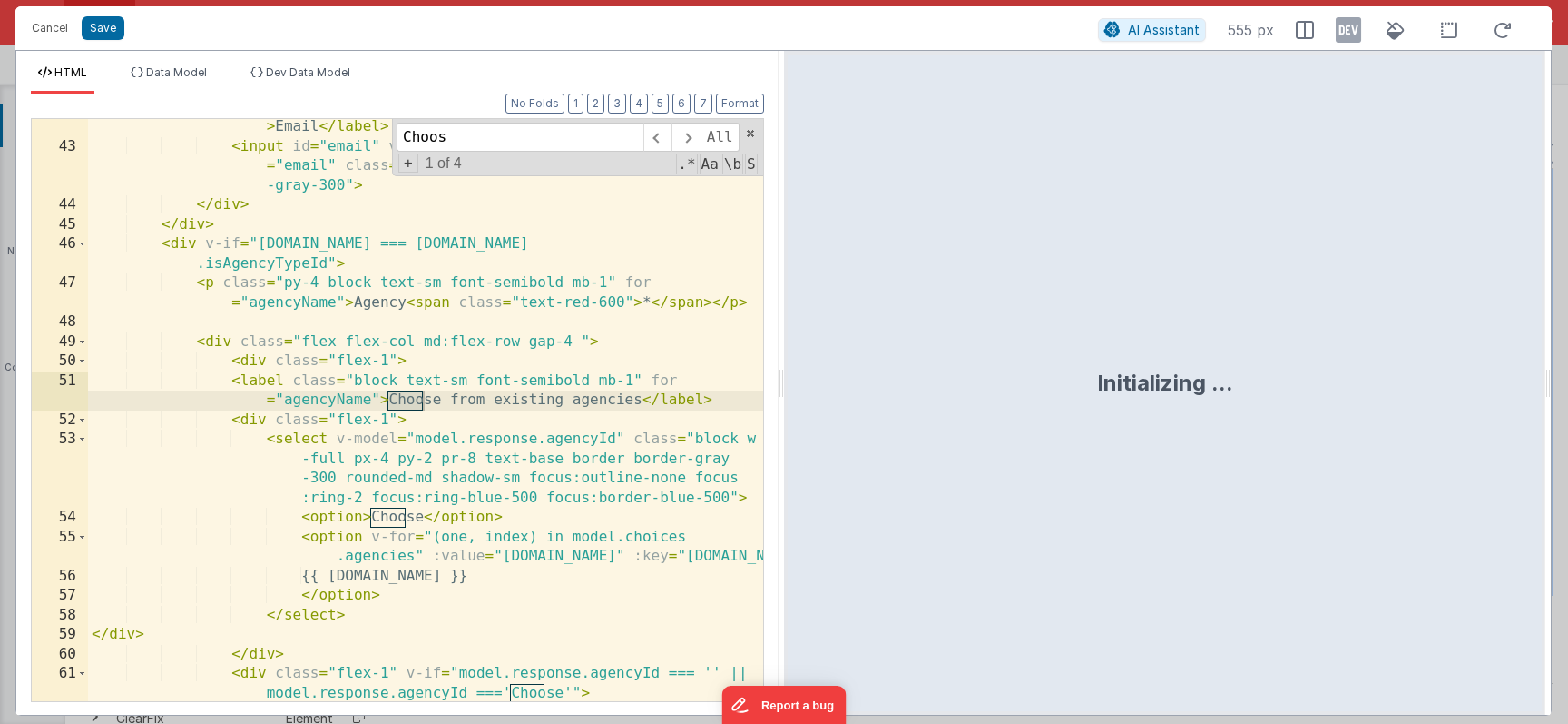
scroll to position [1134, 0]
type input "Choose"
click at [408, 516] on div "< label class = "block text-sm font-semibold mb-1" for = "email" > Email </ lab…" at bounding box center [425, 438] width 675 height 681
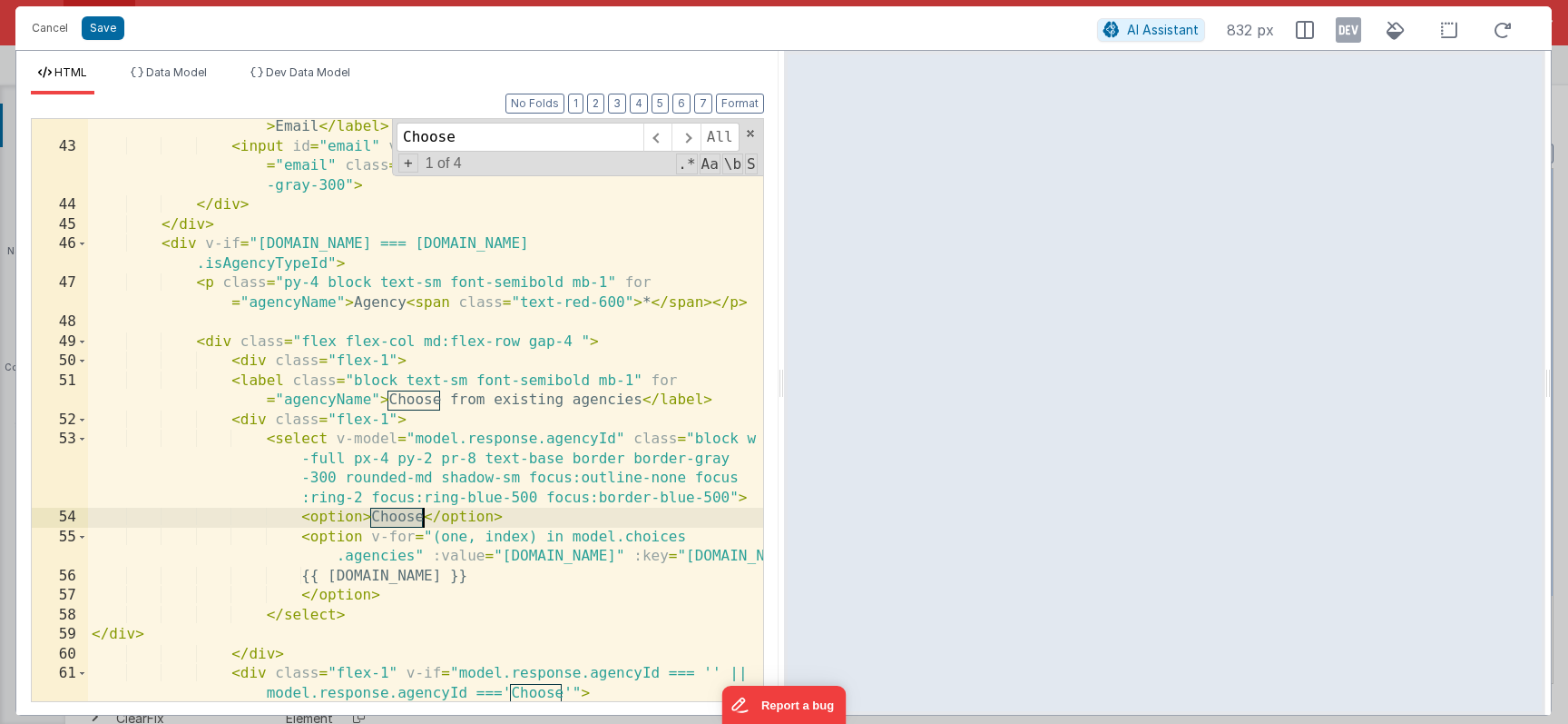
click at [408, 516] on div "< label class = "block text-sm font-semibold mb-1" for = "email" > Email </ lab…" at bounding box center [425, 438] width 675 height 681
click at [364, 520] on div "< label class = "block text-sm font-semibold mb-1" for = "email" > Email </ lab…" at bounding box center [425, 438] width 675 height 681
click at [101, 41] on div "Cancel Save AI Assistant 832 px" at bounding box center [784, 28] width 1536 height 43
click at [101, 38] on button "Save" at bounding box center [103, 28] width 43 height 23
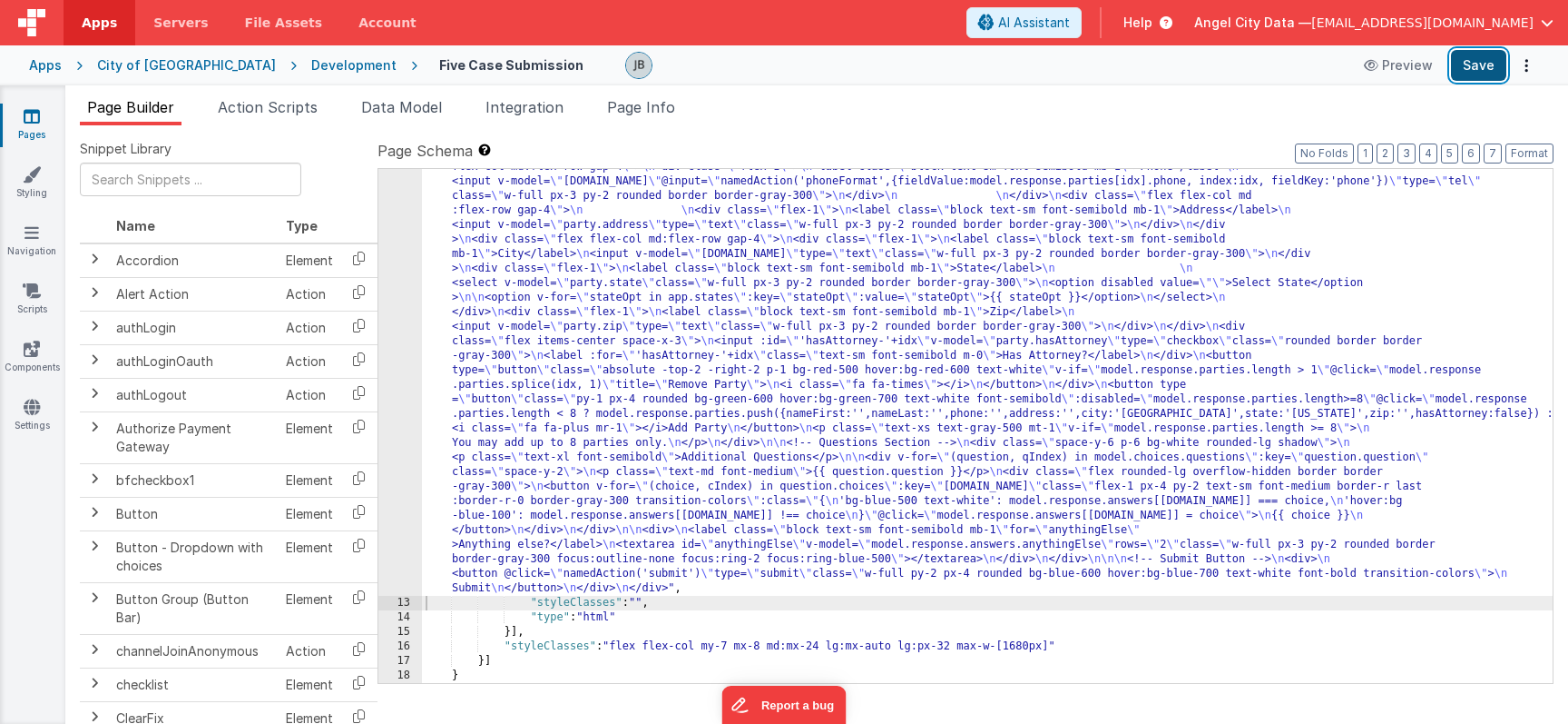
click at [1486, 67] on button "Save" at bounding box center [1478, 66] width 55 height 31
click at [287, 97] on li "Action Scripts" at bounding box center [268, 111] width 114 height 29
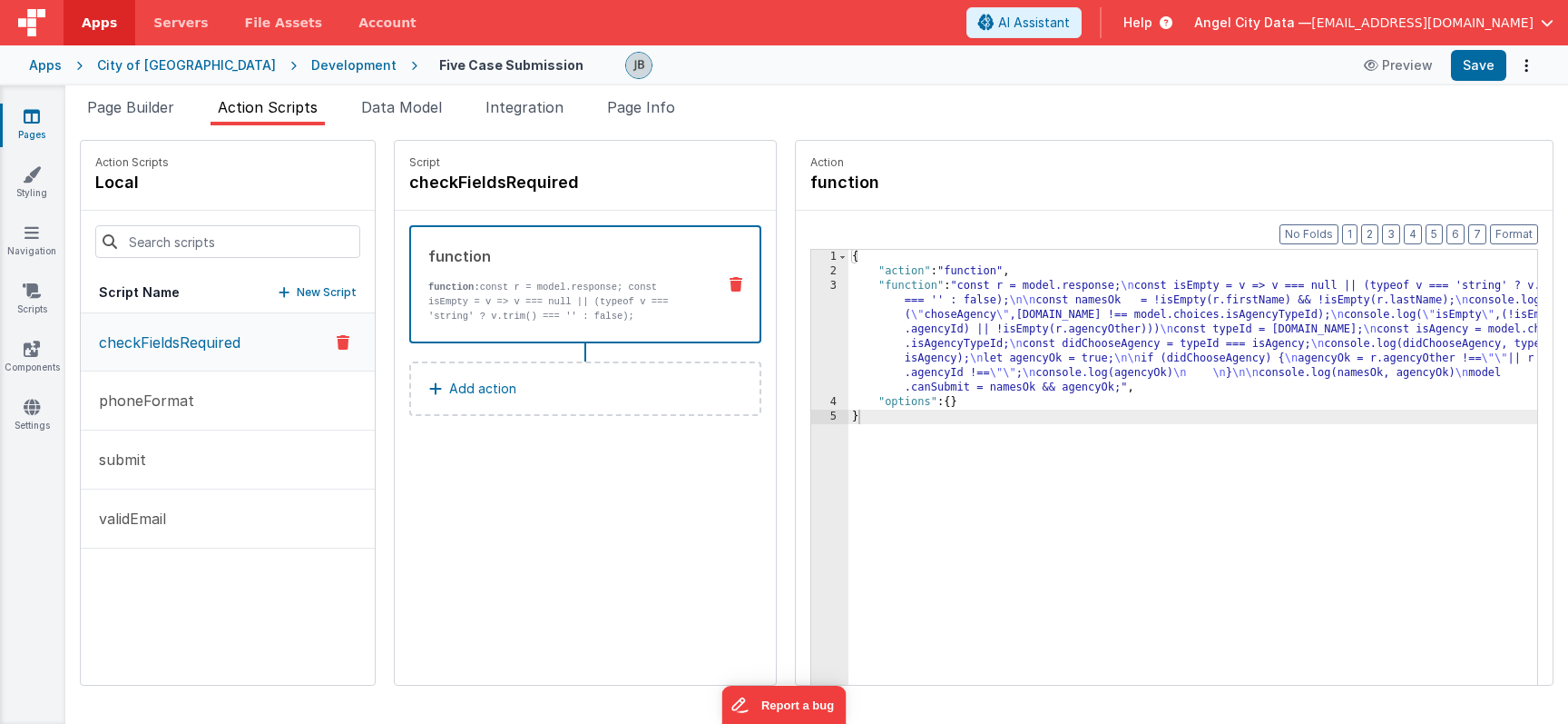
click at [471, 304] on p "function: const r = model.response; const isEmpty = v => v === null || (typeof …" at bounding box center [564, 301] width 273 height 43
click at [459, 324] on div "function function: const r = model.response; const isEmpty = v => v === null ||…" at bounding box center [585, 284] width 352 height 118
click at [812, 324] on div "3" at bounding box center [830, 336] width 38 height 116
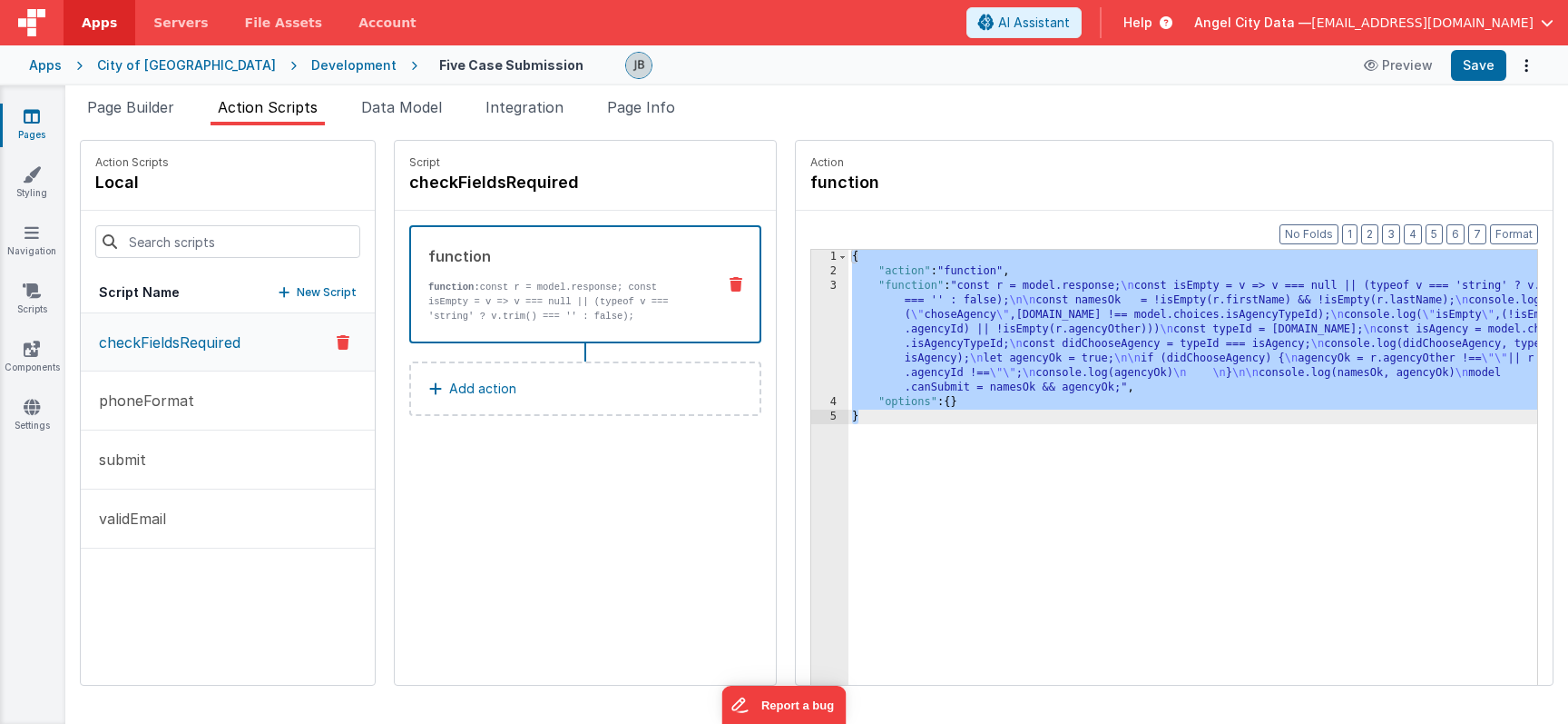
click at [812, 324] on div "3" at bounding box center [830, 336] width 38 height 116
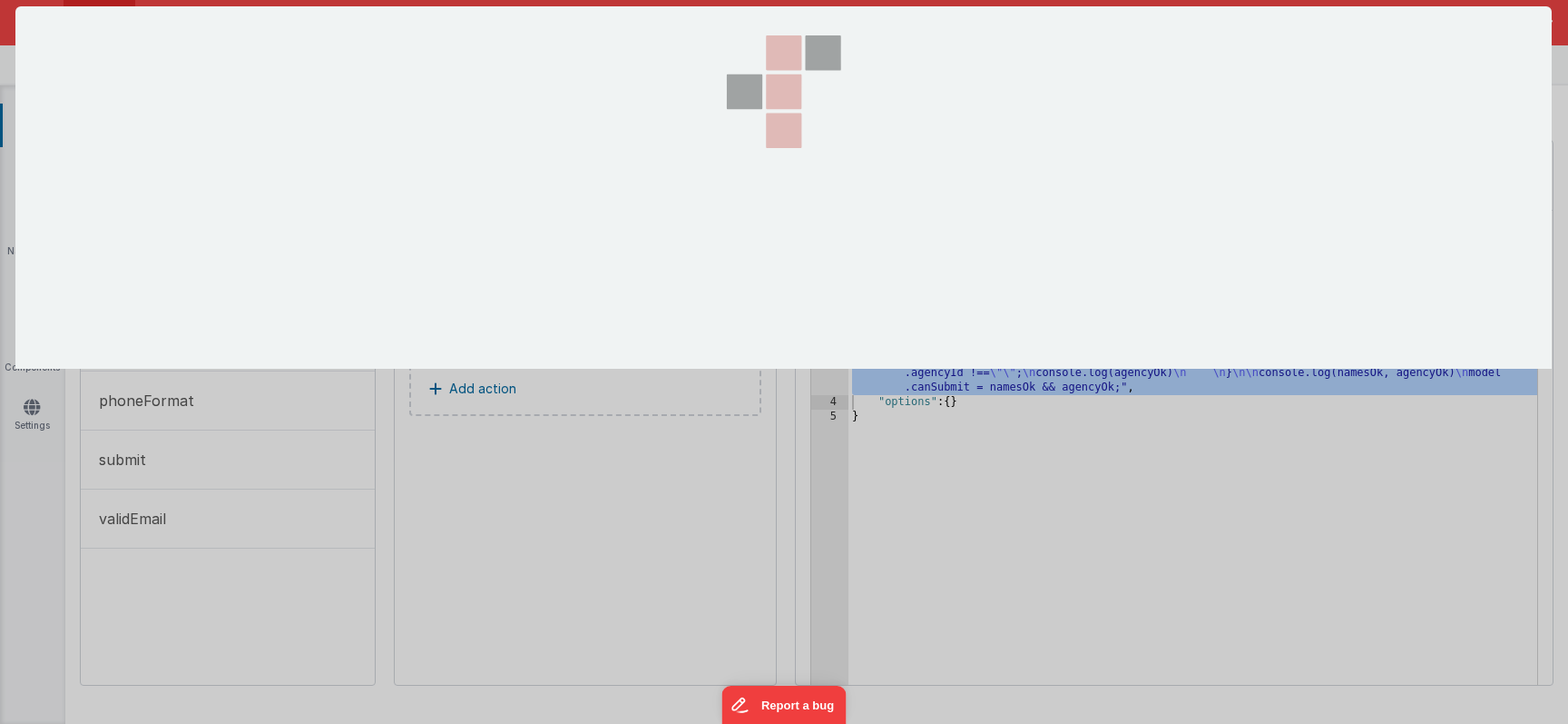
click at [782, 324] on div at bounding box center [784, 362] width 1568 height 724
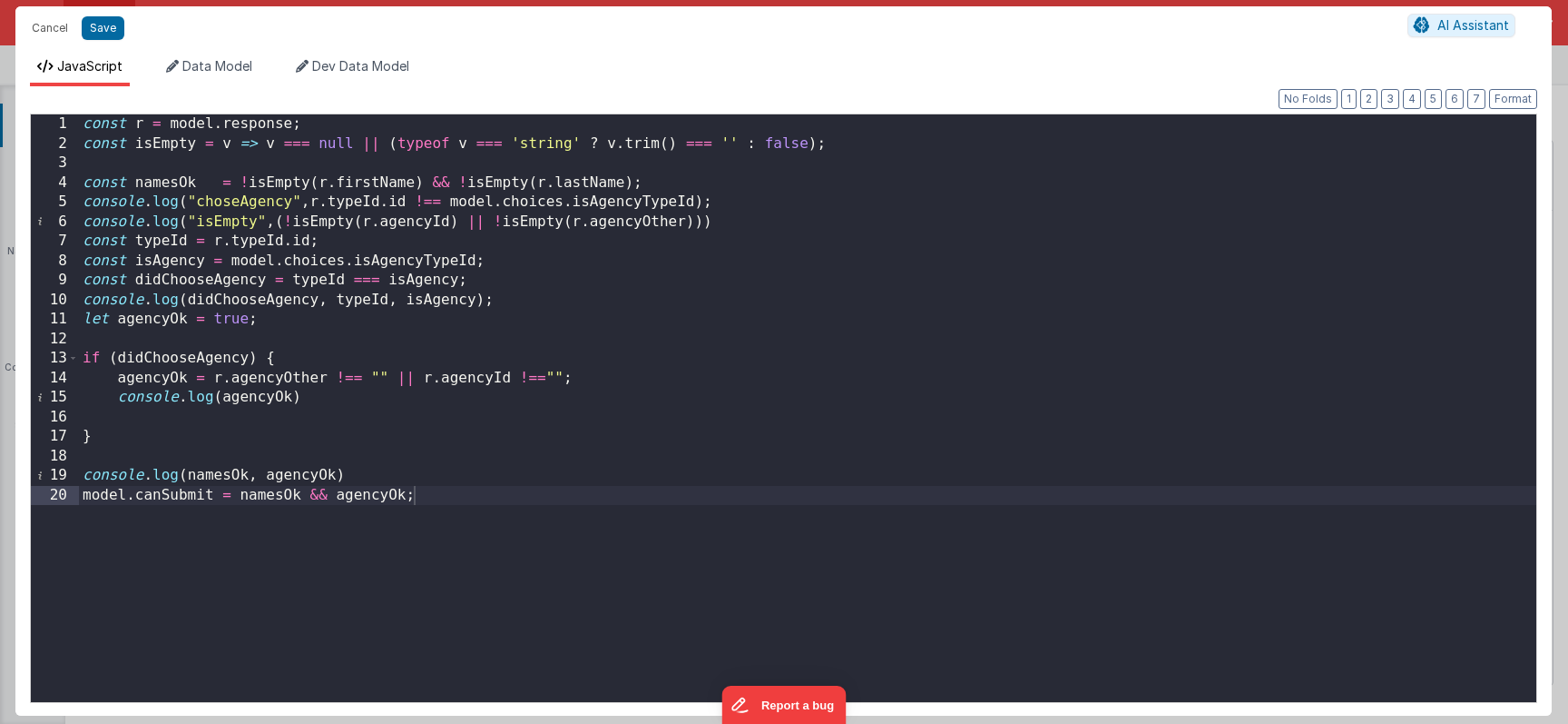
click at [500, 340] on div "const r = model . response ; const isEmpty = v => v === null || ( typeof v === …" at bounding box center [808, 427] width 1458 height 626
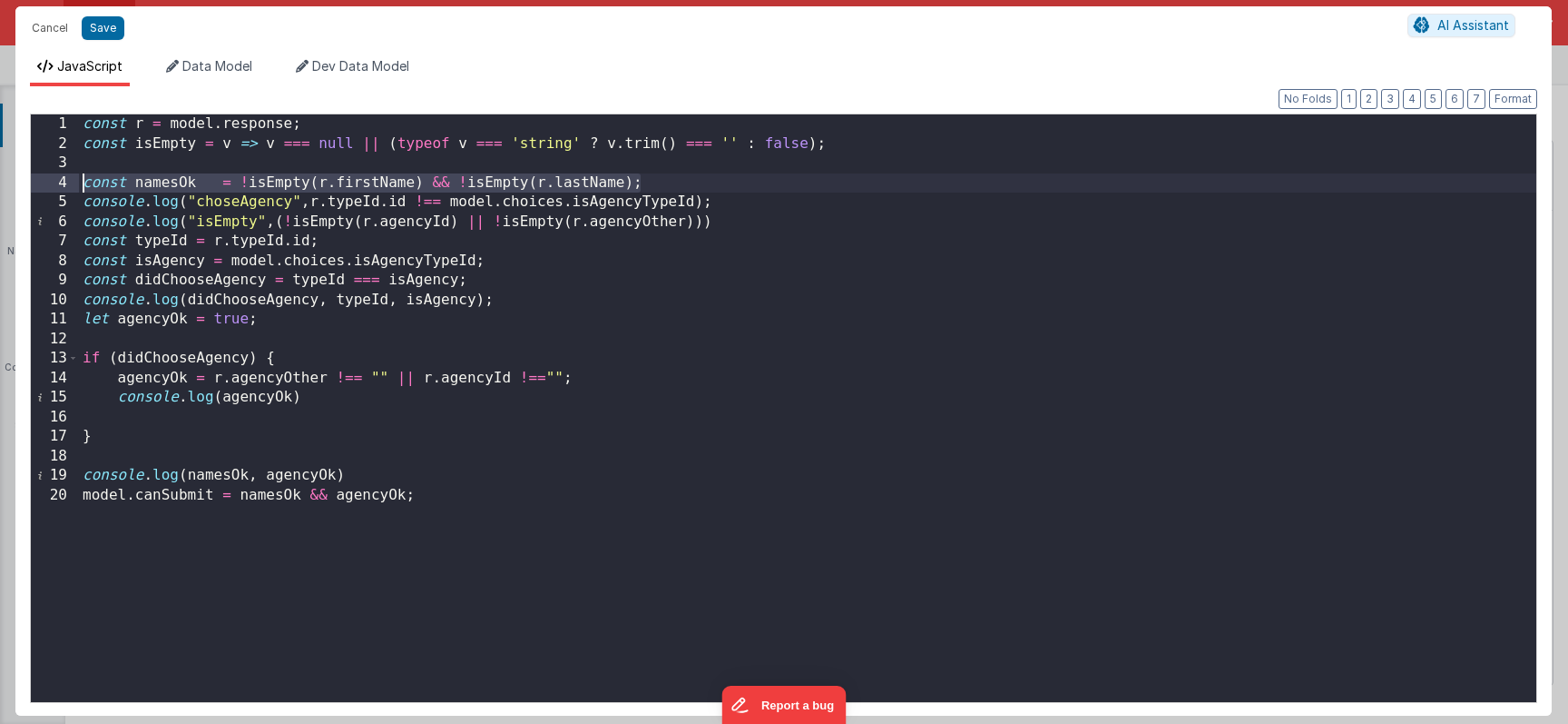
drag, startPoint x: 689, startPoint y: 180, endPoint x: 80, endPoint y: 182, distance: 609.0
click at [80, 182] on div "const r = model . response ; const isEmpty = v => v === null || ( typeof v === …" at bounding box center [808, 427] width 1458 height 626
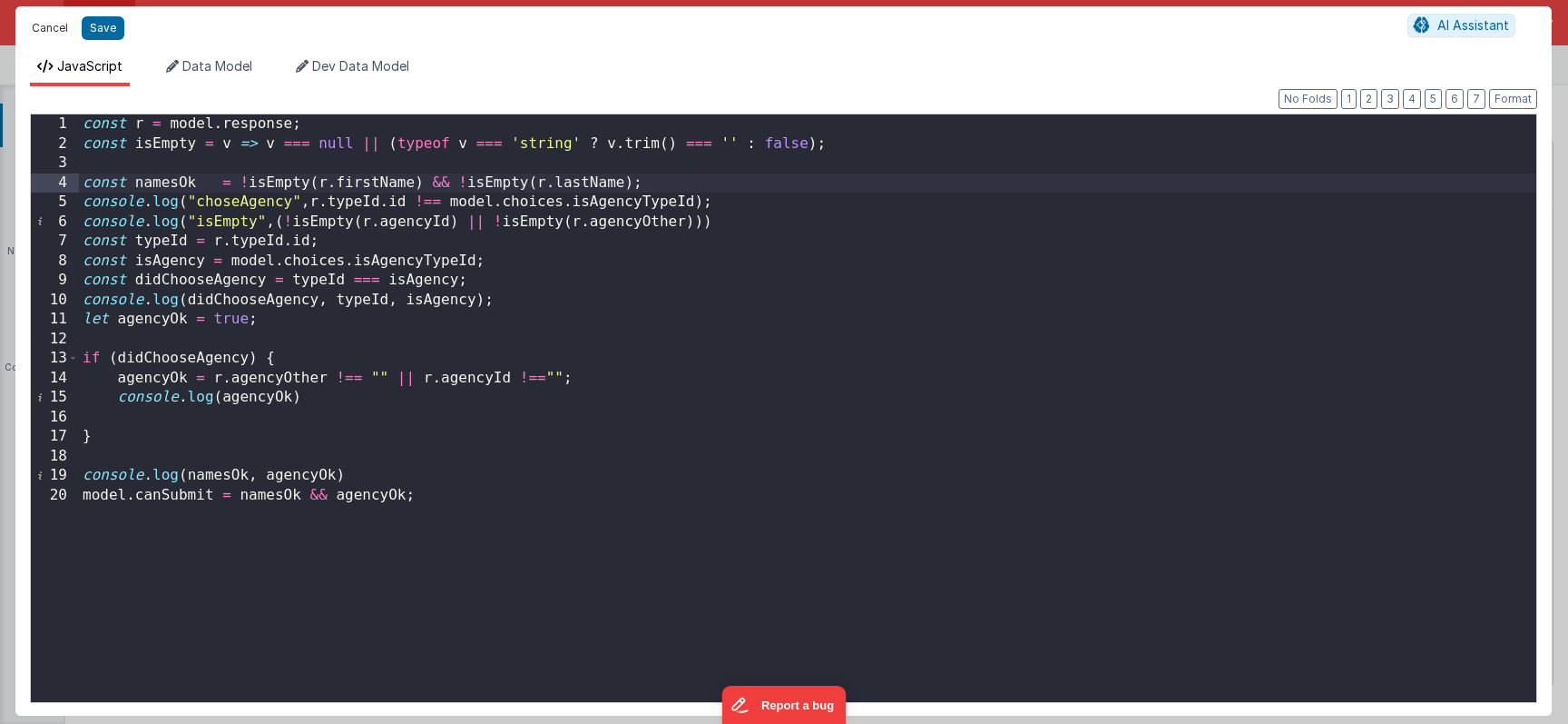
click at [49, 22] on button "Cancel" at bounding box center [49, 28] width 54 height 25
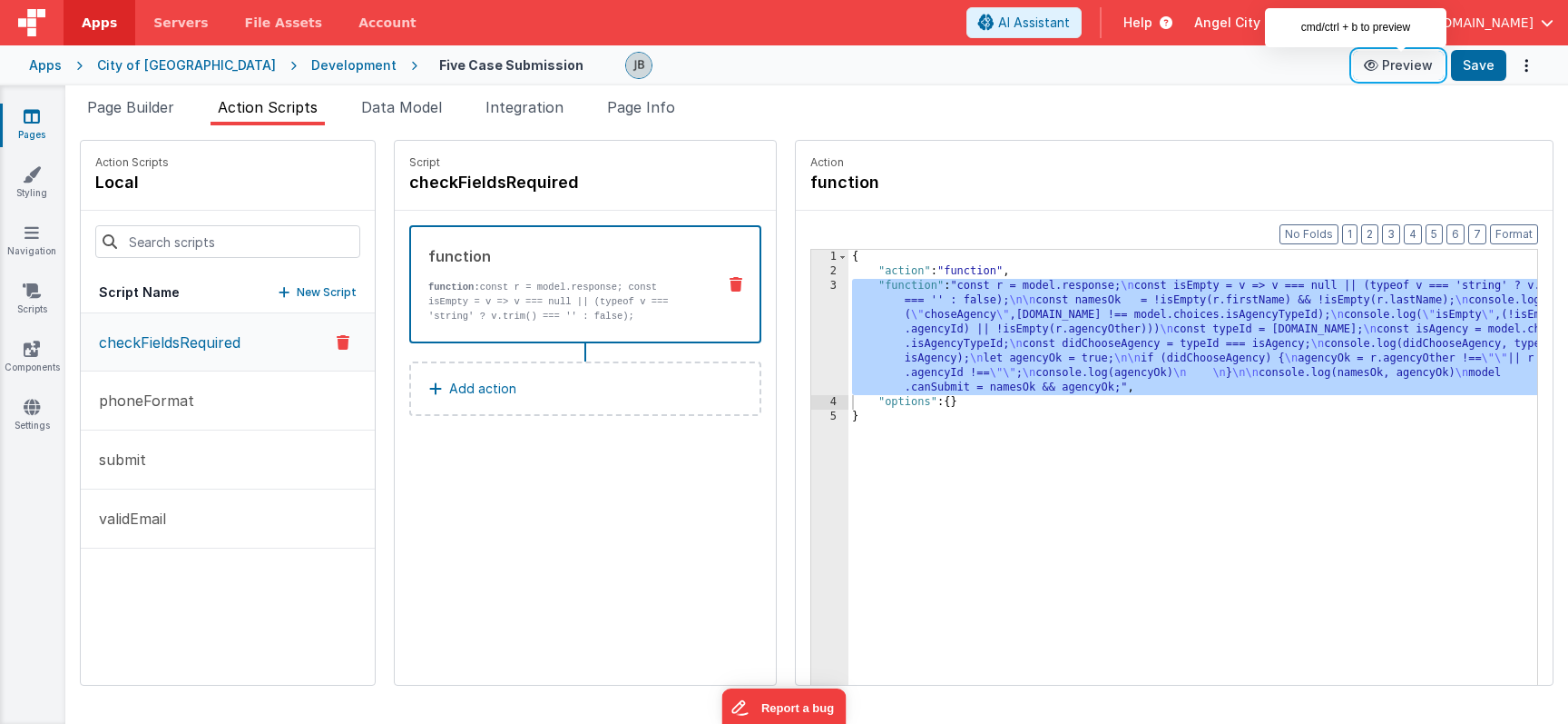
click at [1404, 60] on button "Preview" at bounding box center [1399, 66] width 91 height 29
